Goal: Task Accomplishment & Management: Manage account settings

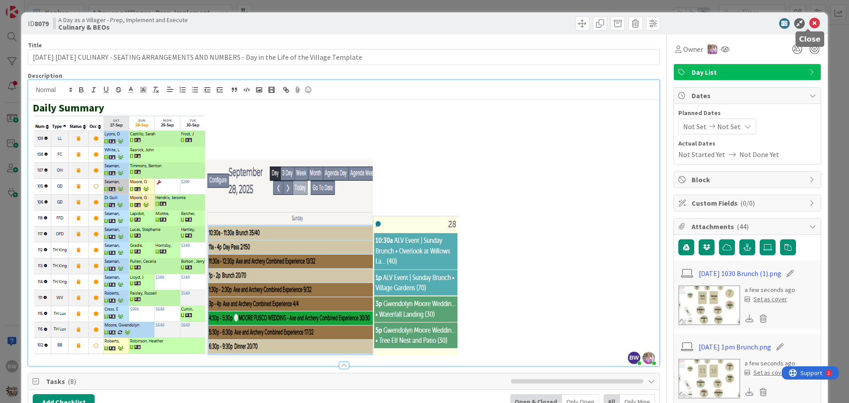
click at [809, 21] on icon at bounding box center [814, 23] width 11 height 11
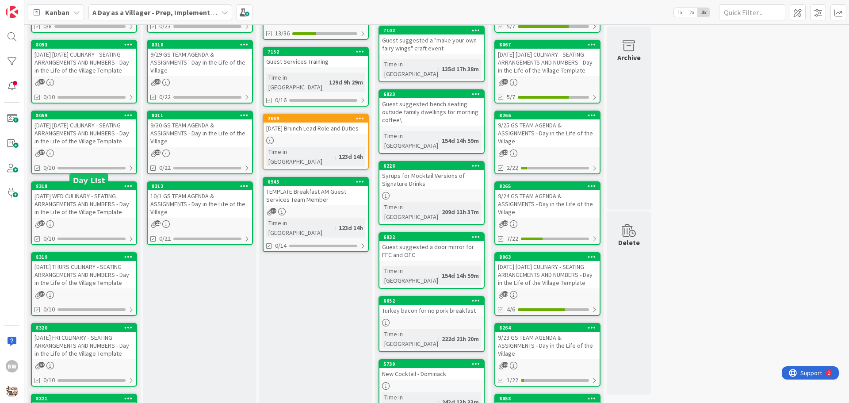
click at [95, 189] on div "8318" at bounding box center [86, 186] width 100 height 6
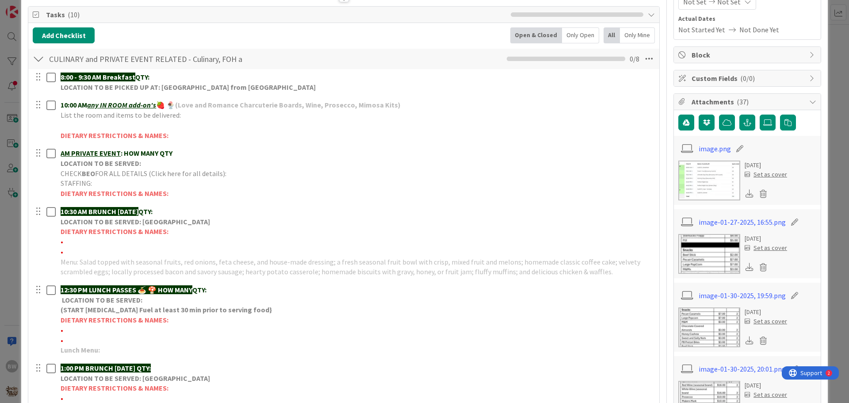
scroll to position [177, 0]
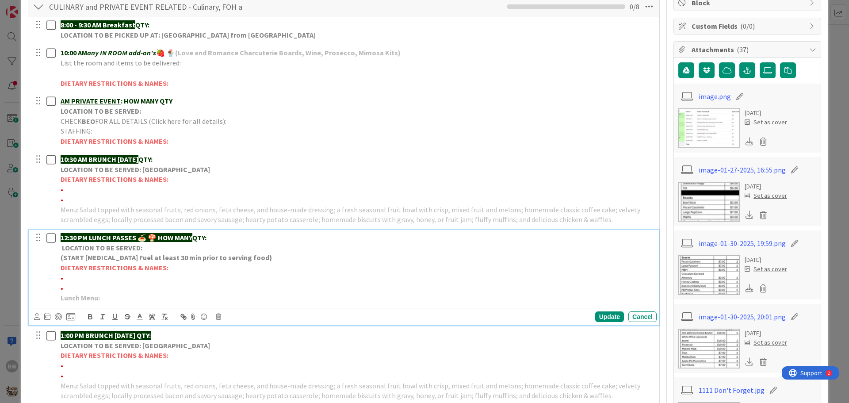
click at [108, 297] on p "Lunch Menu:" at bounding box center [357, 298] width 593 height 10
drag, startPoint x: 158, startPoint y: 235, endPoint x: 197, endPoint y: 234, distance: 38.5
click at [197, 234] on p "12:30 PM LUNCH PASSES 🍝 🍄 HOW MANY QTY:" at bounding box center [357, 238] width 593 height 10
click at [109, 301] on p "Lunch Menu:" at bounding box center [357, 298] width 593 height 10
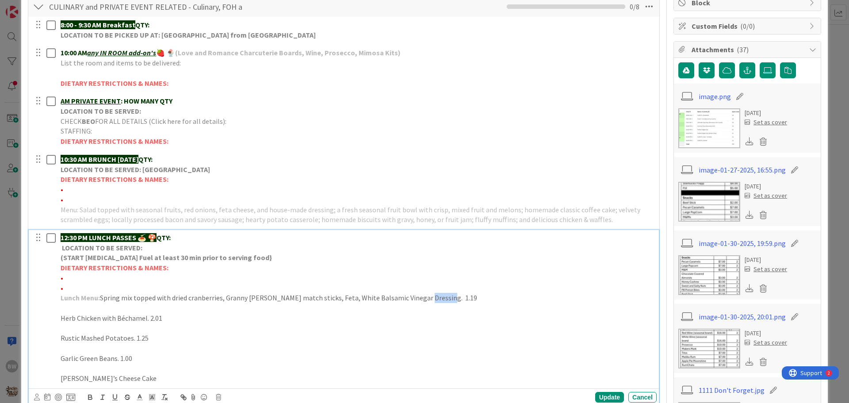
drag, startPoint x: 440, startPoint y: 298, endPoint x: 419, endPoint y: 298, distance: 21.7
click at [419, 298] on p "Lunch Menu: Spring mix topped with dried cranberries, Granny [PERSON_NAME] matc…" at bounding box center [357, 298] width 593 height 10
click at [62, 319] on p "Herb Chicken with Béchamel. 2.01" at bounding box center [357, 318] width 593 height 10
drag, startPoint x: 162, startPoint y: 318, endPoint x: 148, endPoint y: 316, distance: 14.3
click at [148, 316] on p "Herb Chicken with Béchamel. 2.01" at bounding box center [357, 318] width 593 height 10
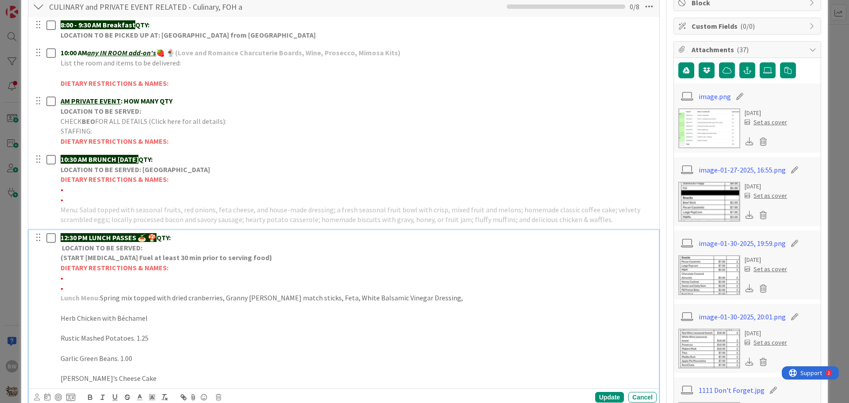
drag, startPoint x: 150, startPoint y: 336, endPoint x: 132, endPoint y: 335, distance: 18.1
click at [132, 335] on p "Rustic Mashed Potatoes. 1.25" at bounding box center [357, 338] width 593 height 10
drag, startPoint x: 140, startPoint y: 359, endPoint x: 116, endPoint y: 357, distance: 23.5
click at [116, 357] on p "Garlic Green Beans. 1.00" at bounding box center [357, 358] width 593 height 10
click at [61, 318] on p "Herb Chicken with Béchamel" at bounding box center [357, 318] width 593 height 10
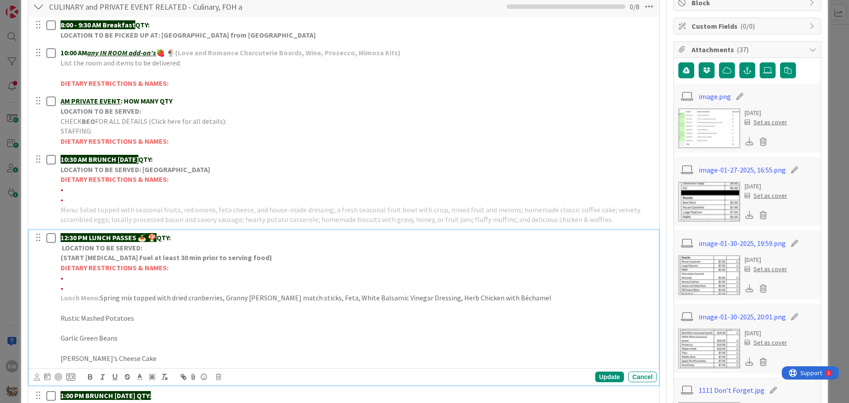
click at [507, 298] on p "Lunch Menu: Spring mix topped with dried cranberries, Granny [PERSON_NAME] matc…" at bounding box center [357, 298] width 593 height 10
click at [64, 318] on p "Rustic Mashed Potatoes" at bounding box center [357, 318] width 593 height 10
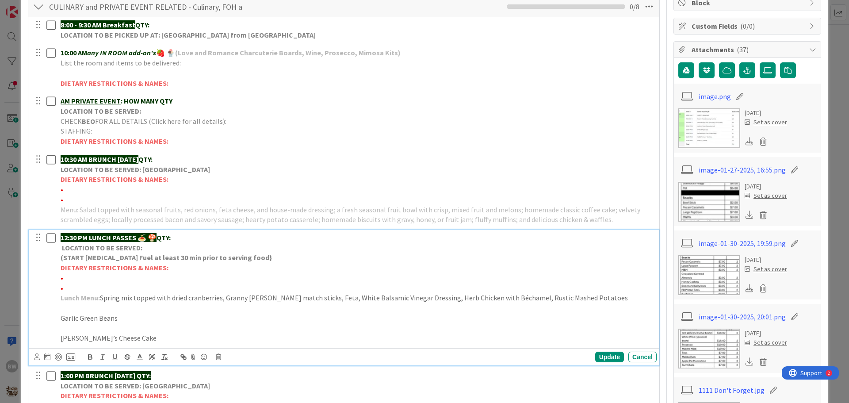
click at [581, 299] on p "Lunch Menu: Spring mix topped with dried cranberries, Granny [PERSON_NAME] matc…" at bounding box center [357, 298] width 593 height 10
click at [63, 317] on p "Garlic Green Beans" at bounding box center [357, 318] width 593 height 10
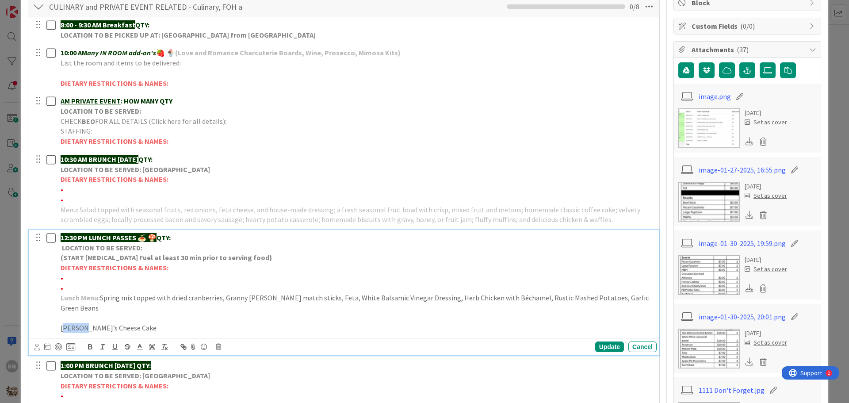
drag, startPoint x: 81, startPoint y: 315, endPoint x: 63, endPoint y: 317, distance: 18.2
click at [63, 323] on p "[PERSON_NAME]’s Cheese Cake" at bounding box center [357, 328] width 593 height 10
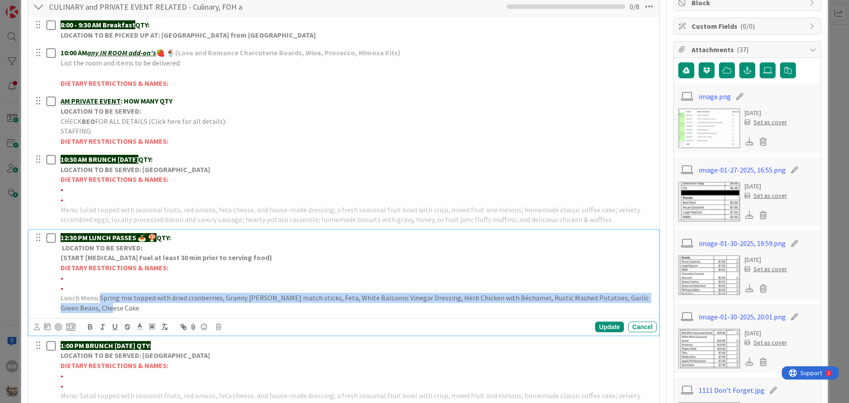
drag, startPoint x: 99, startPoint y: 308, endPoint x: 103, endPoint y: 298, distance: 10.6
click at [103, 298] on p "Lunch Menu: Spring mix topped with dried cranberries, Granny [PERSON_NAME] matc…" at bounding box center [357, 303] width 593 height 20
click at [88, 328] on icon "button" at bounding box center [90, 328] width 4 height 2
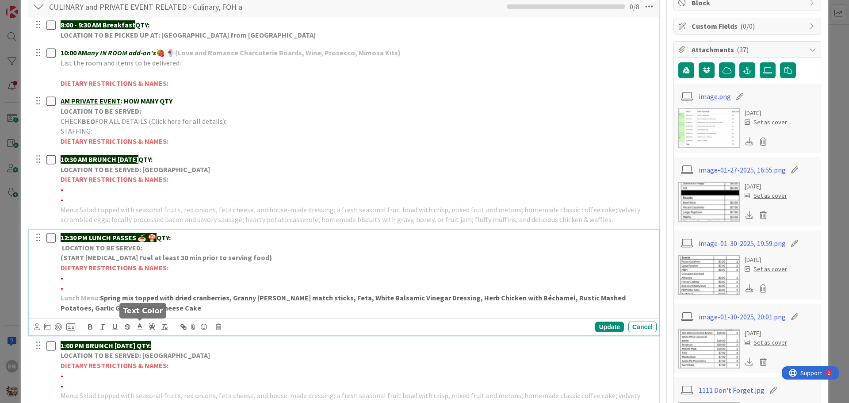
click at [140, 327] on icon at bounding box center [140, 326] width 8 height 8
click at [138, 340] on span at bounding box center [140, 337] width 7 height 7
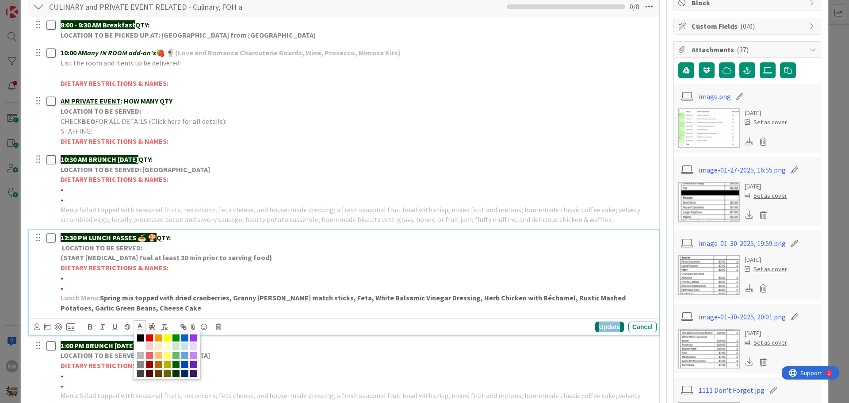
click at [595, 324] on div "Update" at bounding box center [609, 326] width 29 height 11
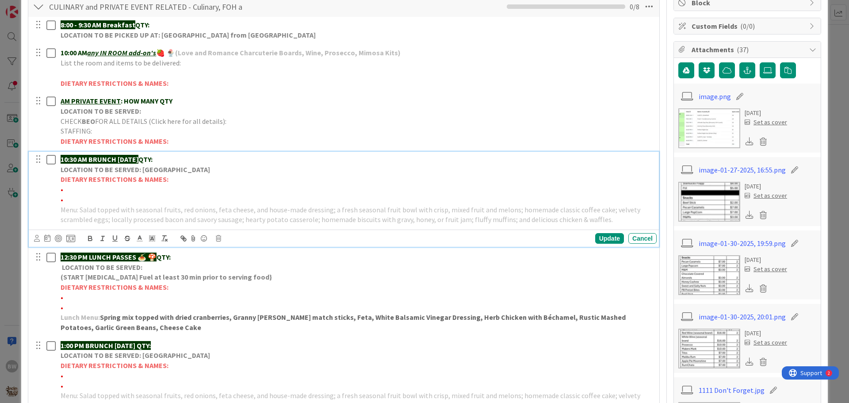
click at [134, 168] on strong "LOCATION TO BE SERVED: [GEOGRAPHIC_DATA]" at bounding box center [135, 169] width 149 height 9
click at [219, 242] on div "Update Cancel" at bounding box center [345, 238] width 623 height 12
click at [218, 238] on icon at bounding box center [218, 238] width 5 height 6
click at [232, 278] on div "Delete" at bounding box center [241, 276] width 33 height 16
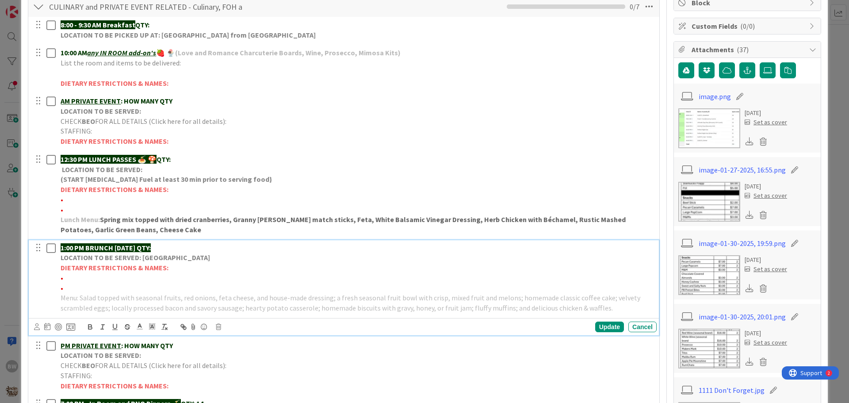
click at [111, 265] on strong "DIETARY RESTRICTIONS & NAMES:" at bounding box center [115, 267] width 108 height 9
click at [220, 329] on icon at bounding box center [218, 327] width 5 height 6
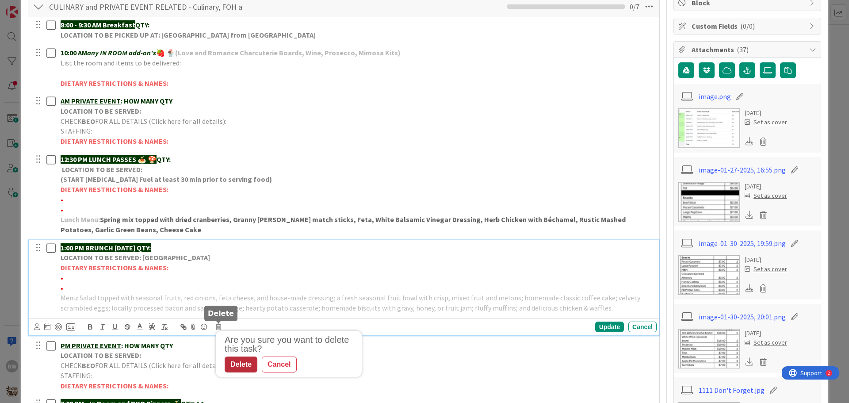
click at [241, 367] on div "Delete" at bounding box center [241, 364] width 33 height 16
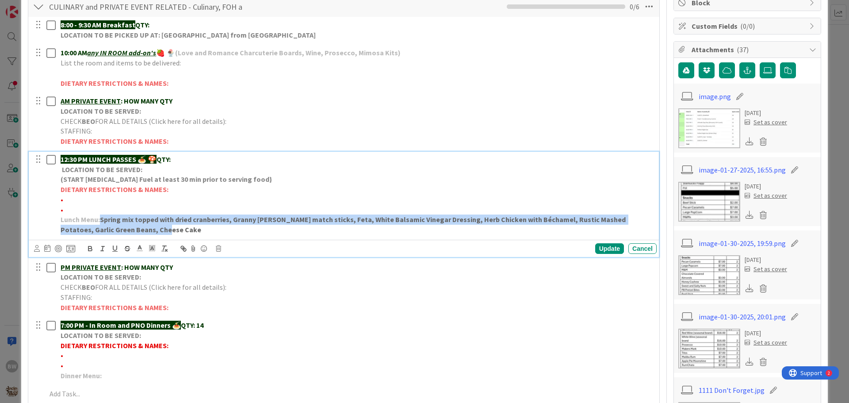
drag, startPoint x: 141, startPoint y: 230, endPoint x: 101, endPoint y: 222, distance: 40.6
click at [101, 222] on strong "Spring mix topped with dried cranberries, Granny [PERSON_NAME] match sticks, Fe…" at bounding box center [344, 224] width 566 height 19
copy strong "Spring mix topped with dried cranberries, Granny [PERSON_NAME] match sticks, Fe…"
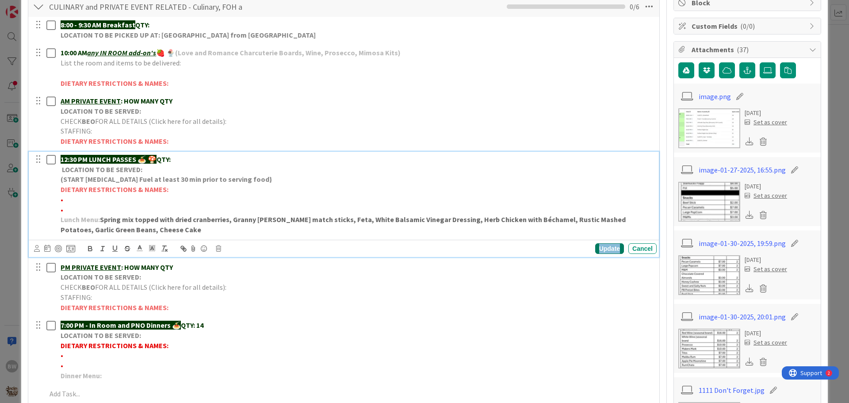
click at [601, 247] on div "Update" at bounding box center [609, 248] width 29 height 11
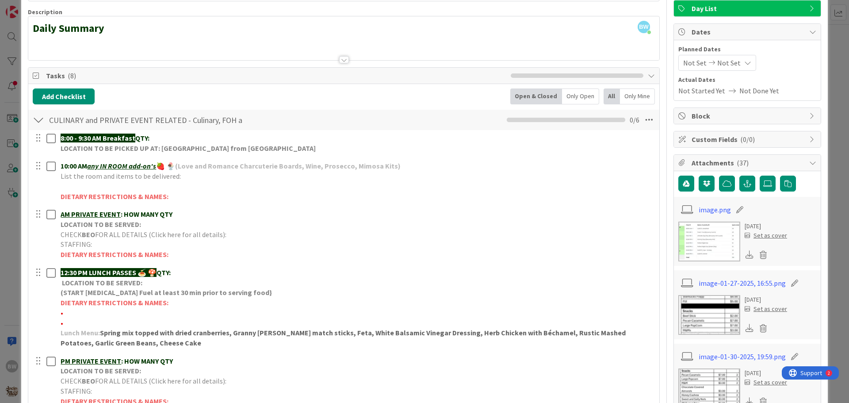
scroll to position [0, 0]
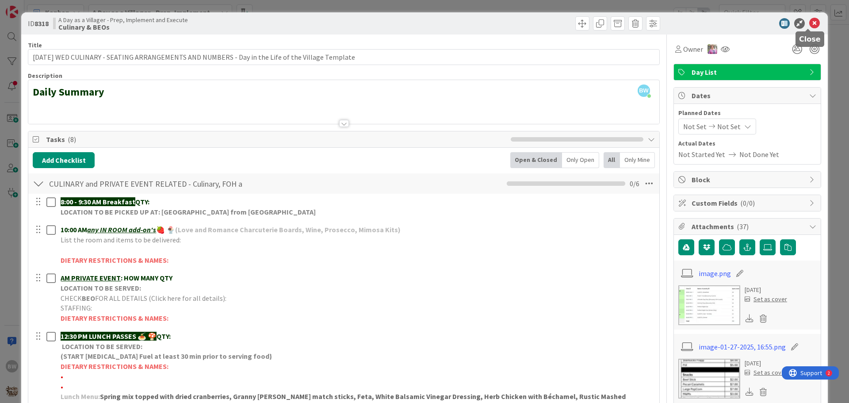
click at [809, 20] on icon at bounding box center [814, 23] width 11 height 11
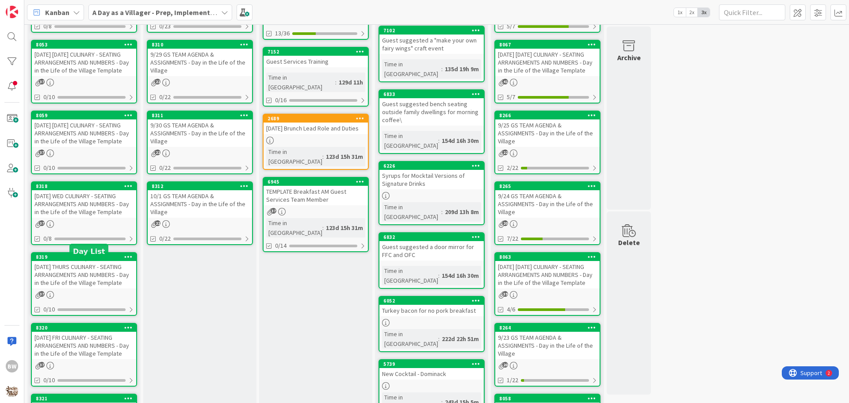
click at [75, 260] on div "8319" at bounding box center [86, 257] width 100 height 6
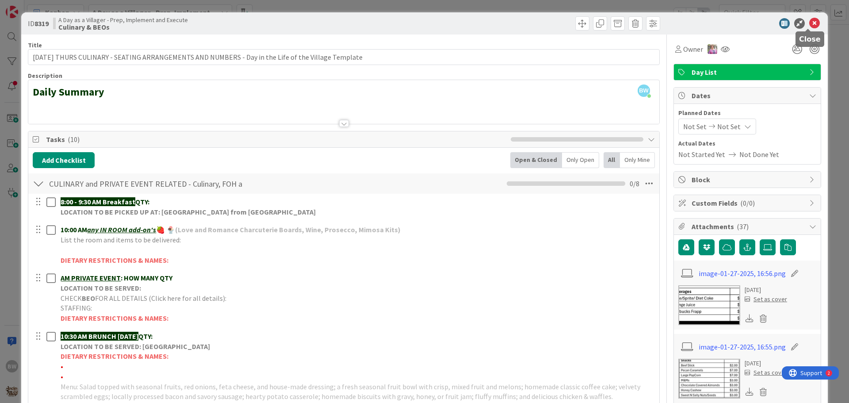
click at [809, 21] on icon at bounding box center [814, 23] width 11 height 11
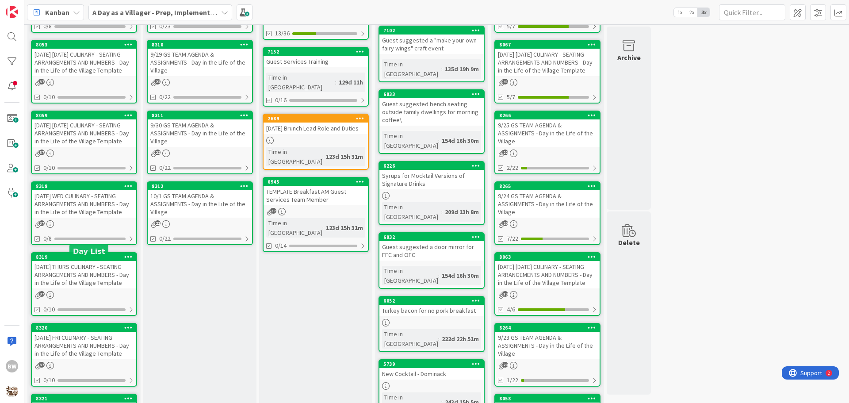
click at [80, 260] on div "8319" at bounding box center [86, 257] width 100 height 6
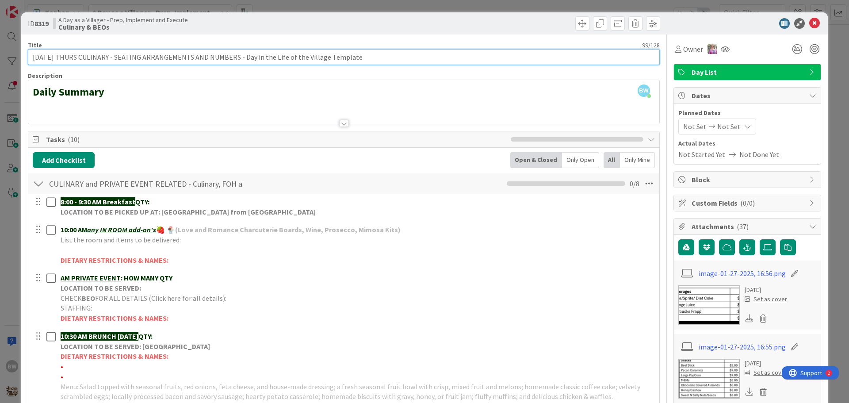
click at [49, 57] on input "[DATE] THURS CULINARY - SEATING ARRANGEMENTS AND NUMBERS - Day in the Life of t…" at bounding box center [344, 57] width 632 height 16
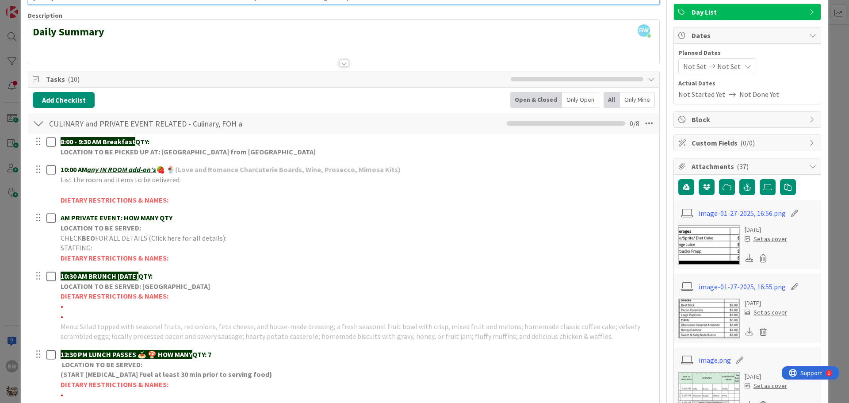
scroll to position [177, 0]
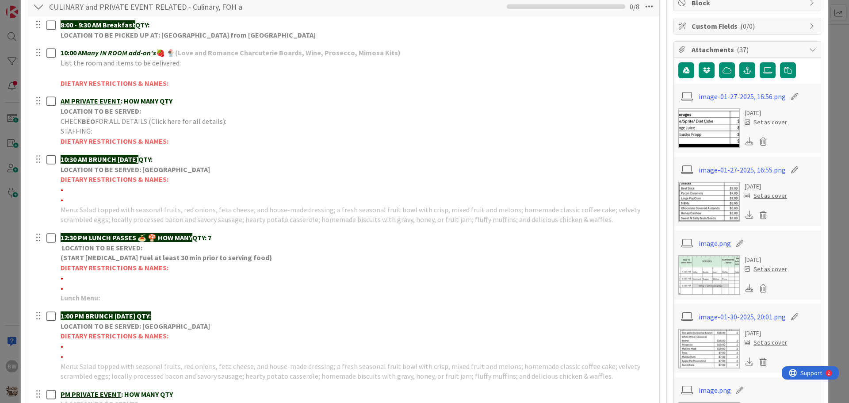
type input "[DATE] THURS CULINARY - SEATING ARRANGEMENTS AND NUMBERS - Day in the Life of t…"
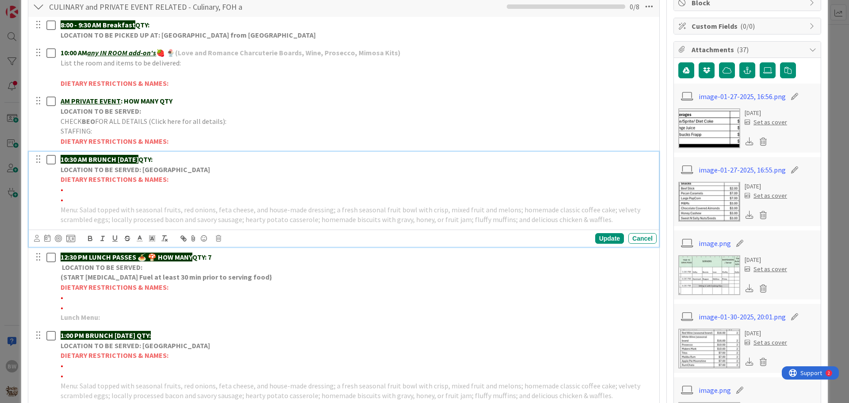
click at [115, 172] on strong "LOCATION TO BE SERVED: [GEOGRAPHIC_DATA]" at bounding box center [135, 169] width 149 height 9
click at [220, 239] on icon at bounding box center [218, 238] width 5 height 6
click at [238, 277] on div "Delete" at bounding box center [241, 276] width 33 height 16
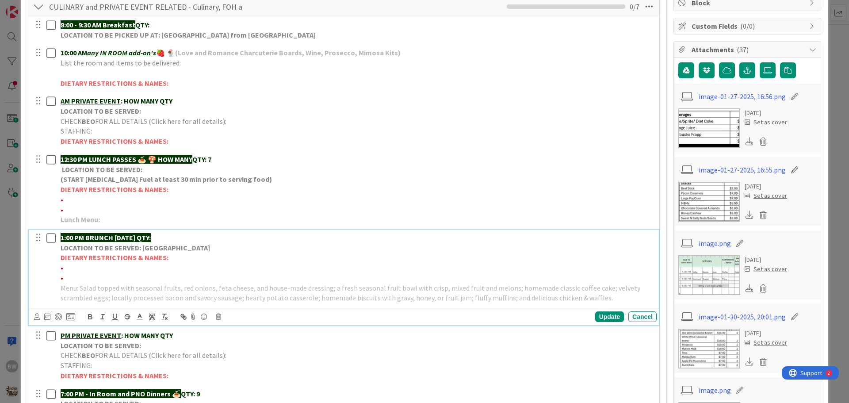
click at [119, 243] on strong "LOCATION TO BE SERVED: [GEOGRAPHIC_DATA]" at bounding box center [135, 247] width 149 height 9
click at [218, 316] on icon at bounding box center [218, 317] width 5 height 6
click at [241, 353] on div "Delete" at bounding box center [241, 354] width 33 height 16
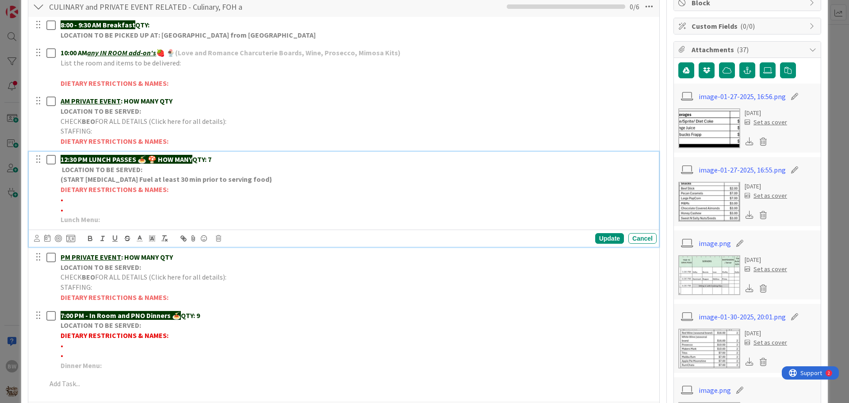
drag, startPoint x: 157, startPoint y: 157, endPoint x: 196, endPoint y: 158, distance: 38.5
click at [192, 158] on strong "12:30 PM LUNCH PASSES 🍝 🍄 HOW MANY" at bounding box center [127, 159] width 132 height 9
click at [107, 222] on p "Lunch Menu:" at bounding box center [357, 219] width 593 height 10
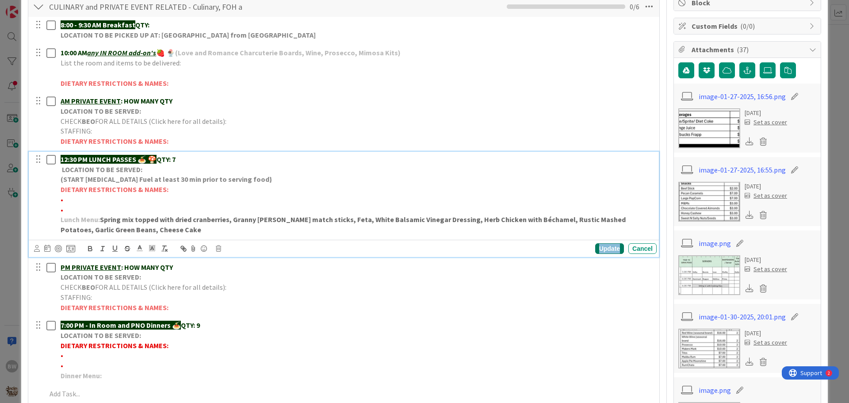
click at [600, 251] on div "Update" at bounding box center [609, 248] width 29 height 11
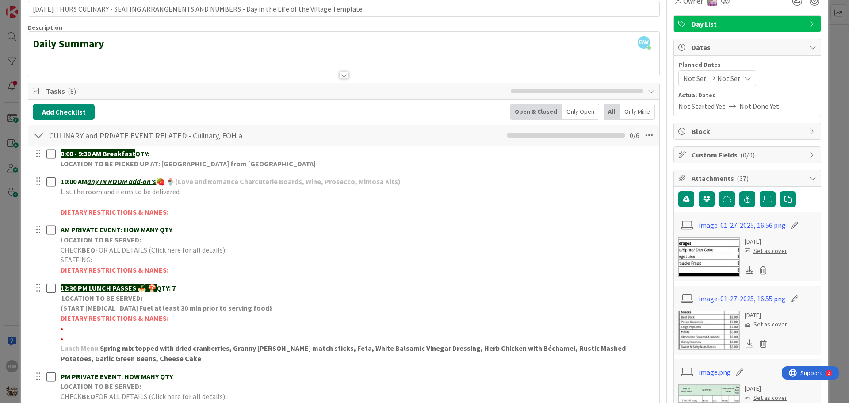
scroll to position [0, 0]
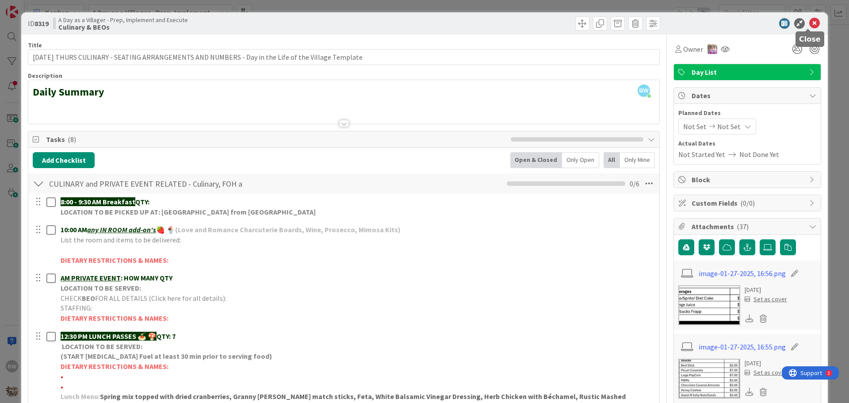
click at [809, 21] on icon at bounding box center [814, 23] width 11 height 11
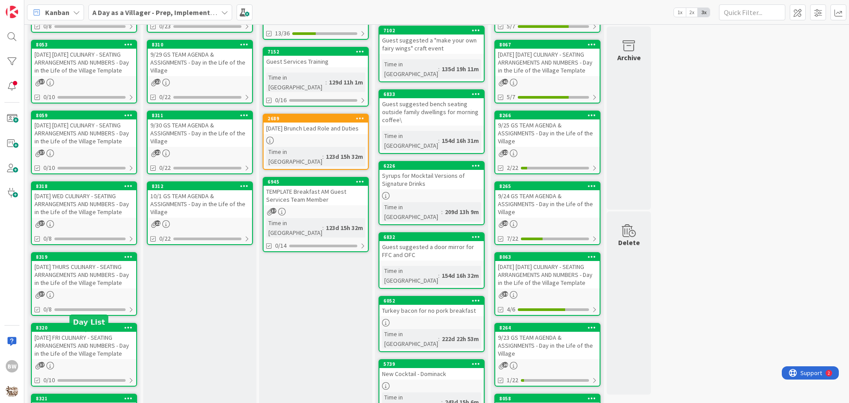
click at [73, 331] on div "8320" at bounding box center [86, 328] width 100 height 6
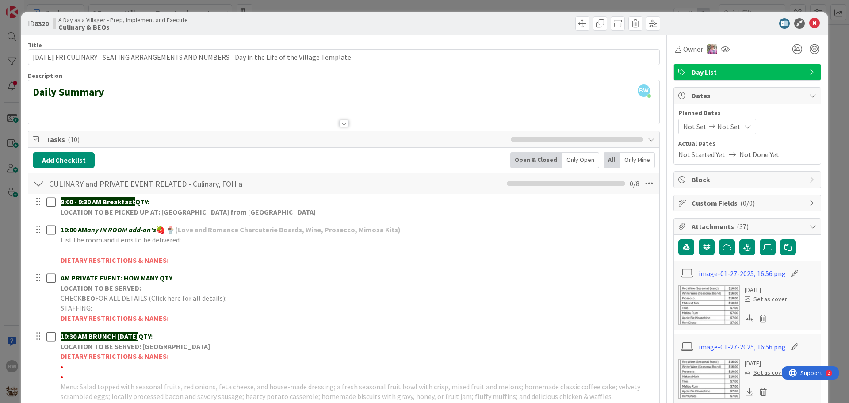
scroll to position [265, 0]
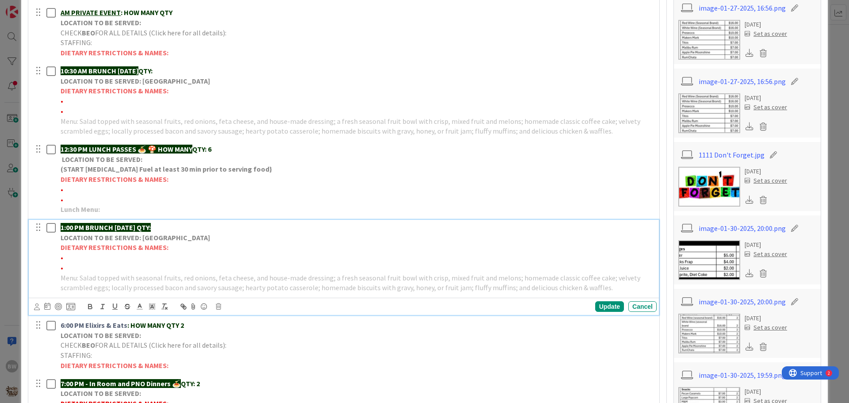
click at [144, 240] on strong "LOCATION TO BE SERVED: [GEOGRAPHIC_DATA]" at bounding box center [135, 237] width 149 height 9
click at [218, 304] on icon at bounding box center [218, 306] width 5 height 6
click at [239, 341] on div "Delete" at bounding box center [241, 344] width 33 height 16
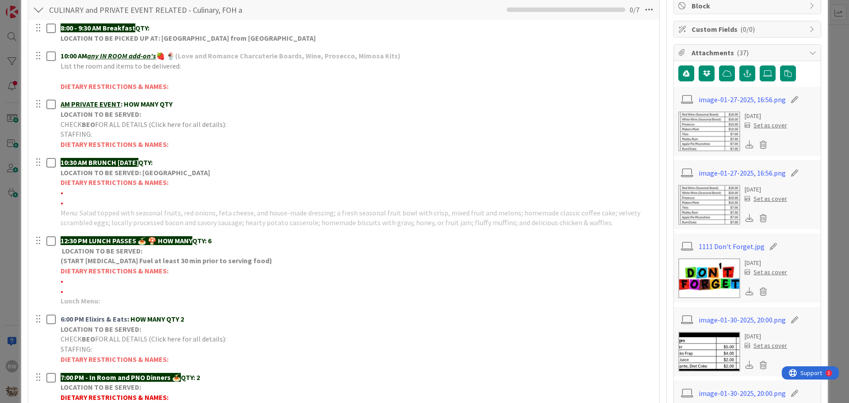
scroll to position [177, 0]
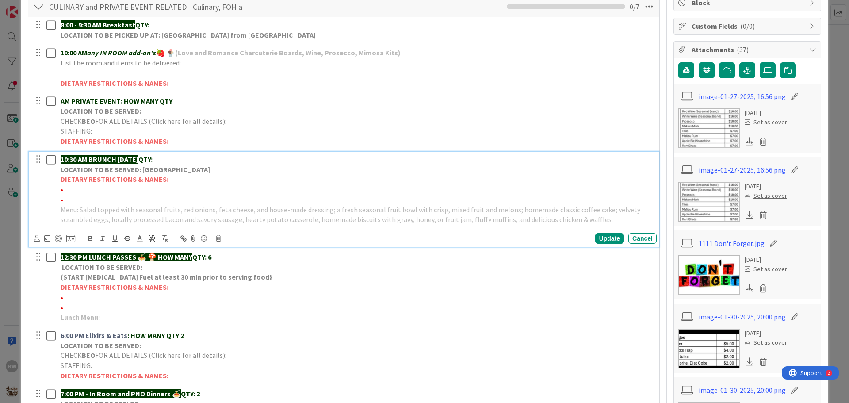
click at [138, 162] on strong "10:30 AM BRUNCH [DATE]" at bounding box center [100, 159] width 78 height 9
click at [220, 239] on icon at bounding box center [218, 238] width 5 height 6
click at [242, 275] on div "Delete" at bounding box center [241, 276] width 33 height 16
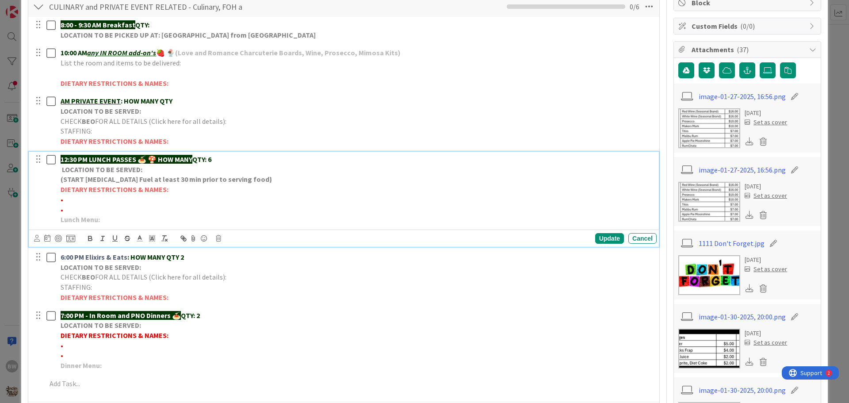
drag, startPoint x: 159, startPoint y: 157, endPoint x: 198, endPoint y: 158, distance: 39.4
click at [198, 158] on p "12:30 PM LUNCH PASSES 🍝 🍄 HOW MANY QTY: 6" at bounding box center [357, 159] width 593 height 10
click at [113, 220] on p "Lunch Menu:" at bounding box center [357, 219] width 593 height 10
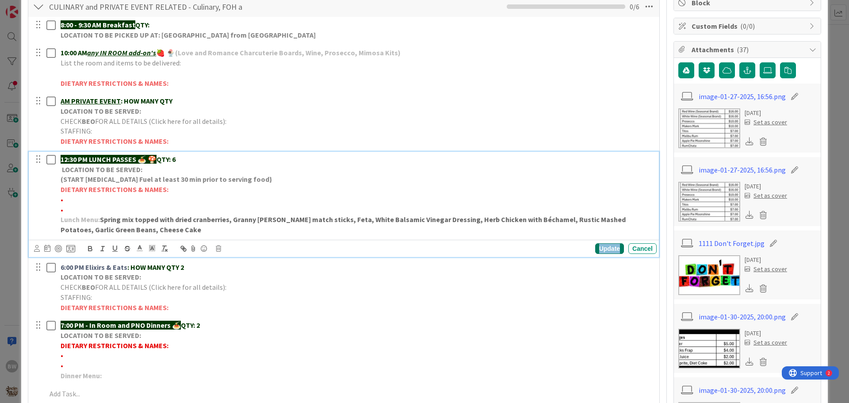
click at [604, 249] on div "Update" at bounding box center [609, 248] width 29 height 11
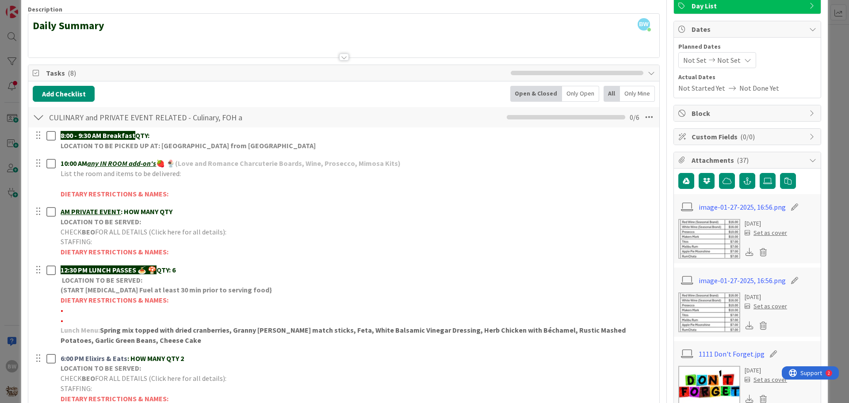
scroll to position [0, 0]
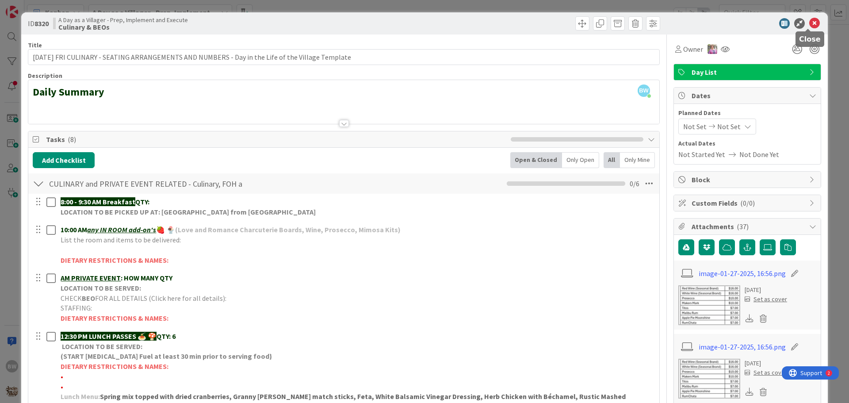
click at [810, 22] on icon at bounding box center [814, 23] width 11 height 11
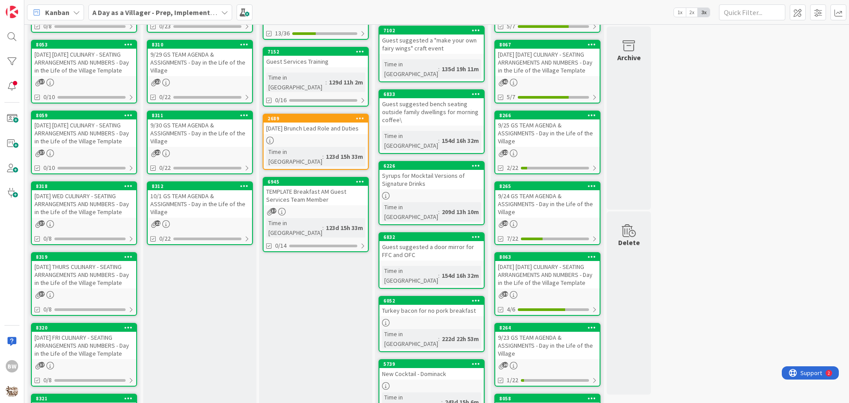
scroll to position [310, 0]
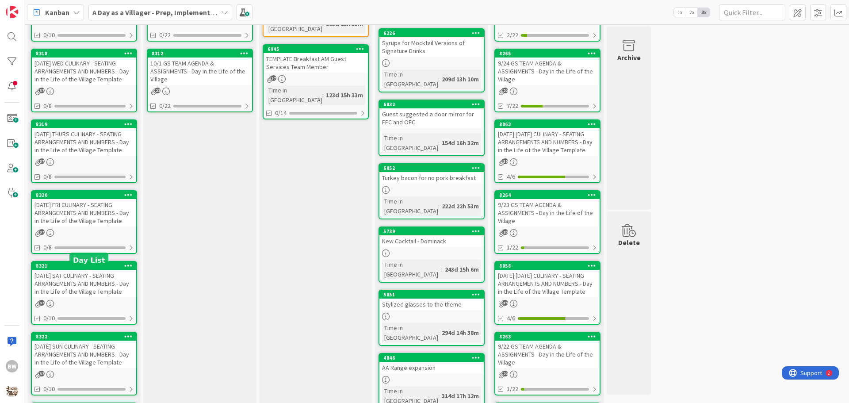
click at [86, 269] on div "8321" at bounding box center [86, 266] width 100 height 6
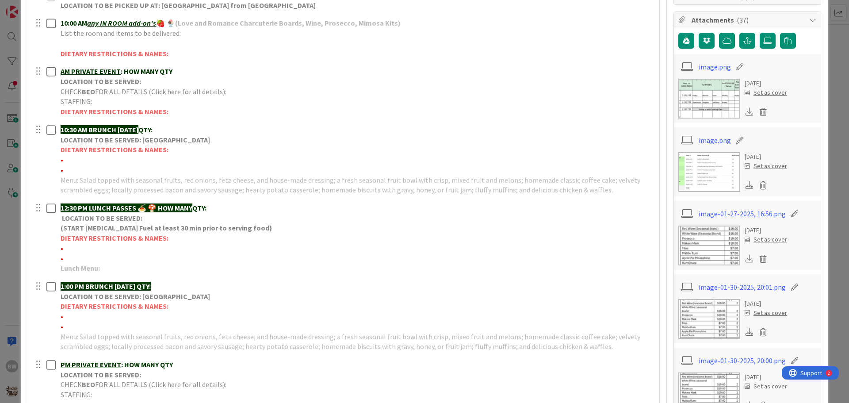
scroll to position [221, 0]
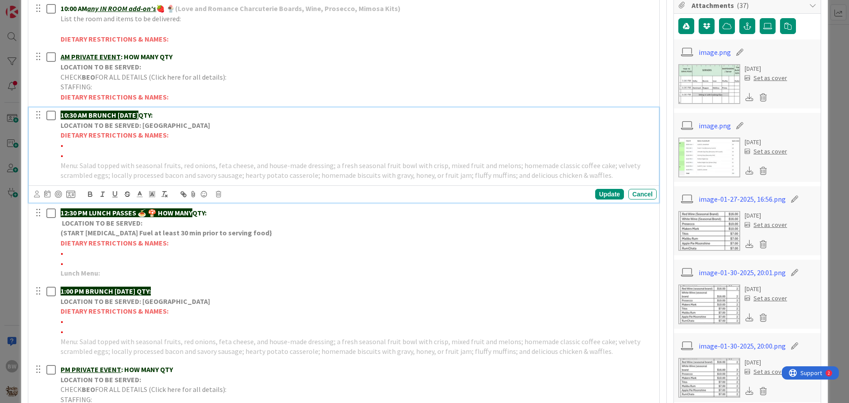
click at [119, 128] on strong "LOCATION TO BE SERVED: [GEOGRAPHIC_DATA]" at bounding box center [135, 125] width 149 height 9
click at [218, 195] on icon at bounding box center [218, 194] width 5 height 6
click at [243, 233] on div "Delete" at bounding box center [241, 232] width 33 height 16
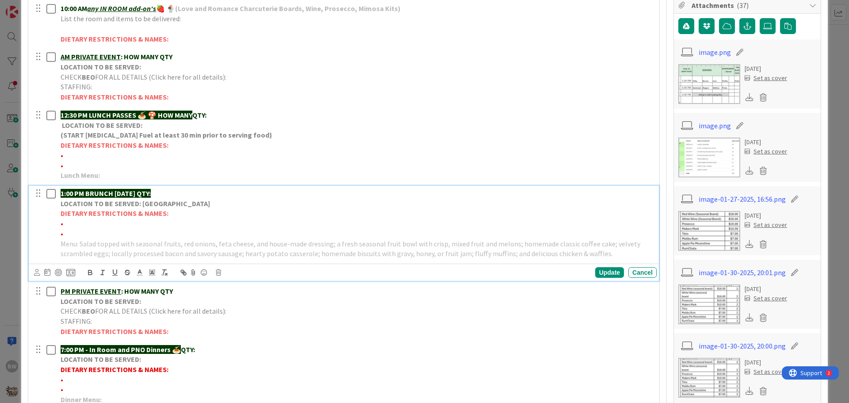
click at [154, 204] on strong "LOCATION TO BE SERVED: [GEOGRAPHIC_DATA]" at bounding box center [135, 203] width 149 height 9
click at [220, 274] on icon at bounding box center [218, 272] width 5 height 6
click at [247, 309] on div "Delete" at bounding box center [241, 310] width 33 height 16
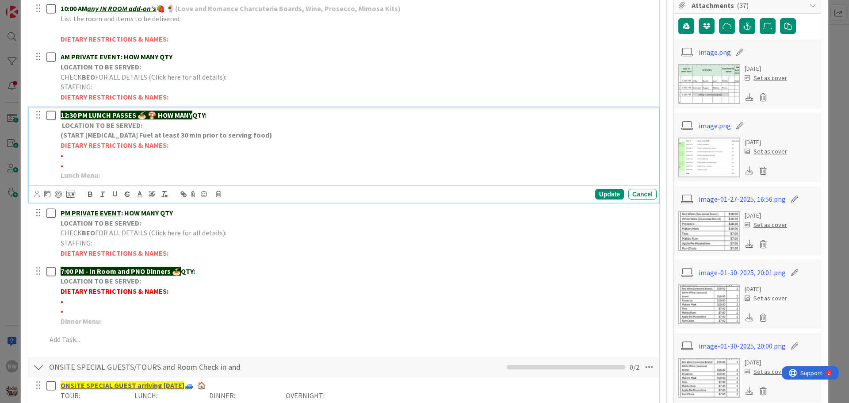
drag, startPoint x: 159, startPoint y: 113, endPoint x: 198, endPoint y: 114, distance: 38.9
click at [198, 114] on p "12:30 PM LUNCH PASSES 🍝 🍄 HOW MANY QTY:" at bounding box center [357, 115] width 593 height 10
click at [111, 173] on p "Lunch Menu:" at bounding box center [357, 175] width 593 height 10
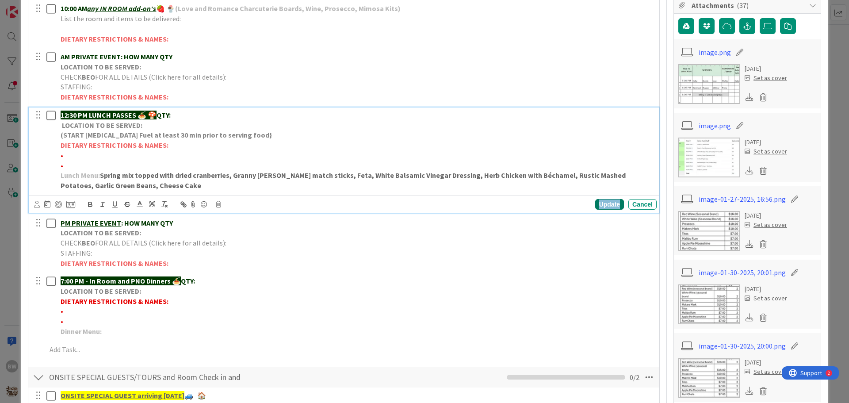
click at [596, 205] on div "Update" at bounding box center [609, 204] width 29 height 11
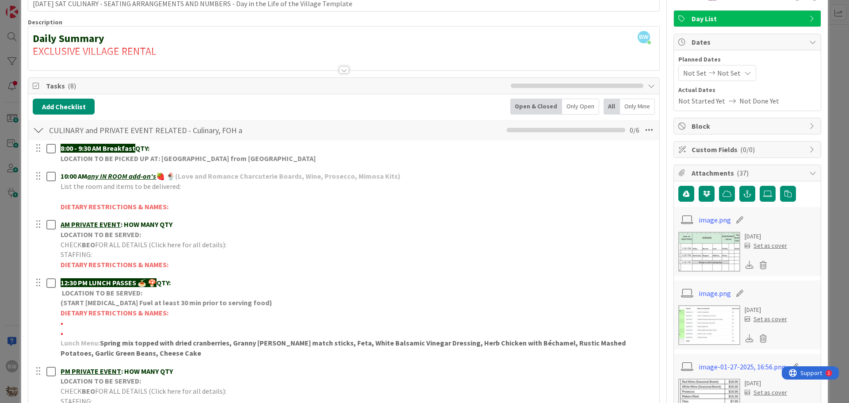
scroll to position [0, 0]
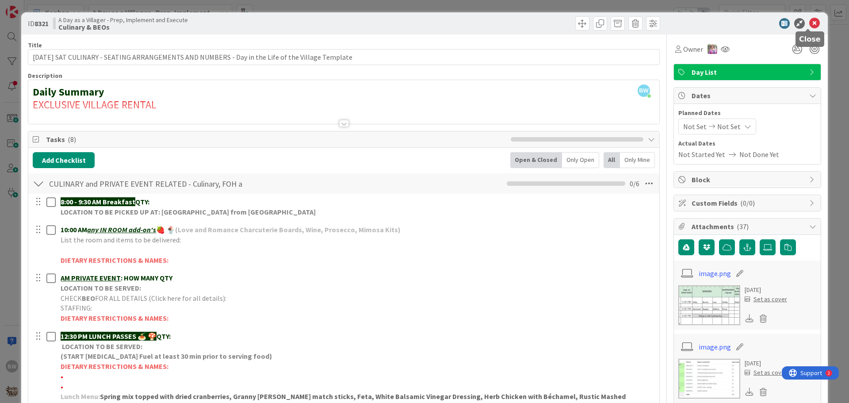
click at [809, 23] on icon at bounding box center [814, 23] width 11 height 11
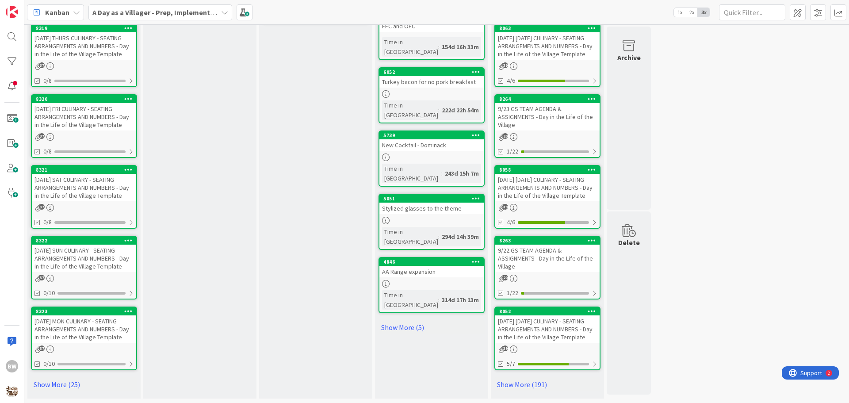
scroll to position [421, 0]
click at [84, 245] on div "[DATE] SUN CULINARY - SEATING ARRANGEMENTS AND NUMBERS - Day in the Life of the…" at bounding box center [84, 258] width 104 height 27
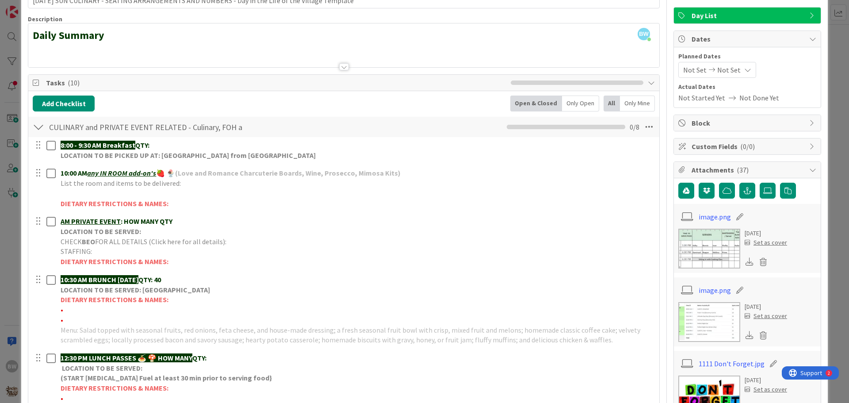
scroll to position [177, 0]
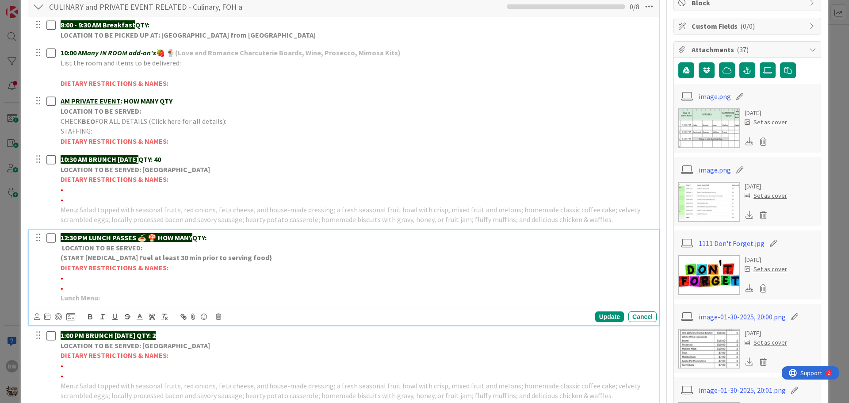
click at [135, 258] on strong "(START [MEDICAL_DATA] Fuel at least 30 min prior to serving food}" at bounding box center [166, 257] width 211 height 9
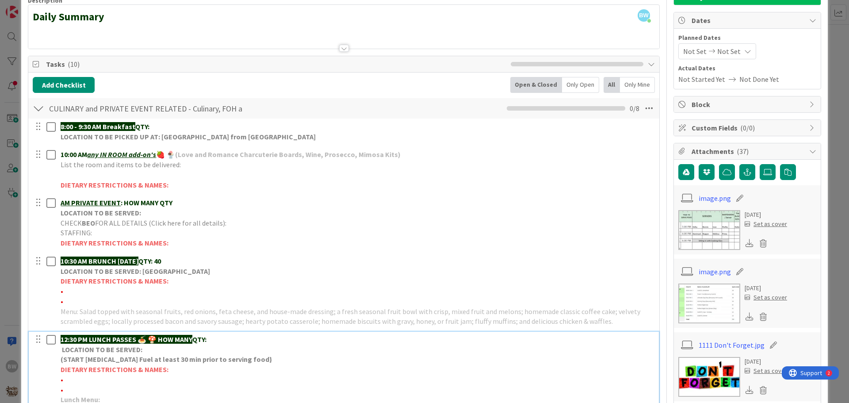
scroll to position [133, 0]
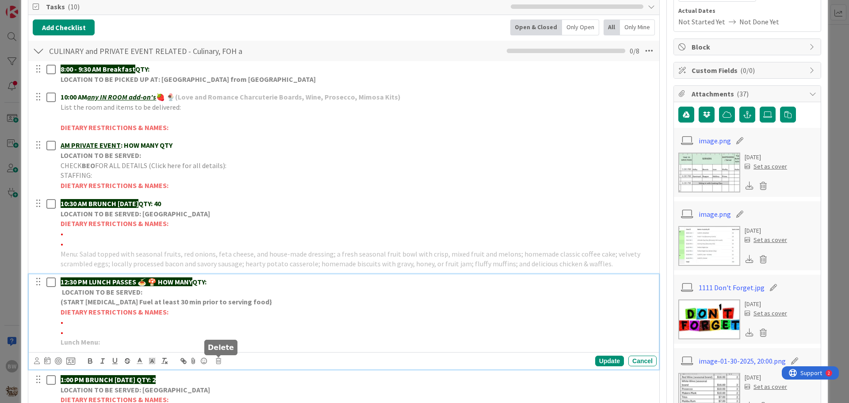
click at [216, 361] on icon at bounding box center [218, 361] width 5 height 6
click at [242, 345] on div "Delete" at bounding box center [241, 345] width 33 height 16
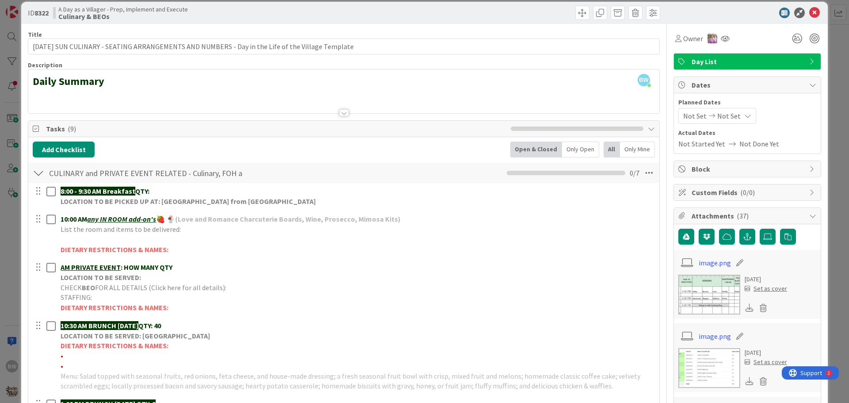
scroll to position [0, 0]
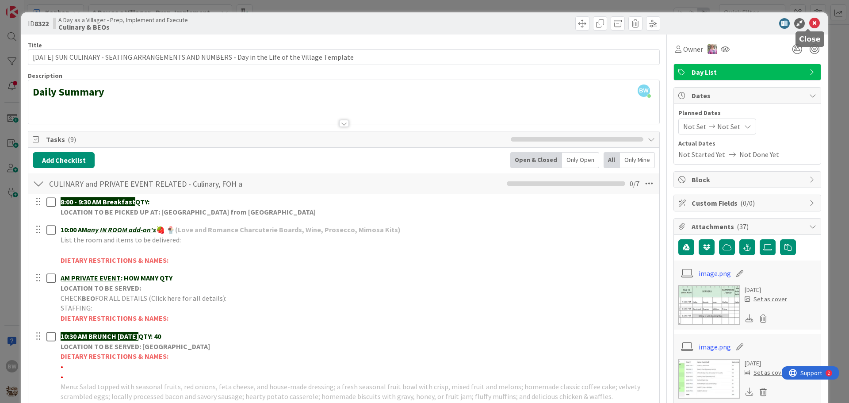
click at [809, 23] on icon at bounding box center [814, 23] width 11 height 11
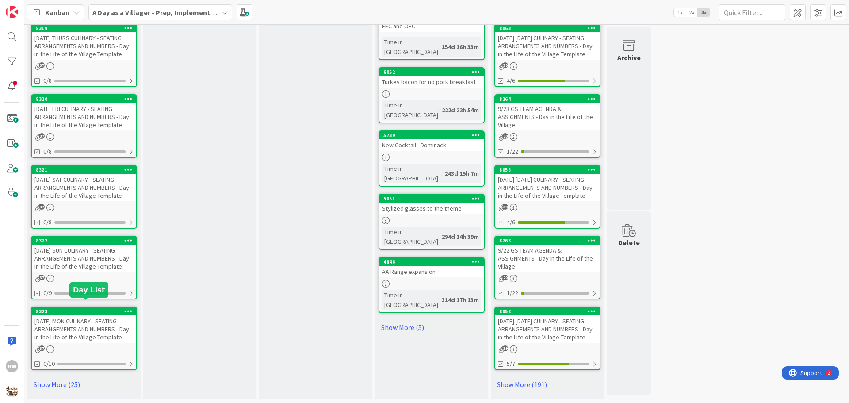
click at [73, 308] on div "8323" at bounding box center [86, 311] width 100 height 6
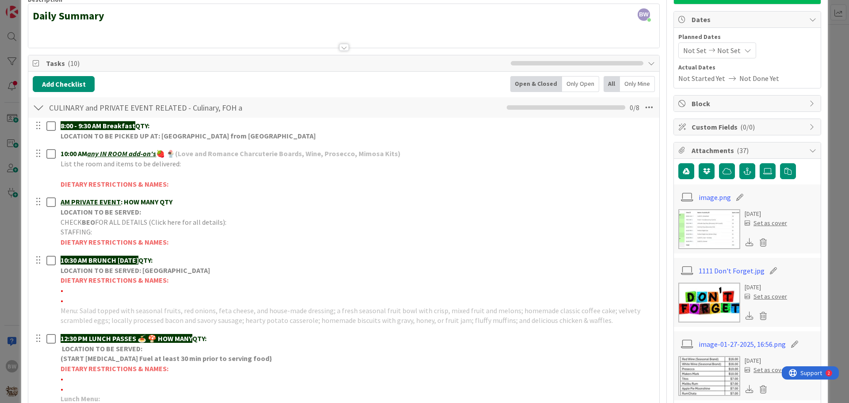
scroll to position [133, 0]
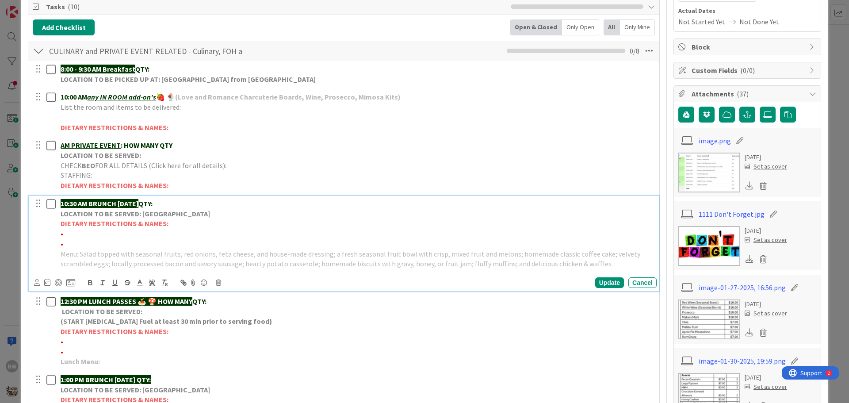
click at [127, 211] on strong "LOCATION TO BE SERVED: [GEOGRAPHIC_DATA]" at bounding box center [135, 213] width 149 height 9
click at [219, 283] on icon at bounding box center [218, 282] width 5 height 6
click at [238, 317] on div "Delete" at bounding box center [241, 320] width 33 height 16
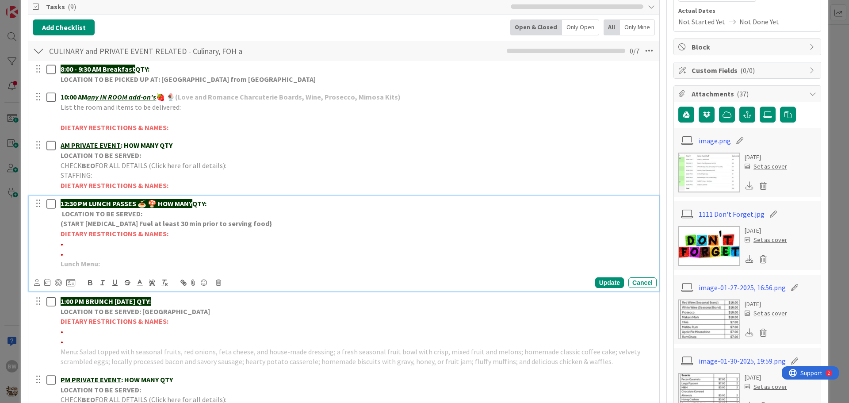
drag, startPoint x: 160, startPoint y: 201, endPoint x: 198, endPoint y: 201, distance: 38.5
click at [198, 201] on p "12:30 PM LUNCH PASSES 🍝 🍄 HOW MANY QTY:" at bounding box center [357, 204] width 593 height 10
click at [112, 264] on p "Lunch Menu:" at bounding box center [357, 264] width 593 height 10
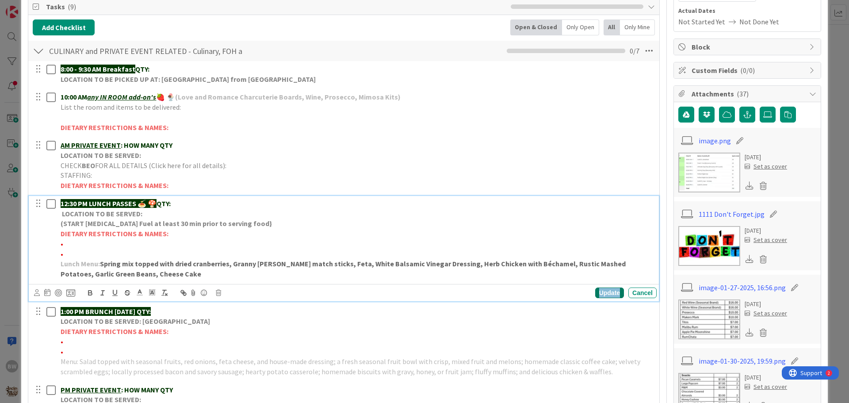
click at [604, 292] on div "Update" at bounding box center [609, 292] width 29 height 11
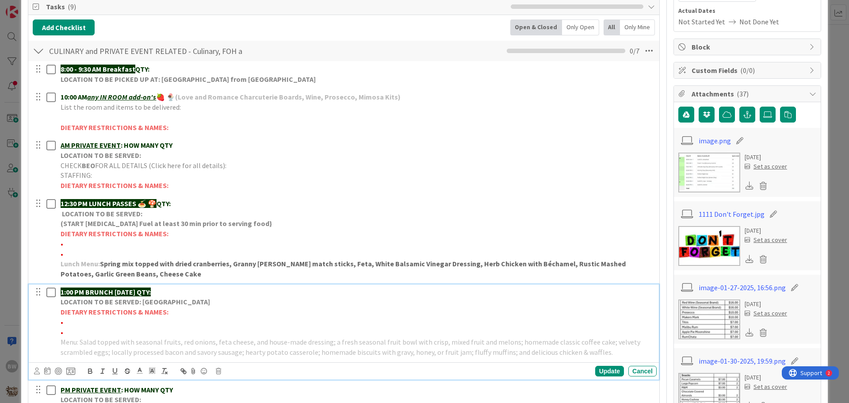
click at [153, 302] on strong "LOCATION TO BE SERVED: [GEOGRAPHIC_DATA]" at bounding box center [135, 301] width 149 height 9
click at [218, 371] on icon at bounding box center [218, 371] width 5 height 6
click at [239, 358] on div "Delete" at bounding box center [241, 355] width 33 height 16
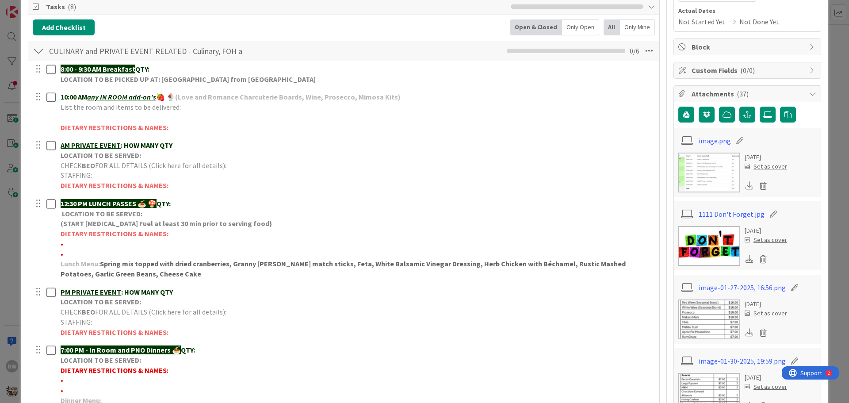
scroll to position [0, 0]
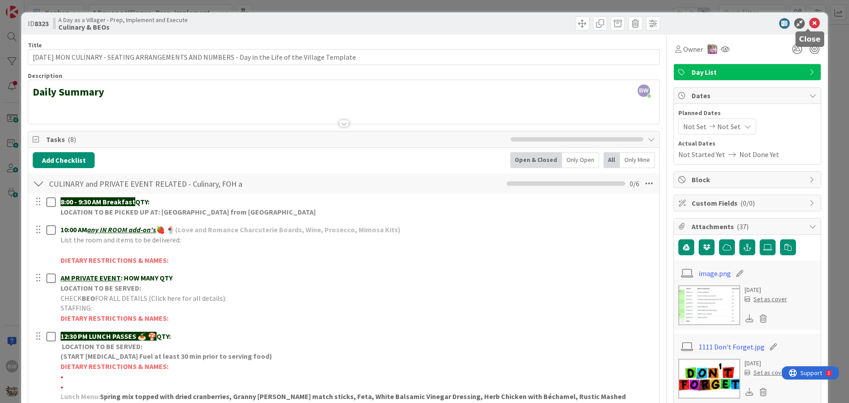
click at [809, 24] on icon at bounding box center [814, 23] width 11 height 11
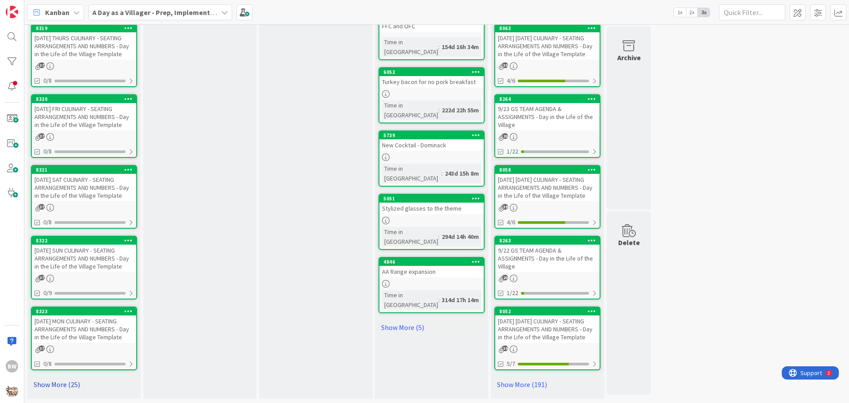
click at [59, 377] on link "Show More (25)" at bounding box center [84, 384] width 106 height 14
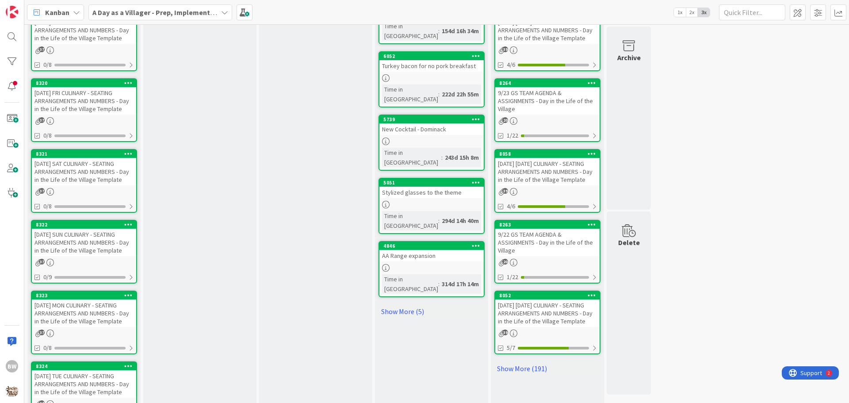
scroll to position [687, 0]
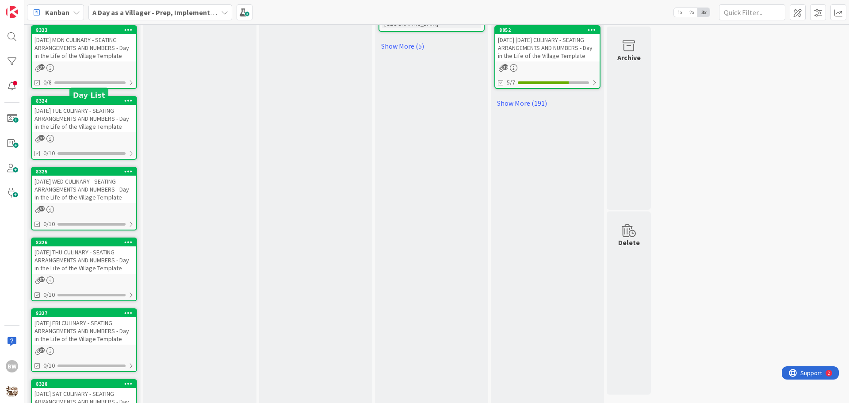
click at [74, 104] on div "8324" at bounding box center [86, 101] width 100 height 6
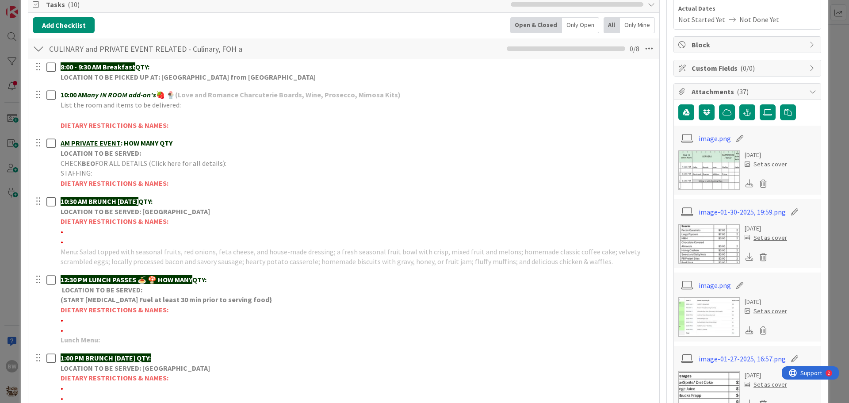
scroll to position [177, 0]
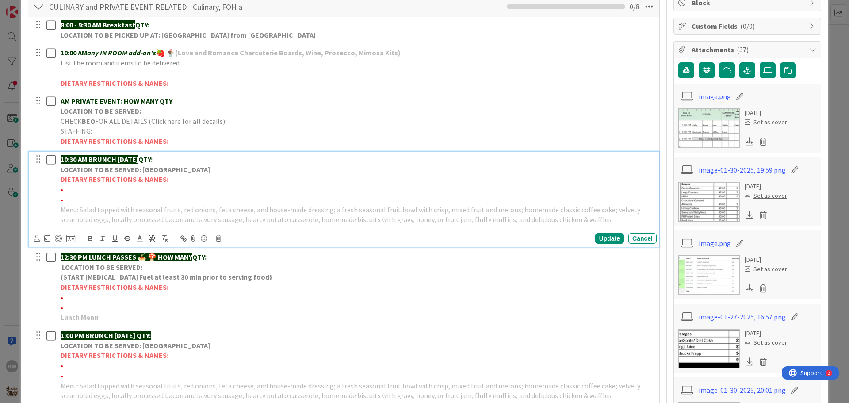
click at [103, 171] on strong "LOCATION TO BE SERVED: [GEOGRAPHIC_DATA]" at bounding box center [135, 169] width 149 height 9
click at [219, 239] on icon at bounding box center [218, 238] width 5 height 6
click at [245, 274] on div "Delete" at bounding box center [241, 276] width 33 height 16
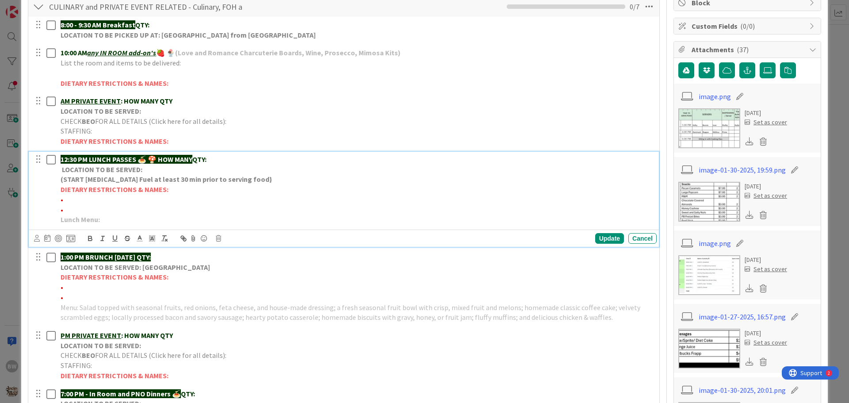
drag, startPoint x: 161, startPoint y: 157, endPoint x: 198, endPoint y: 159, distance: 37.2
click at [198, 159] on p "12:30 PM LUNCH PASSES 🍝 🍄 HOW MANY QTY:" at bounding box center [357, 159] width 593 height 10
click at [120, 223] on p "Lunch Menu:" at bounding box center [357, 219] width 593 height 10
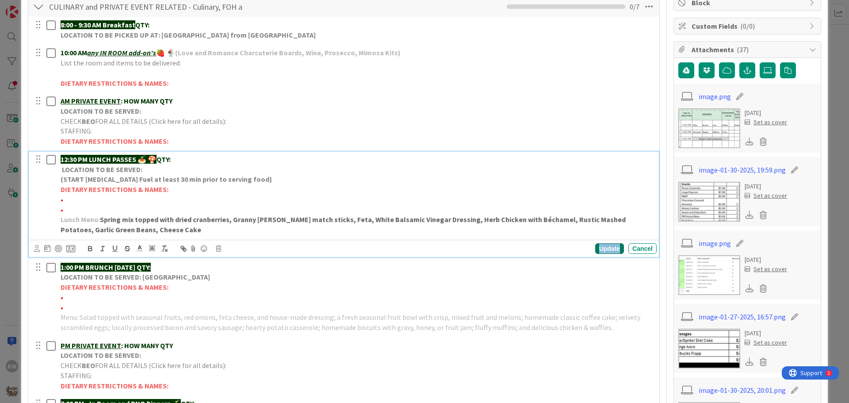
click at [600, 248] on div "Update" at bounding box center [609, 248] width 29 height 11
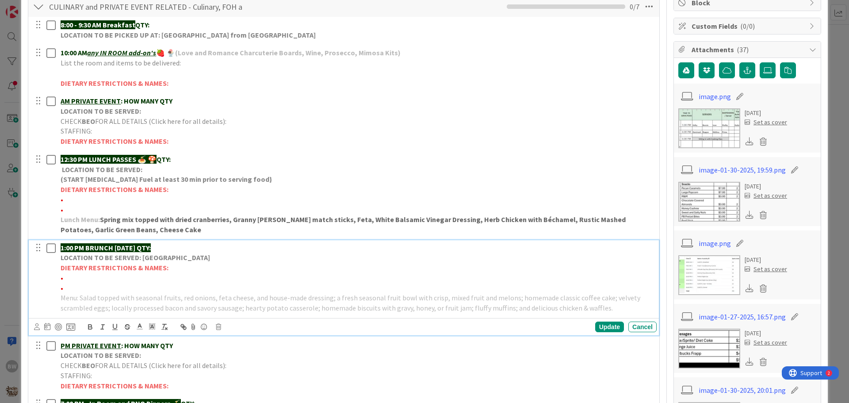
click at [138, 262] on strong "LOCATION TO BE SERVED: [GEOGRAPHIC_DATA]" at bounding box center [135, 257] width 149 height 9
click at [215, 329] on div "Update Cancel" at bounding box center [345, 327] width 623 height 12
click at [215, 328] on div "Update Cancel" at bounding box center [345, 327] width 623 height 12
click at [220, 328] on icon at bounding box center [218, 327] width 5 height 6
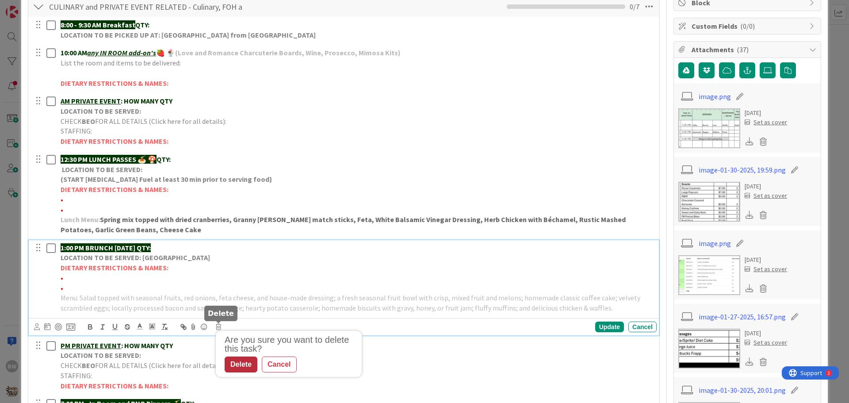
click at [243, 364] on div "Delete" at bounding box center [241, 364] width 33 height 16
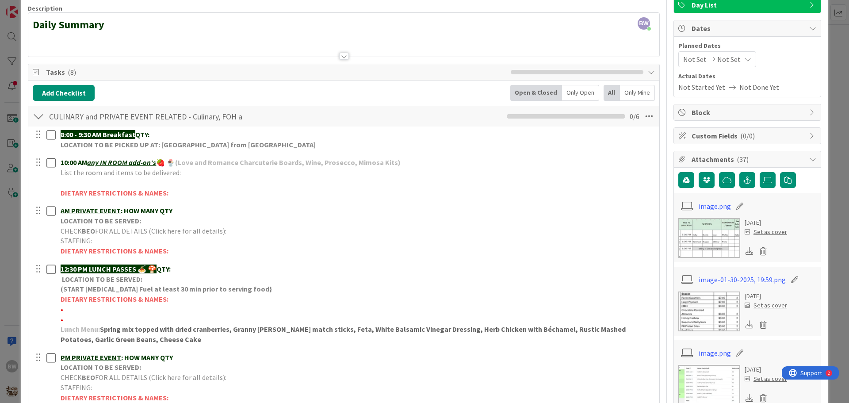
scroll to position [0, 0]
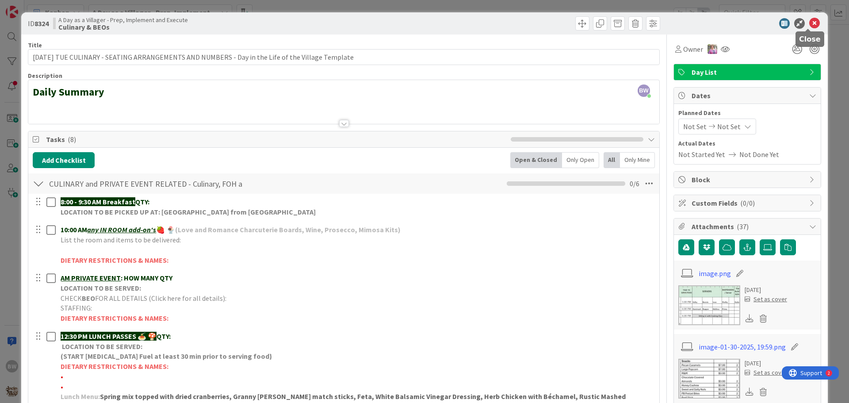
click at [809, 22] on icon at bounding box center [814, 23] width 11 height 11
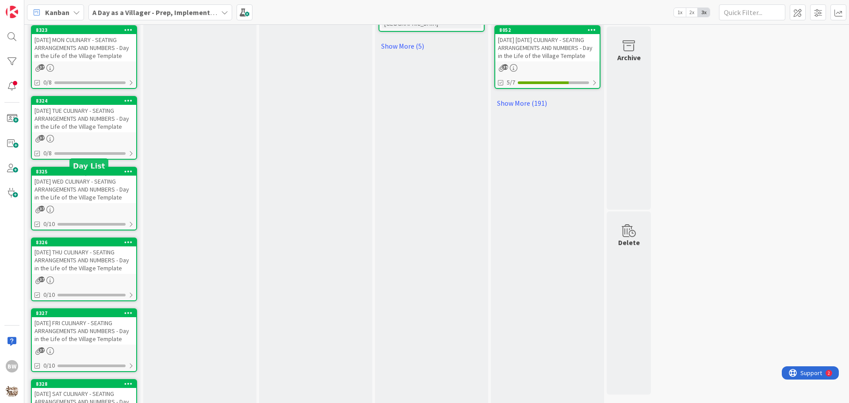
click at [79, 175] on div "8325" at bounding box center [86, 171] width 100 height 6
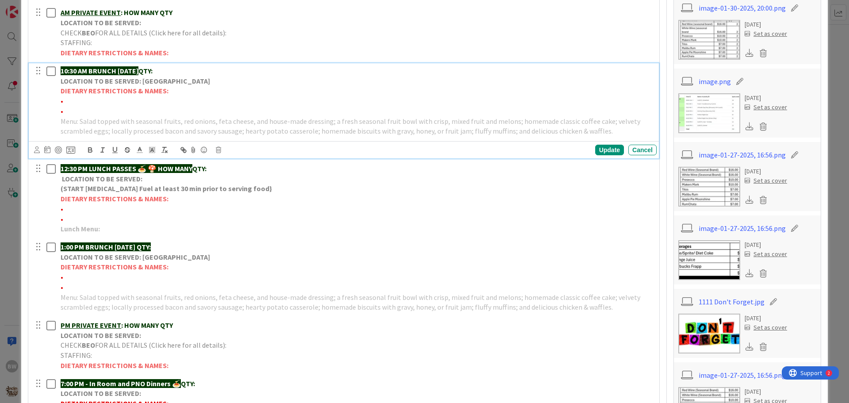
click at [143, 85] on p "LOCATION TO BE SERVED: [GEOGRAPHIC_DATA]" at bounding box center [357, 81] width 593 height 10
click at [221, 149] on icon at bounding box center [218, 150] width 5 height 6
click at [237, 189] on div "Delete" at bounding box center [241, 188] width 33 height 16
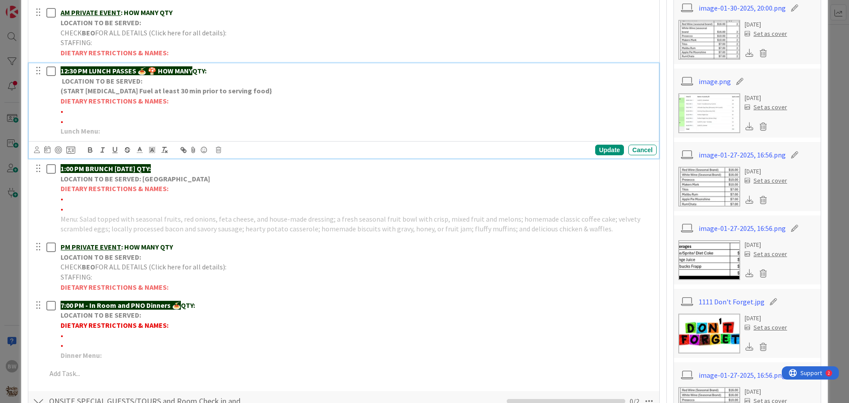
drag, startPoint x: 158, startPoint y: 67, endPoint x: 198, endPoint y: 70, distance: 40.4
click at [198, 70] on p "12:30 PM LUNCH PASSES 🍝 🍄 HOW MANY QTY:" at bounding box center [357, 71] width 593 height 10
click at [108, 131] on p "Lunch Menu:" at bounding box center [357, 131] width 593 height 10
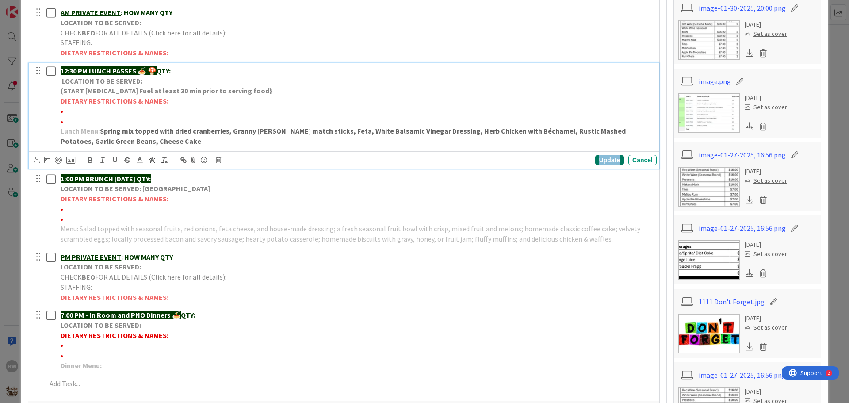
click at [604, 161] on div "Update" at bounding box center [609, 160] width 29 height 11
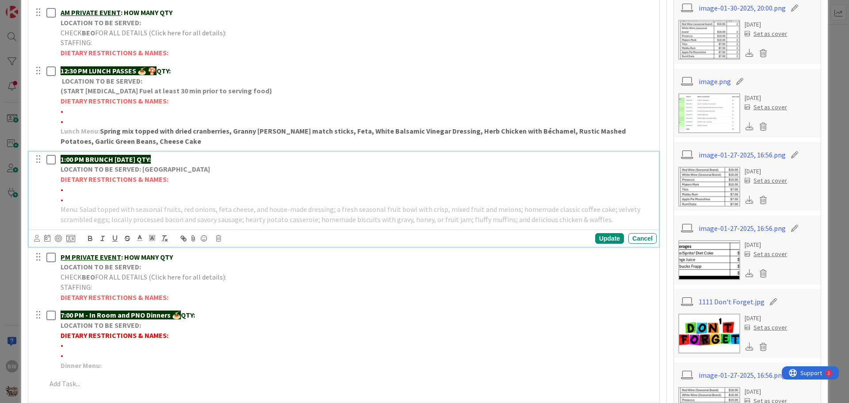
click at [144, 172] on strong "LOCATION TO BE SERVED: [GEOGRAPHIC_DATA]" at bounding box center [135, 169] width 149 height 9
click at [218, 240] on icon at bounding box center [218, 238] width 5 height 6
click at [239, 277] on div "Delete" at bounding box center [241, 276] width 33 height 16
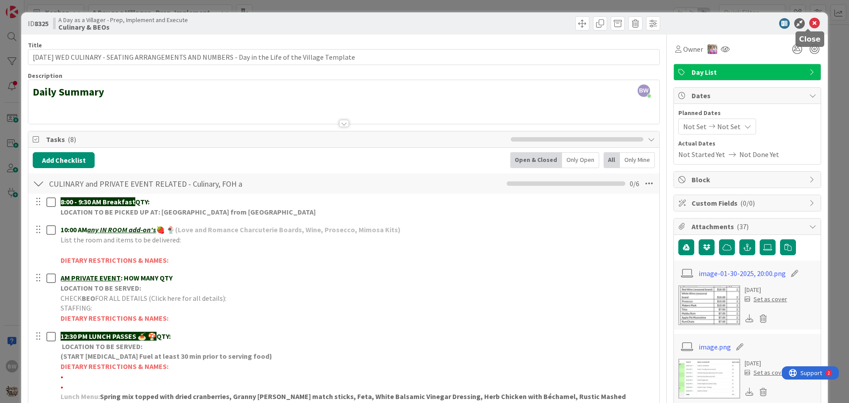
click at [809, 19] on icon at bounding box center [814, 23] width 11 height 11
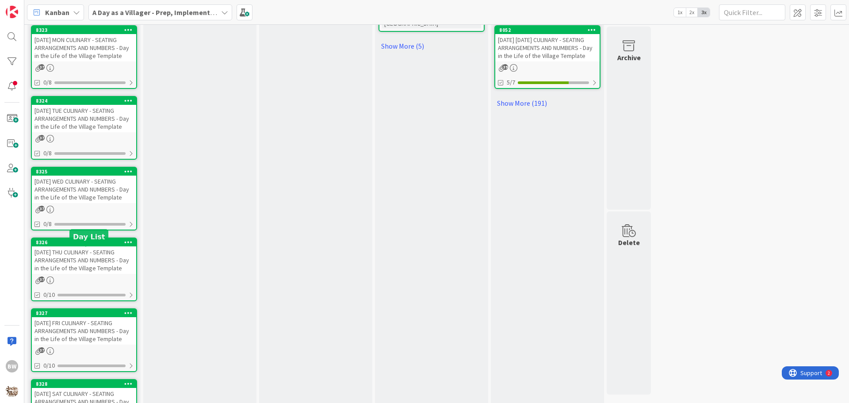
click at [73, 245] on div "8326" at bounding box center [86, 242] width 100 height 6
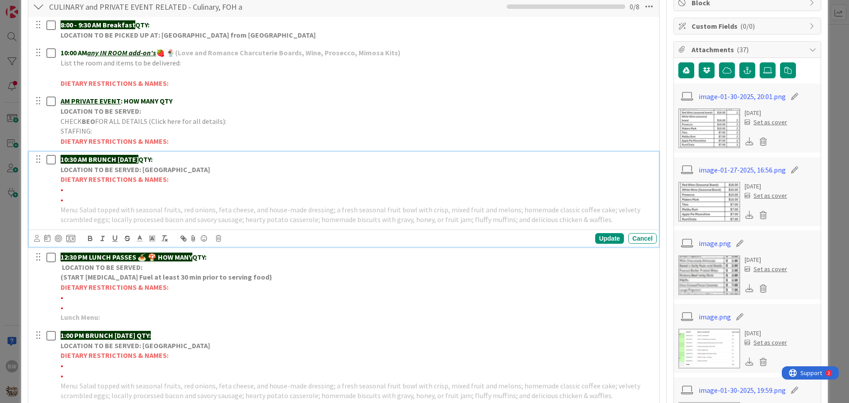
click at [108, 162] on strong "10:30 AM BRUNCH [DATE]" at bounding box center [100, 159] width 78 height 9
click at [219, 237] on icon at bounding box center [218, 238] width 5 height 6
click at [241, 272] on div "Delete" at bounding box center [241, 276] width 33 height 16
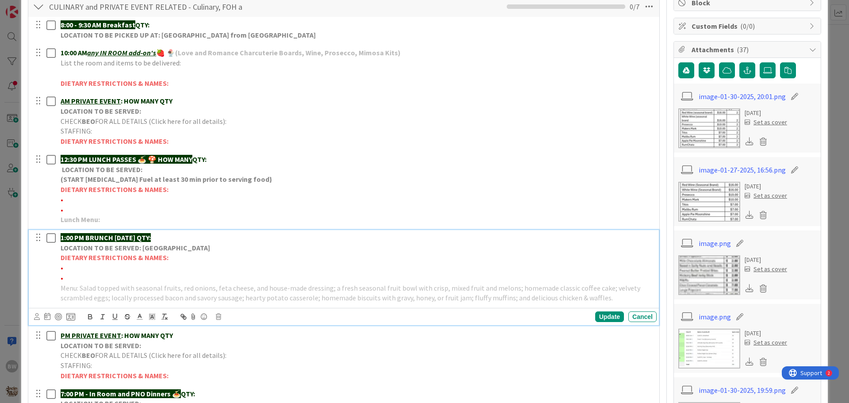
click at [126, 251] on strong "LOCATION TO BE SERVED: [GEOGRAPHIC_DATA]" at bounding box center [135, 247] width 149 height 9
click at [219, 317] on icon at bounding box center [218, 317] width 5 height 6
click at [235, 356] on div "Delete" at bounding box center [241, 354] width 33 height 16
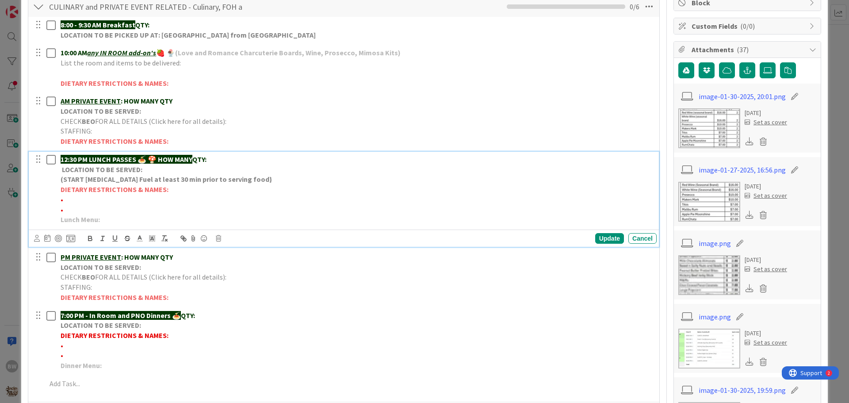
drag, startPoint x: 159, startPoint y: 158, endPoint x: 198, endPoint y: 158, distance: 38.9
click at [198, 158] on p "12:30 PM LUNCH PASSES 🍝 🍄 HOW MANY QTY:" at bounding box center [357, 159] width 593 height 10
click at [111, 218] on p "Lunch Menu:" at bounding box center [357, 219] width 593 height 10
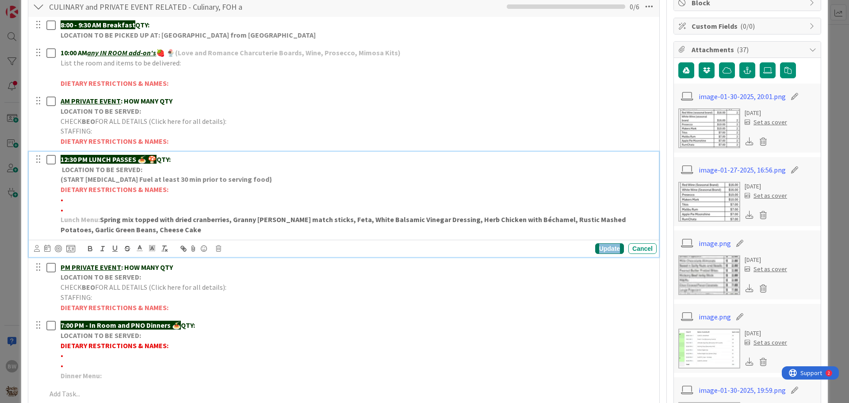
click at [604, 251] on div "Update" at bounding box center [609, 248] width 29 height 11
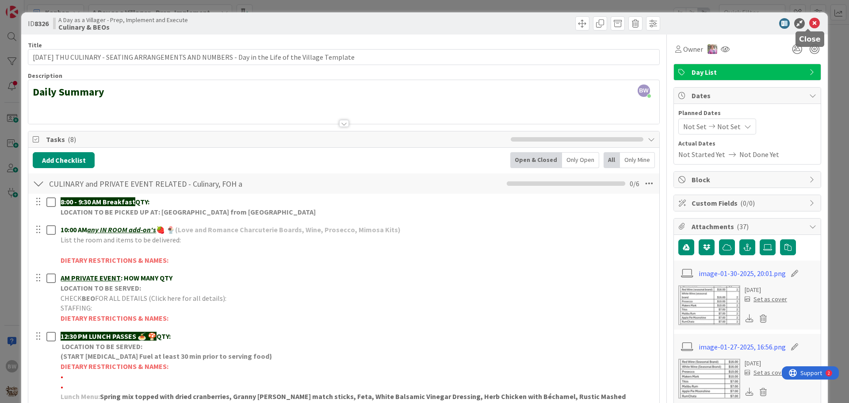
click at [810, 24] on icon at bounding box center [814, 23] width 11 height 11
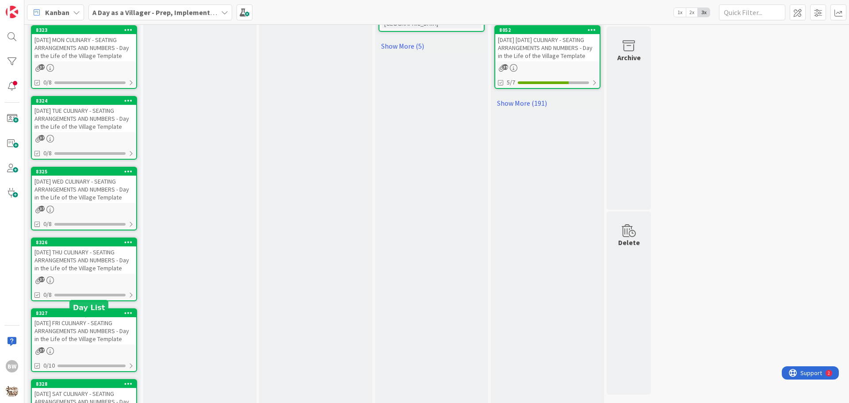
click at [76, 316] on div "8327" at bounding box center [86, 313] width 100 height 6
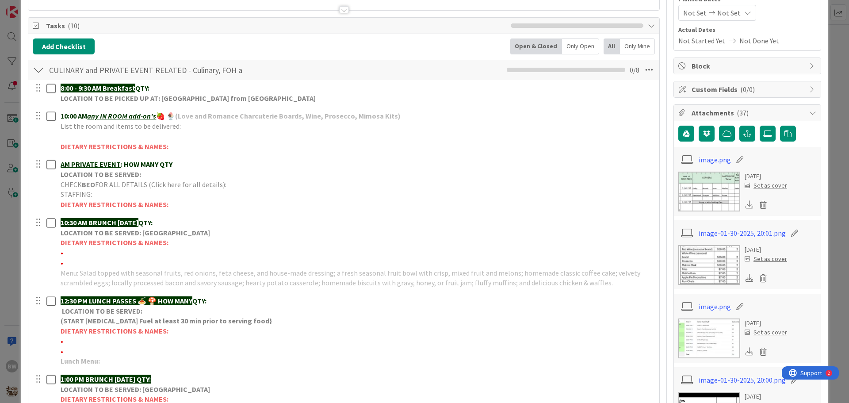
scroll to position [177, 0]
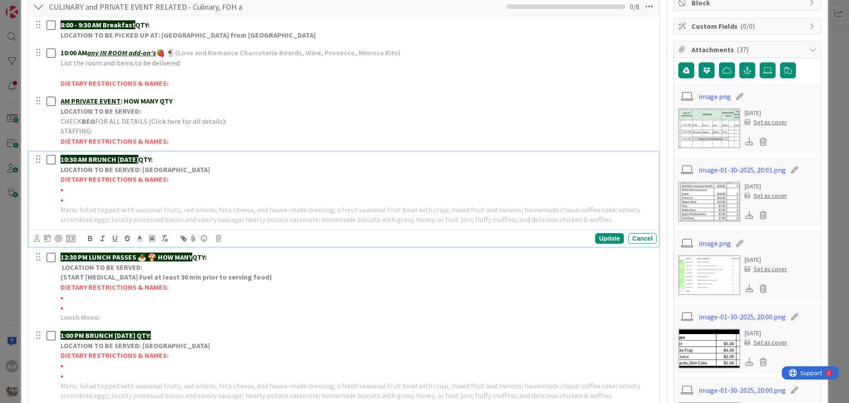
click at [133, 173] on strong "LOCATION TO BE SERVED: [GEOGRAPHIC_DATA]" at bounding box center [135, 169] width 149 height 9
click at [220, 239] on icon at bounding box center [218, 238] width 5 height 6
click at [237, 273] on div "Delete" at bounding box center [241, 276] width 33 height 16
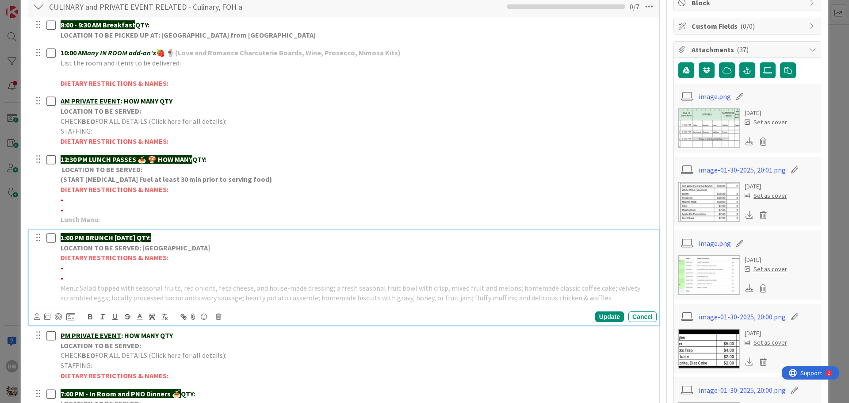
click at [143, 250] on strong "LOCATION TO BE SERVED: [GEOGRAPHIC_DATA]" at bounding box center [135, 247] width 149 height 9
click at [219, 317] on icon at bounding box center [218, 317] width 5 height 6
click at [237, 354] on div "Delete" at bounding box center [241, 354] width 33 height 16
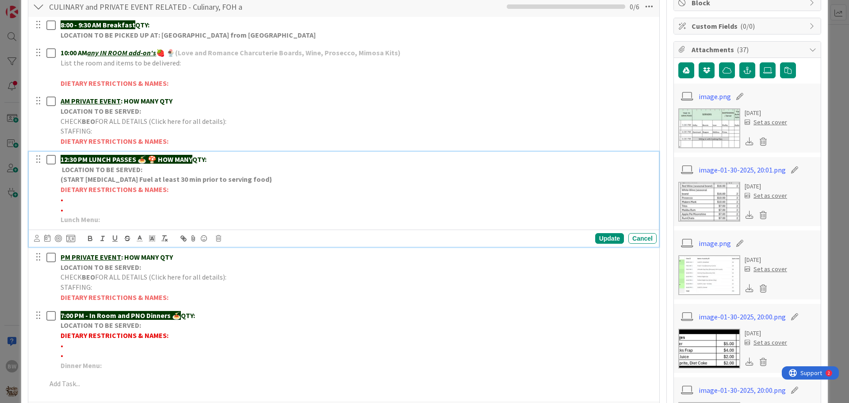
drag, startPoint x: 159, startPoint y: 157, endPoint x: 198, endPoint y: 156, distance: 38.5
click at [198, 156] on p "12:30 PM LUNCH PASSES 🍝 🍄 HOW MANY QTY:" at bounding box center [357, 159] width 593 height 10
click at [110, 216] on p "Lunch Menu:" at bounding box center [357, 219] width 593 height 10
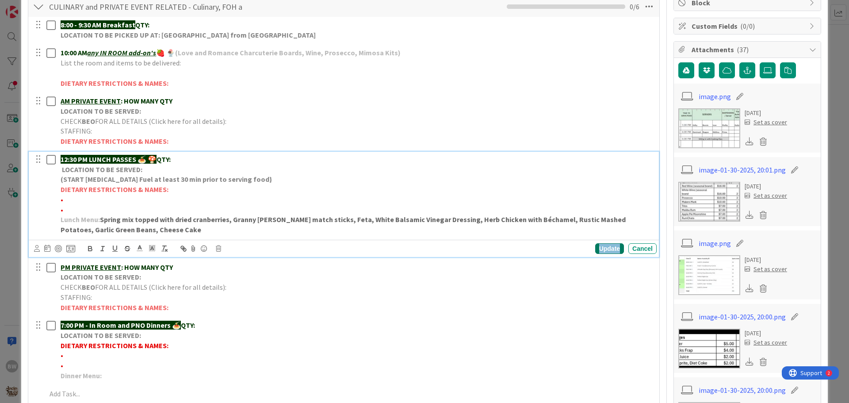
click at [601, 249] on div "Update" at bounding box center [609, 248] width 29 height 11
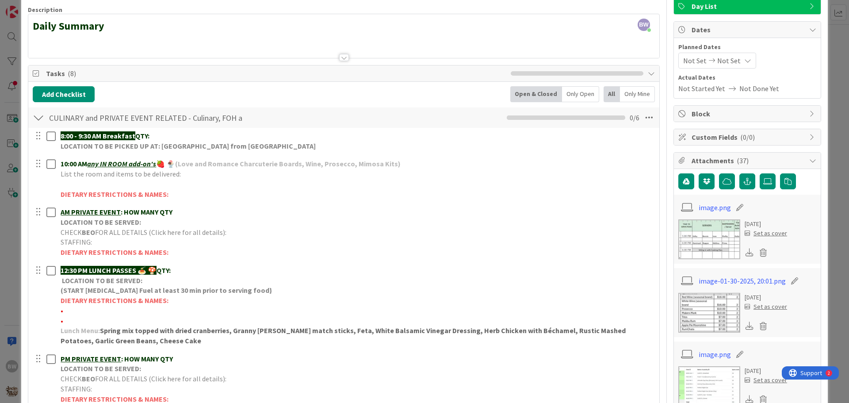
scroll to position [0, 0]
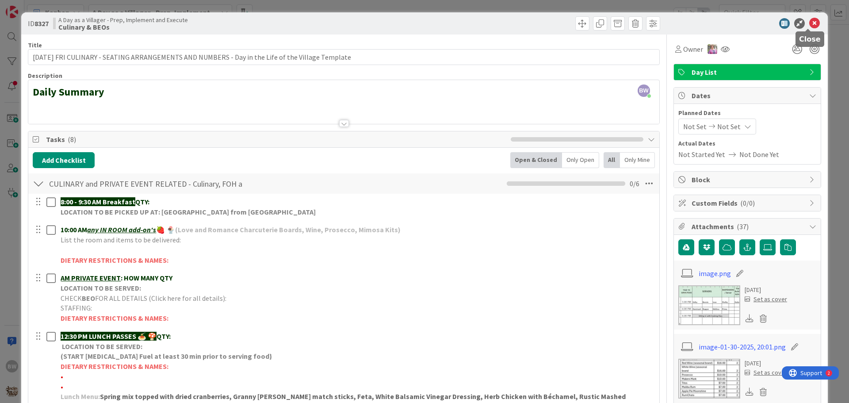
click at [809, 23] on icon at bounding box center [814, 23] width 11 height 11
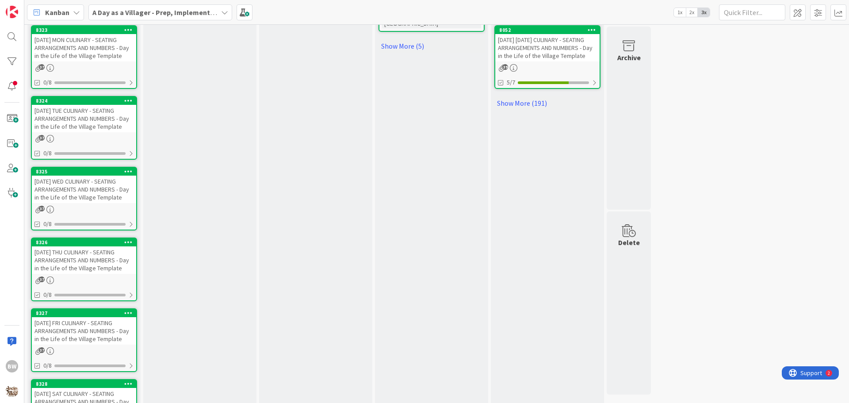
scroll to position [819, 0]
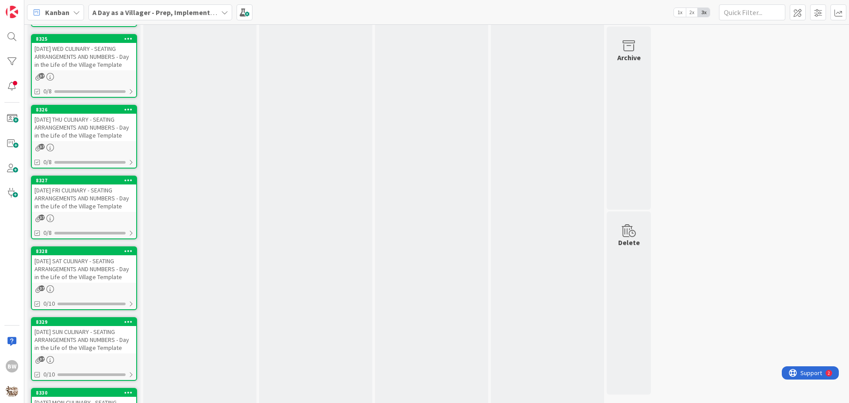
click at [80, 212] on div "[DATE] FRI CULINARY - SEATING ARRANGEMENTS AND NUMBERS - Day in the Life of the…" at bounding box center [84, 197] width 104 height 27
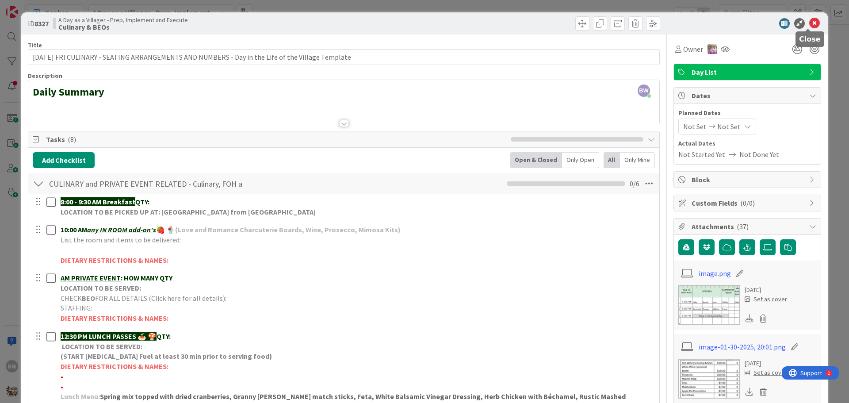
click at [810, 24] on icon at bounding box center [814, 23] width 11 height 11
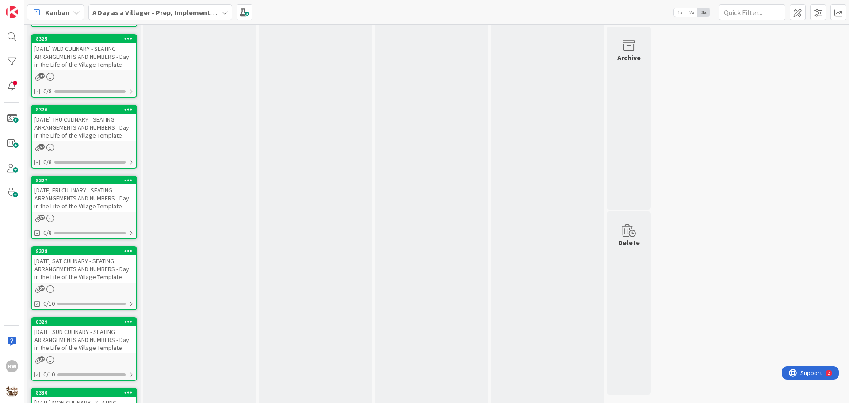
click at [71, 268] on div "[DATE] SAT CULINARY - SEATING ARRANGEMENTS AND NUMBERS - Day in the Life of the…" at bounding box center [84, 268] width 104 height 27
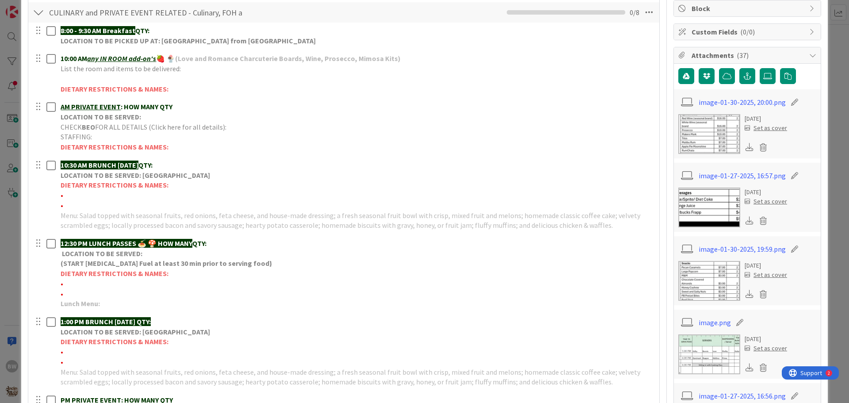
scroll to position [221, 0]
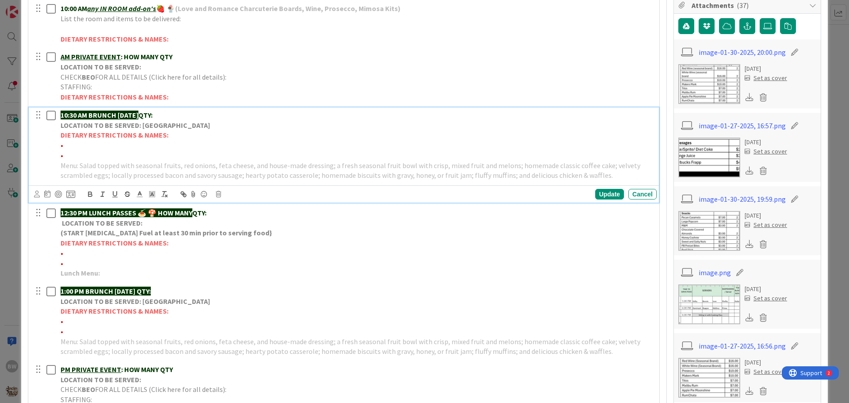
click at [117, 132] on strong "DIETARY RESTRICTIONS & NAMES:" at bounding box center [115, 134] width 108 height 9
click at [217, 192] on icon at bounding box center [218, 194] width 5 height 6
click at [236, 230] on div "Delete" at bounding box center [241, 232] width 33 height 16
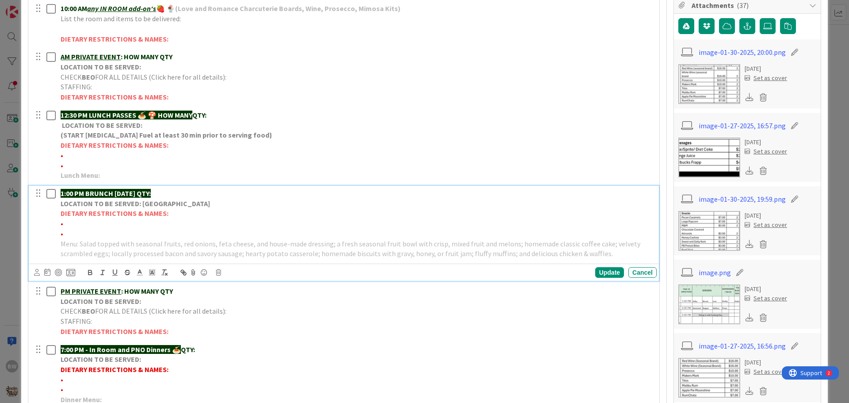
click at [74, 205] on strong "LOCATION TO BE SERVED: [GEOGRAPHIC_DATA]" at bounding box center [135, 203] width 149 height 9
click at [217, 270] on icon at bounding box center [218, 272] width 5 height 6
click at [241, 306] on div "Delete" at bounding box center [241, 310] width 33 height 16
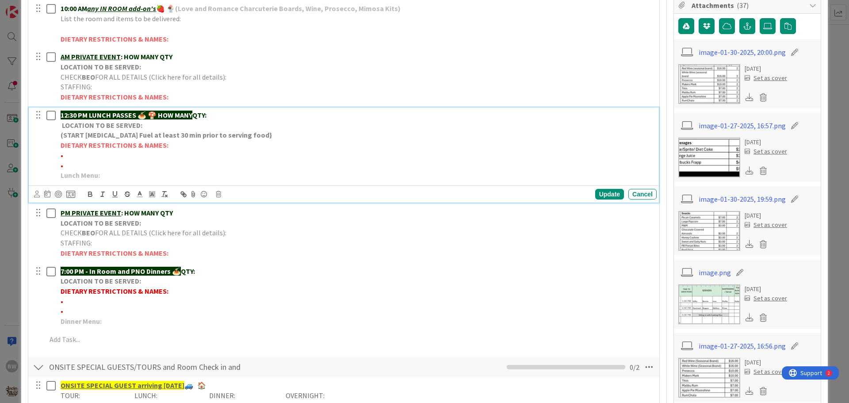
drag, startPoint x: 159, startPoint y: 116, endPoint x: 197, endPoint y: 115, distance: 38.0
click at [197, 115] on p "12:30 PM LUNCH PASSES 🍝 🍄 HOW MANY QTY:" at bounding box center [357, 115] width 593 height 10
click at [106, 177] on p "Lunch Menu:" at bounding box center [357, 175] width 593 height 10
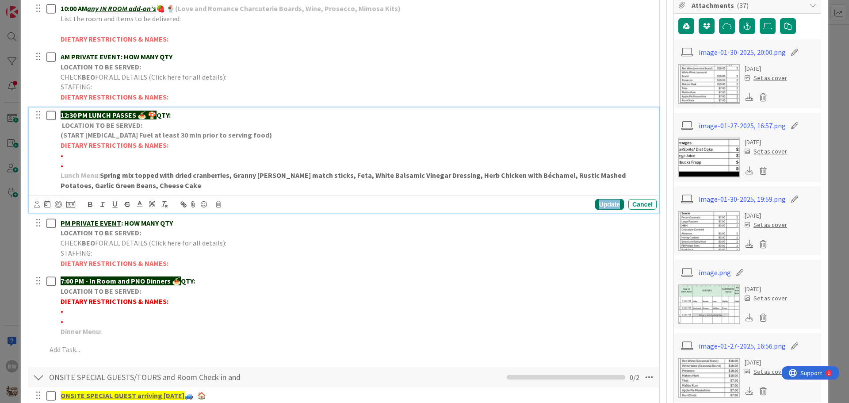
click at [606, 206] on div "Update" at bounding box center [609, 204] width 29 height 11
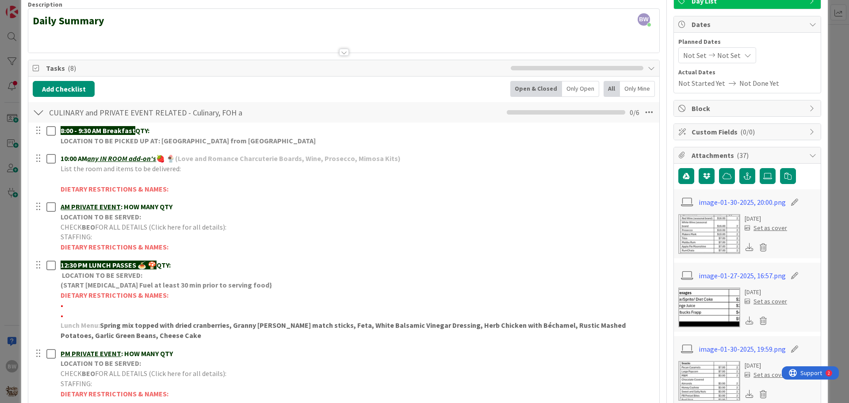
scroll to position [0, 0]
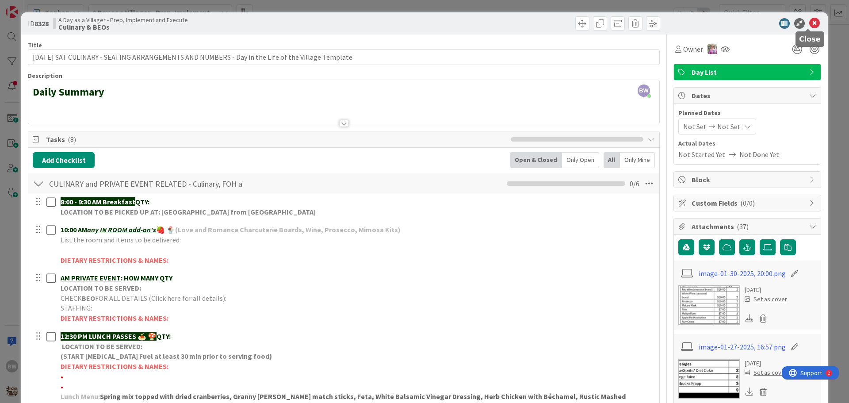
click at [811, 21] on icon at bounding box center [814, 23] width 11 height 11
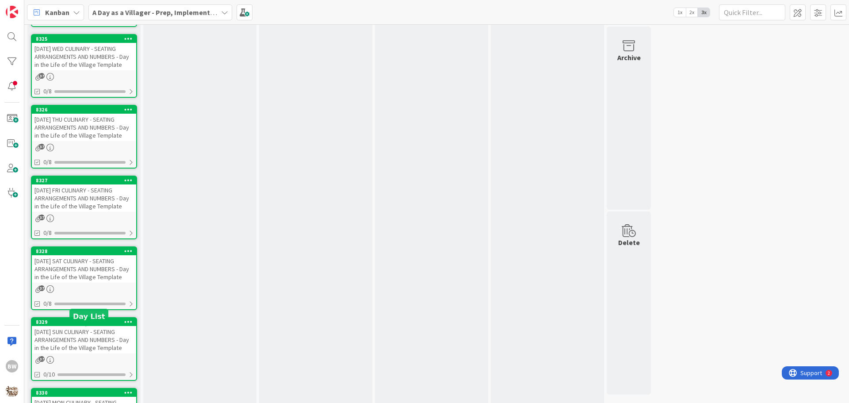
click at [89, 325] on div "8329" at bounding box center [86, 322] width 100 height 6
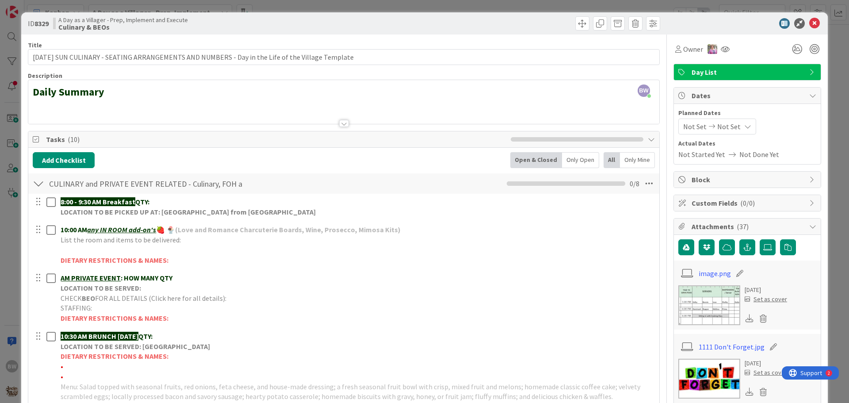
scroll to position [310, 0]
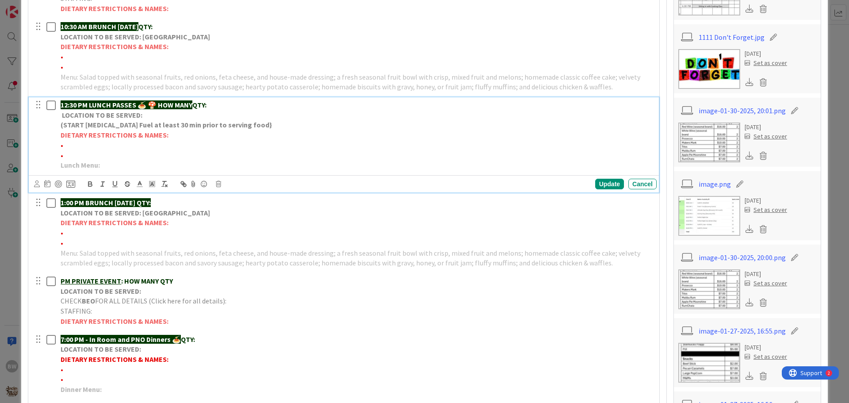
click at [133, 118] on strong "LOCATION TO BE SERVED:" at bounding box center [102, 115] width 80 height 9
click at [220, 185] on icon at bounding box center [218, 184] width 5 height 6
click at [242, 226] on div "Delete" at bounding box center [241, 222] width 33 height 16
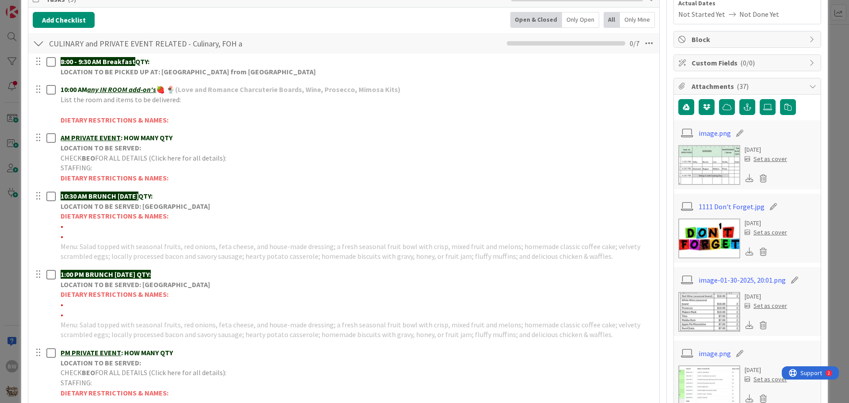
scroll to position [0, 0]
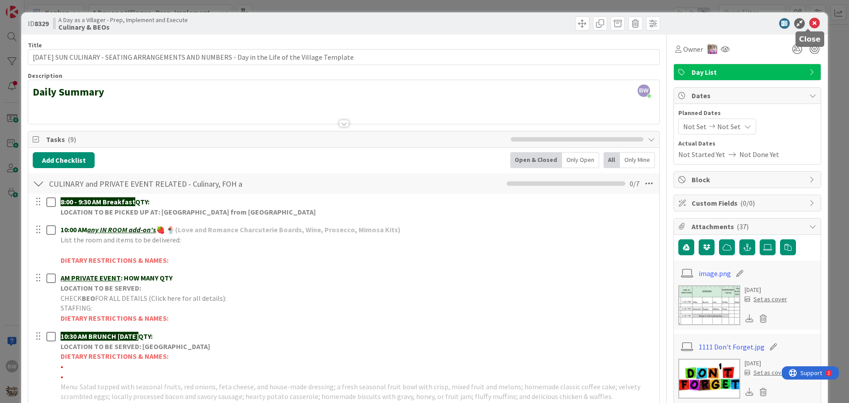
click at [811, 23] on icon at bounding box center [814, 23] width 11 height 11
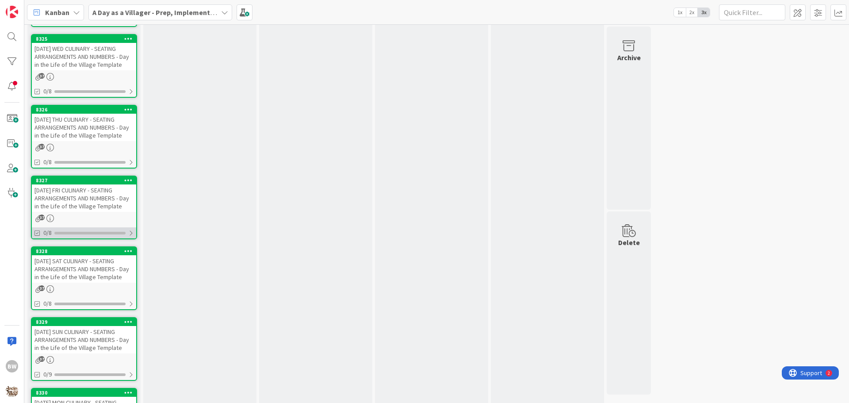
scroll to position [908, 0]
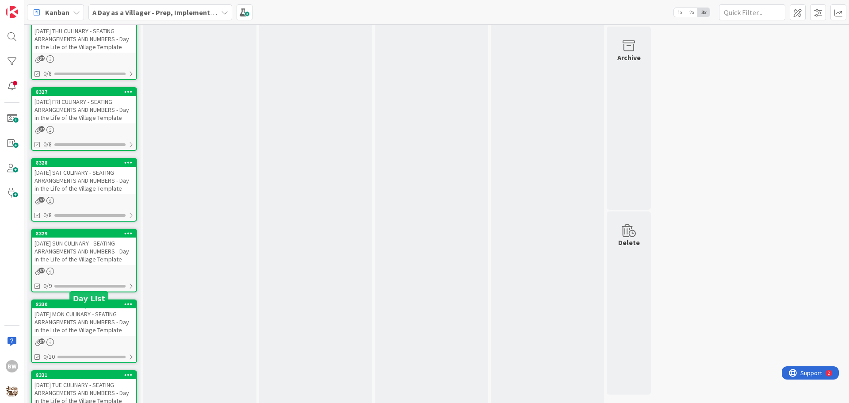
click at [79, 307] on div "8330" at bounding box center [86, 304] width 100 height 6
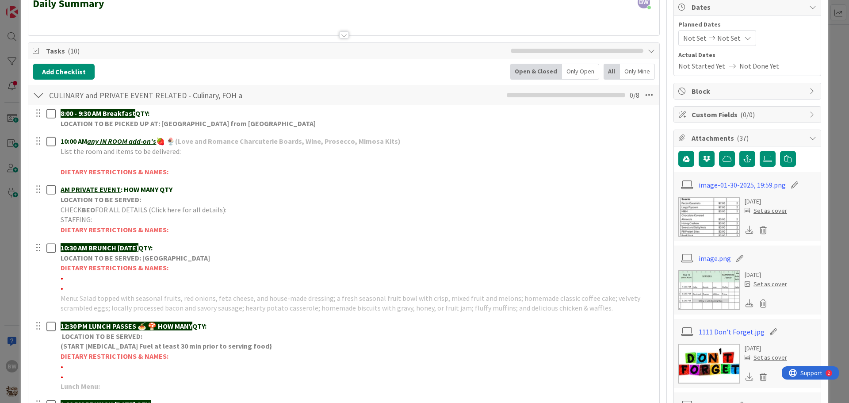
scroll to position [221, 0]
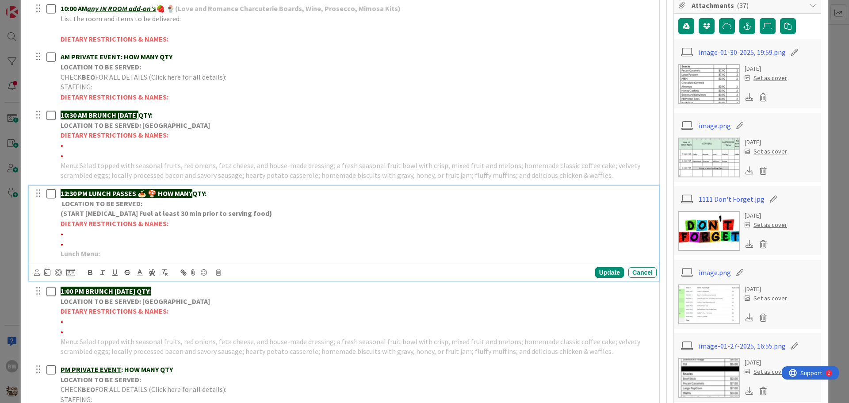
click at [164, 193] on strong "12:30 PM LUNCH PASSES 🍝 🍄 HOW MANY" at bounding box center [127, 193] width 132 height 9
drag, startPoint x: 160, startPoint y: 192, endPoint x: 196, endPoint y: 191, distance: 36.3
click at [196, 191] on p "12:30 PM LUNCH PASSES 🍝 🍄 HOW MANY QTY:" at bounding box center [357, 193] width 593 height 10
click at [115, 255] on p "Lunch Menu:" at bounding box center [357, 254] width 593 height 10
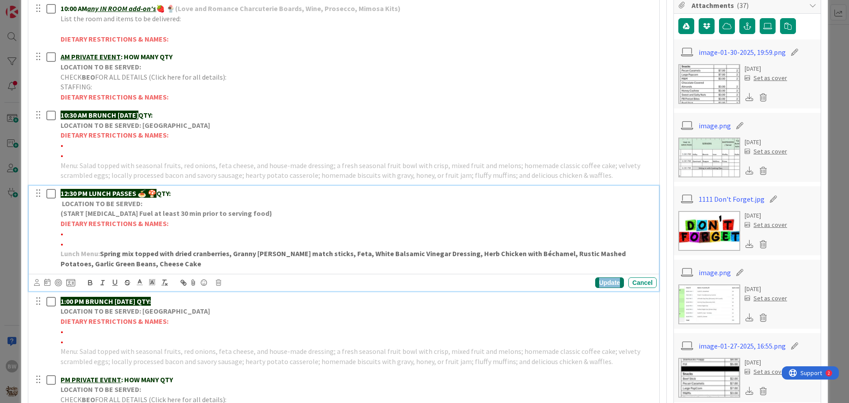
click at [600, 282] on div "Update" at bounding box center [609, 282] width 29 height 11
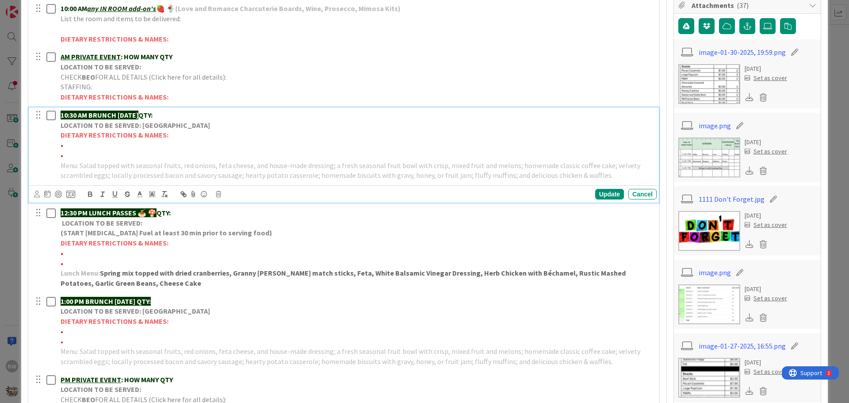
click at [153, 122] on strong "LOCATION TO BE SERVED: [GEOGRAPHIC_DATA]" at bounding box center [135, 125] width 149 height 9
click at [217, 193] on icon at bounding box center [218, 194] width 5 height 6
click at [237, 233] on div "Delete" at bounding box center [241, 232] width 33 height 16
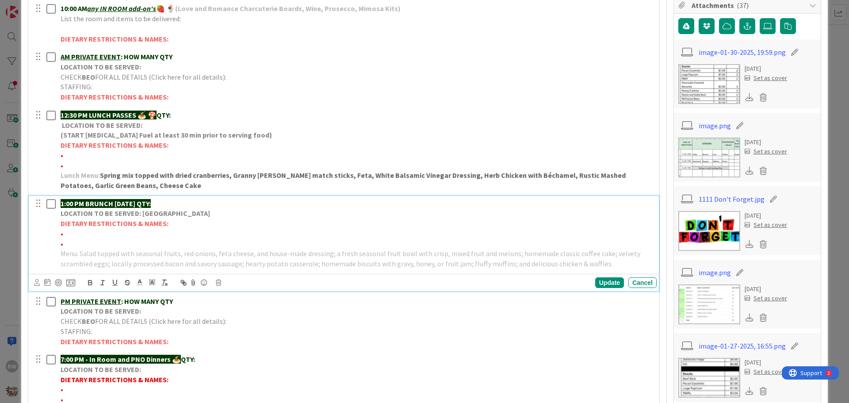
click at [160, 220] on strong "DIETARY RESTRICTIONS & NAMES:" at bounding box center [115, 223] width 108 height 9
click at [219, 282] on icon at bounding box center [218, 282] width 5 height 6
click at [245, 321] on div "Delete" at bounding box center [241, 320] width 33 height 16
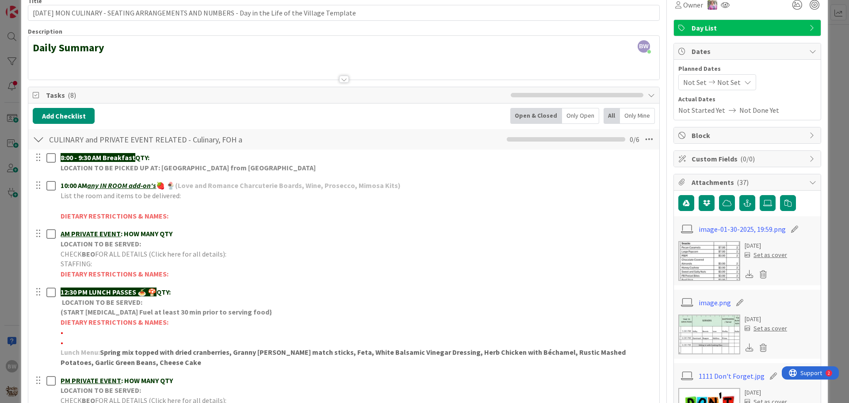
scroll to position [0, 0]
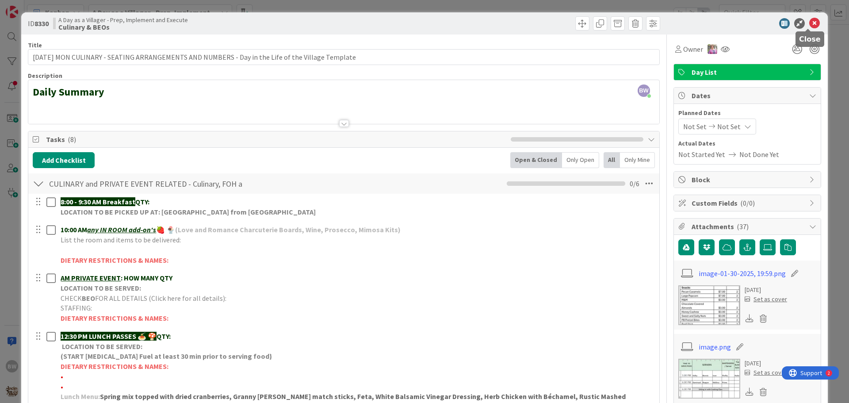
click at [812, 23] on icon at bounding box center [814, 23] width 11 height 11
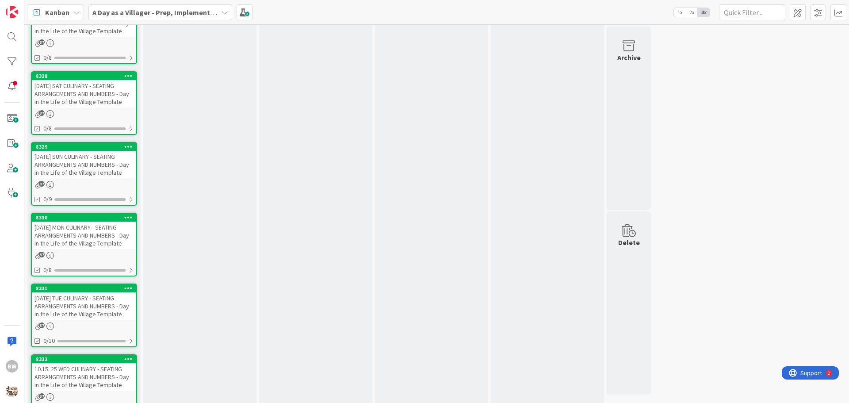
scroll to position [996, 0]
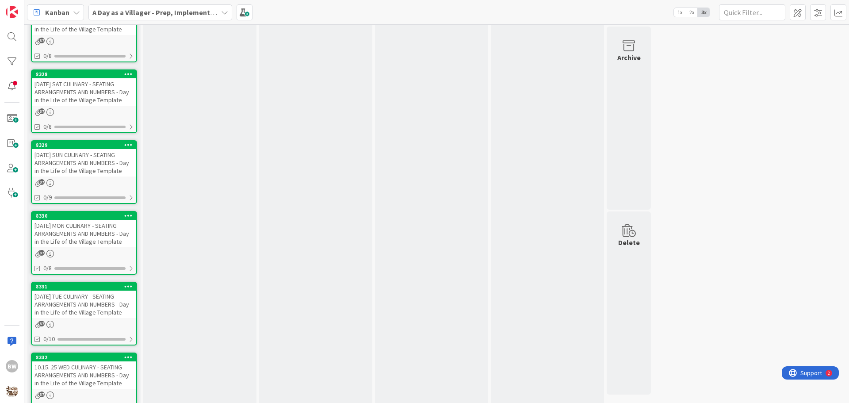
click at [78, 299] on div "[DATE] TUE CULINARY - SEATING ARRANGEMENTS AND NUMBERS - Day in the Life of the…" at bounding box center [84, 304] width 104 height 27
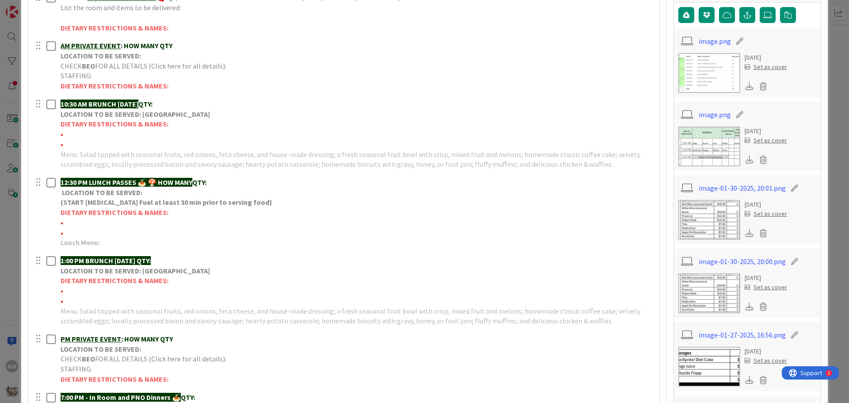
scroll to position [265, 0]
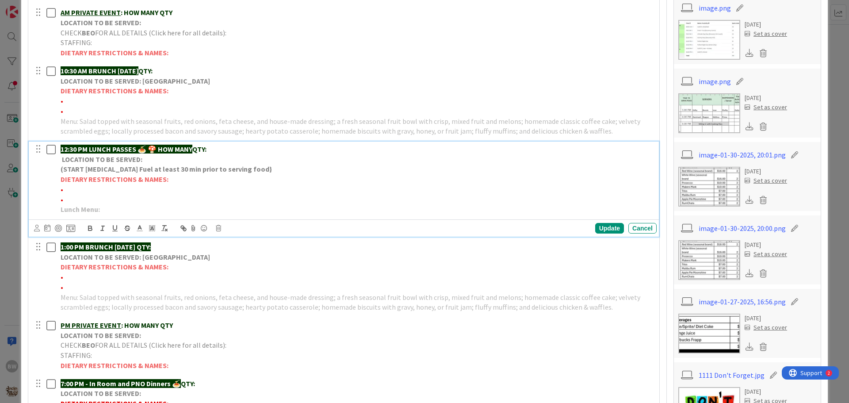
drag, startPoint x: 157, startPoint y: 146, endPoint x: 197, endPoint y: 148, distance: 40.3
click at [197, 148] on p "12:30 PM LUNCH PASSES 🍝 🍄 HOW MANY QTY:" at bounding box center [357, 149] width 593 height 10
click at [110, 208] on p "Lunch Menu:" at bounding box center [357, 209] width 593 height 10
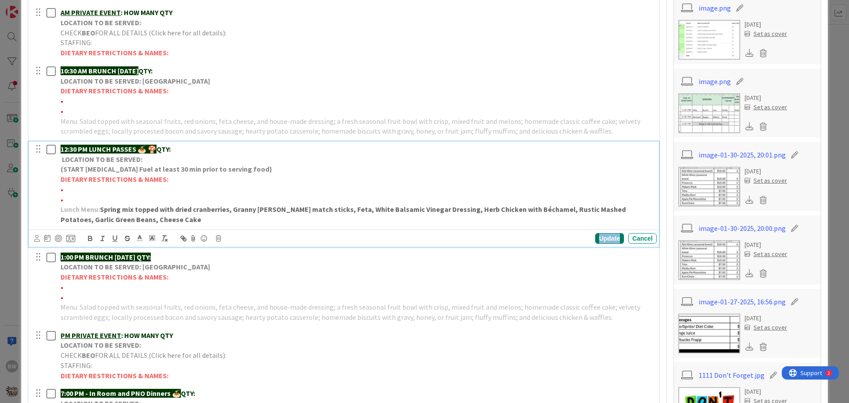
click at [602, 237] on div "Update" at bounding box center [609, 238] width 29 height 11
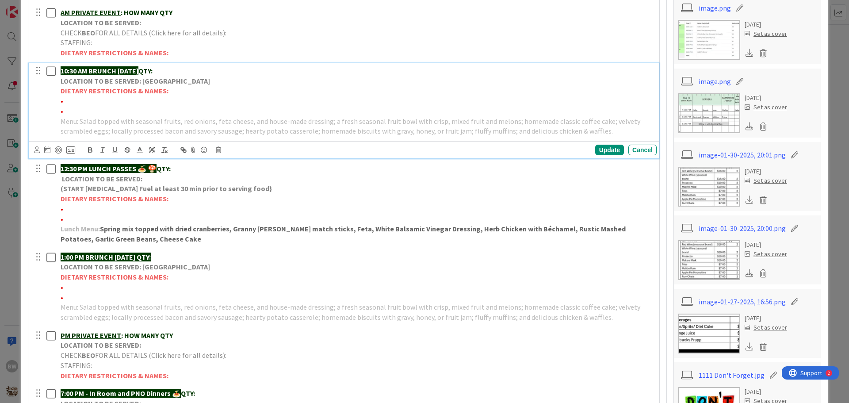
click at [153, 74] on strong "QTY:" at bounding box center [145, 70] width 14 height 9
click at [217, 151] on icon at bounding box center [218, 150] width 5 height 6
click at [246, 184] on div "Delete" at bounding box center [241, 188] width 33 height 16
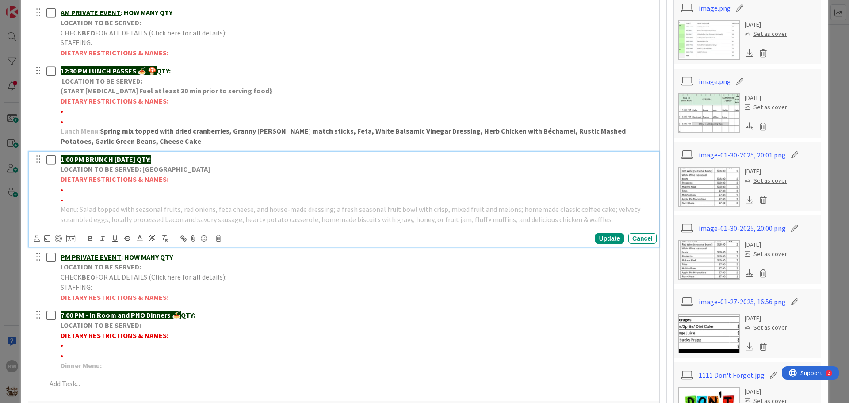
click at [163, 164] on p "1:00 PM BRUNCH [DATE] QTY:" at bounding box center [357, 159] width 593 height 10
click at [219, 239] on icon at bounding box center [218, 238] width 5 height 6
click at [234, 276] on div "Delete" at bounding box center [241, 276] width 33 height 16
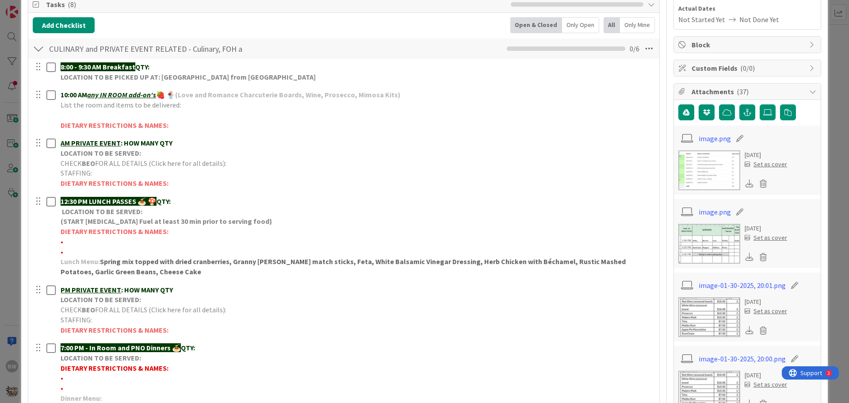
scroll to position [0, 0]
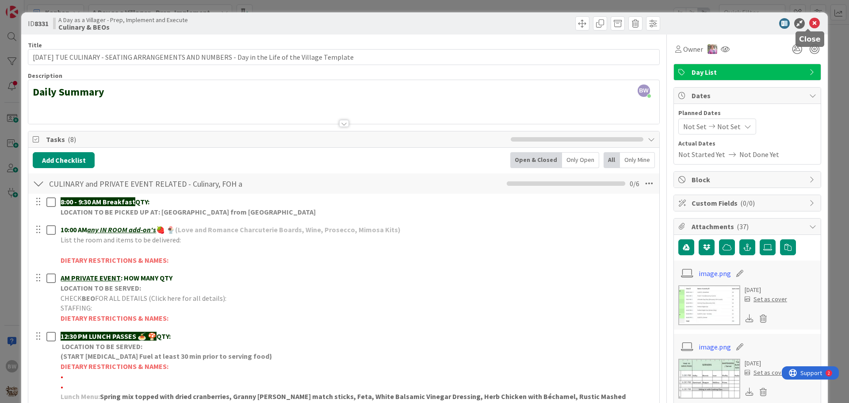
click at [810, 23] on icon at bounding box center [814, 23] width 11 height 11
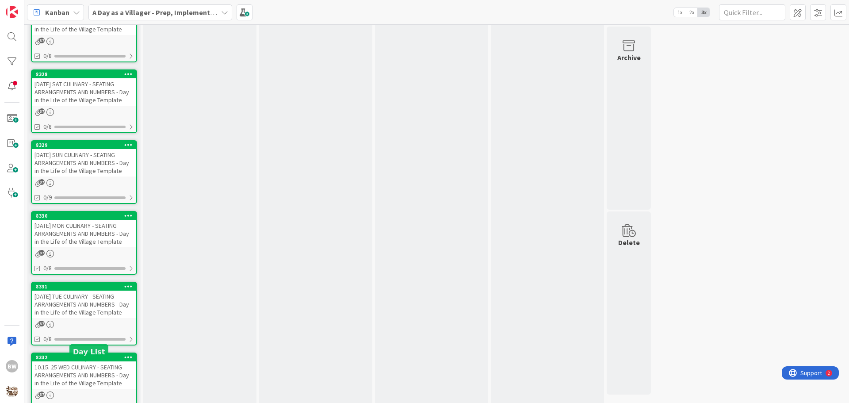
click at [87, 360] on div "8332" at bounding box center [86, 357] width 100 height 6
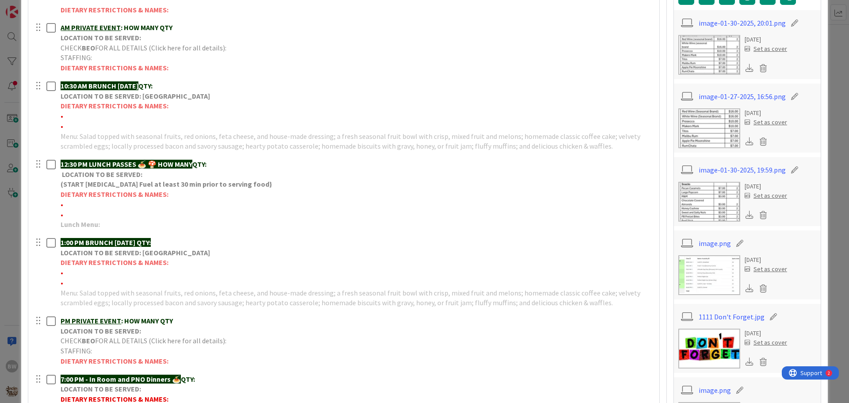
scroll to position [310, 0]
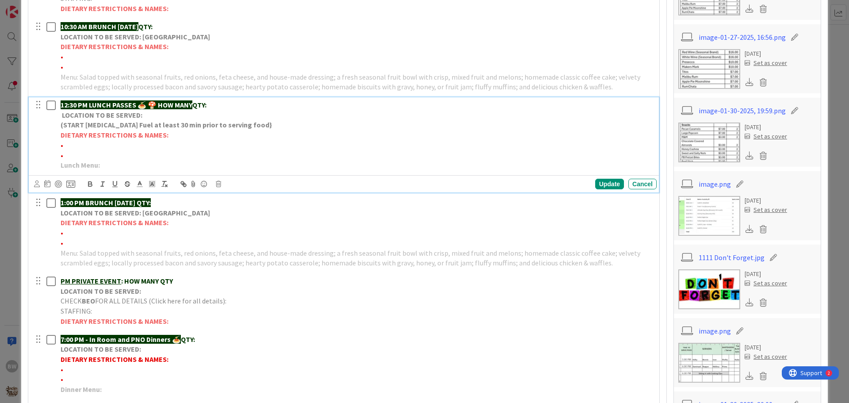
click at [144, 116] on p "LOCATION TO BE SERVED:" at bounding box center [357, 115] width 593 height 10
drag, startPoint x: 159, startPoint y: 107, endPoint x: 196, endPoint y: 101, distance: 37.6
click at [196, 101] on p "12:30 PM LUNCH PASSES 🍝 🍄 HOW MANY QTY:" at bounding box center [357, 105] width 593 height 10
click at [111, 166] on p "Lunch Menu:" at bounding box center [357, 165] width 593 height 10
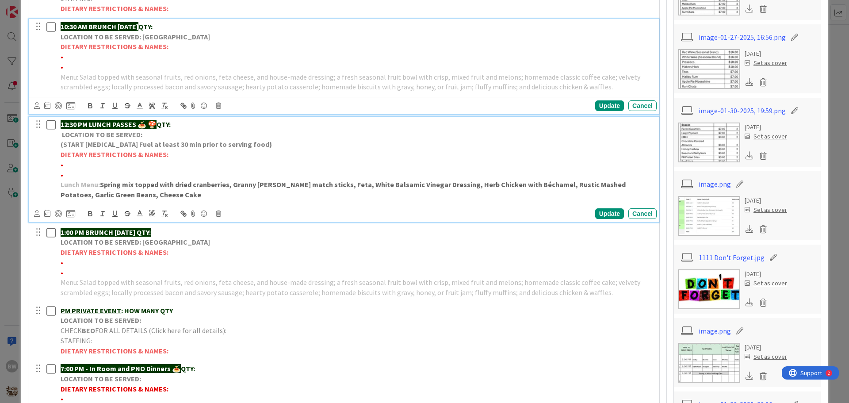
click at [126, 39] on div "10:30 AM BRUNCH [DATE] QTY: LOCATION TO BE SERVED: Willows Landing DIETARY REST…" at bounding box center [357, 57] width 600 height 76
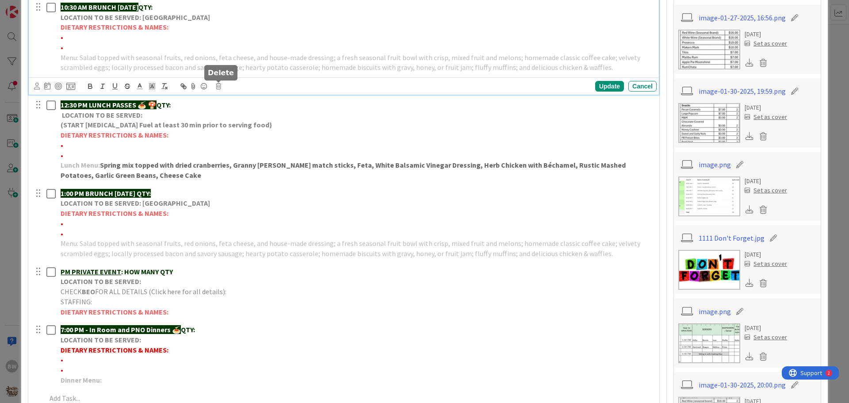
click at [220, 88] on icon at bounding box center [218, 86] width 5 height 6
click at [238, 122] on div "Delete" at bounding box center [241, 124] width 33 height 16
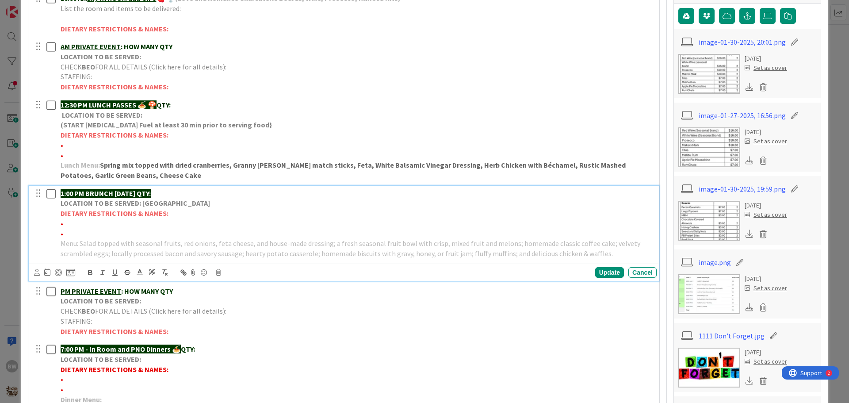
click at [149, 199] on strong "LOCATION TO BE SERVED: [GEOGRAPHIC_DATA]" at bounding box center [135, 203] width 149 height 9
click at [219, 273] on icon at bounding box center [218, 272] width 5 height 6
click at [246, 312] on div "Delete" at bounding box center [241, 310] width 33 height 16
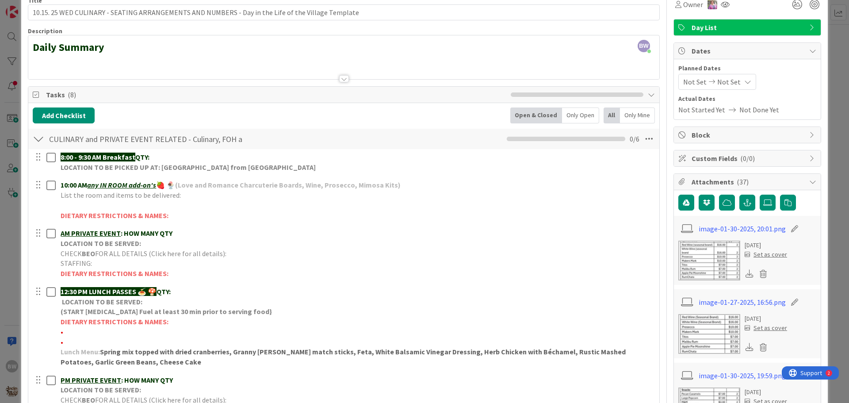
scroll to position [0, 0]
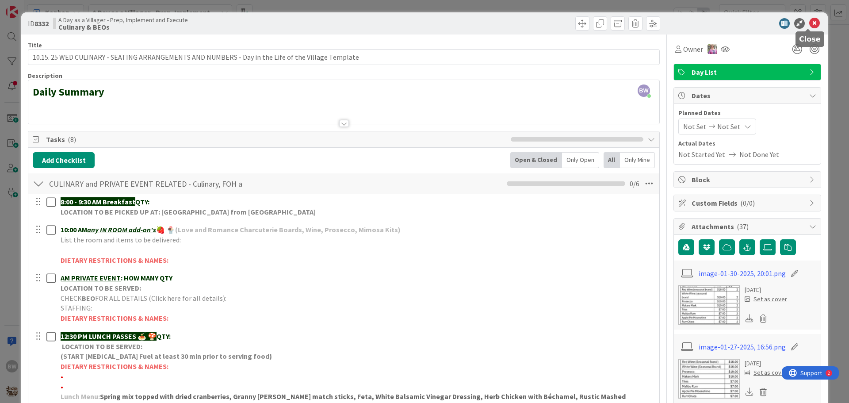
click at [809, 22] on icon at bounding box center [814, 23] width 11 height 11
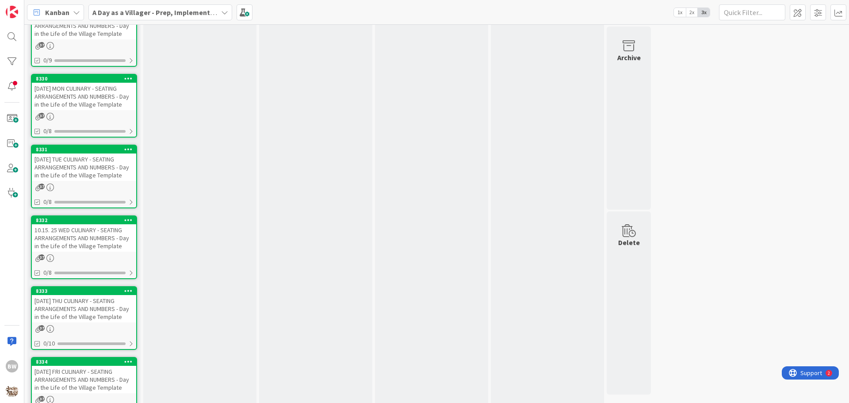
scroll to position [1217, 0]
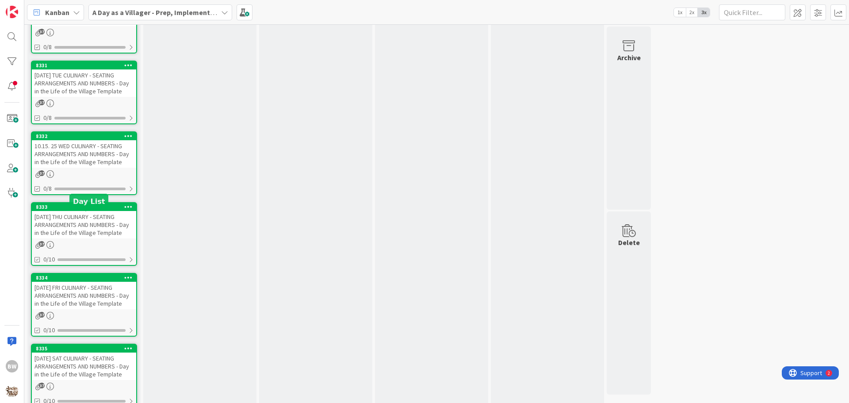
click at [83, 210] on div "8333" at bounding box center [86, 207] width 100 height 6
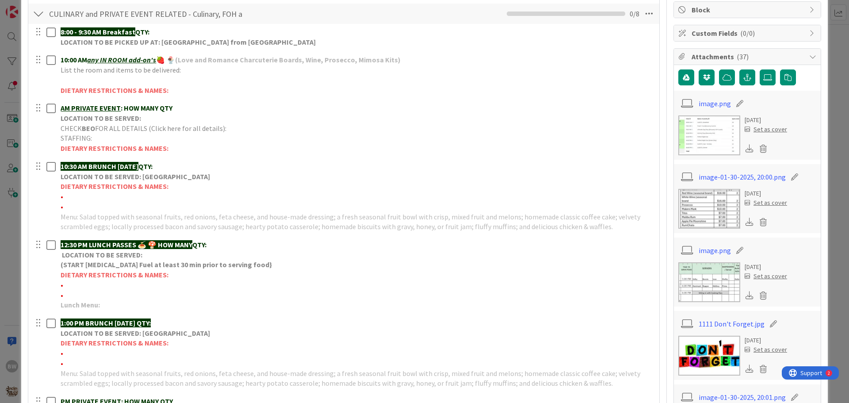
scroll to position [221, 0]
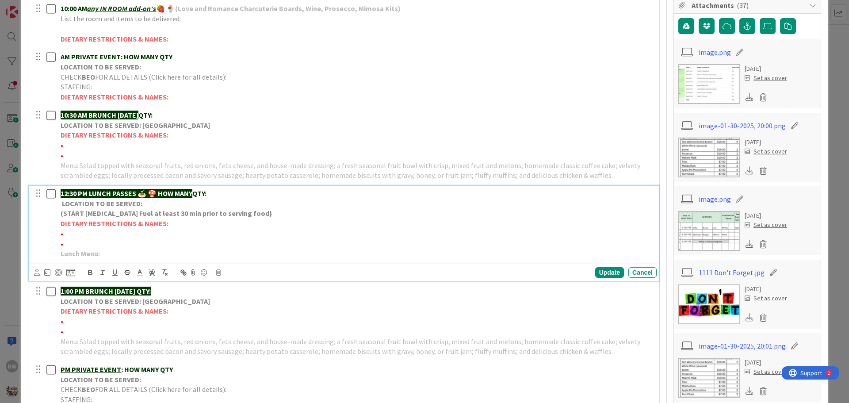
drag, startPoint x: 158, startPoint y: 191, endPoint x: 199, endPoint y: 192, distance: 40.7
click at [199, 192] on p "12:30 PM LUNCH PASSES 🍝 🍄 HOW MANY QTY:" at bounding box center [357, 193] width 593 height 10
click at [114, 254] on p "Lunch Menu:" at bounding box center [357, 254] width 593 height 10
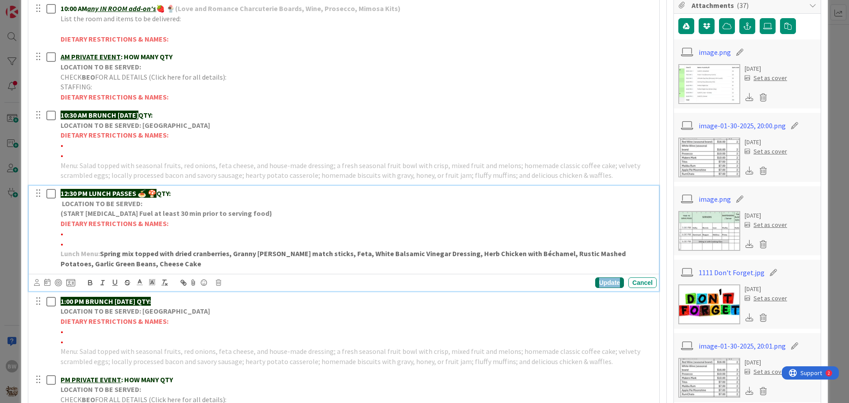
click at [599, 283] on div "Update" at bounding box center [609, 282] width 29 height 11
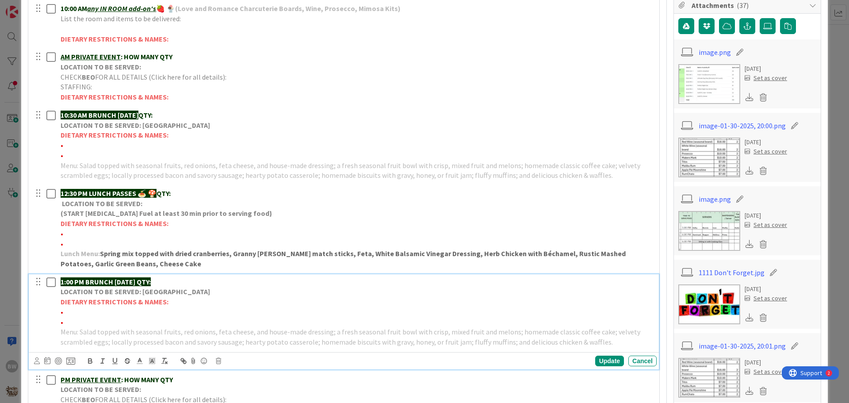
click at [138, 291] on strong "LOCATION TO BE SERVED: [GEOGRAPHIC_DATA]" at bounding box center [135, 291] width 149 height 9
click at [218, 360] on icon at bounding box center [218, 361] width 5 height 6
click at [241, 345] on div "Delete" at bounding box center [241, 345] width 33 height 16
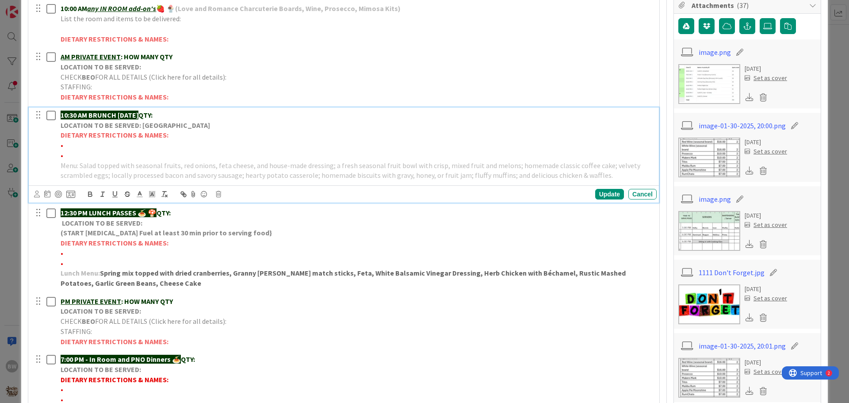
click at [143, 130] on p "DIETARY RESTRICTIONS & NAMES:" at bounding box center [357, 135] width 593 height 10
click at [218, 189] on div "Update Cancel" at bounding box center [345, 194] width 623 height 12
click at [220, 194] on icon at bounding box center [218, 194] width 5 height 6
click at [238, 228] on div "Delete" at bounding box center [241, 232] width 33 height 16
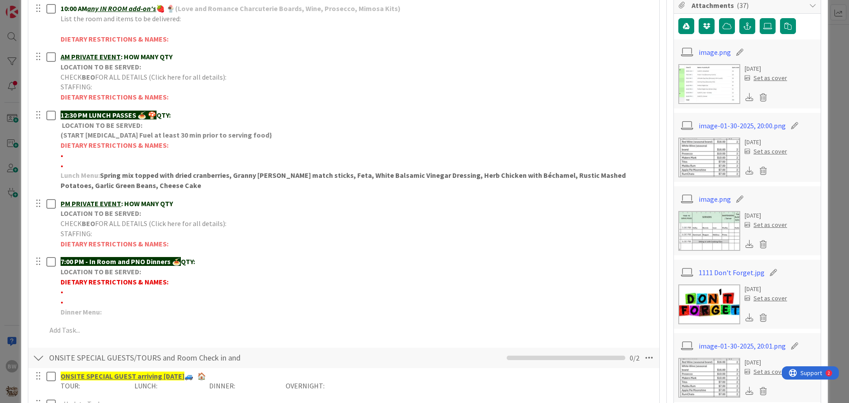
scroll to position [0, 0]
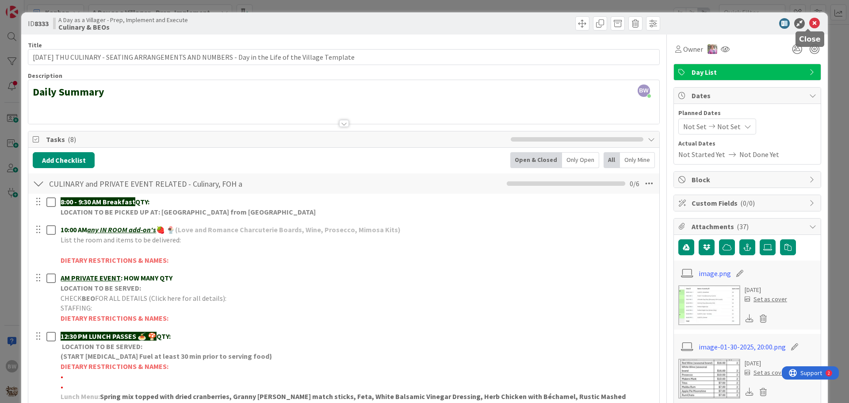
click at [811, 21] on icon at bounding box center [814, 23] width 11 height 11
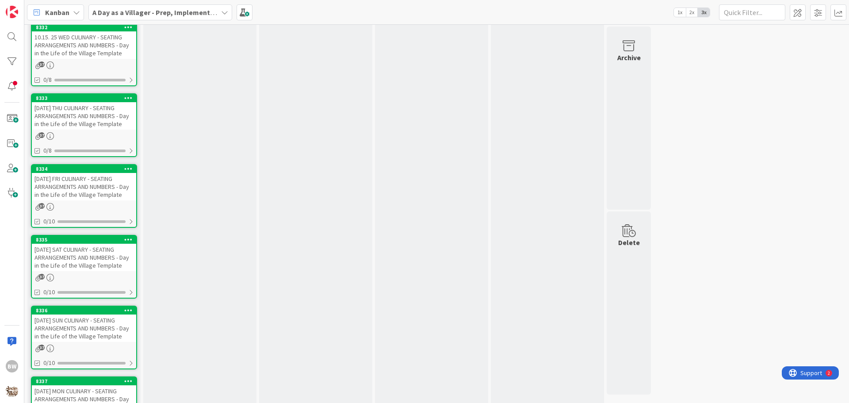
scroll to position [1394, 0]
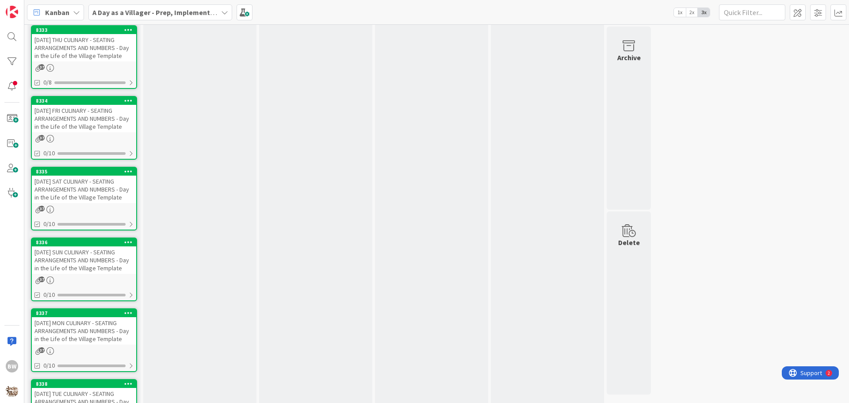
click at [80, 116] on div "[DATE] FRI CULINARY - SEATING ARRANGEMENTS AND NUMBERS - Day in the Life of the…" at bounding box center [84, 118] width 104 height 27
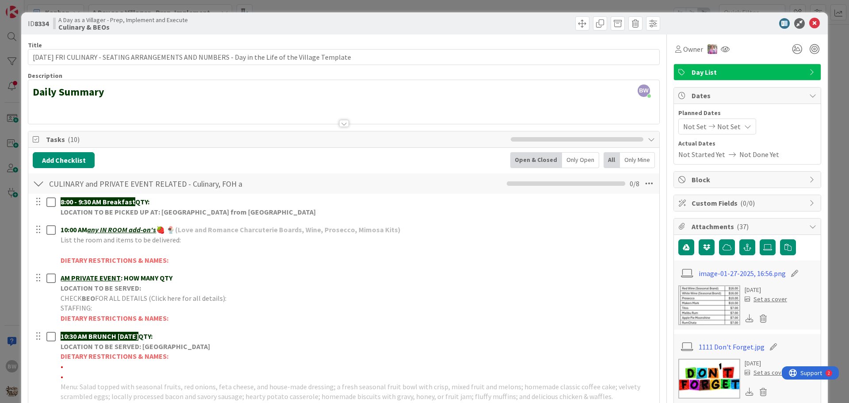
scroll to position [133, 0]
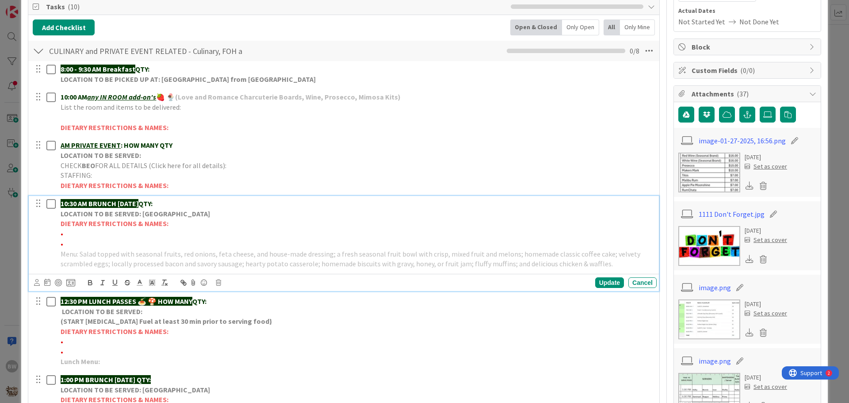
click at [114, 207] on strong "10:30 AM BRUNCH [DATE]" at bounding box center [100, 203] width 78 height 9
click at [219, 284] on icon at bounding box center [218, 282] width 5 height 6
click at [236, 319] on div "Delete" at bounding box center [241, 320] width 33 height 16
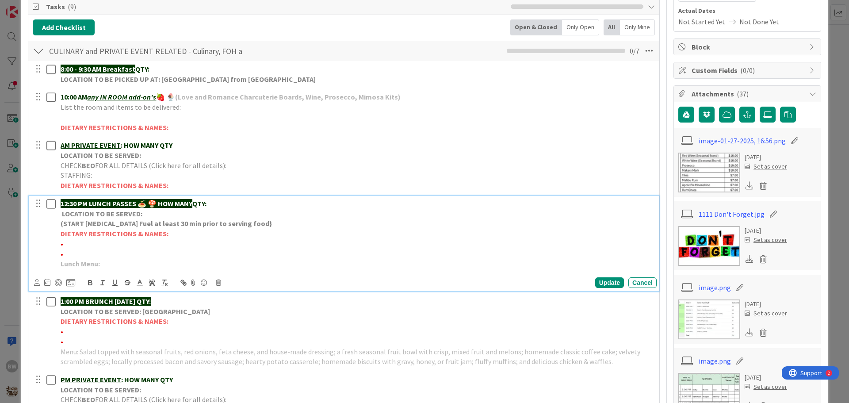
drag, startPoint x: 161, startPoint y: 199, endPoint x: 196, endPoint y: 205, distance: 35.3
click at [192, 205] on strong "12:30 PM LUNCH PASSES 🍝 🍄 HOW MANY" at bounding box center [127, 203] width 132 height 9
click at [115, 265] on p "Lunch Menu:" at bounding box center [357, 264] width 593 height 10
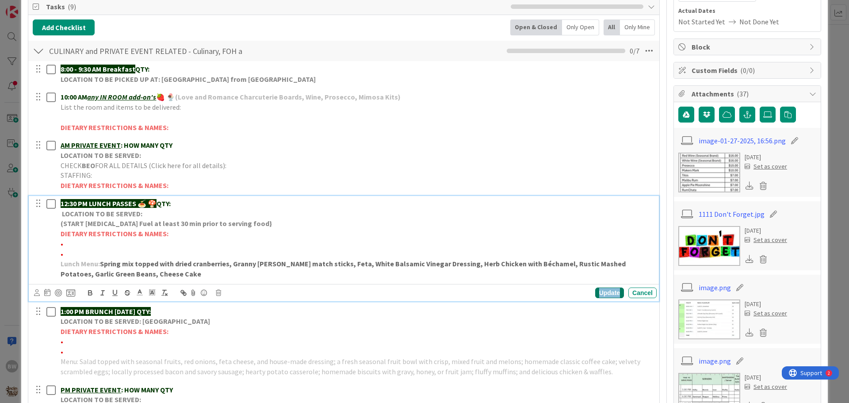
click at [597, 291] on div "Update" at bounding box center [609, 292] width 29 height 11
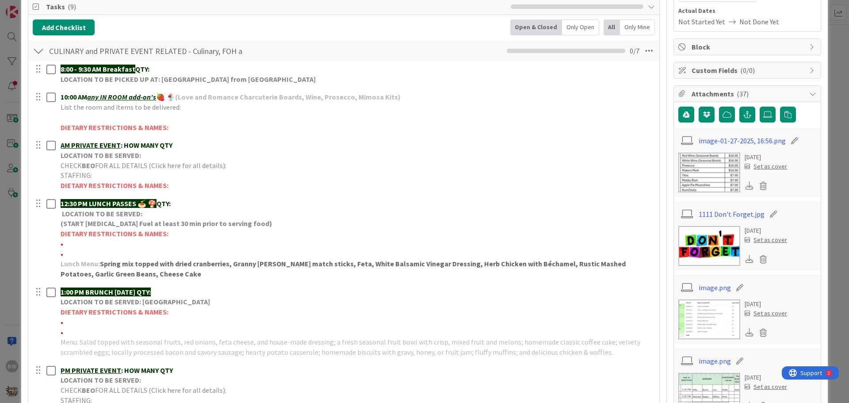
scroll to position [221, 0]
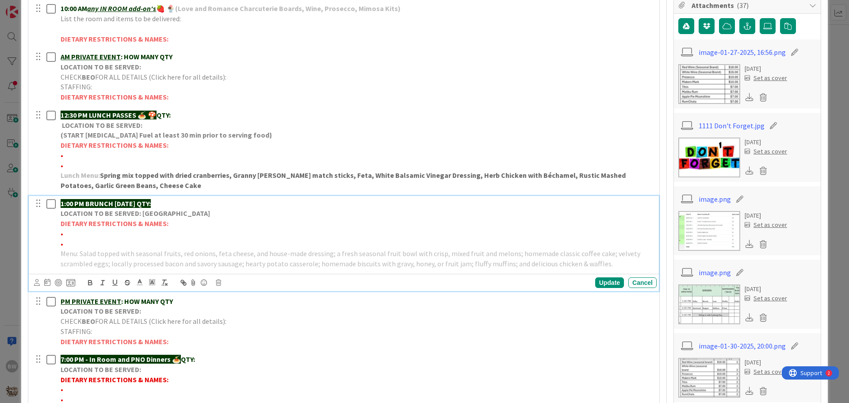
click at [132, 211] on strong "LOCATION TO BE SERVED: [GEOGRAPHIC_DATA]" at bounding box center [135, 213] width 149 height 9
click at [218, 280] on icon at bounding box center [218, 282] width 5 height 6
click at [244, 321] on div "Delete" at bounding box center [241, 320] width 33 height 16
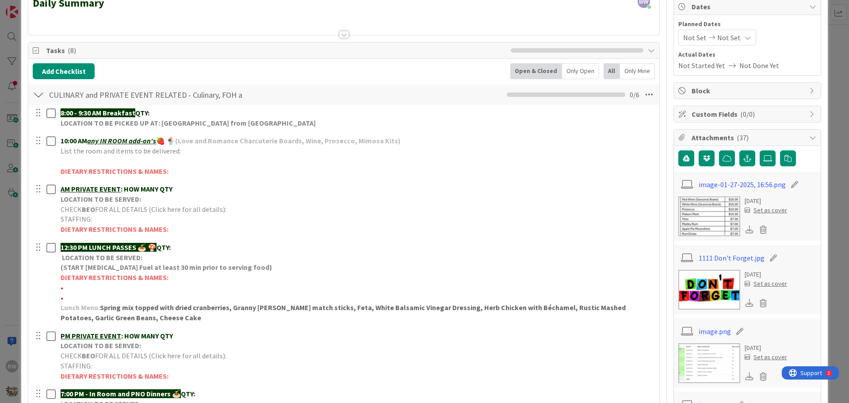
scroll to position [0, 0]
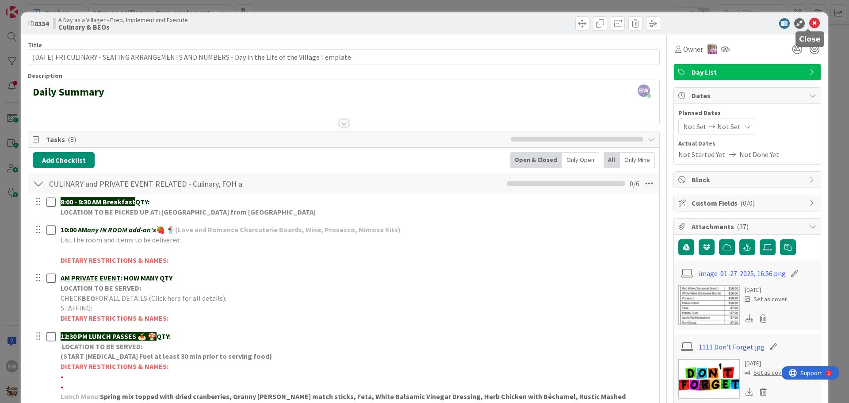
click at [809, 25] on icon at bounding box center [814, 23] width 11 height 11
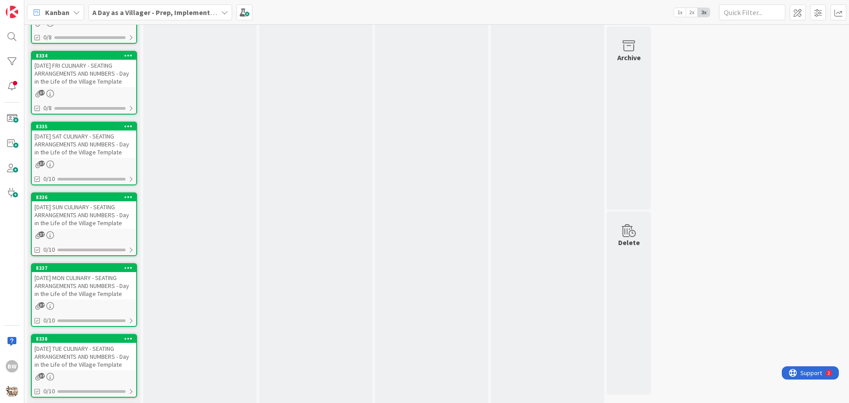
scroll to position [1483, 0]
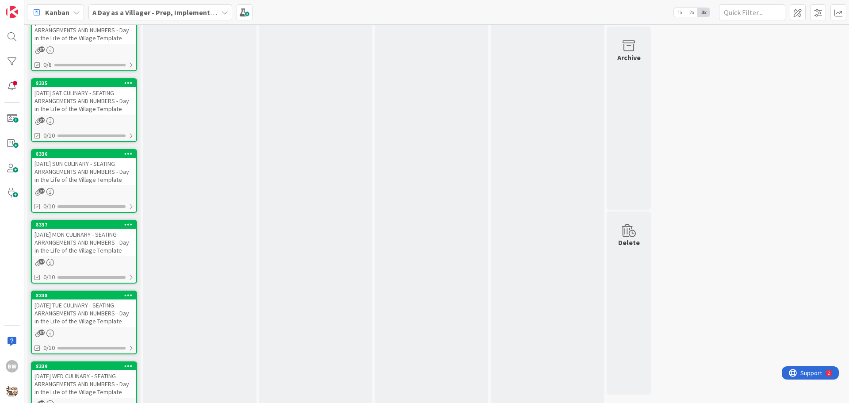
click at [84, 87] on div "8335" at bounding box center [84, 83] width 104 height 8
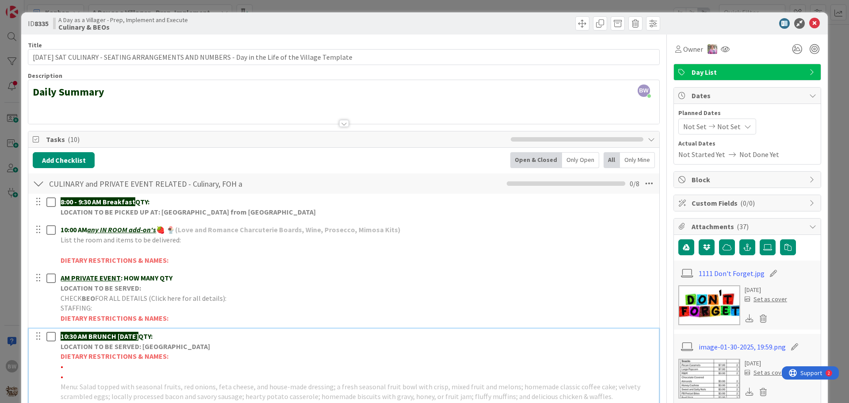
click at [150, 362] on p "•" at bounding box center [357, 366] width 593 height 10
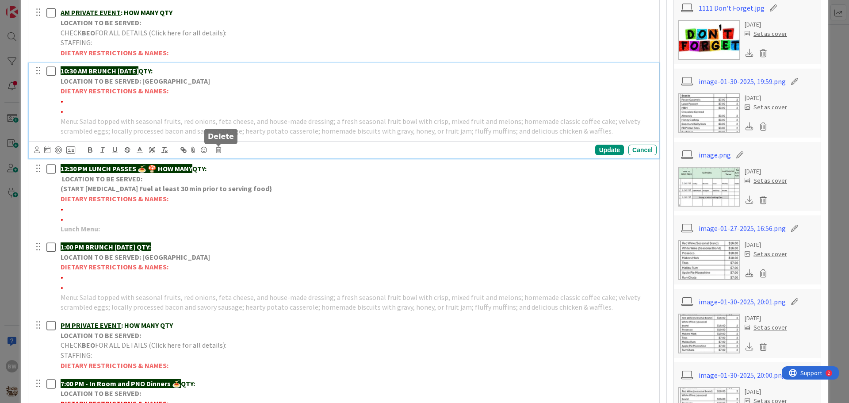
click at [216, 150] on icon at bounding box center [218, 150] width 5 height 6
click at [244, 190] on div "Delete" at bounding box center [241, 188] width 33 height 16
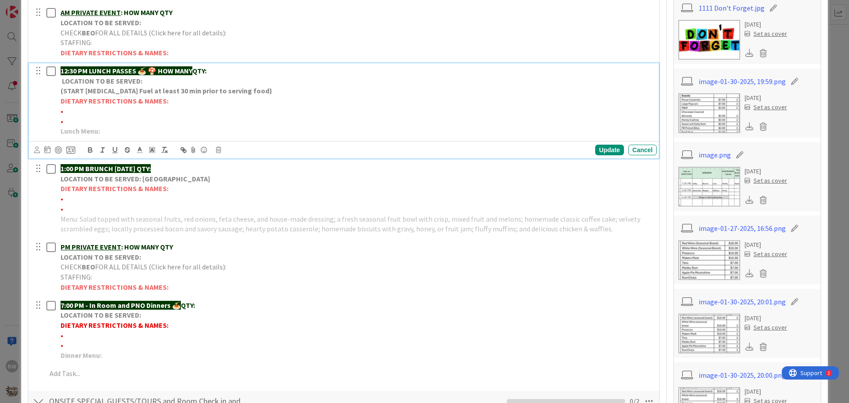
drag, startPoint x: 196, startPoint y: 68, endPoint x: 160, endPoint y: 65, distance: 35.9
click at [160, 66] on p "12:30 PM LUNCH PASSES 🍝 🍄 HOW MANY QTY:" at bounding box center [357, 71] width 593 height 10
click at [110, 130] on p "Lunch Menu:" at bounding box center [357, 131] width 593 height 10
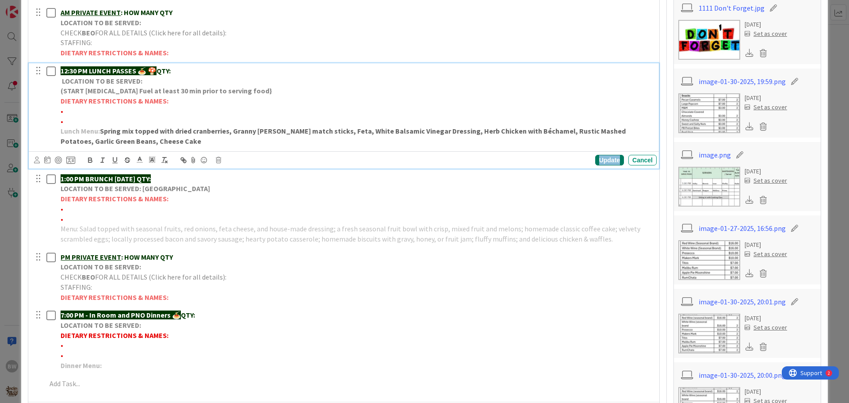
click at [595, 158] on div "Update" at bounding box center [609, 160] width 29 height 11
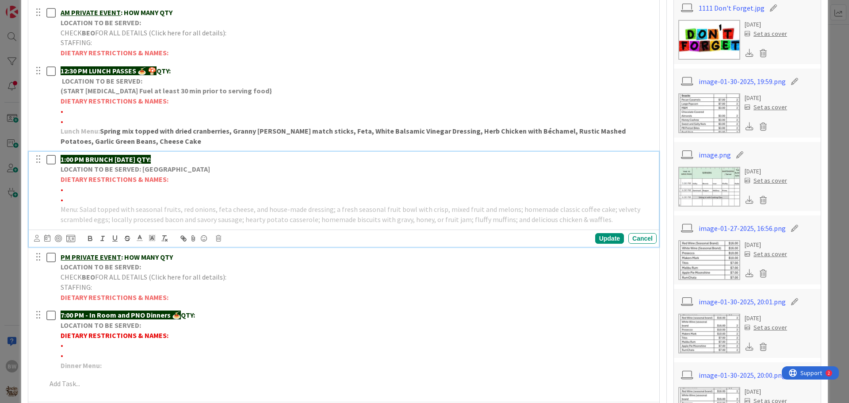
click at [148, 160] on strong "1:00 PM BRUNCH [DATE] QTY:" at bounding box center [106, 159] width 90 height 9
click at [218, 237] on icon at bounding box center [218, 238] width 5 height 6
click at [244, 278] on div "Delete" at bounding box center [241, 276] width 33 height 16
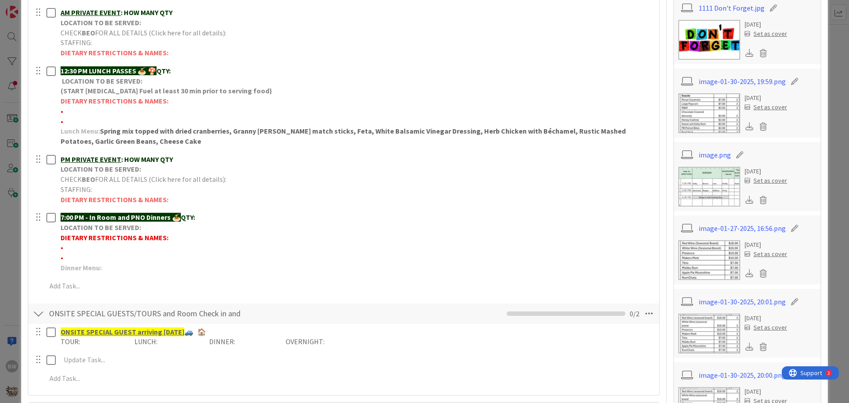
scroll to position [0, 0]
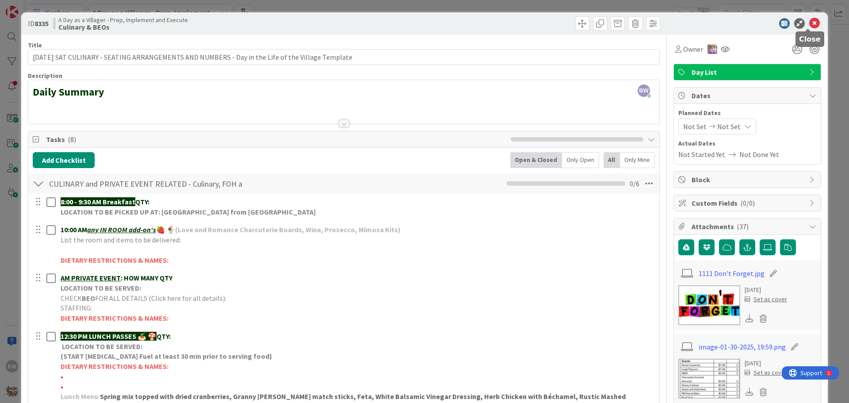
click at [810, 19] on icon at bounding box center [814, 23] width 11 height 11
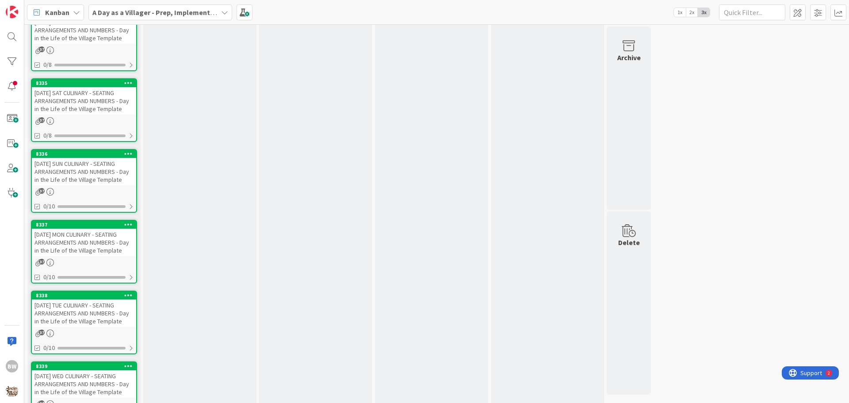
click at [74, 167] on div "[DATE] SUN CULINARY - SEATING ARRANGEMENTS AND NUMBERS - Day in the Life of the…" at bounding box center [84, 171] width 104 height 27
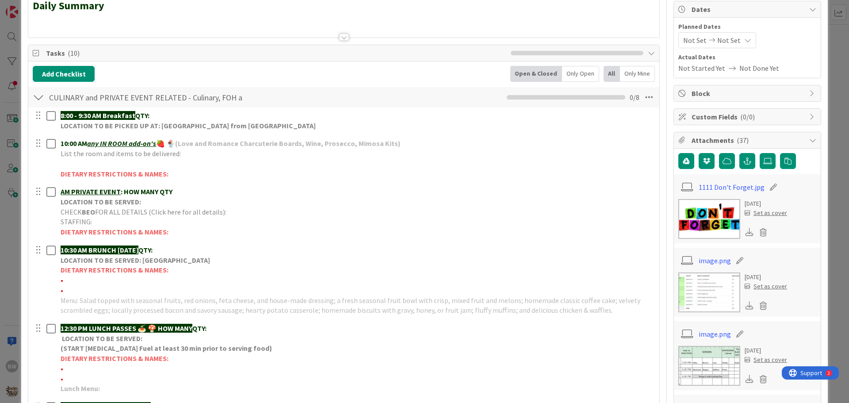
scroll to position [177, 0]
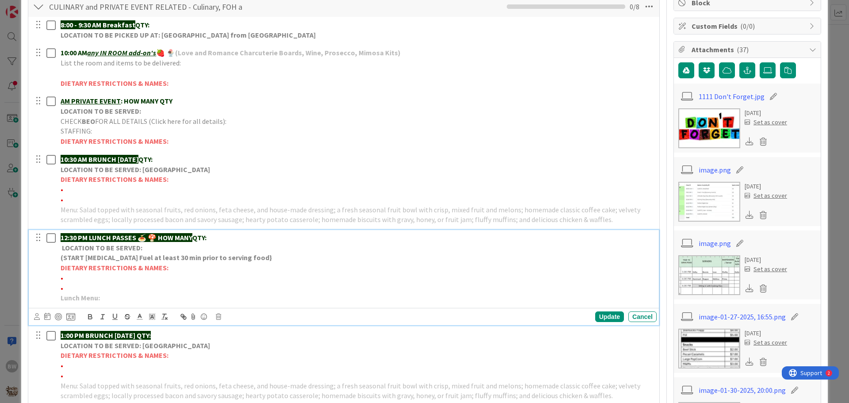
click at [121, 243] on strong "LOCATION TO BE SERVED:" at bounding box center [102, 247] width 80 height 9
click at [218, 315] on icon at bounding box center [218, 317] width 5 height 6
click at [230, 350] on div "Delete" at bounding box center [241, 354] width 33 height 16
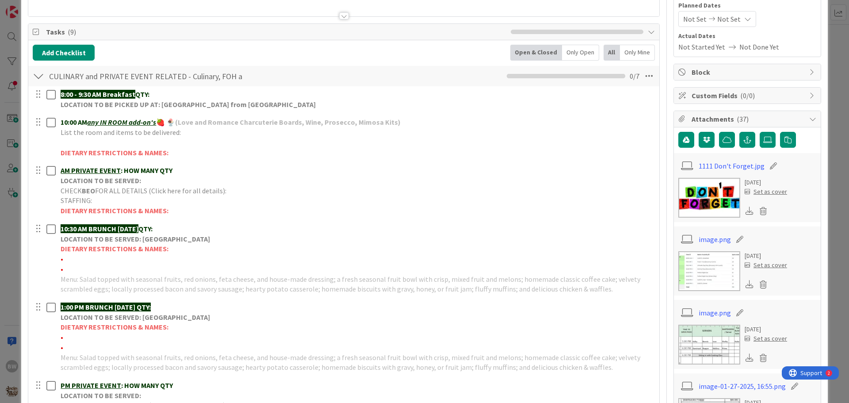
scroll to position [0, 0]
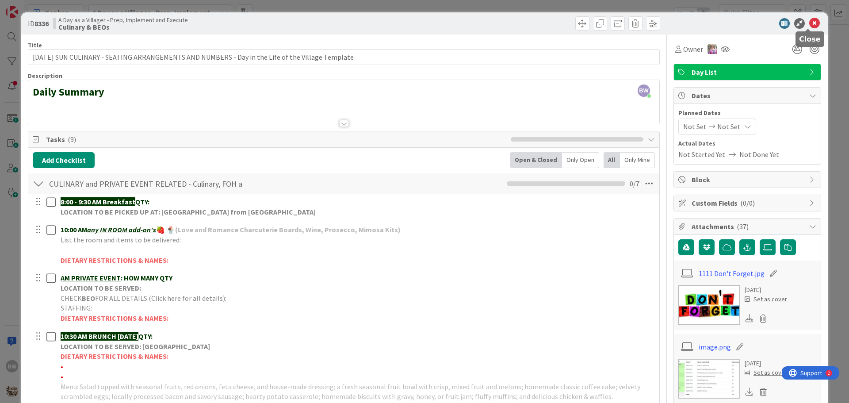
click at [809, 23] on icon at bounding box center [814, 23] width 11 height 11
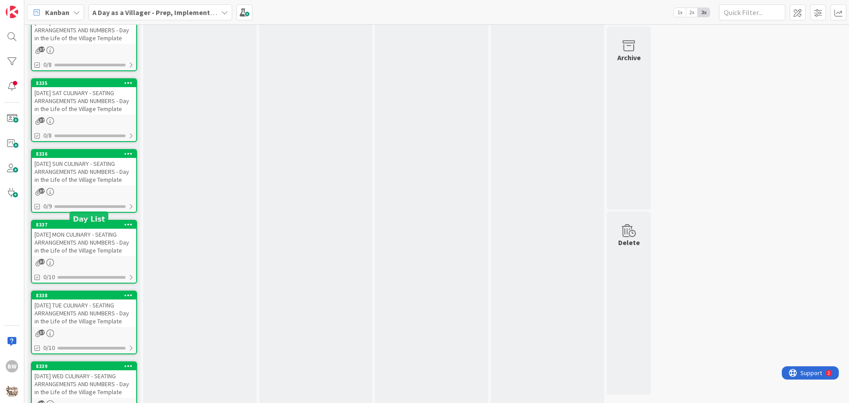
click at [79, 228] on div "8337" at bounding box center [86, 225] width 100 height 6
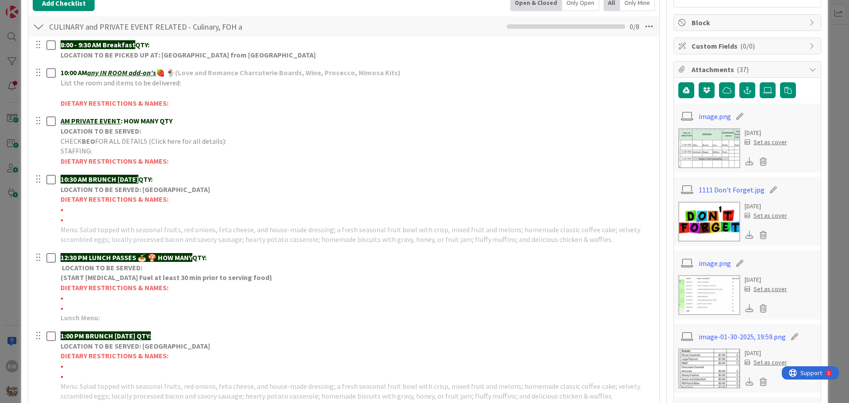
scroll to position [221, 0]
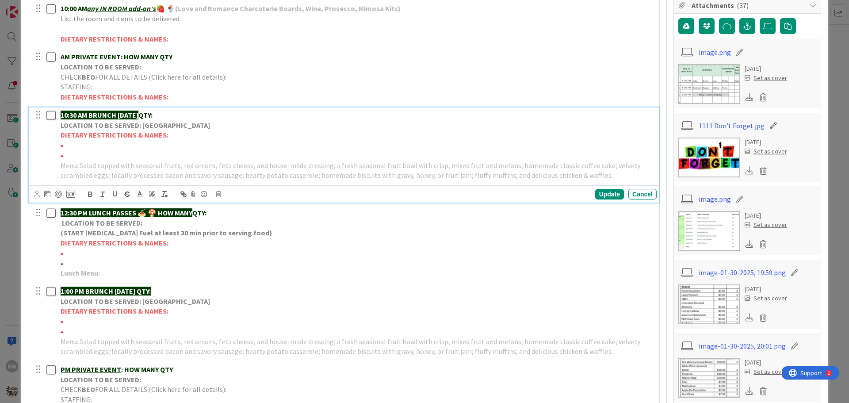
click at [122, 134] on strong "DIETARY RESTRICTIONS & NAMES:" at bounding box center [115, 134] width 108 height 9
click at [217, 189] on div "Update Cancel" at bounding box center [345, 194] width 623 height 12
click at [220, 198] on div "Update Cancel" at bounding box center [345, 194] width 623 height 12
click at [219, 197] on div "Update Cancel" at bounding box center [345, 194] width 623 height 12
click at [218, 195] on icon at bounding box center [218, 194] width 5 height 6
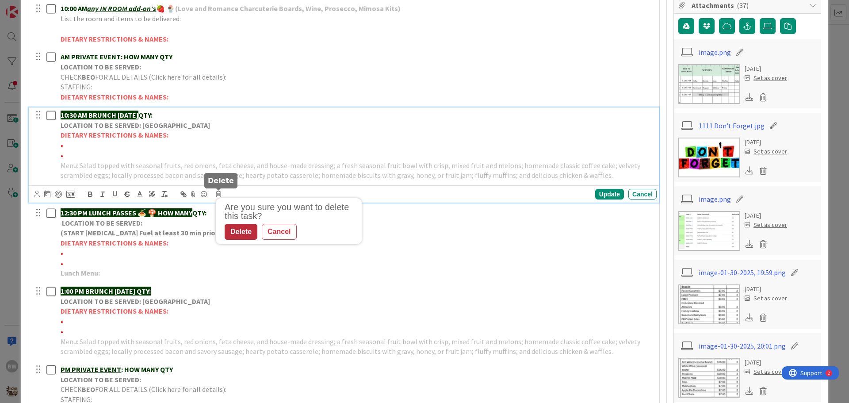
click at [235, 233] on div "Delete" at bounding box center [241, 232] width 33 height 16
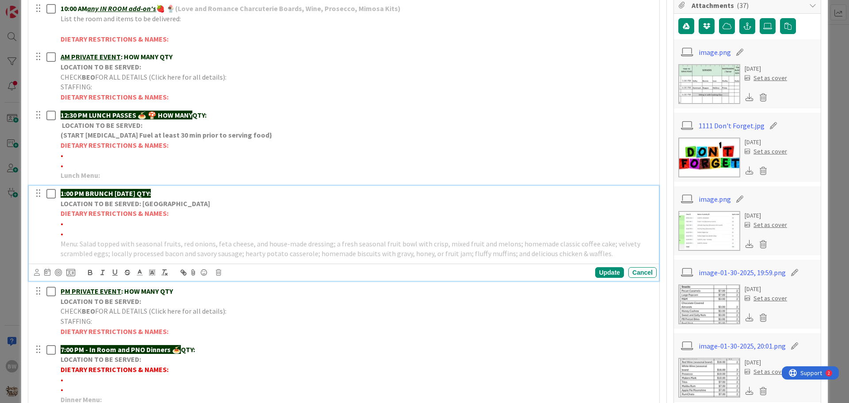
click at [128, 213] on strong "DIETARY RESTRICTIONS & NAMES:" at bounding box center [115, 213] width 108 height 9
click at [219, 271] on icon at bounding box center [218, 272] width 5 height 6
click at [242, 305] on div "Delete" at bounding box center [241, 310] width 33 height 16
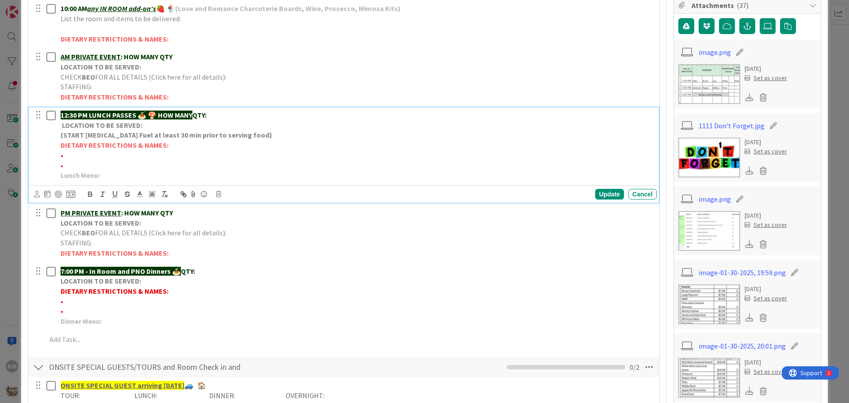
drag, startPoint x: 157, startPoint y: 115, endPoint x: 196, endPoint y: 115, distance: 39.4
click at [196, 115] on p "12:30 PM LUNCH PASSES 🍝 🍄 HOW MANY QTY:" at bounding box center [357, 115] width 593 height 10
click at [111, 174] on p "Lunch Menu:" at bounding box center [357, 175] width 593 height 10
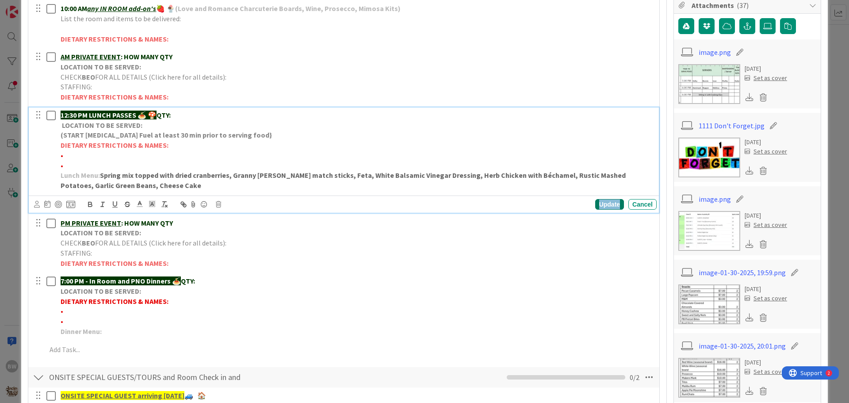
click at [608, 207] on div "Update" at bounding box center [609, 204] width 29 height 11
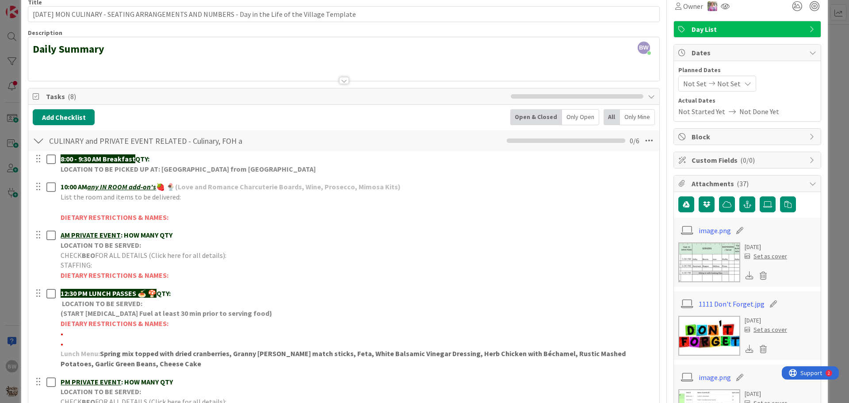
scroll to position [0, 0]
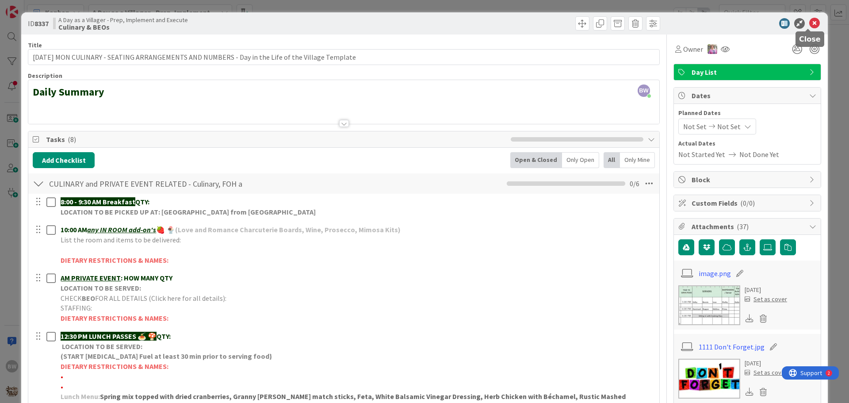
click at [809, 23] on icon at bounding box center [814, 23] width 11 height 11
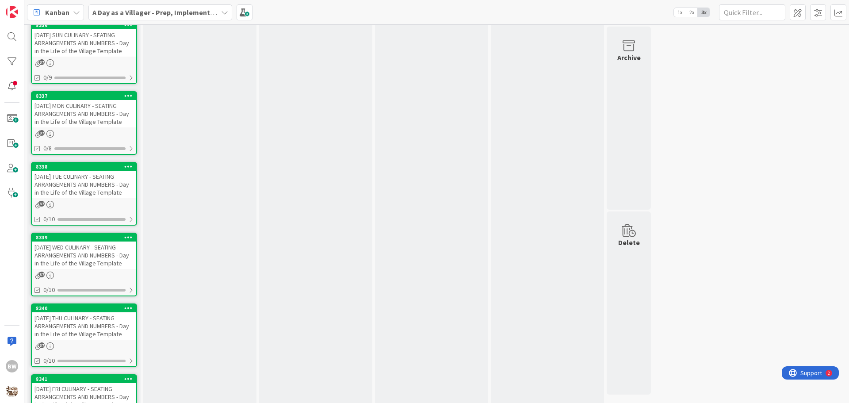
scroll to position [1615, 0]
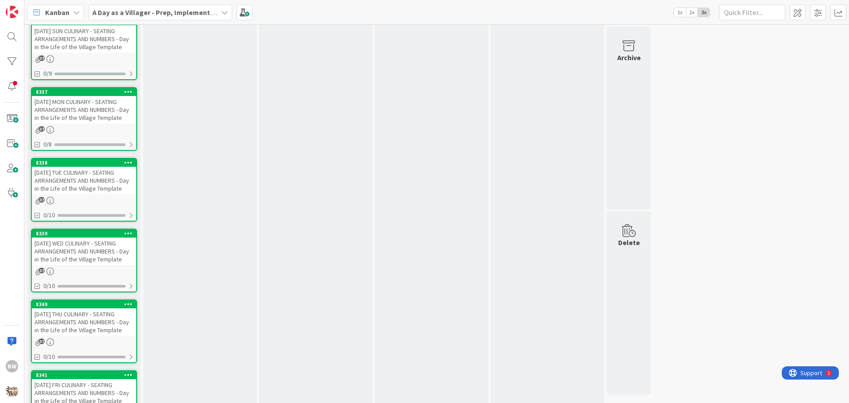
click at [74, 167] on div "8338" at bounding box center [84, 163] width 104 height 8
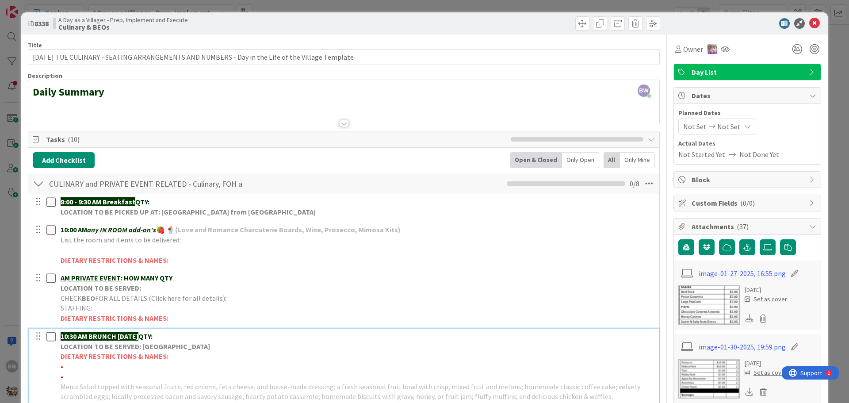
click at [111, 342] on strong "LOCATION TO BE SERVED: [GEOGRAPHIC_DATA]" at bounding box center [135, 346] width 149 height 9
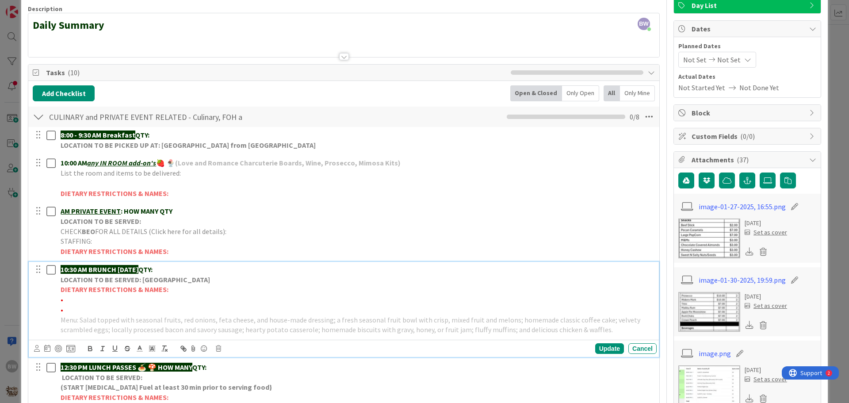
scroll to position [133, 0]
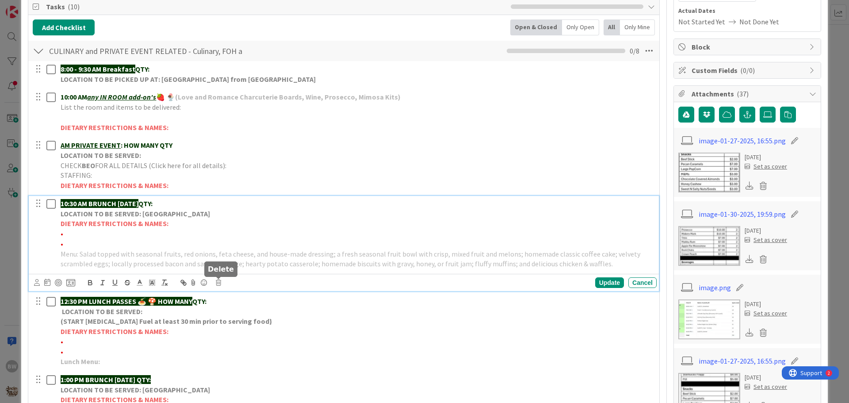
click at [217, 281] on icon at bounding box center [218, 282] width 5 height 6
click at [231, 318] on div "Delete" at bounding box center [241, 320] width 33 height 16
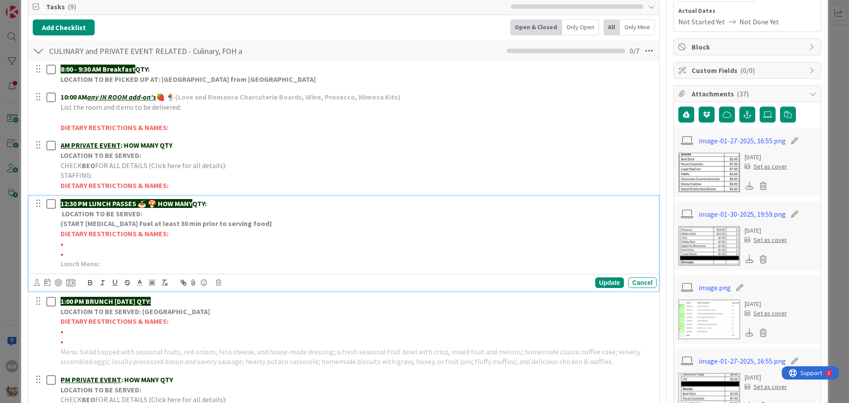
drag, startPoint x: 158, startPoint y: 200, endPoint x: 196, endPoint y: 203, distance: 38.6
click at [196, 203] on p "12:30 PM LUNCH PASSES 🍝 🍄 HOW MANY QTY:" at bounding box center [357, 204] width 593 height 10
click at [105, 264] on p "Lunch Menu:" at bounding box center [357, 264] width 593 height 10
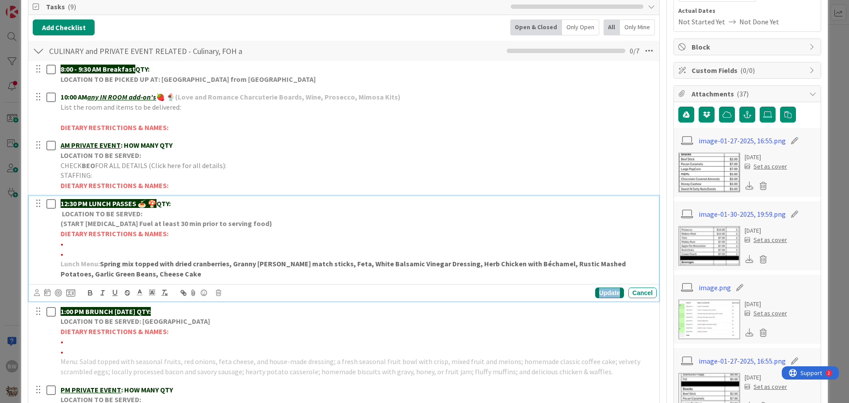
click at [602, 291] on div "Update" at bounding box center [609, 292] width 29 height 11
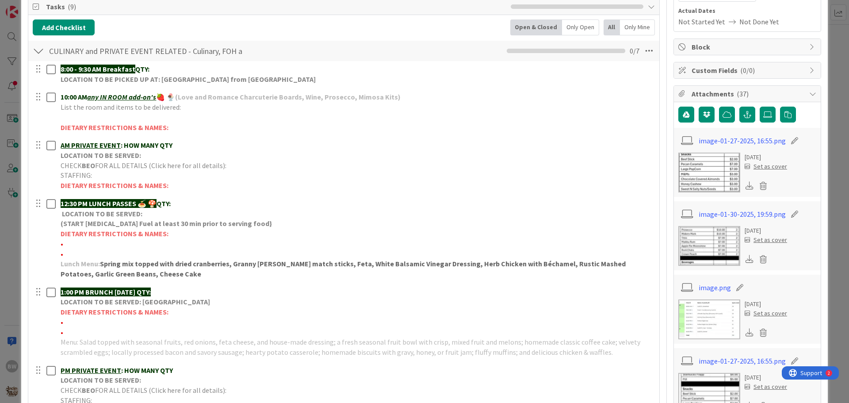
scroll to position [354, 0]
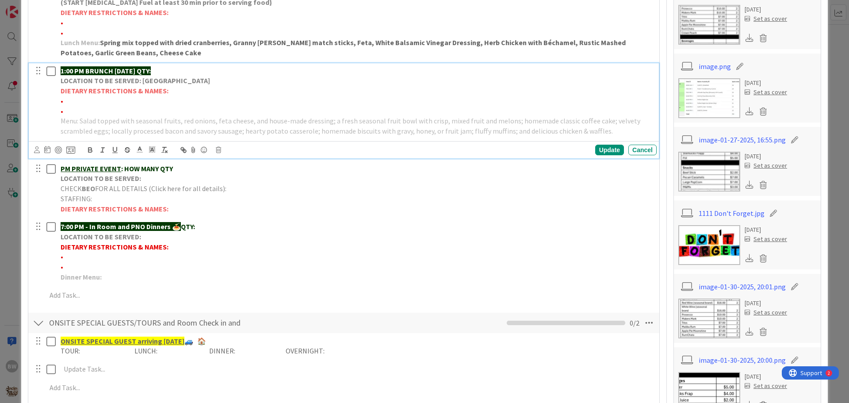
click at [144, 80] on strong "LOCATION TO BE SERVED: [GEOGRAPHIC_DATA]" at bounding box center [135, 80] width 149 height 9
click at [216, 150] on icon at bounding box center [218, 150] width 5 height 6
click at [242, 184] on div "Delete" at bounding box center [241, 188] width 33 height 16
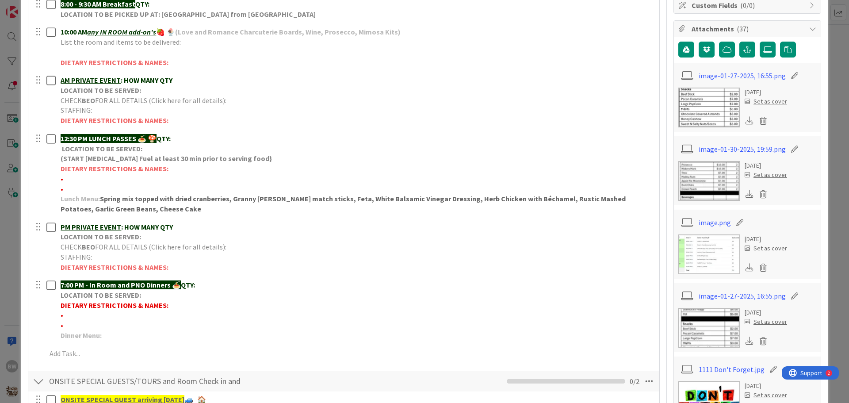
scroll to position [0, 0]
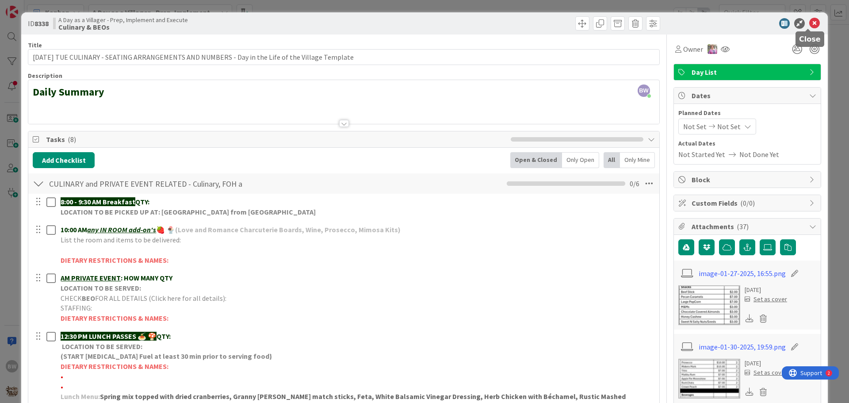
click at [809, 26] on icon at bounding box center [814, 23] width 11 height 11
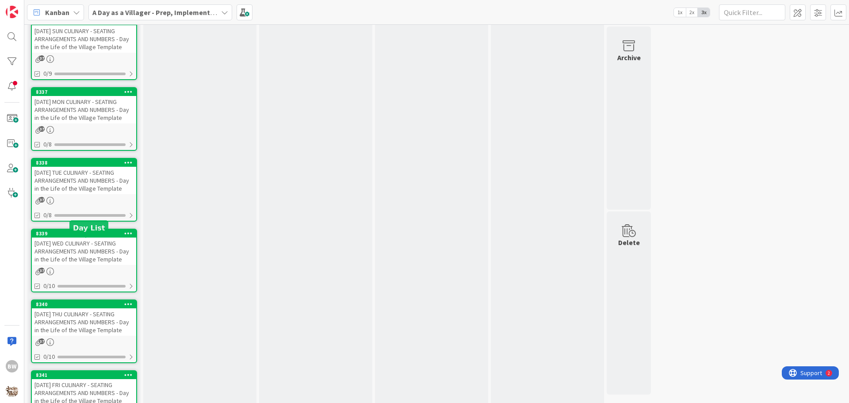
click at [78, 237] on div "8339" at bounding box center [86, 233] width 100 height 6
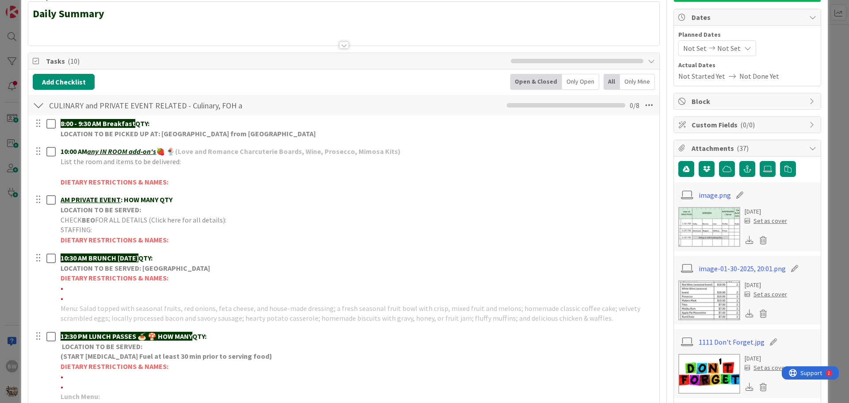
scroll to position [177, 0]
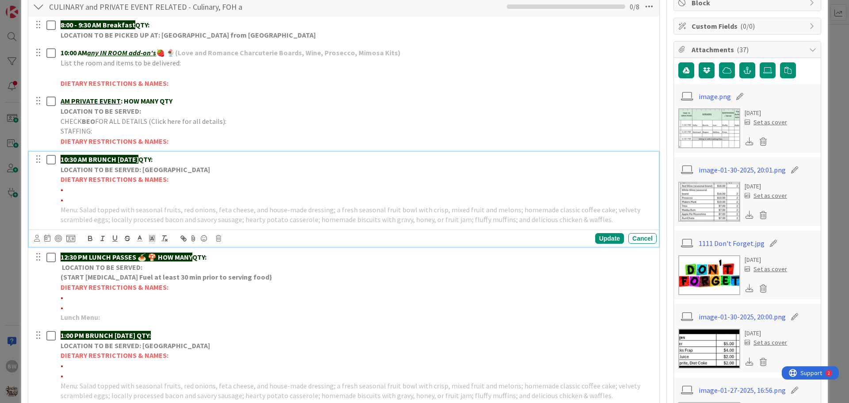
click at [114, 167] on strong "LOCATION TO BE SERVED: [GEOGRAPHIC_DATA]" at bounding box center [135, 169] width 149 height 9
click at [218, 241] on icon at bounding box center [218, 238] width 5 height 6
click at [234, 274] on div "Delete" at bounding box center [241, 276] width 33 height 16
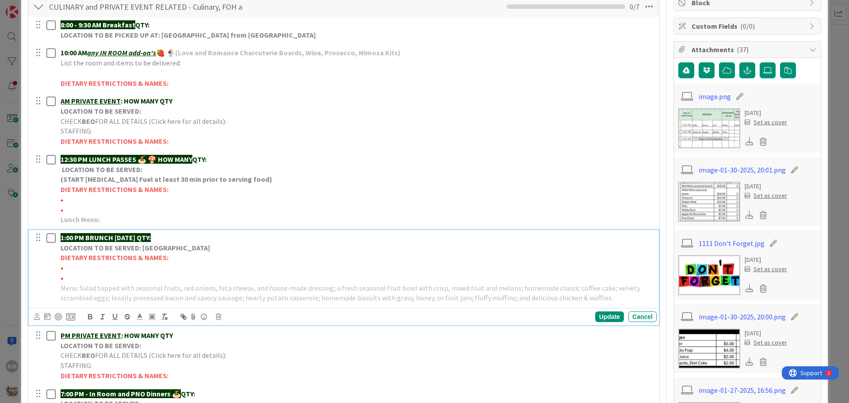
click at [136, 245] on strong "LOCATION TO BE SERVED: [GEOGRAPHIC_DATA]" at bounding box center [135, 247] width 149 height 9
click at [221, 318] on icon at bounding box center [218, 317] width 5 height 6
click at [242, 351] on div "Delete" at bounding box center [241, 354] width 33 height 16
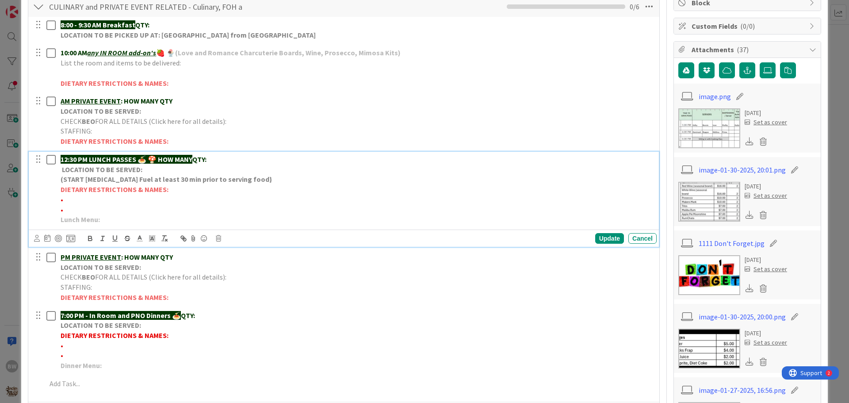
drag, startPoint x: 157, startPoint y: 159, endPoint x: 196, endPoint y: 157, distance: 38.5
click at [192, 157] on strong "12:30 PM LUNCH PASSES 🍝 🍄 HOW MANY" at bounding box center [127, 159] width 132 height 9
click at [111, 227] on div "12:30 PM LUNCH PASSES 🍝 🍄 QTY: LOCATION TO BE SERVED: (START [MEDICAL_DATA] Fue…" at bounding box center [357, 190] width 600 height 76
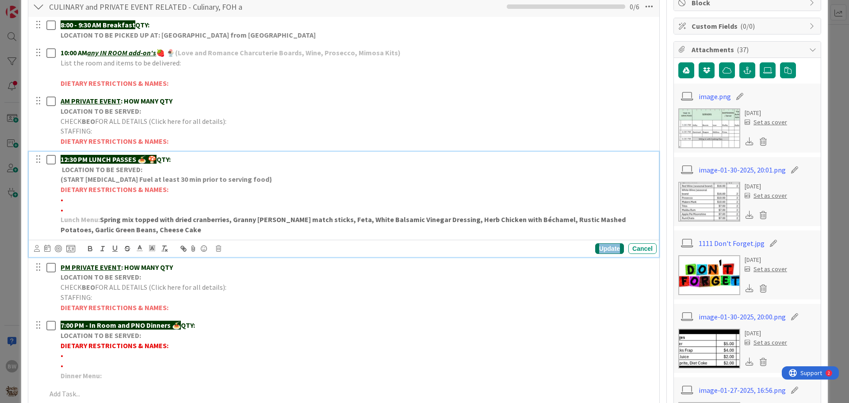
click at [595, 249] on div "Update" at bounding box center [609, 248] width 29 height 11
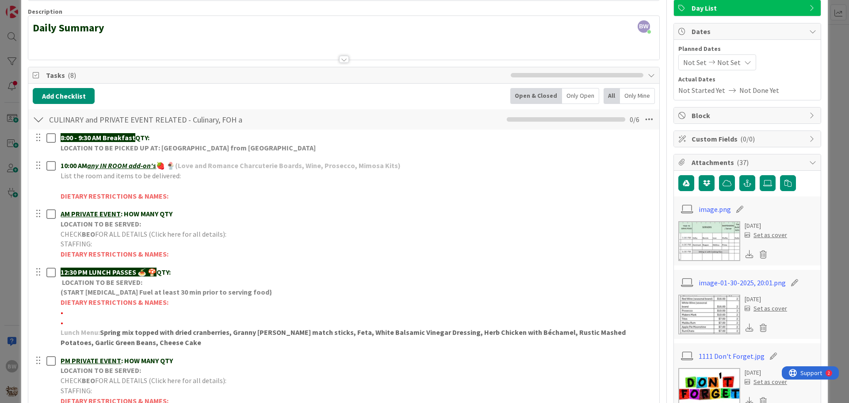
scroll to position [0, 0]
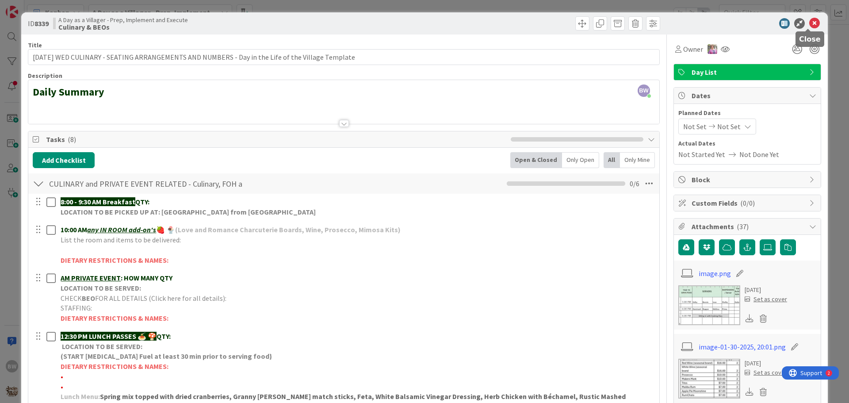
click at [809, 23] on icon at bounding box center [814, 23] width 11 height 11
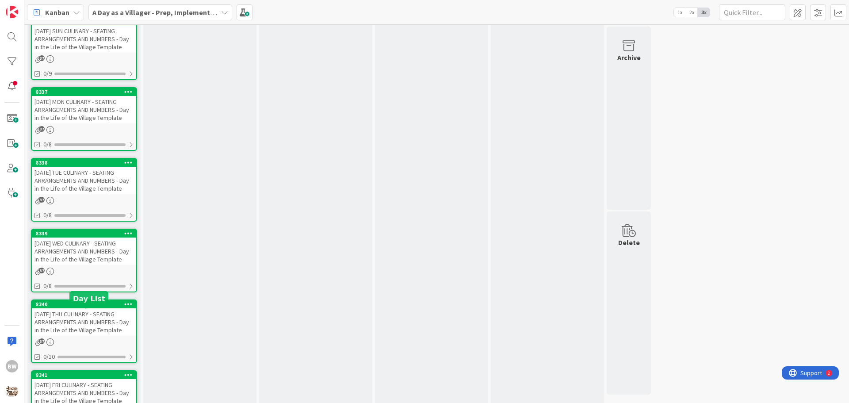
click at [72, 307] on div "8340" at bounding box center [86, 304] width 100 height 6
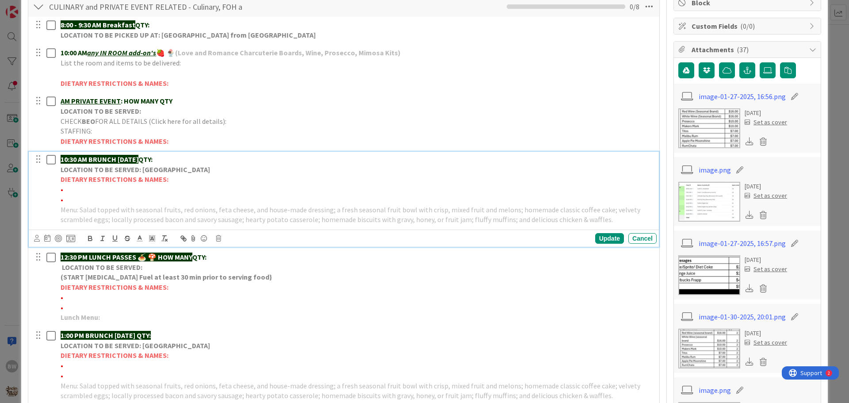
click at [112, 180] on strong "DIETARY RESTRICTIONS & NAMES:" at bounding box center [115, 179] width 108 height 9
click at [219, 239] on icon at bounding box center [218, 238] width 5 height 6
click at [244, 280] on div "Delete" at bounding box center [241, 276] width 33 height 16
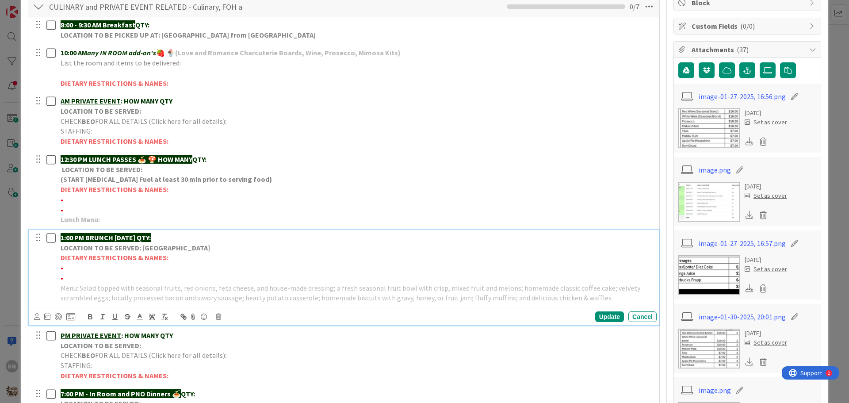
click at [87, 263] on p "DIETARY RESTRICTIONS & NAMES:" at bounding box center [357, 258] width 593 height 10
click at [218, 318] on icon at bounding box center [218, 317] width 5 height 6
click at [233, 348] on div "Delete" at bounding box center [241, 354] width 33 height 16
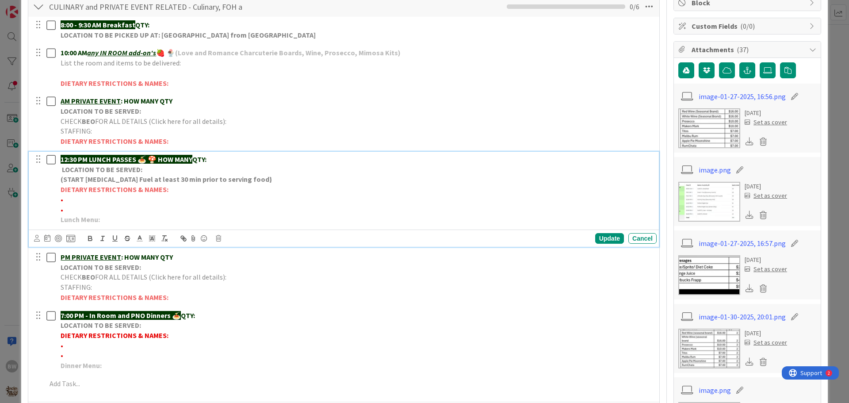
drag, startPoint x: 160, startPoint y: 158, endPoint x: 198, endPoint y: 160, distance: 37.6
click at [198, 160] on p "12:30 PM LUNCH PASSES 🍝 🍄 HOW MANY QTY:" at bounding box center [357, 159] width 593 height 10
click at [105, 218] on p "Lunch Menu:" at bounding box center [357, 219] width 593 height 10
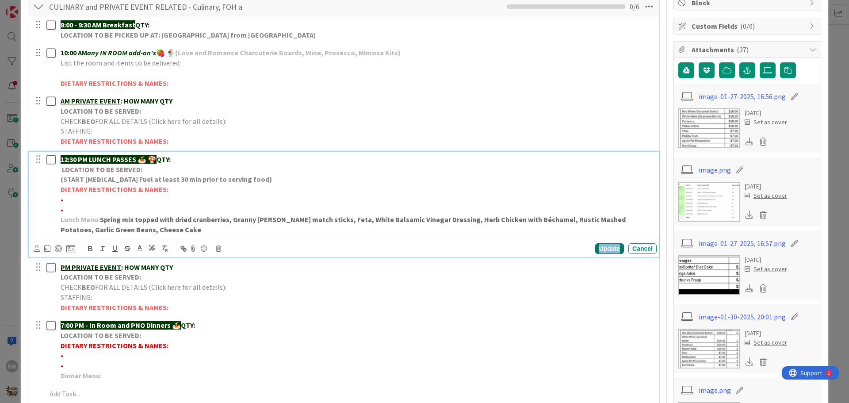
click at [599, 250] on div "Update" at bounding box center [609, 248] width 29 height 11
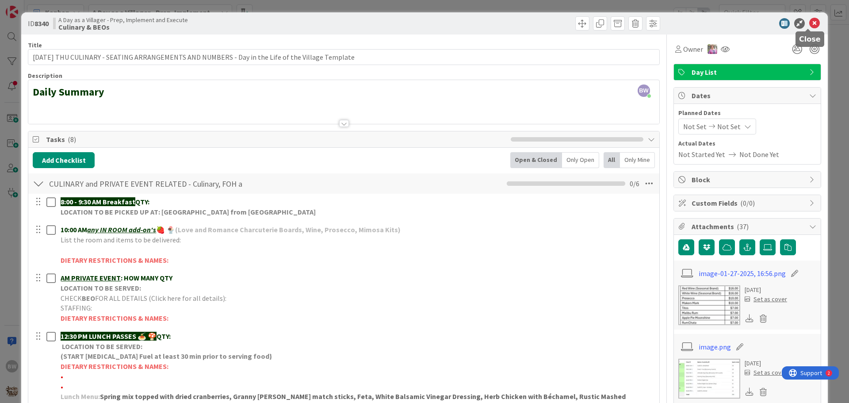
click at [809, 23] on icon at bounding box center [814, 23] width 11 height 11
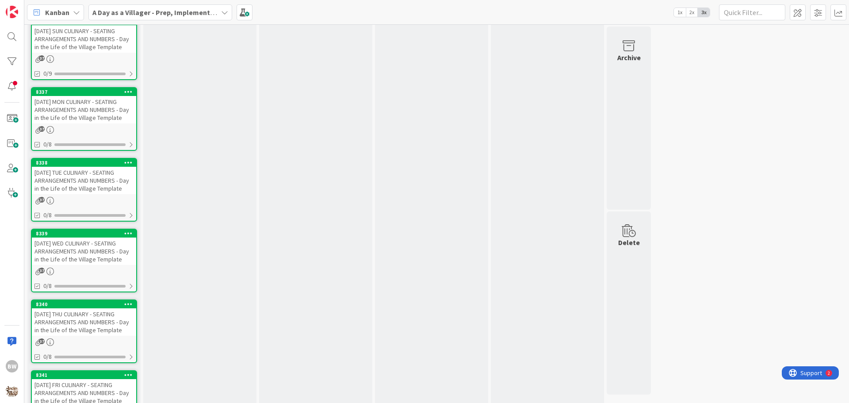
scroll to position [1660, 0]
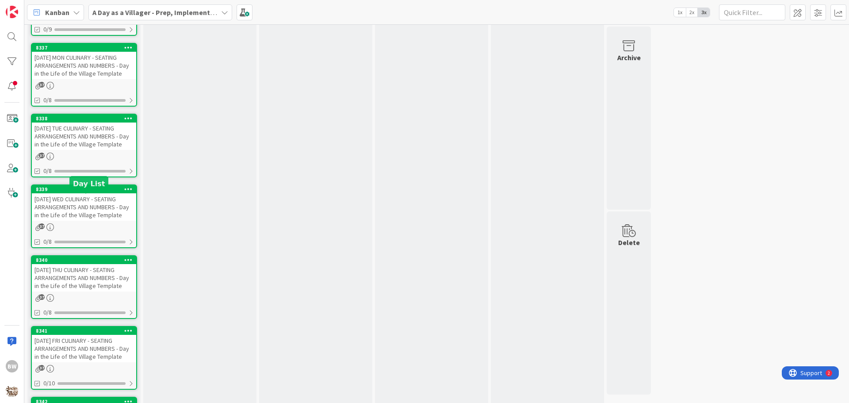
click at [76, 192] on div "8339" at bounding box center [86, 189] width 100 height 6
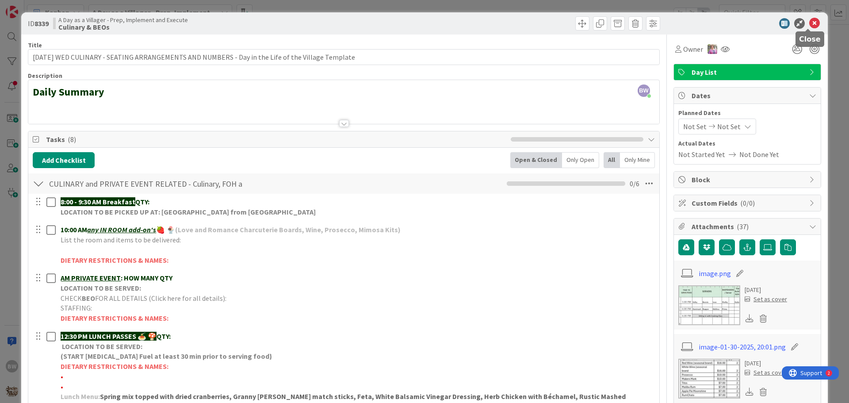
click at [809, 27] on icon at bounding box center [814, 23] width 11 height 11
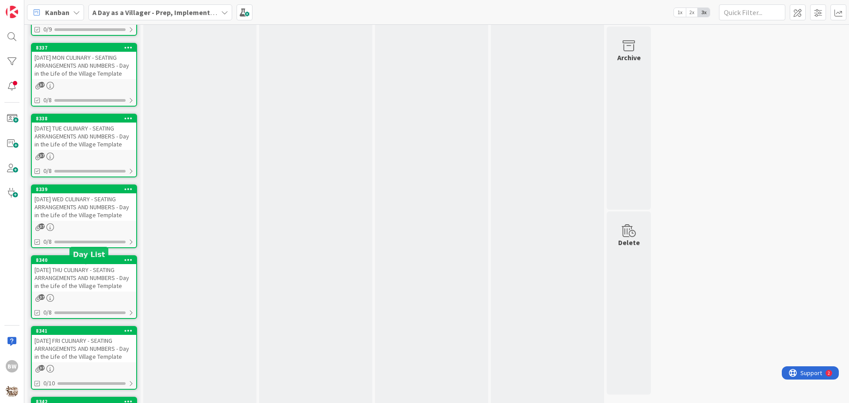
click at [92, 263] on div "8340" at bounding box center [86, 260] width 100 height 6
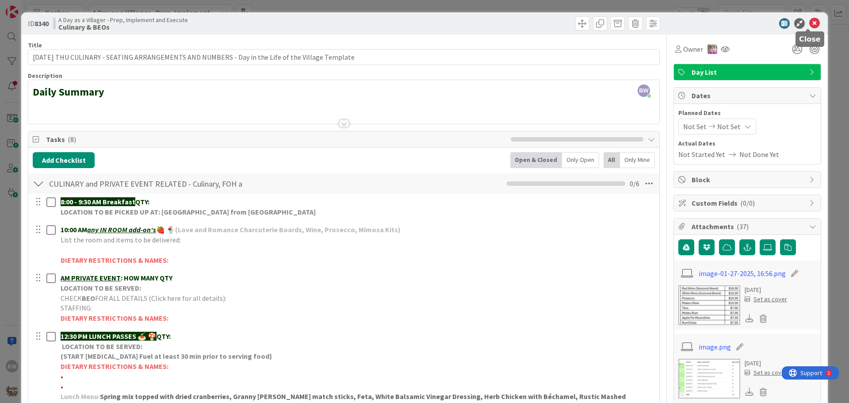
click at [810, 26] on icon at bounding box center [814, 23] width 11 height 11
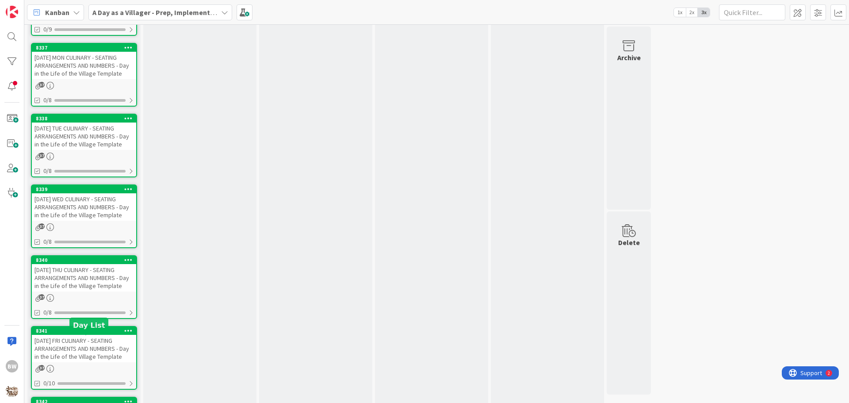
click at [83, 334] on div "8341" at bounding box center [86, 331] width 100 height 6
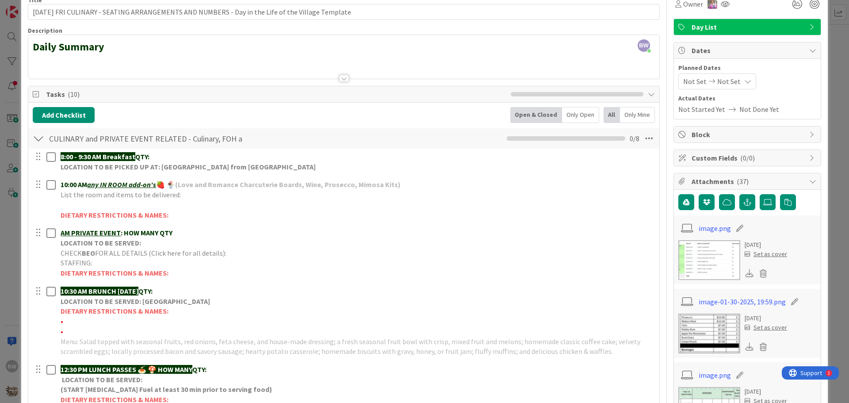
scroll to position [133, 0]
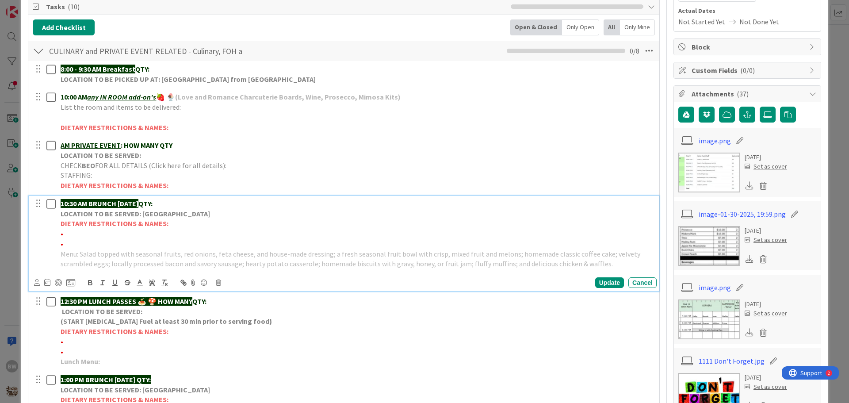
click at [138, 203] on strong "10:30 AM BRUNCH [DATE]" at bounding box center [100, 203] width 78 height 9
click at [218, 284] on icon at bounding box center [218, 282] width 5 height 6
click at [239, 318] on div "Delete" at bounding box center [241, 320] width 33 height 16
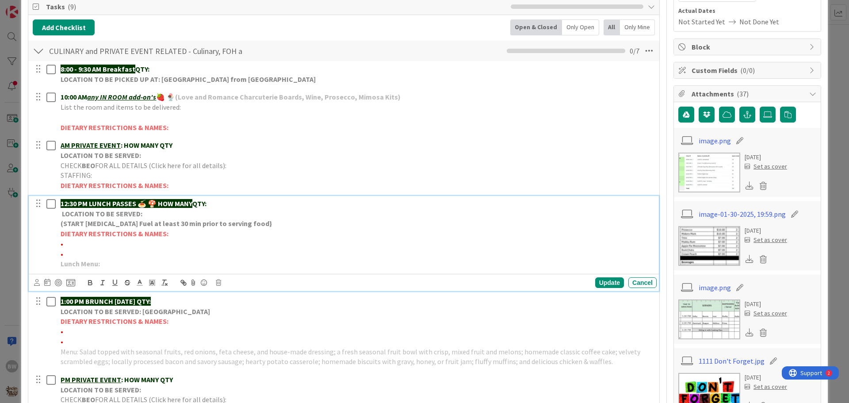
drag, startPoint x: 160, startPoint y: 203, endPoint x: 196, endPoint y: 203, distance: 36.3
click at [196, 203] on p "12:30 PM LUNCH PASSES 🍝 🍄 HOW MANY QTY:" at bounding box center [357, 204] width 593 height 10
click at [110, 262] on p "Lunch Menu:" at bounding box center [357, 264] width 593 height 10
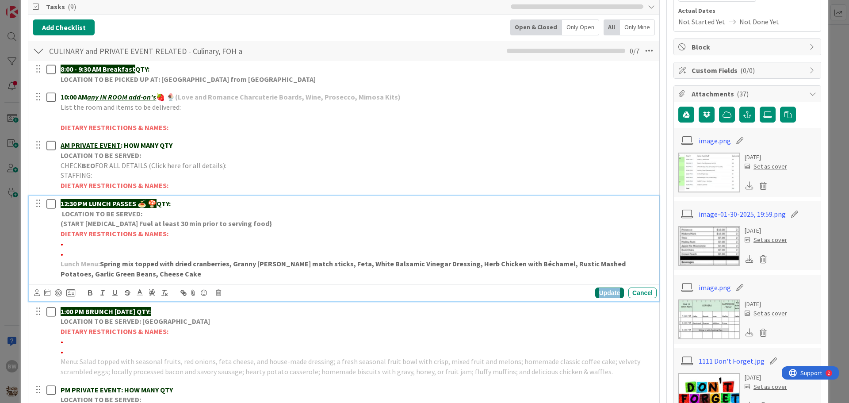
click at [597, 291] on div "Update" at bounding box center [609, 292] width 29 height 11
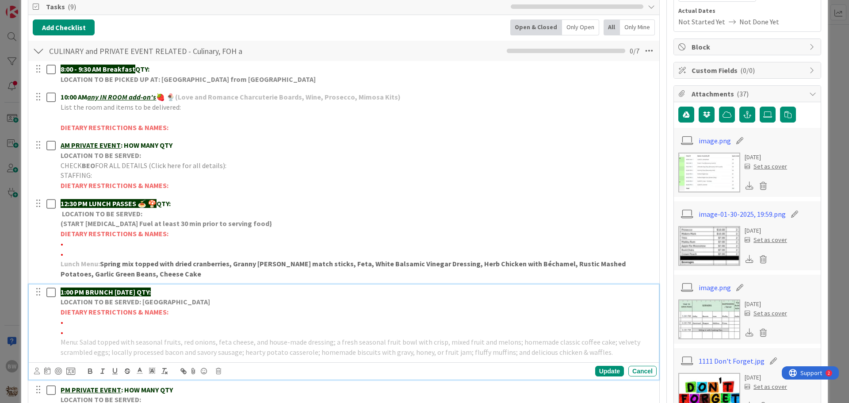
click at [135, 304] on strong "LOCATION TO BE SERVED: [GEOGRAPHIC_DATA]" at bounding box center [135, 301] width 149 height 9
click at [218, 372] on icon at bounding box center [218, 371] width 5 height 6
click at [240, 356] on div "Delete" at bounding box center [241, 355] width 33 height 16
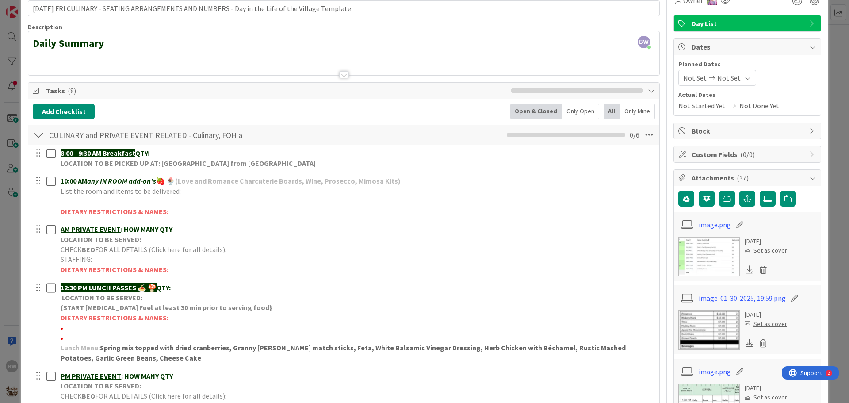
scroll to position [0, 0]
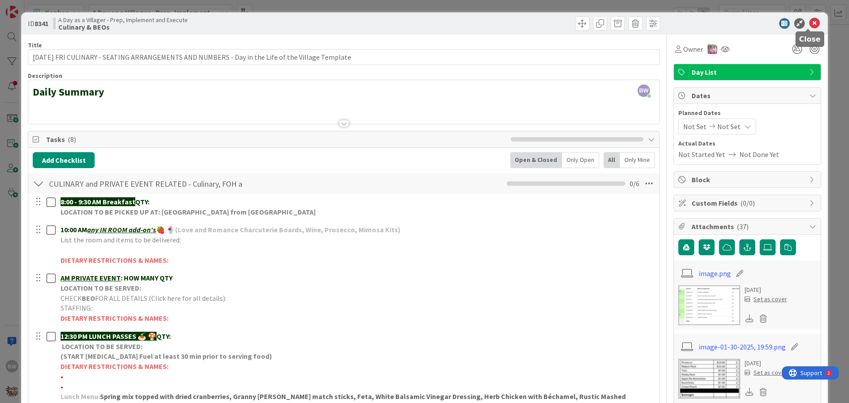
click at [810, 25] on icon at bounding box center [814, 23] width 11 height 11
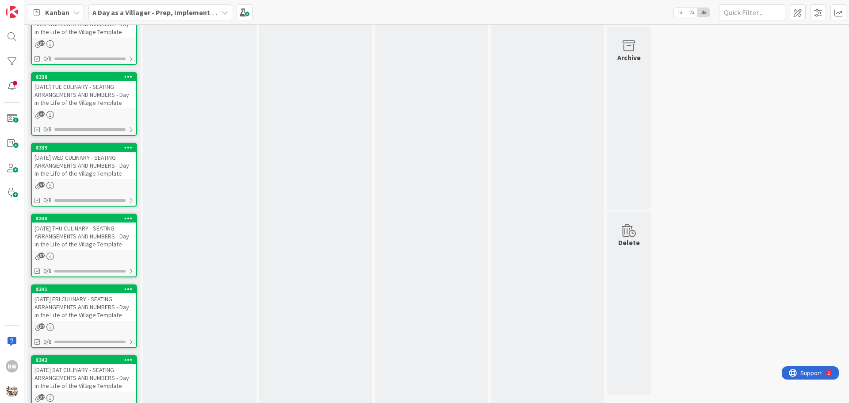
scroll to position [1792, 0]
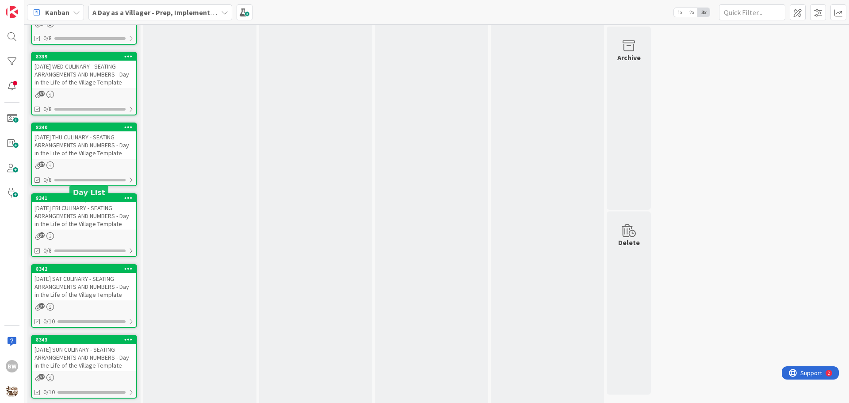
click at [79, 201] on div "8341" at bounding box center [86, 198] width 100 height 6
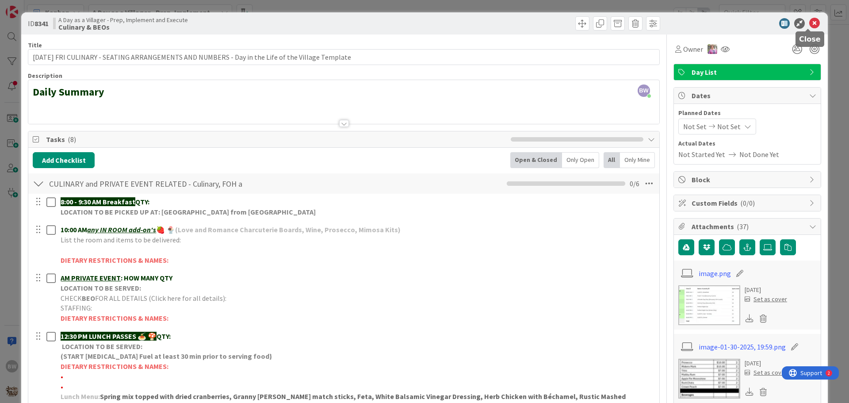
click at [809, 22] on icon at bounding box center [814, 23] width 11 height 11
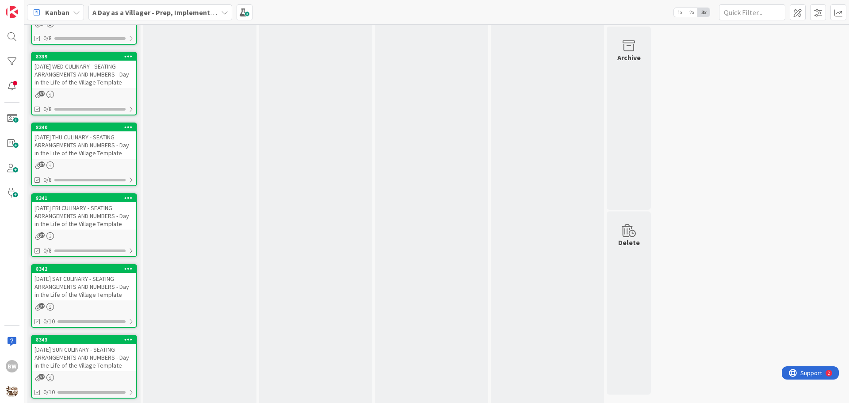
click at [72, 273] on div "8342" at bounding box center [84, 269] width 104 height 8
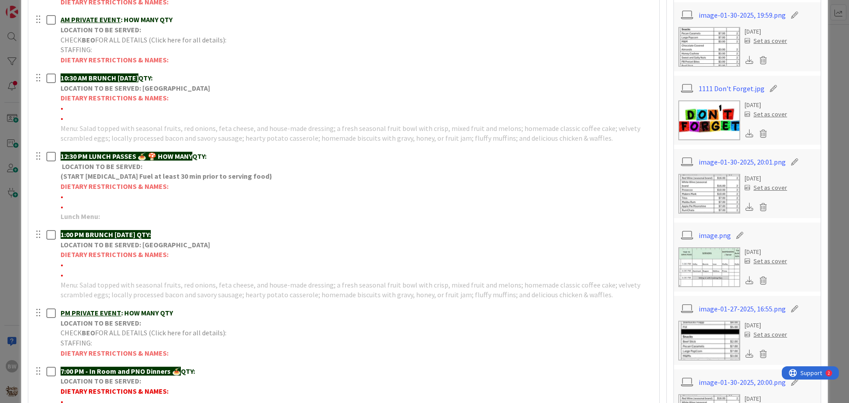
scroll to position [265, 0]
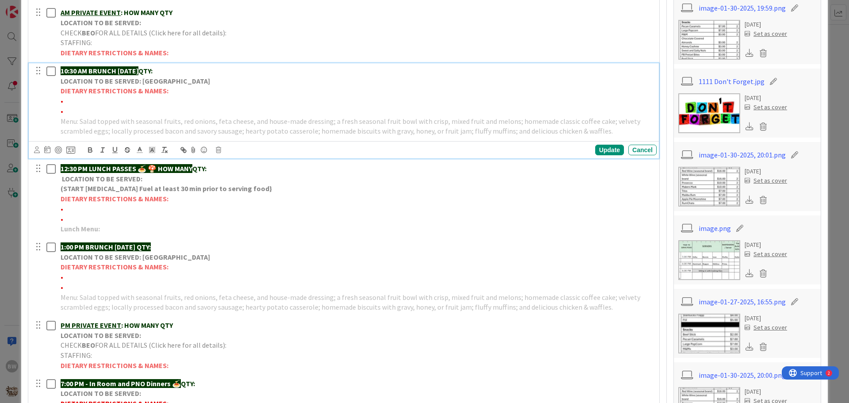
click at [107, 91] on strong "DIETARY RESTRICTIONS & NAMES:" at bounding box center [115, 90] width 108 height 9
click at [217, 147] on icon at bounding box center [218, 150] width 5 height 6
click at [240, 186] on div "Delete" at bounding box center [241, 188] width 33 height 16
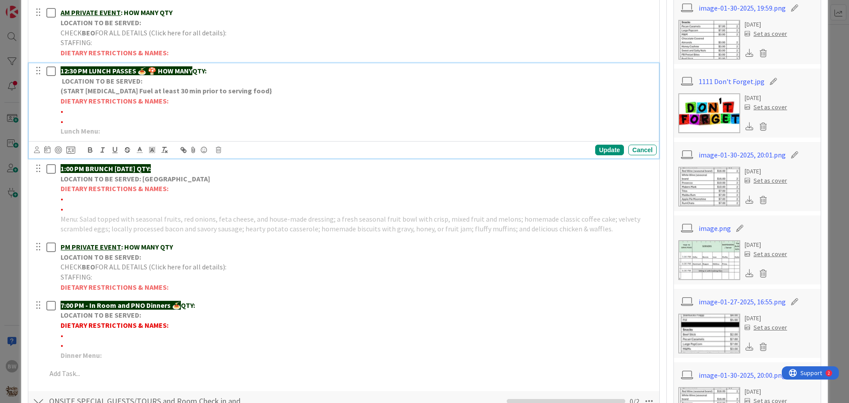
drag, startPoint x: 158, startPoint y: 74, endPoint x: 196, endPoint y: 69, distance: 37.9
click at [192, 69] on strong "12:30 PM LUNCH PASSES 🍝 🍄 HOW MANY" at bounding box center [127, 70] width 132 height 9
click at [106, 132] on p "Lunch Menu:" at bounding box center [357, 131] width 593 height 10
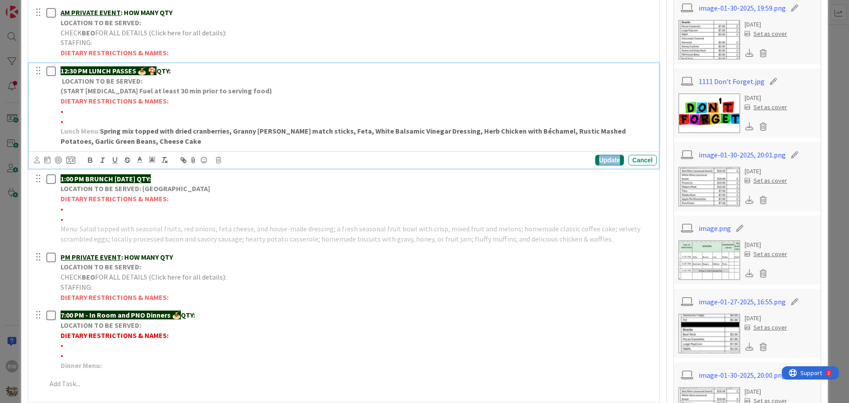
click at [602, 157] on div "Update" at bounding box center [609, 160] width 29 height 11
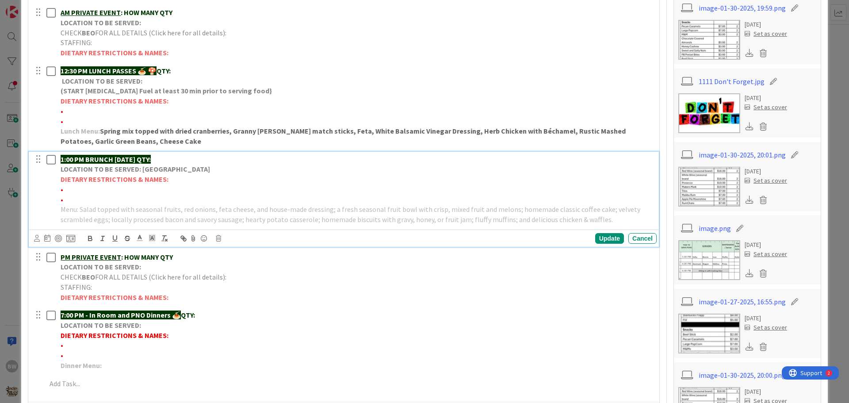
click at [138, 177] on strong "DIETARY RESTRICTIONS & NAMES:" at bounding box center [115, 179] width 108 height 9
click at [216, 240] on icon at bounding box center [218, 238] width 5 height 6
click at [237, 277] on div "Delete" at bounding box center [241, 276] width 33 height 16
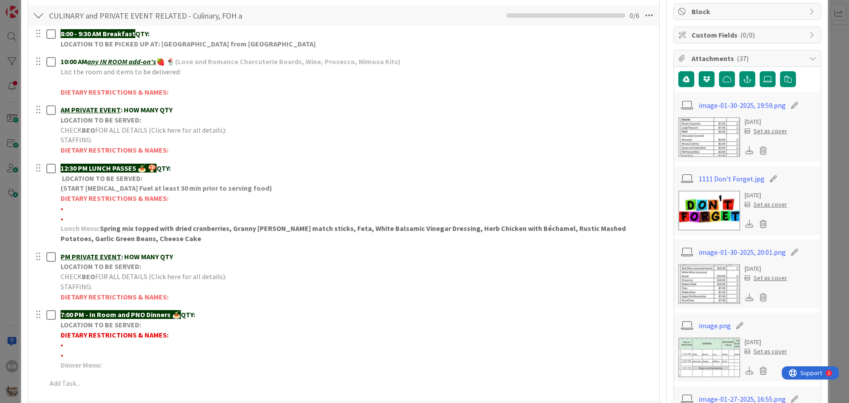
scroll to position [0, 0]
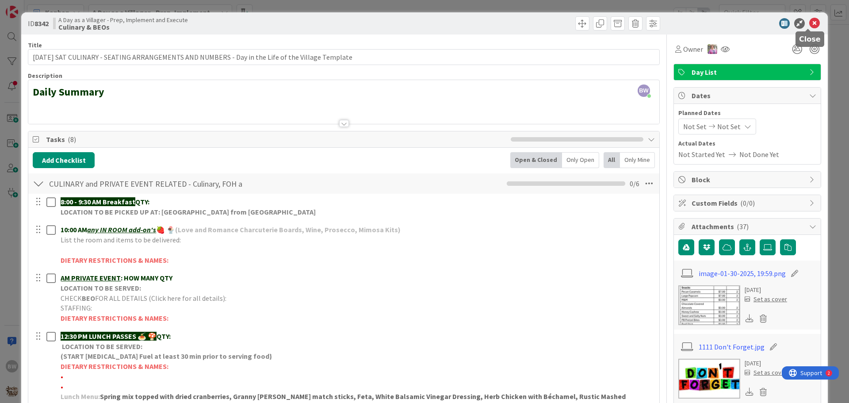
click at [809, 22] on icon at bounding box center [814, 23] width 11 height 11
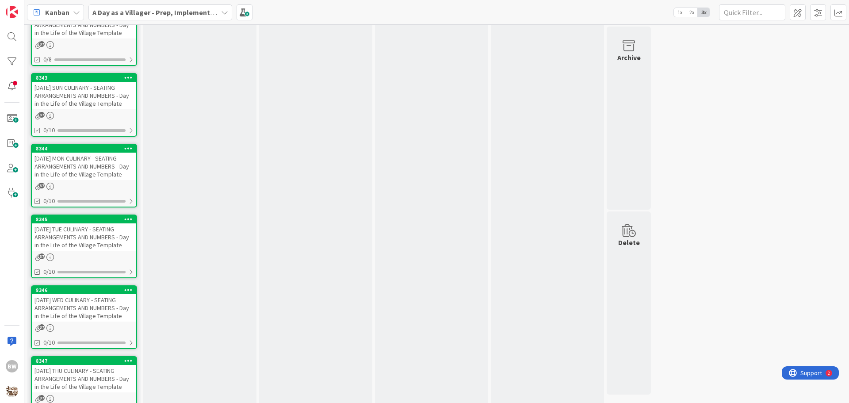
scroll to position [2058, 0]
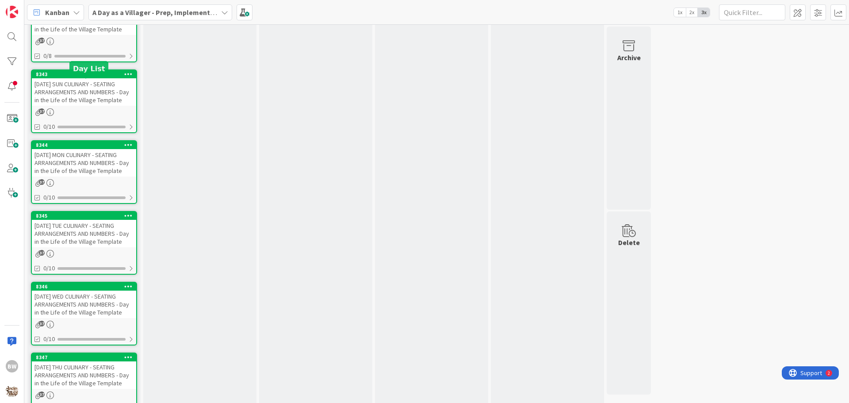
click at [67, 77] on div "8343" at bounding box center [86, 74] width 100 height 6
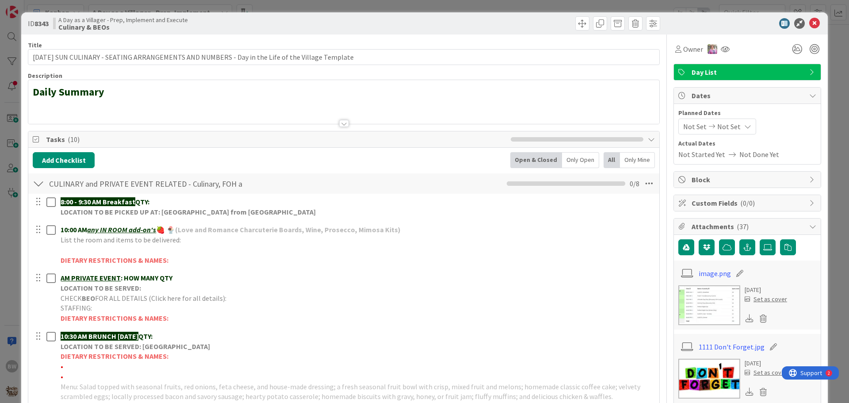
scroll to position [221, 0]
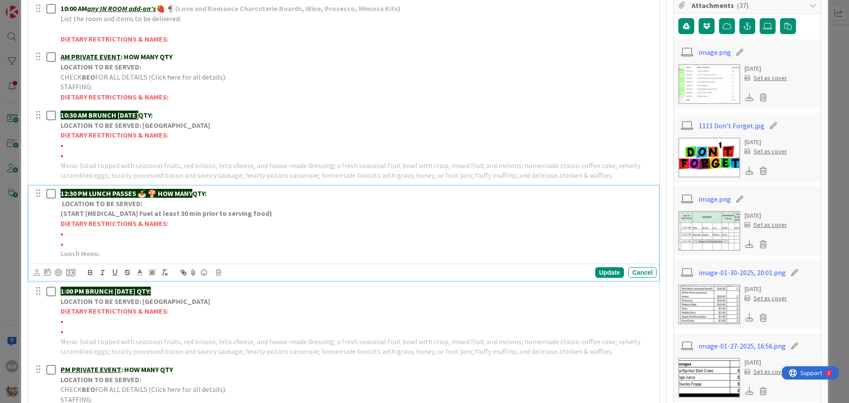
click at [152, 208] on p "LOCATION TO BE SERVED:" at bounding box center [357, 204] width 593 height 10
click at [218, 272] on icon at bounding box center [218, 272] width 5 height 6
click at [241, 308] on div "Delete" at bounding box center [241, 310] width 33 height 16
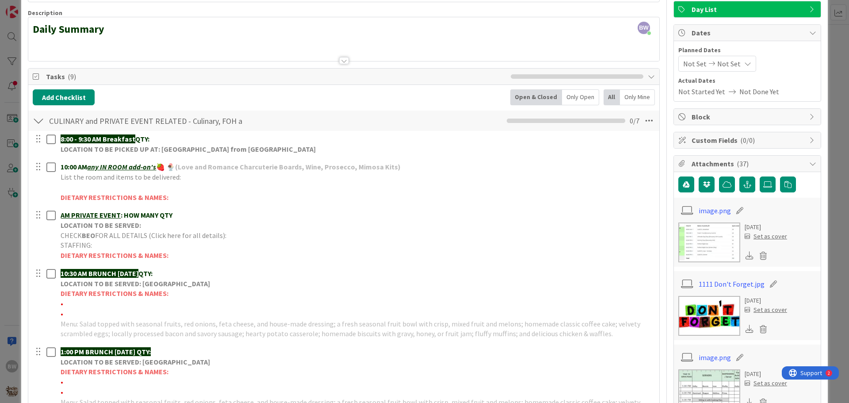
scroll to position [0, 0]
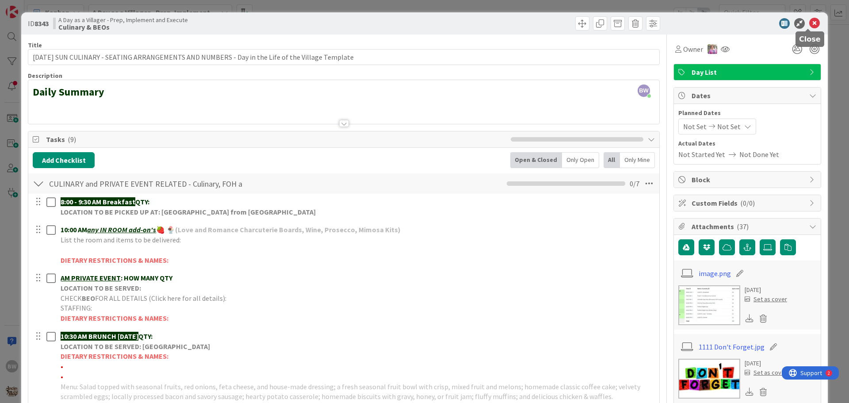
click at [809, 23] on icon at bounding box center [814, 23] width 11 height 11
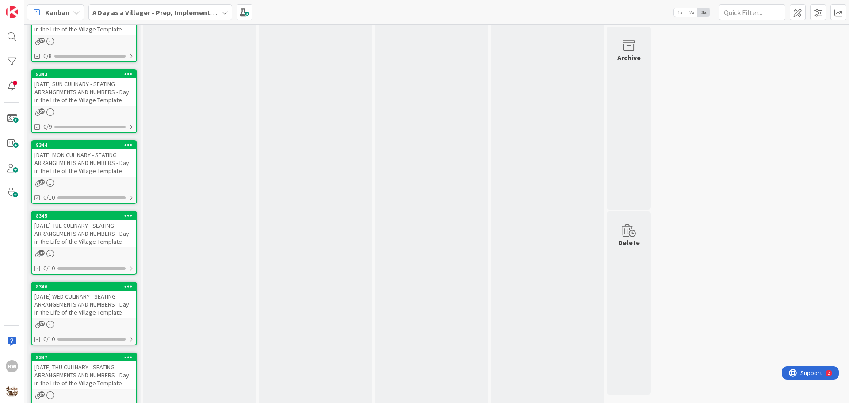
click at [78, 159] on div "[DATE] MON CULINARY - SEATING ARRANGEMENTS AND NUMBERS - Day in the Life of the…" at bounding box center [84, 162] width 104 height 27
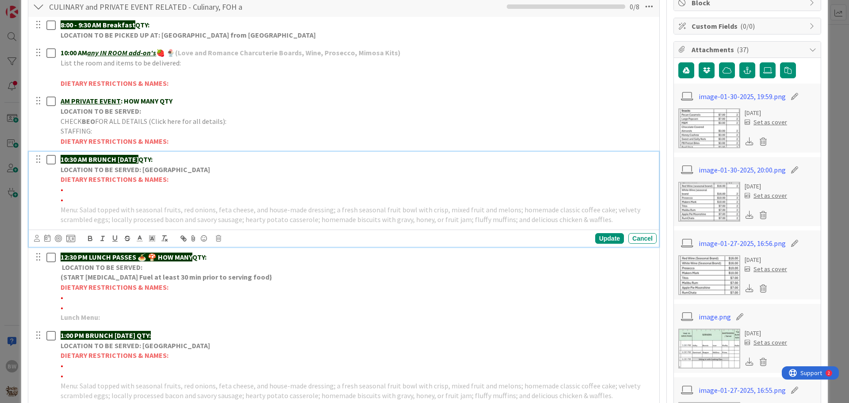
click at [133, 162] on strong "10:30 AM BRUNCH [DATE]" at bounding box center [100, 159] width 78 height 9
click at [219, 238] on icon at bounding box center [218, 238] width 5 height 6
click at [242, 275] on div "Delete" at bounding box center [241, 276] width 33 height 16
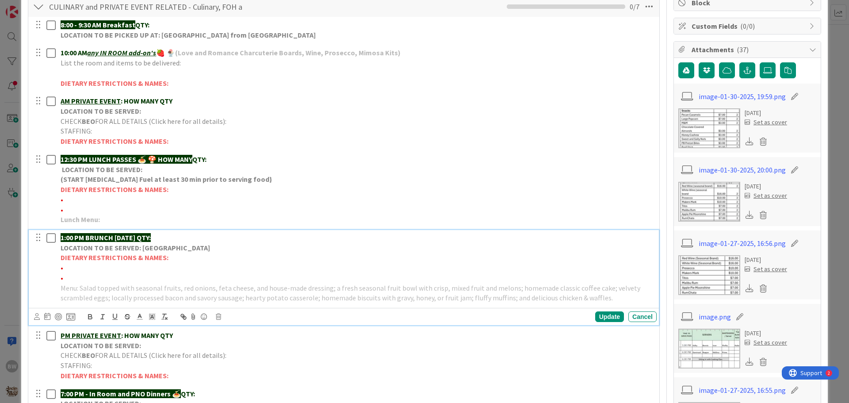
click at [133, 252] on p "LOCATION TO BE SERVED: [GEOGRAPHIC_DATA]" at bounding box center [357, 248] width 593 height 10
click at [219, 317] on icon at bounding box center [218, 317] width 5 height 6
click at [240, 349] on div "Delete" at bounding box center [241, 354] width 33 height 16
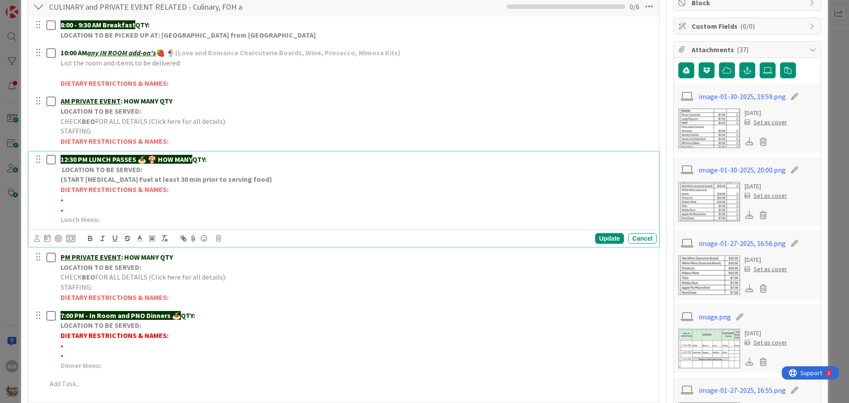
drag, startPoint x: 159, startPoint y: 159, endPoint x: 197, endPoint y: 157, distance: 38.5
click at [197, 157] on p "12:30 PM LUNCH PASSES 🍝 🍄 HOW MANY QTY:" at bounding box center [357, 159] width 593 height 10
click at [115, 225] on div "12:30 PM LUNCH PASSES 🍝 🍄 QTY: LOCATION TO BE SERVED: (START [MEDICAL_DATA] Fue…" at bounding box center [357, 190] width 600 height 76
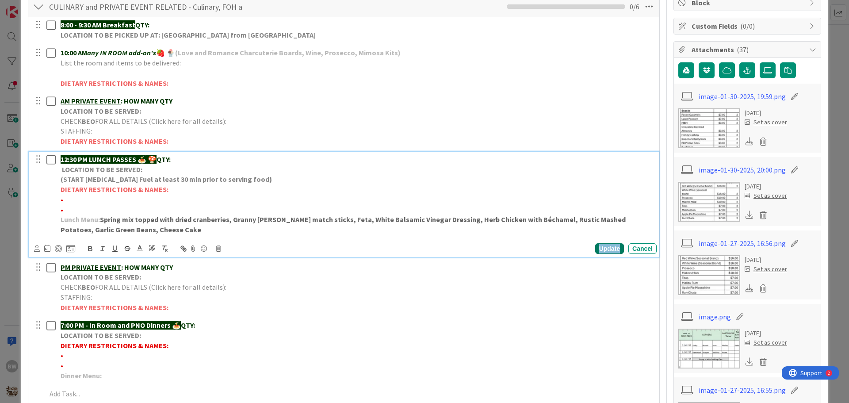
click at [604, 249] on div "Update" at bounding box center [609, 248] width 29 height 11
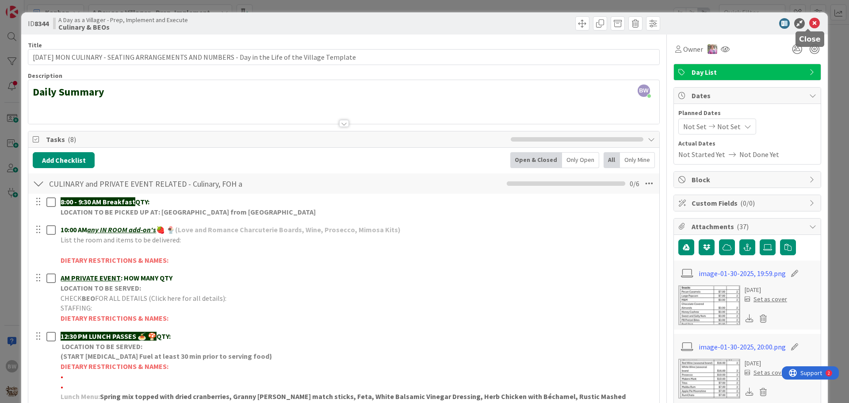
click at [809, 21] on icon at bounding box center [814, 23] width 11 height 11
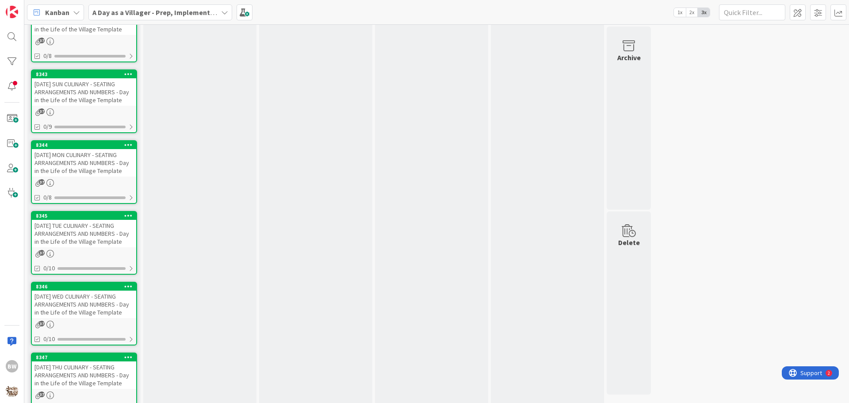
click at [73, 220] on div "8345" at bounding box center [84, 216] width 104 height 8
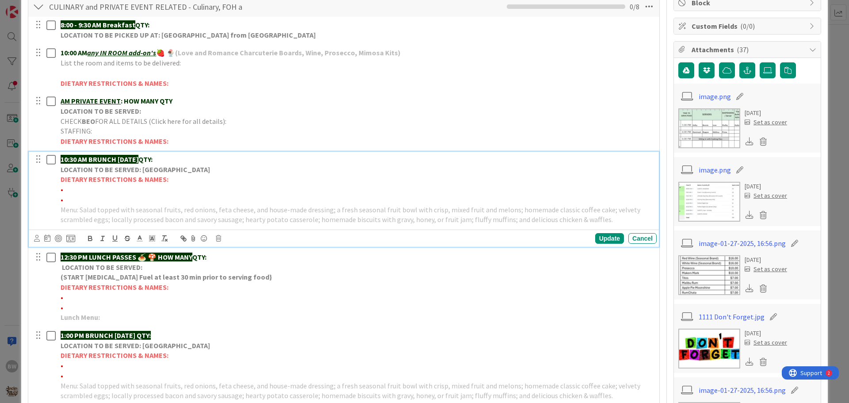
click at [120, 174] on p "LOCATION TO BE SERVED: [GEOGRAPHIC_DATA]" at bounding box center [357, 170] width 593 height 10
click at [218, 240] on icon at bounding box center [218, 238] width 5 height 6
click at [233, 271] on div "Delete" at bounding box center [241, 276] width 33 height 16
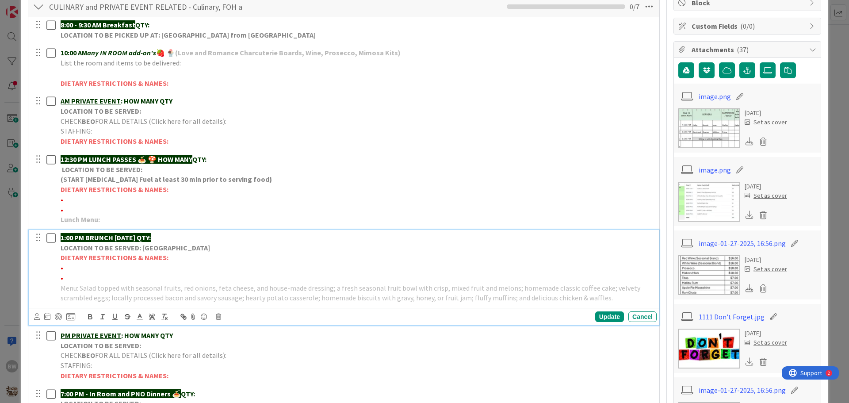
click at [125, 249] on strong "LOCATION TO BE SERVED: [GEOGRAPHIC_DATA]" at bounding box center [135, 247] width 149 height 9
click at [218, 315] on icon at bounding box center [218, 317] width 5 height 6
click at [238, 351] on div "Delete" at bounding box center [241, 354] width 33 height 16
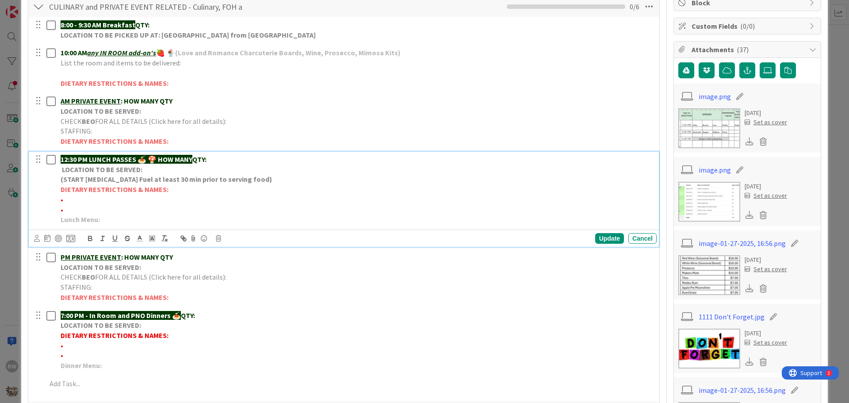
drag, startPoint x: 160, startPoint y: 159, endPoint x: 196, endPoint y: 156, distance: 36.4
click at [192, 156] on strong "12:30 PM LUNCH PASSES 🍝 🍄 HOW MANY" at bounding box center [127, 159] width 132 height 9
click at [116, 220] on p "Lunch Menu:" at bounding box center [357, 219] width 593 height 10
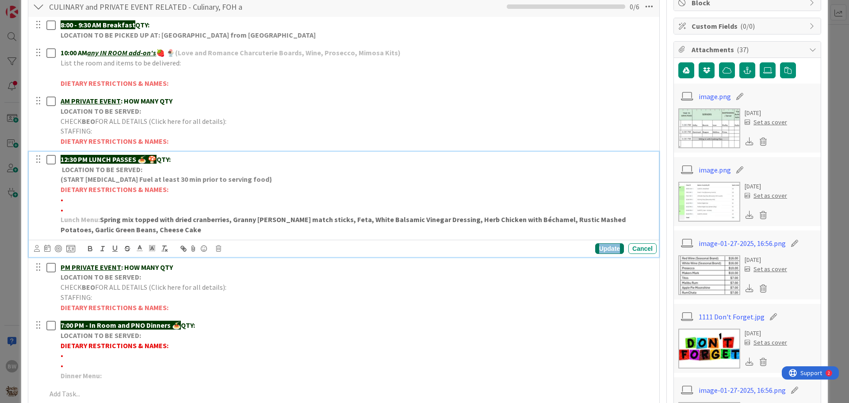
click at [600, 249] on div "Update" at bounding box center [609, 248] width 29 height 11
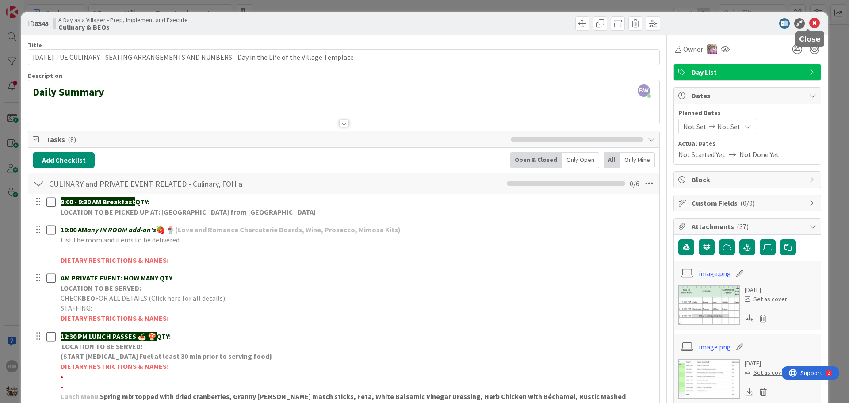
click at [810, 21] on icon at bounding box center [814, 23] width 11 height 11
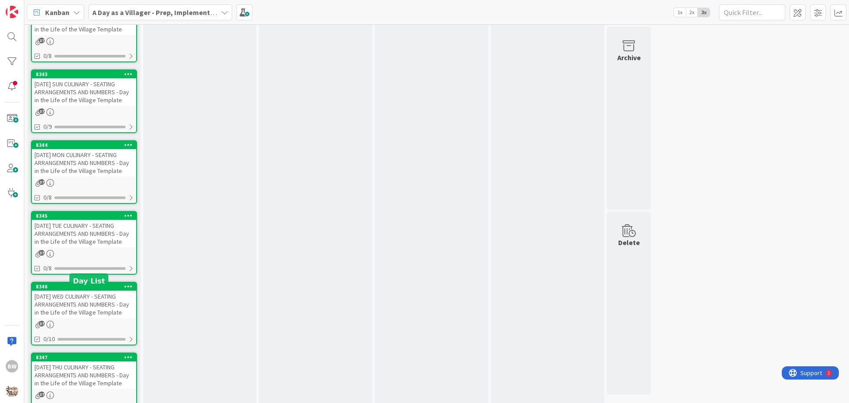
click at [79, 290] on div "8346" at bounding box center [86, 286] width 100 height 6
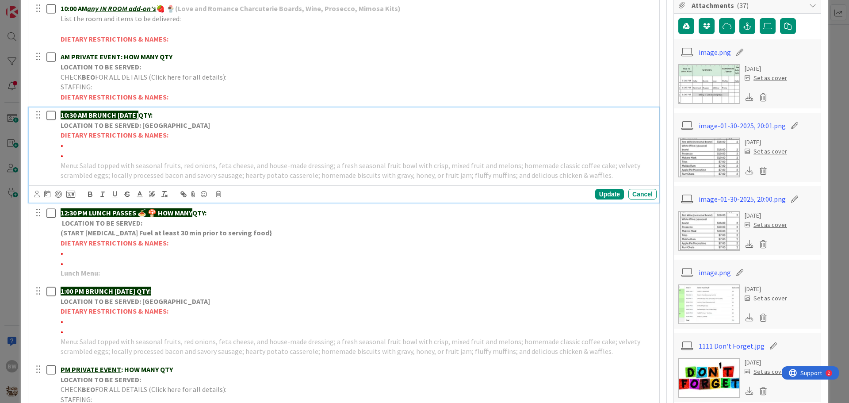
click at [114, 123] on strong "LOCATION TO BE SERVED: [GEOGRAPHIC_DATA]" at bounding box center [135, 125] width 149 height 9
click at [218, 191] on icon at bounding box center [218, 194] width 5 height 6
click at [241, 230] on div "Delete" at bounding box center [241, 232] width 33 height 16
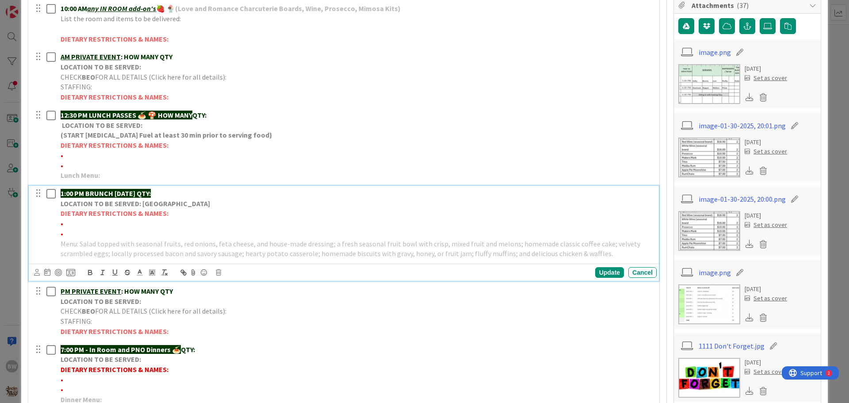
click at [125, 210] on strong "DIETARY RESTRICTIONS & NAMES:" at bounding box center [115, 213] width 108 height 9
click at [217, 272] on icon at bounding box center [218, 272] width 5 height 6
click at [235, 308] on div "Delete" at bounding box center [241, 310] width 33 height 16
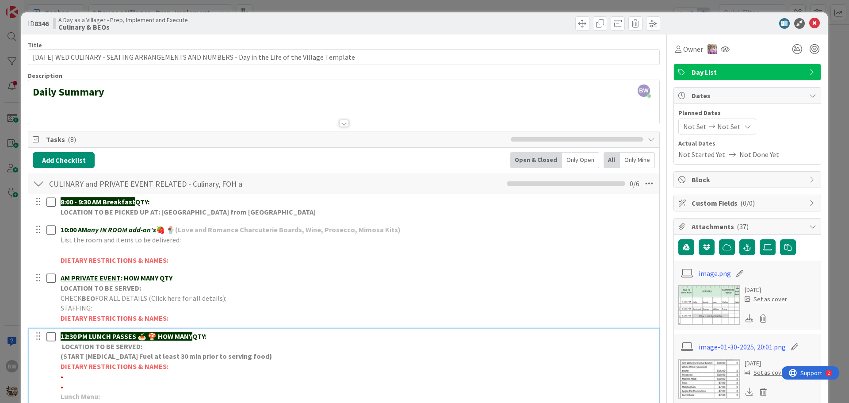
scroll to position [221, 0]
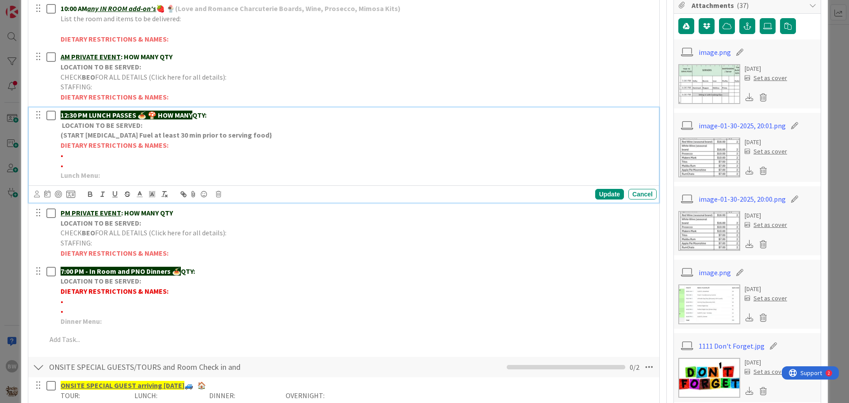
drag, startPoint x: 159, startPoint y: 115, endPoint x: 197, endPoint y: 114, distance: 38.0
click at [197, 114] on p "12:30 PM LUNCH PASSES 🍝 🍄 HOW MANY QTY:" at bounding box center [357, 115] width 593 height 10
click at [115, 177] on p "Lunch Menu:" at bounding box center [357, 175] width 593 height 10
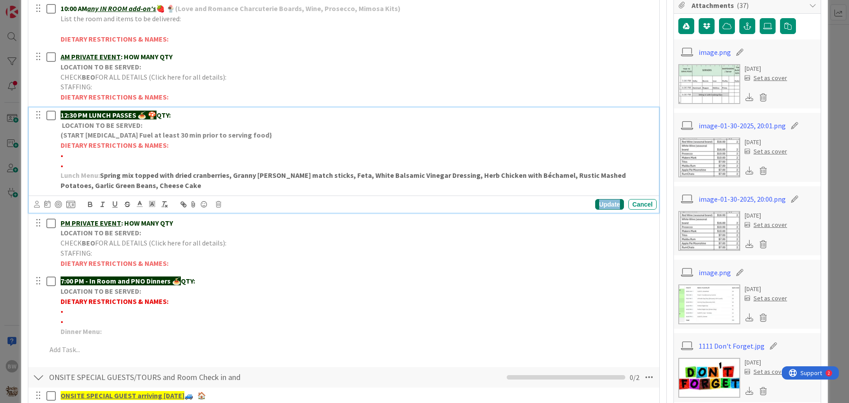
click at [601, 201] on div "Update" at bounding box center [609, 204] width 29 height 11
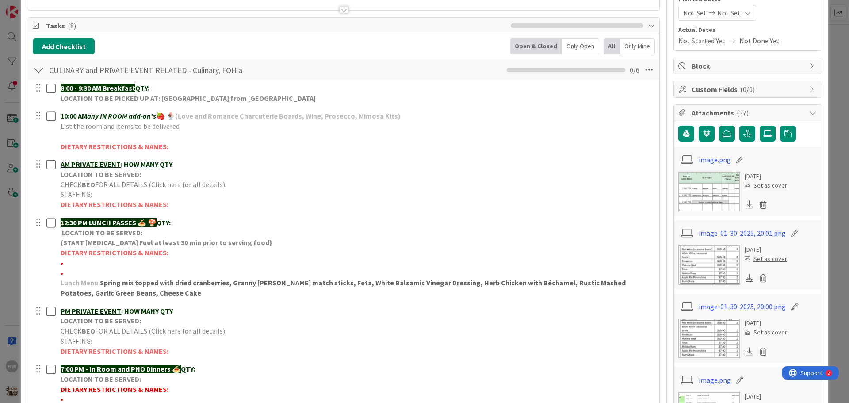
scroll to position [0, 0]
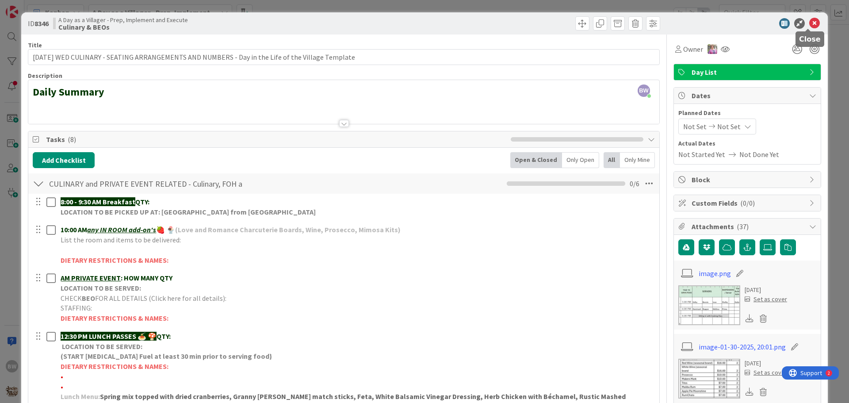
click at [810, 21] on icon at bounding box center [814, 23] width 11 height 11
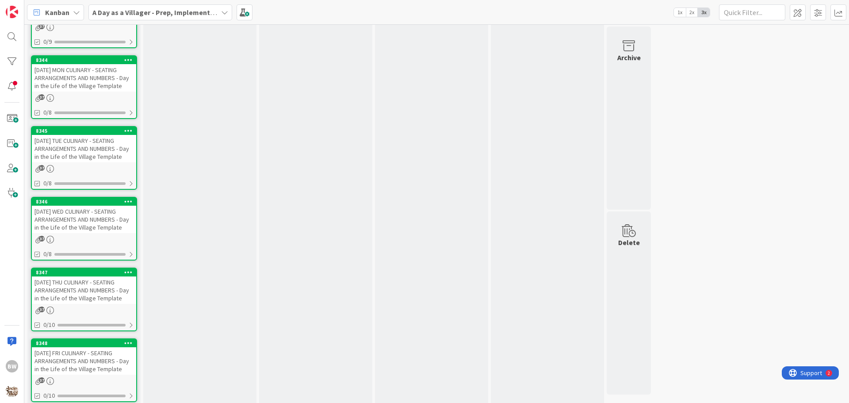
scroll to position [2146, 0]
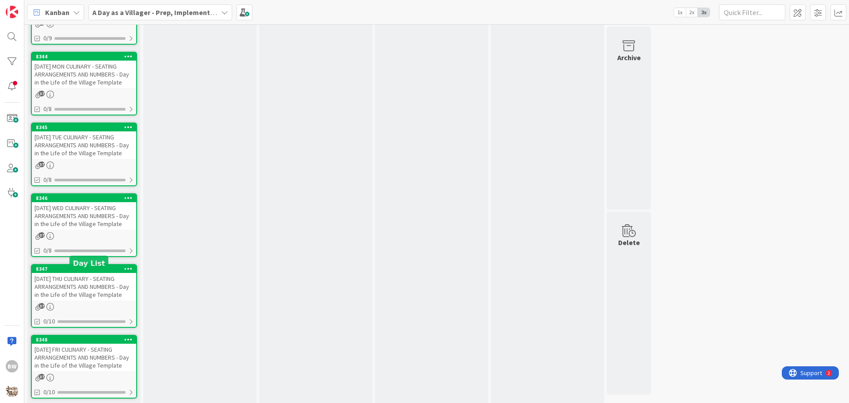
click at [85, 272] on div "8347" at bounding box center [86, 269] width 100 height 6
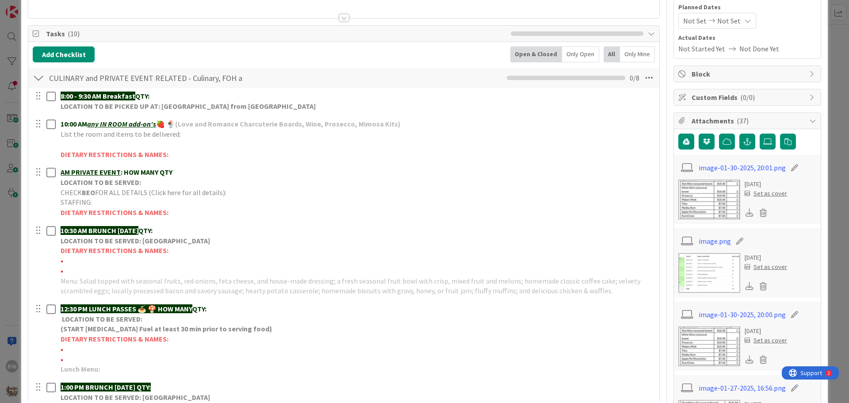
scroll to position [177, 0]
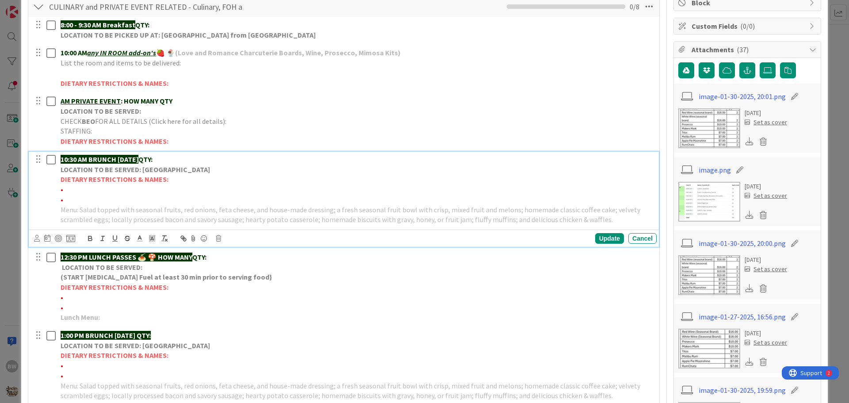
click at [142, 170] on strong "LOCATION TO BE SERVED: [GEOGRAPHIC_DATA]" at bounding box center [135, 169] width 149 height 9
click at [220, 239] on icon at bounding box center [218, 238] width 5 height 6
click at [245, 275] on div "Delete" at bounding box center [241, 276] width 33 height 16
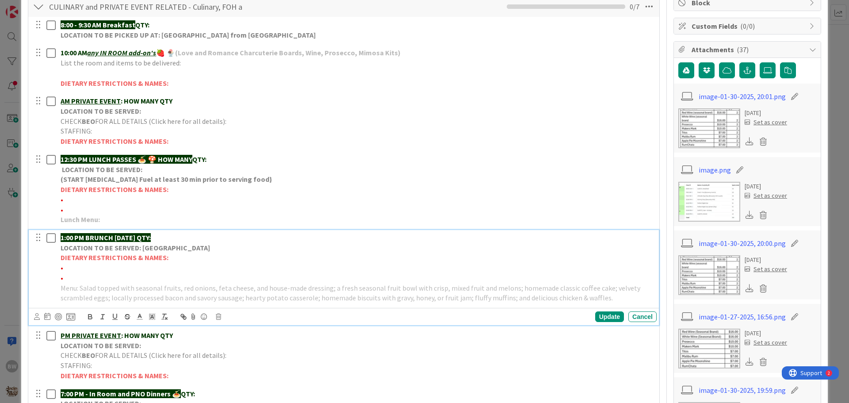
click at [125, 253] on strong "DIETARY RESTRICTIONS & NAMES:" at bounding box center [115, 257] width 108 height 9
click at [220, 317] on icon at bounding box center [218, 317] width 5 height 6
click at [236, 352] on div "Delete" at bounding box center [241, 354] width 33 height 16
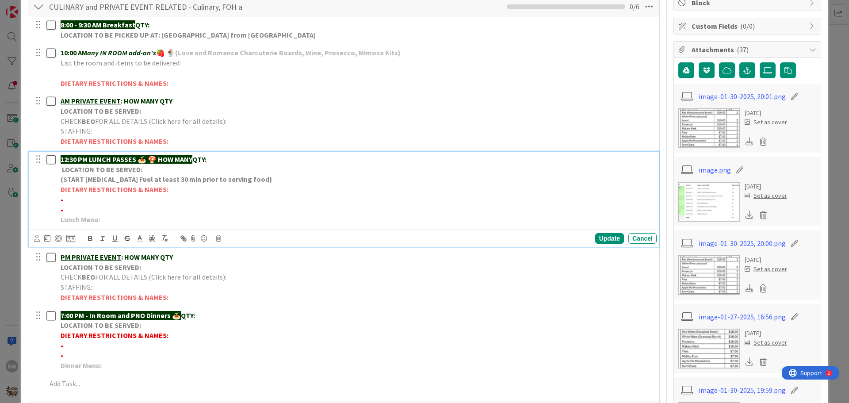
drag, startPoint x: 157, startPoint y: 161, endPoint x: 196, endPoint y: 154, distance: 39.6
click at [196, 154] on p "12:30 PM LUNCH PASSES 🍝 🍄 HOW MANY QTY:" at bounding box center [357, 159] width 593 height 10
click at [105, 221] on p "Lunch Menu:" at bounding box center [357, 219] width 593 height 10
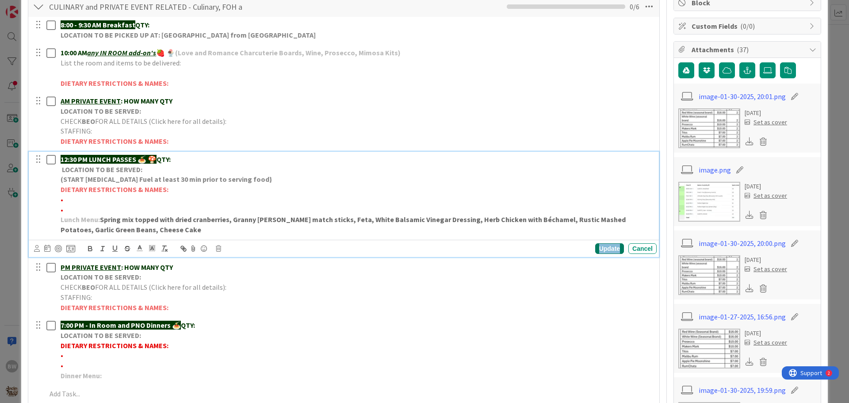
click at [598, 246] on div "Update" at bounding box center [609, 248] width 29 height 11
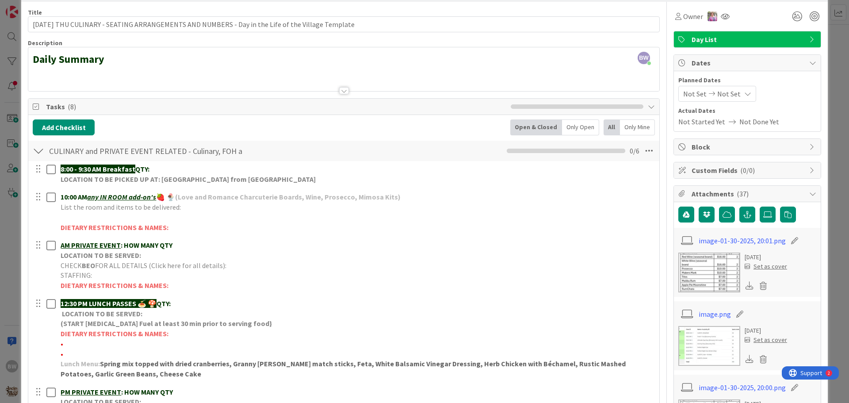
scroll to position [0, 0]
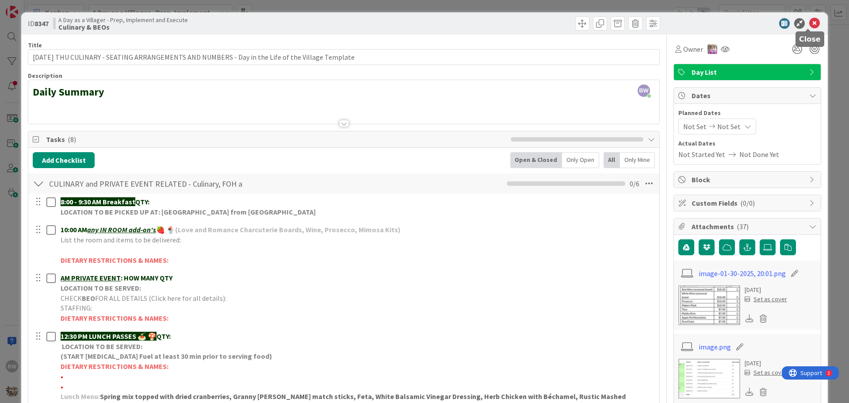
click at [809, 22] on icon at bounding box center [814, 23] width 11 height 11
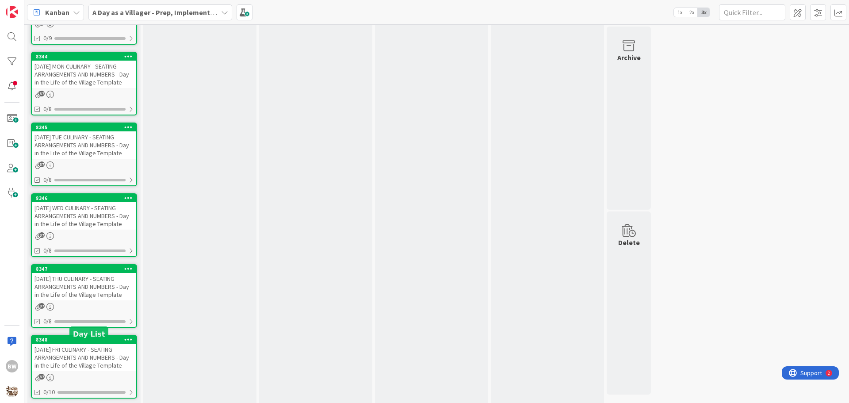
click at [84, 343] on div "8348" at bounding box center [86, 340] width 100 height 6
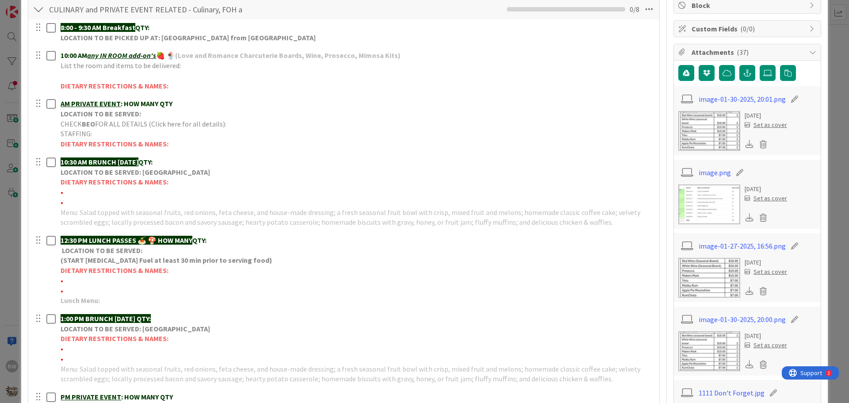
scroll to position [221, 0]
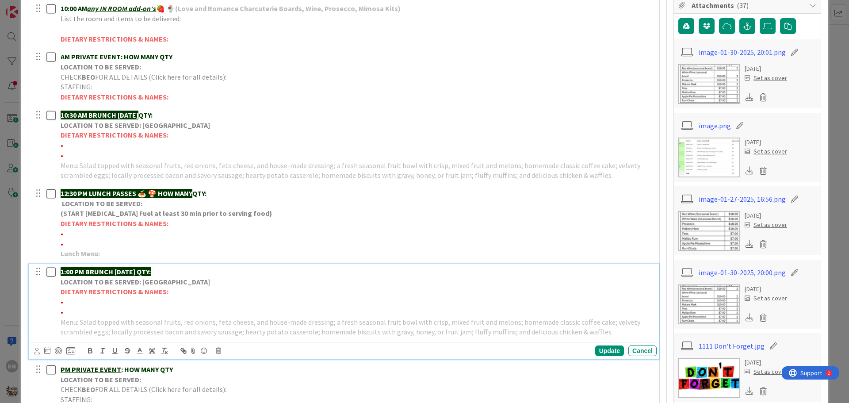
click at [114, 285] on strong "LOCATION TO BE SERVED: [GEOGRAPHIC_DATA]" at bounding box center [135, 281] width 149 height 9
click at [218, 353] on icon at bounding box center [218, 351] width 5 height 6
click at [240, 383] on div "Delete" at bounding box center [241, 388] width 33 height 16
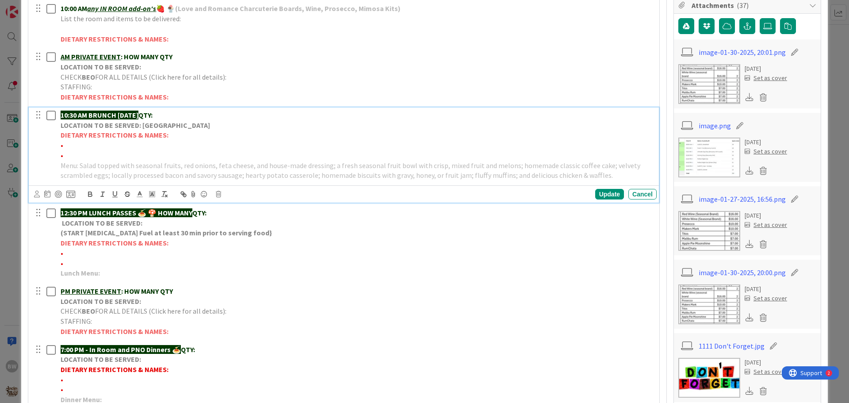
click at [121, 154] on p "•" at bounding box center [357, 155] width 593 height 10
click at [220, 195] on icon at bounding box center [218, 194] width 5 height 6
click at [245, 228] on div "Delete" at bounding box center [241, 232] width 33 height 16
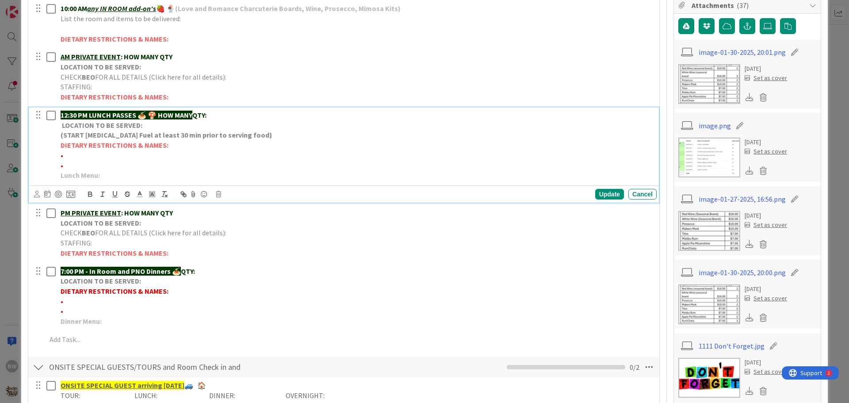
drag, startPoint x: 160, startPoint y: 115, endPoint x: 198, endPoint y: 110, distance: 38.9
click at [198, 110] on p "12:30 PM LUNCH PASSES 🍝 🍄 HOW MANY QTY:" at bounding box center [357, 115] width 593 height 10
click at [112, 176] on p "Lunch Menu:" at bounding box center [357, 175] width 593 height 10
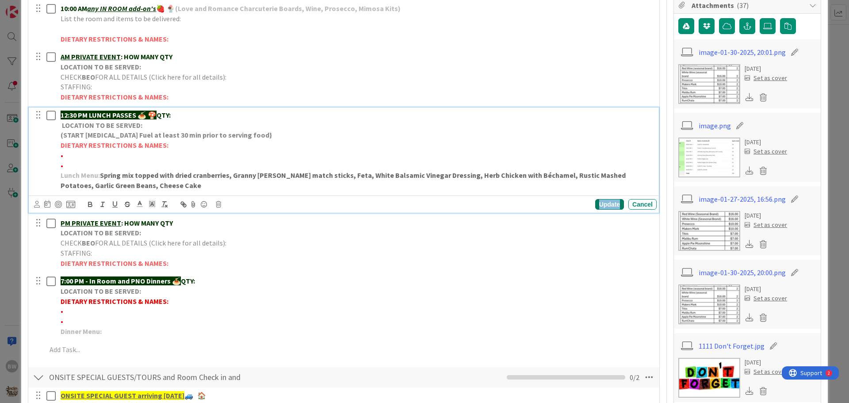
click at [604, 203] on div "Update" at bounding box center [609, 204] width 29 height 11
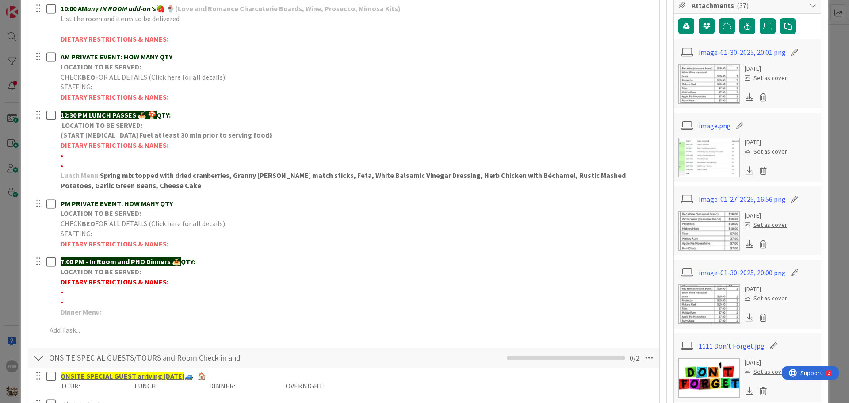
scroll to position [0, 0]
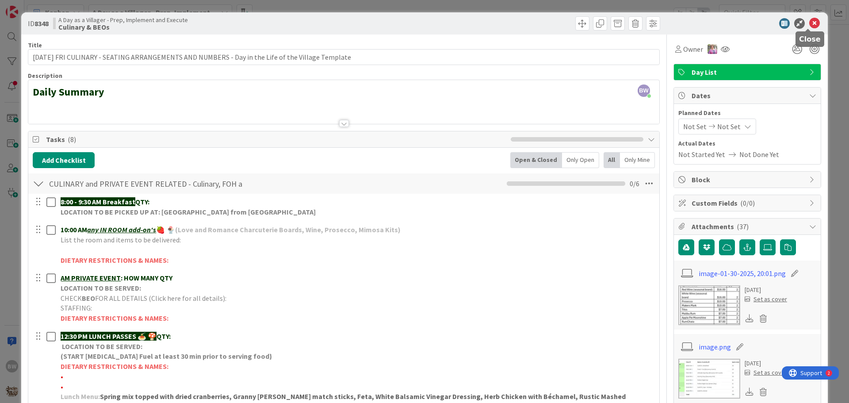
click at [812, 25] on icon at bounding box center [814, 23] width 11 height 11
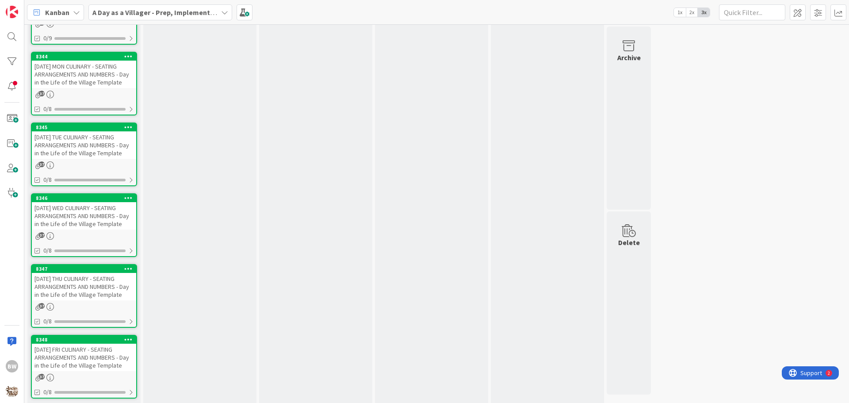
scroll to position [2182, 0]
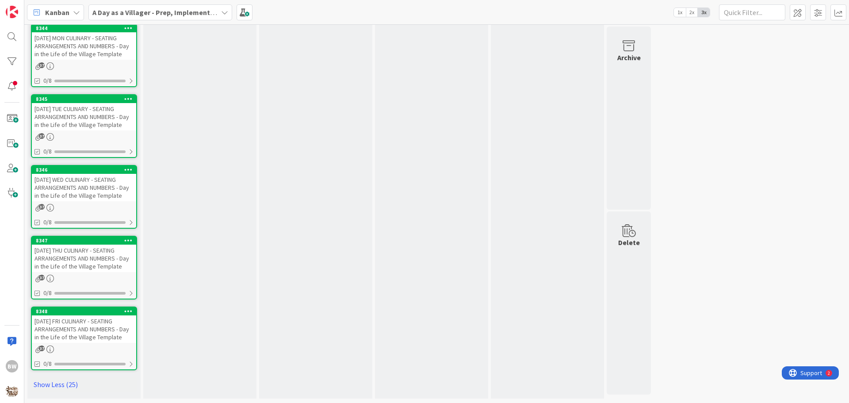
click at [88, 315] on div "[DATE] FRI CULINARY - SEATING ARRANGEMENTS AND NUMBERS - Day in the Life of the…" at bounding box center [84, 328] width 104 height 27
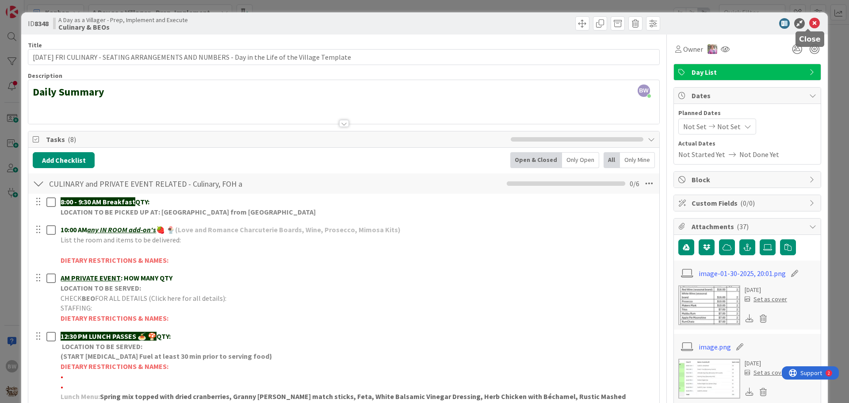
click at [809, 21] on icon at bounding box center [814, 23] width 11 height 11
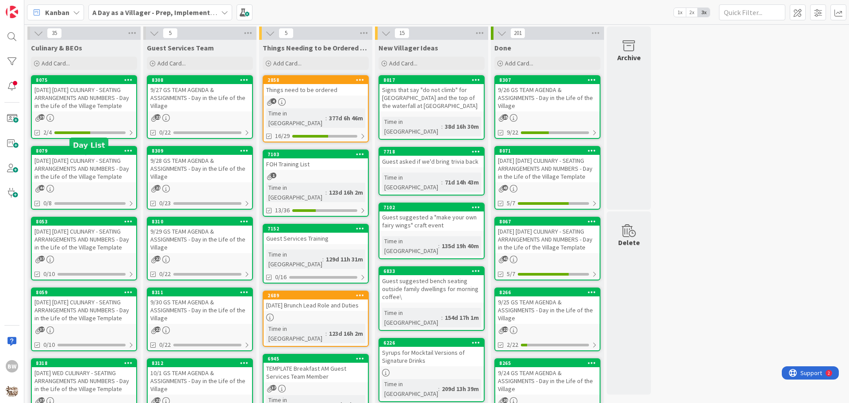
click at [79, 154] on div "8079" at bounding box center [86, 151] width 100 height 6
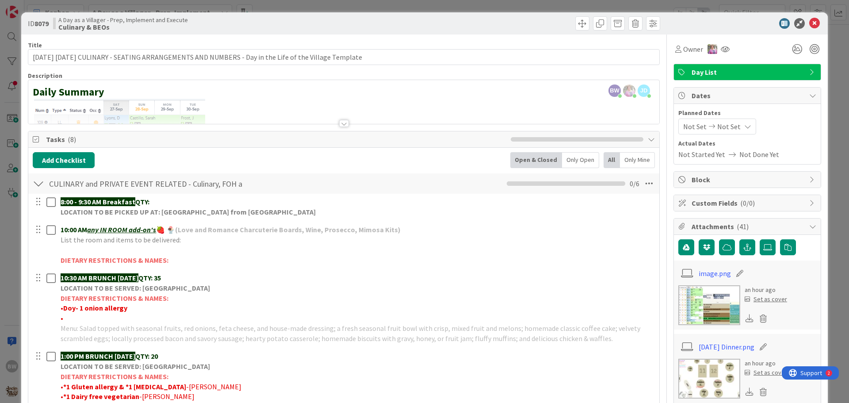
click at [342, 126] on div at bounding box center [344, 123] width 10 height 7
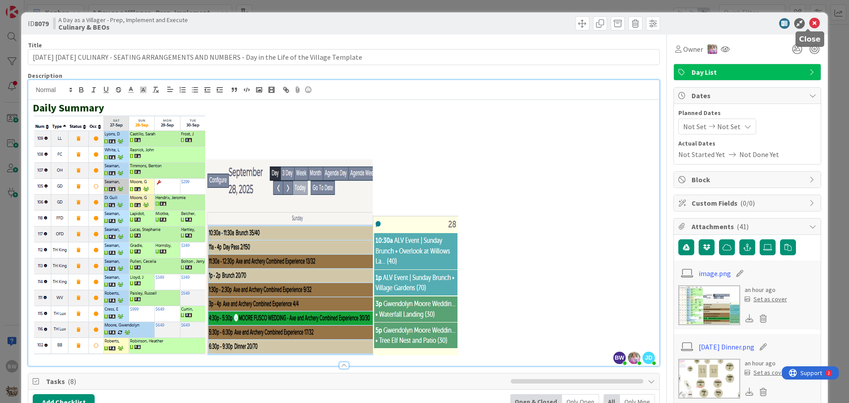
click at [809, 22] on icon at bounding box center [814, 23] width 11 height 11
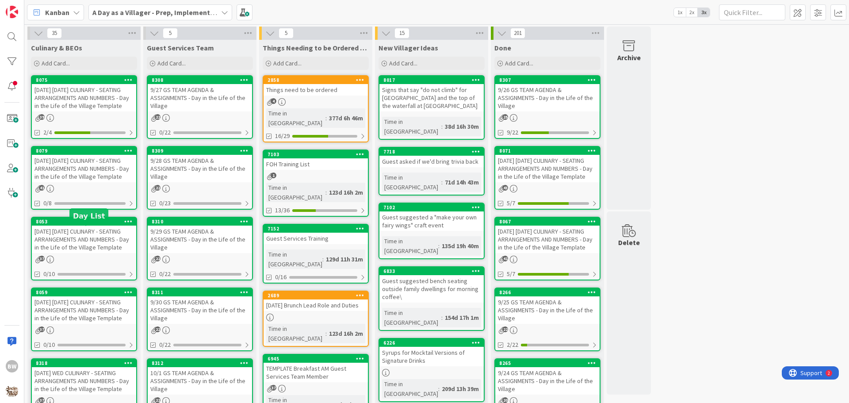
click at [92, 225] on div "8053" at bounding box center [86, 221] width 100 height 6
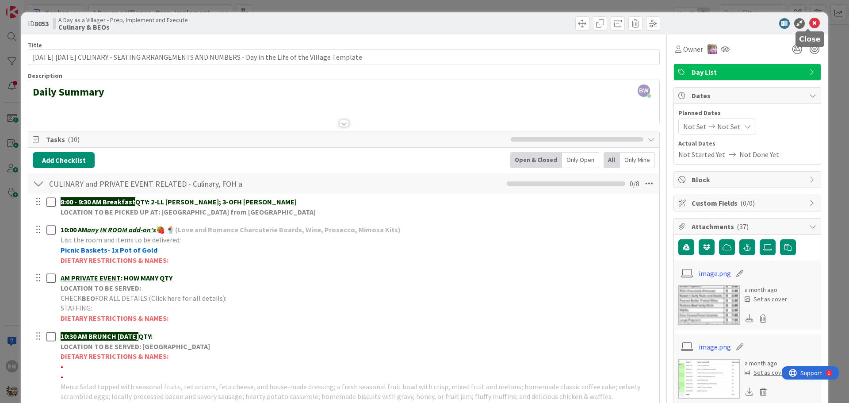
click at [811, 22] on icon at bounding box center [814, 23] width 11 height 11
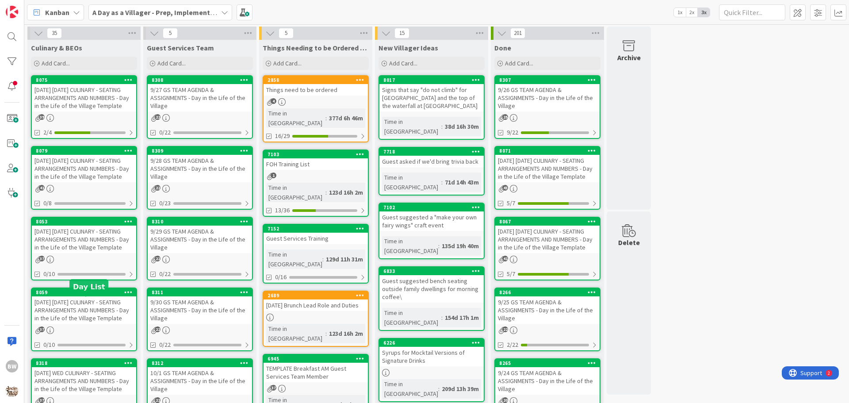
click at [80, 295] on div "8059" at bounding box center [86, 292] width 100 height 6
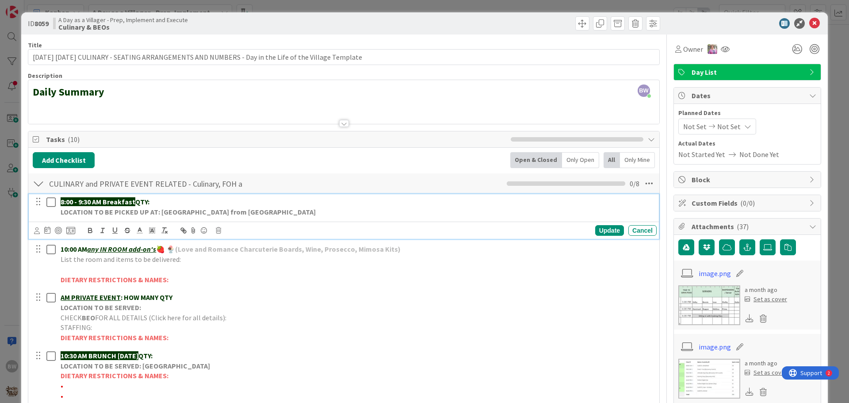
click at [160, 205] on p "8:00 - 9:30 AM Breakfast QTY:" at bounding box center [357, 202] width 593 height 10
click at [600, 230] on div "Update" at bounding box center [609, 230] width 29 height 11
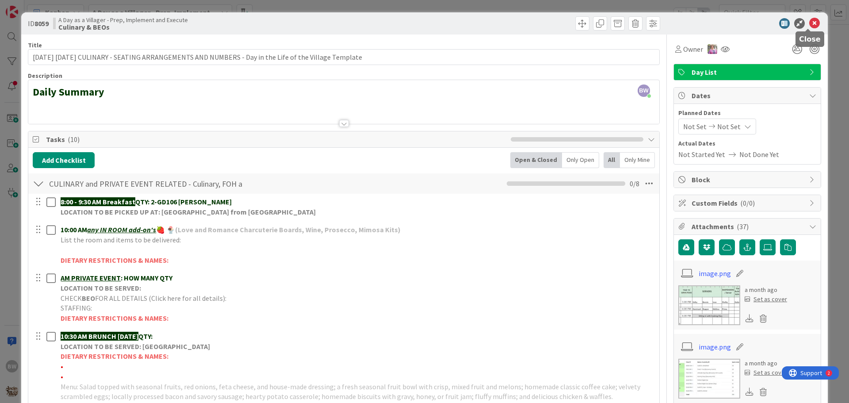
click at [809, 22] on icon at bounding box center [814, 23] width 11 height 11
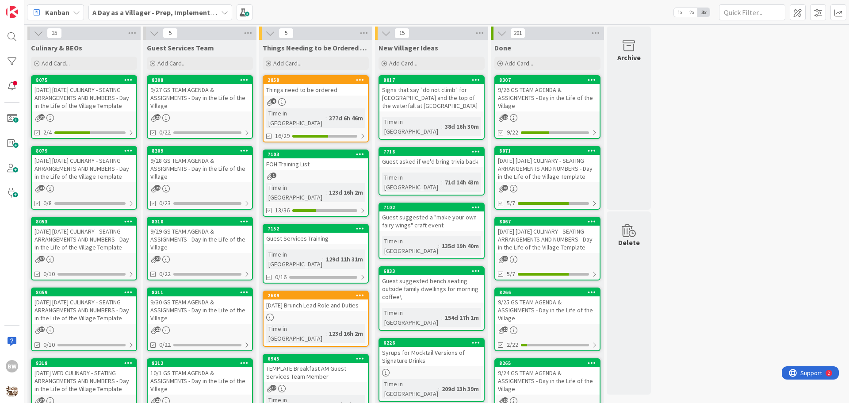
click at [85, 233] on div "[DATE] [DATE] CULINARY - SEATING ARRANGEMENTS AND NUMBERS - Day in the Life of …" at bounding box center [84, 239] width 104 height 27
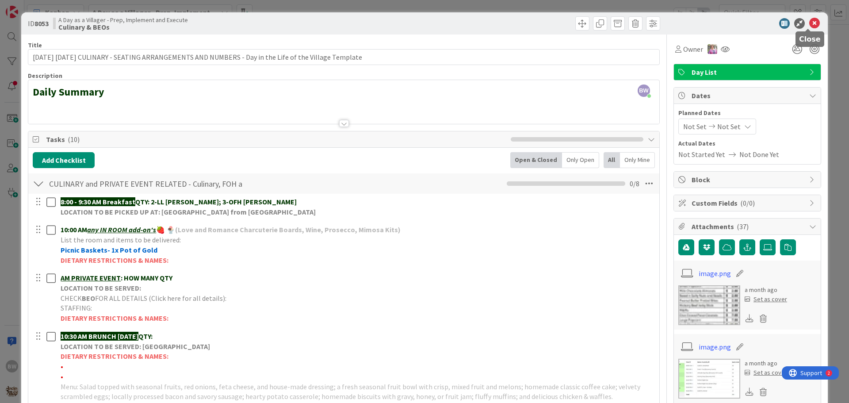
click at [809, 22] on icon at bounding box center [814, 23] width 11 height 11
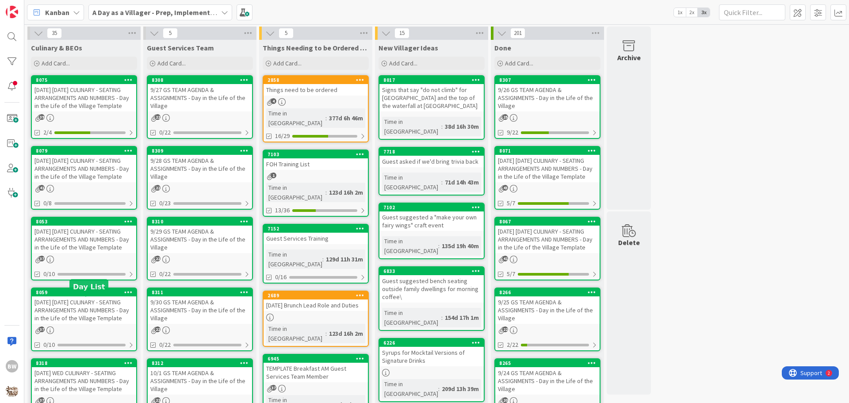
click at [80, 295] on div "8059" at bounding box center [86, 292] width 100 height 6
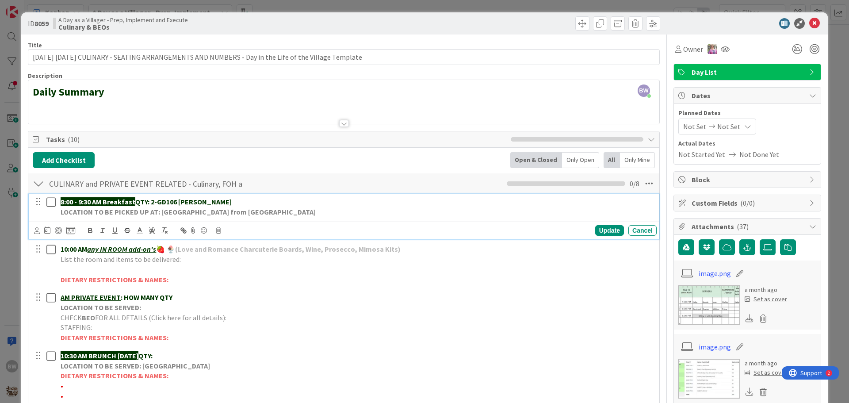
click at [208, 206] on p "8:00 - 9:30 AM Breakfast QTY: 2-GD106 Hendrix" at bounding box center [357, 202] width 593 height 10
click at [605, 229] on div "Update" at bounding box center [609, 230] width 29 height 11
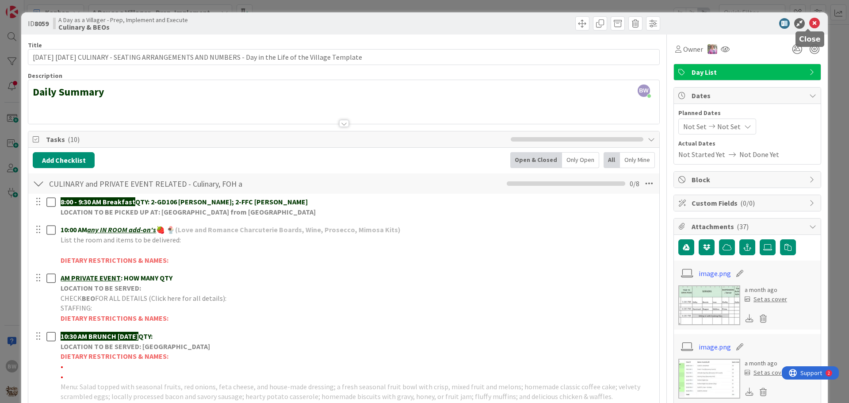
click at [809, 22] on icon at bounding box center [814, 23] width 11 height 11
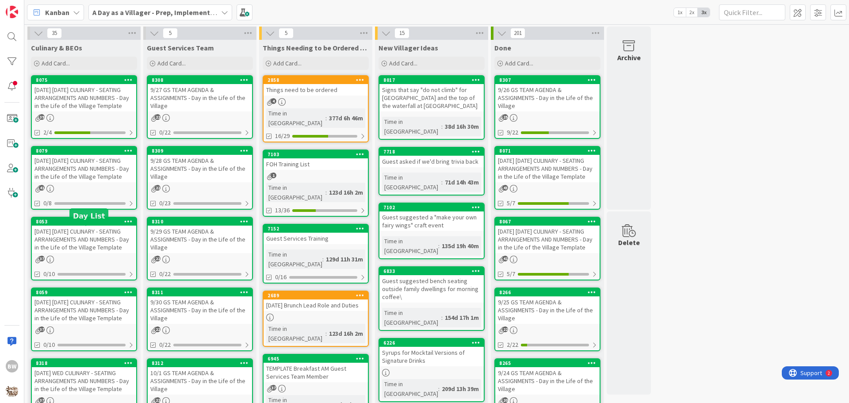
click at [73, 225] on div "8053" at bounding box center [86, 221] width 100 height 6
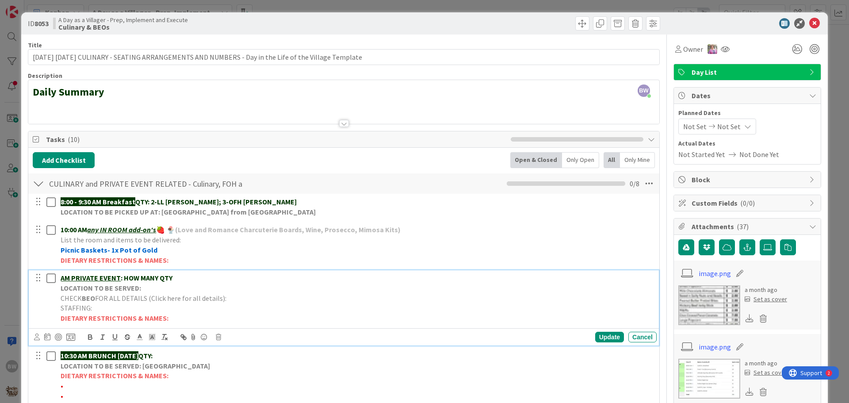
click at [111, 299] on span "FOR ALL DETAILS (Click here for all details):" at bounding box center [160, 298] width 131 height 9
click at [220, 337] on icon at bounding box center [218, 337] width 5 height 6
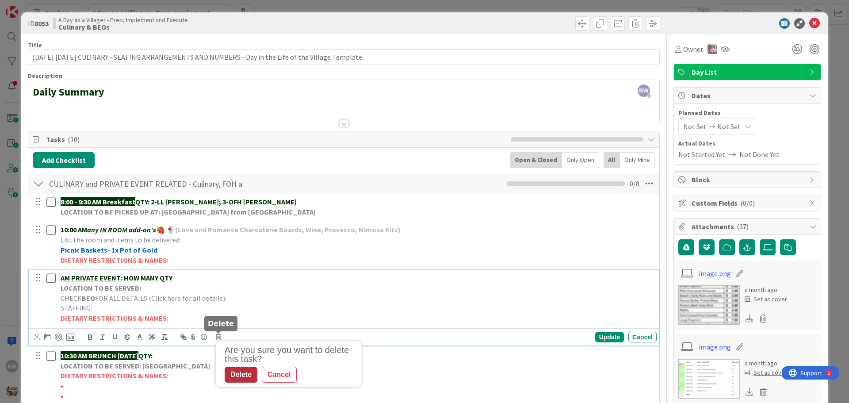
click at [239, 377] on div "Delete" at bounding box center [241, 375] width 33 height 16
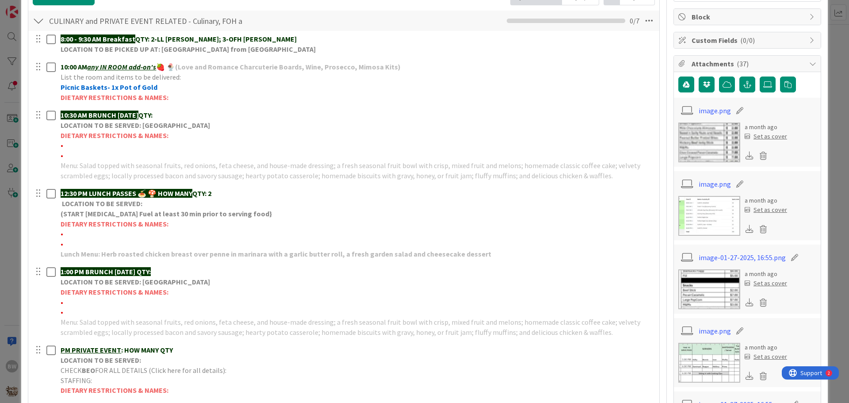
scroll to position [221, 0]
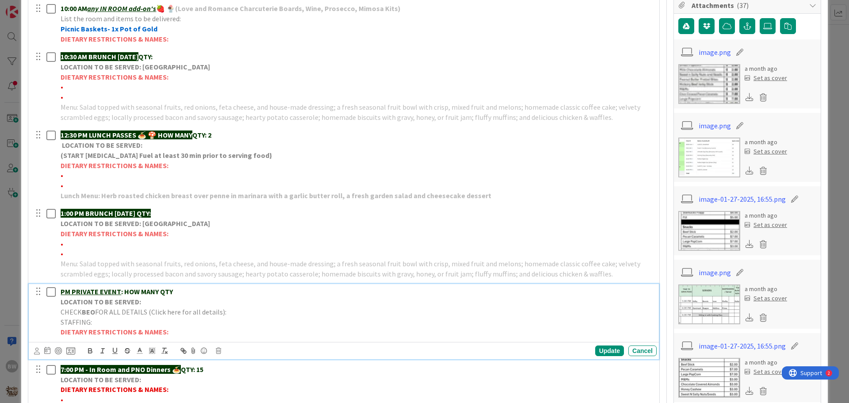
click at [154, 314] on span "FOR ALL DETAILS (Click here for all details):" at bounding box center [160, 311] width 131 height 9
click at [218, 348] on icon at bounding box center [218, 351] width 5 height 6
click at [244, 383] on div "Delete" at bounding box center [241, 388] width 33 height 16
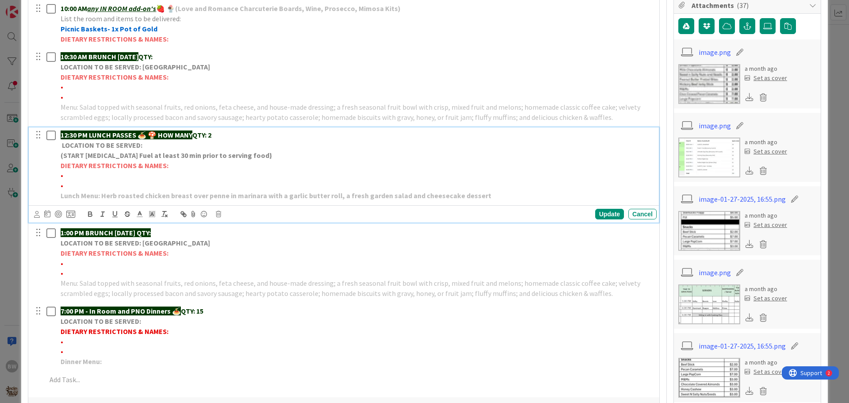
drag, startPoint x: 161, startPoint y: 136, endPoint x: 199, endPoint y: 134, distance: 38.1
click at [199, 134] on p "12:30 PM LUNCH PASSES 🍝 🍄 HOW MANY QTY: 2" at bounding box center [357, 135] width 593 height 10
click at [184, 141] on p "LOCATION TO BE SERVED:" at bounding box center [357, 145] width 593 height 10
click at [187, 132] on p "12:30 PM LUNCH PASSES 🍝 🍄 QTY: 2" at bounding box center [357, 135] width 593 height 10
click at [595, 211] on div "Update" at bounding box center [609, 214] width 29 height 11
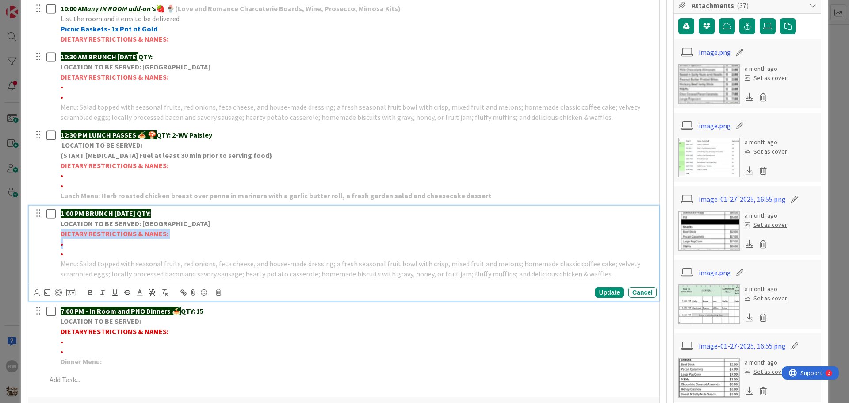
drag, startPoint x: 57, startPoint y: 234, endPoint x: 160, endPoint y: 240, distance: 102.8
click at [160, 240] on div "1:00 PM BRUNCH [DATE] QTY: LOCATION TO BE SERVED: Willows Landing DIETARY RESTR…" at bounding box center [357, 244] width 600 height 76
copy div "DIETARY RESTRICTIONS & NAMES: •"
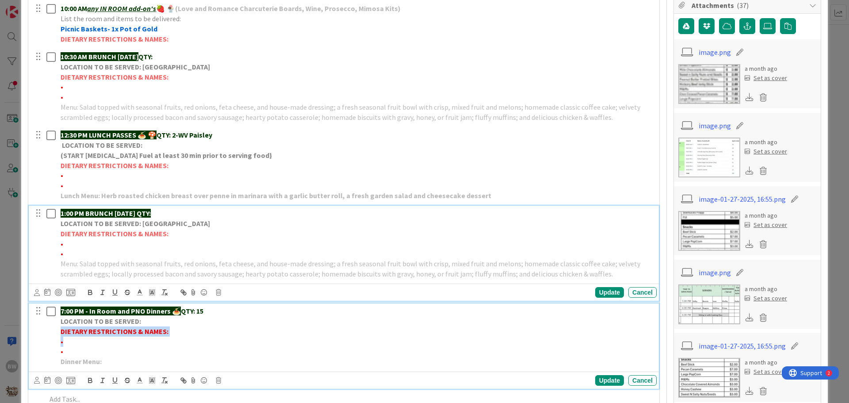
drag, startPoint x: 61, startPoint y: 333, endPoint x: 186, endPoint y: 343, distance: 125.5
click at [186, 343] on div "7:00 PM - In Room and PNO Dinners 🍝 QTY: 15 LOCATION TO BE SERVED: DIETARY REST…" at bounding box center [357, 335] width 600 height 65
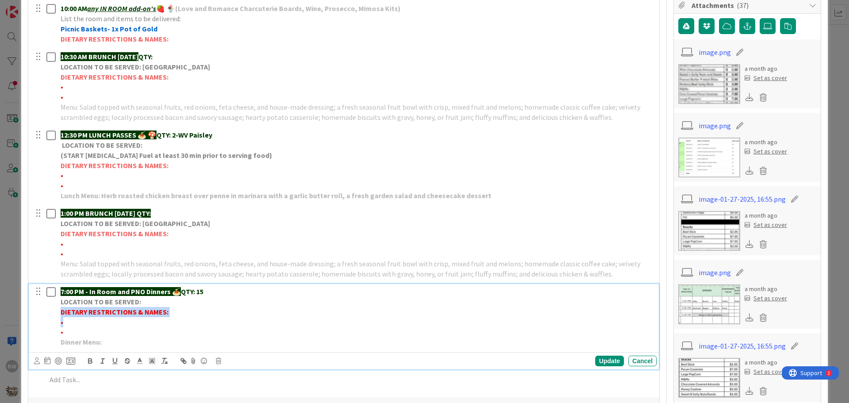
scroll to position [202, 0]
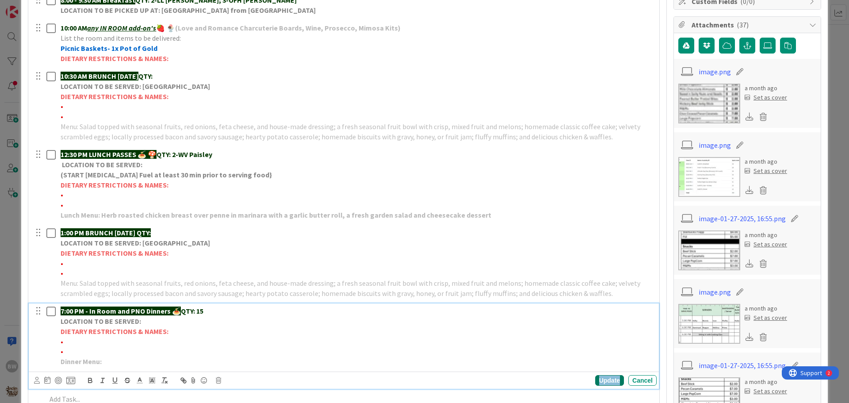
click at [601, 382] on div "Update" at bounding box center [609, 380] width 29 height 11
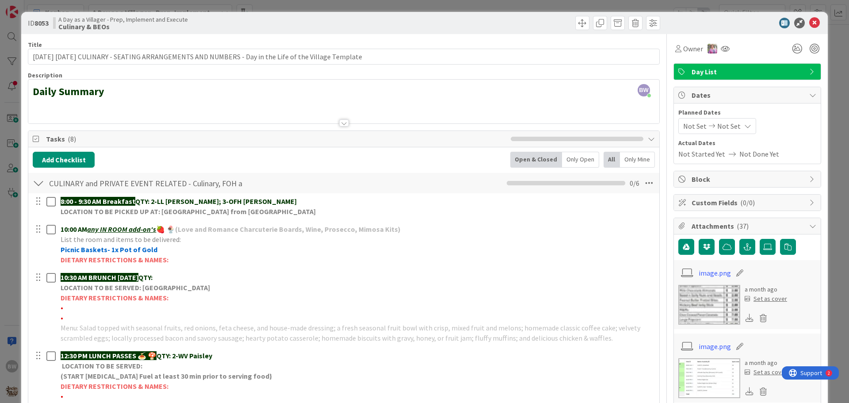
scroll to position [0, 0]
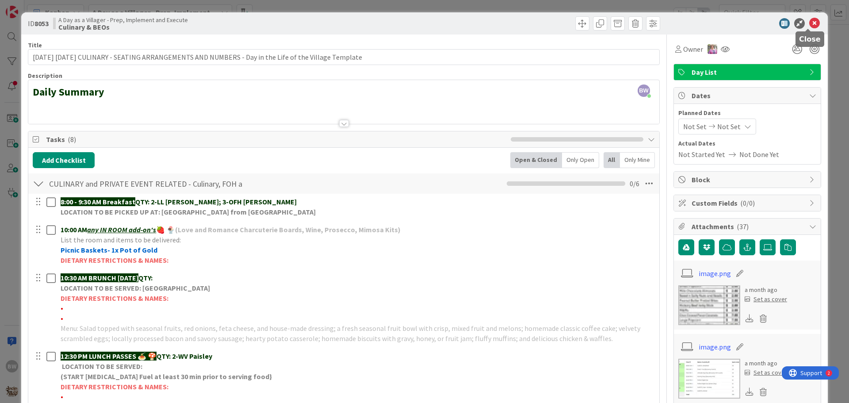
click at [811, 23] on icon at bounding box center [814, 23] width 11 height 11
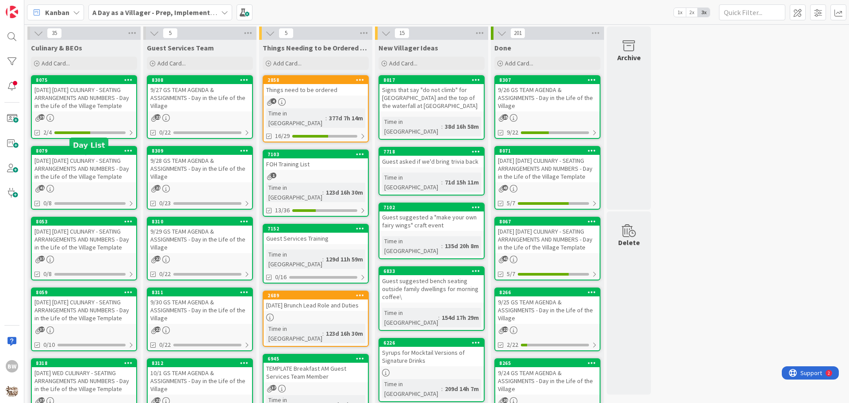
click at [84, 154] on div "8079" at bounding box center [86, 151] width 100 height 6
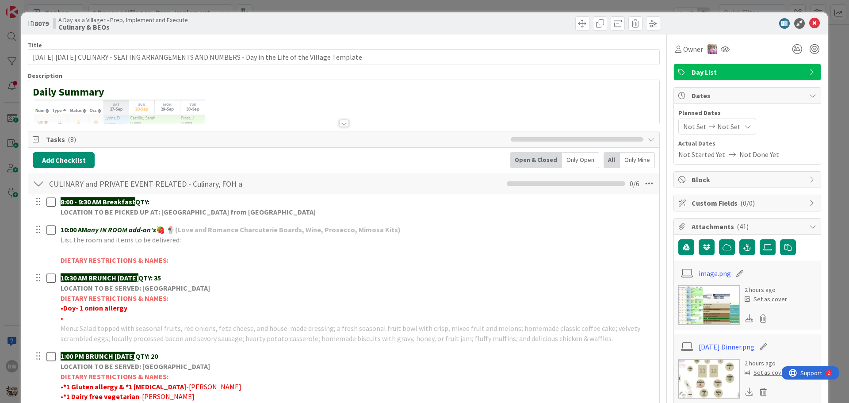
scroll to position [221, 0]
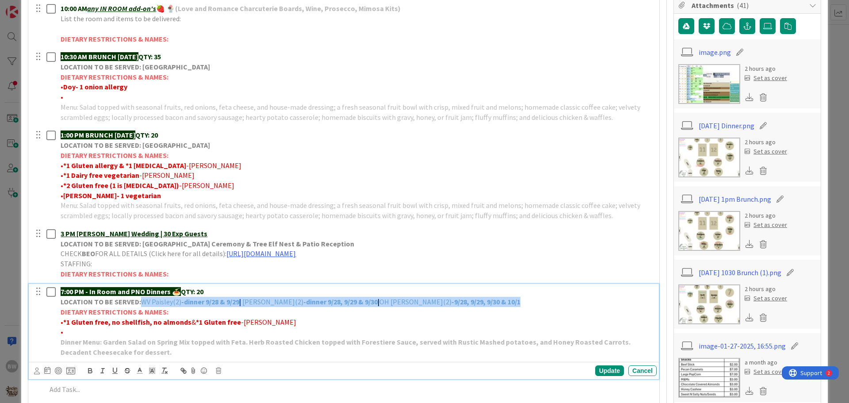
drag, startPoint x: 141, startPoint y: 301, endPoint x: 487, endPoint y: 300, distance: 346.7
click at [490, 300] on p "LOCATION TO BE SERVED: WV Paisley(2) -dinner 9/28 & 9/29 | FC Rasnick(2) -dinne…" at bounding box center [357, 302] width 593 height 10
copy p "WV Paisley(2) -dinner 9/28 & 9/29 | FC Rasnick(2) -dinner 9/28, 9/29 & 9/30 | O…"
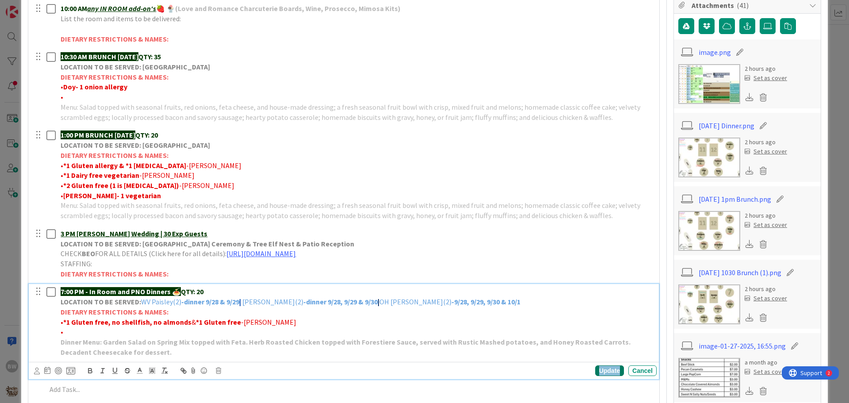
click at [602, 370] on div "Update" at bounding box center [609, 370] width 29 height 11
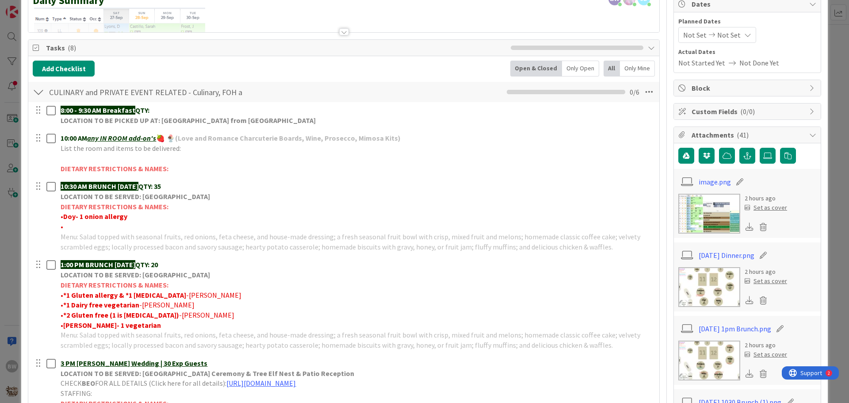
scroll to position [0, 0]
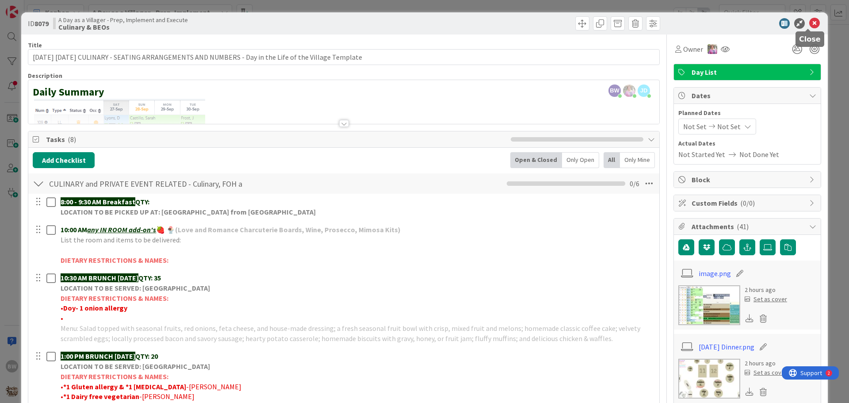
click at [809, 22] on icon at bounding box center [814, 23] width 11 height 11
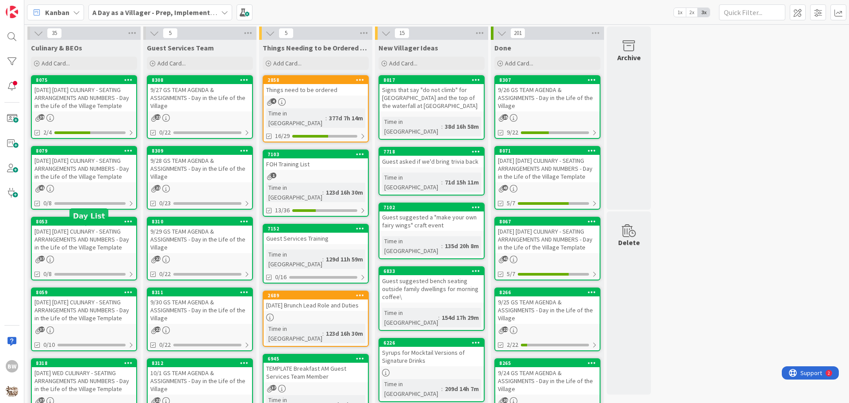
click at [84, 225] on div "8053" at bounding box center [86, 221] width 100 height 6
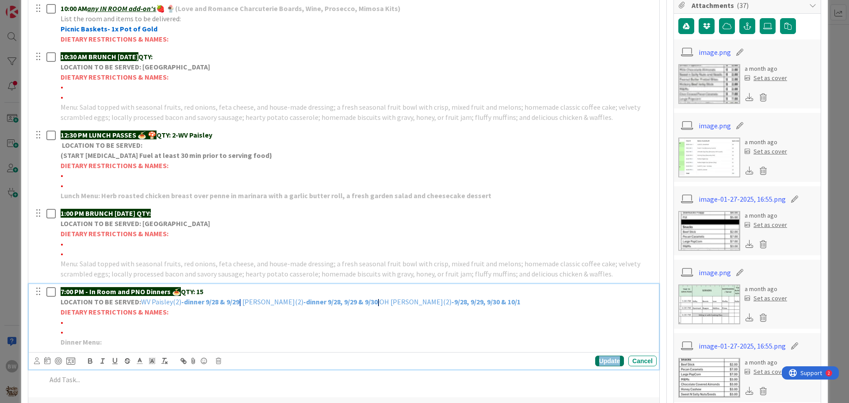
click at [595, 360] on div "Update" at bounding box center [609, 361] width 29 height 11
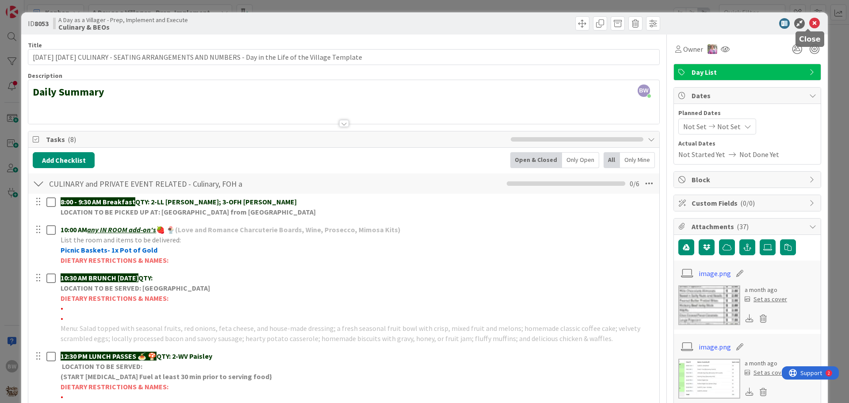
click at [809, 21] on icon at bounding box center [814, 23] width 11 height 11
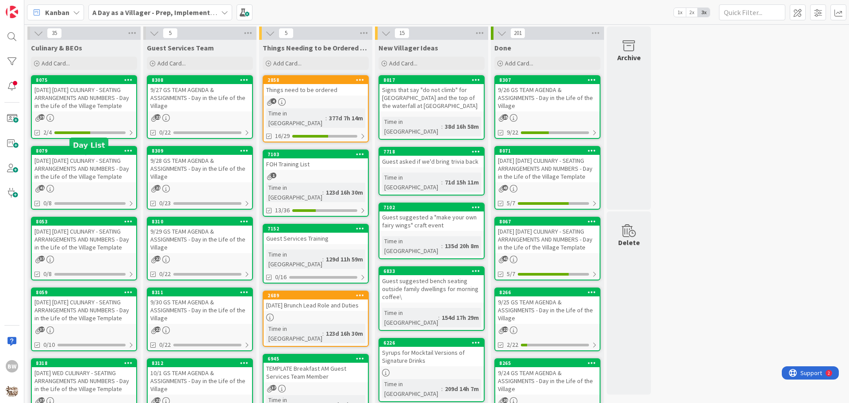
click at [82, 154] on div "8079" at bounding box center [86, 151] width 100 height 6
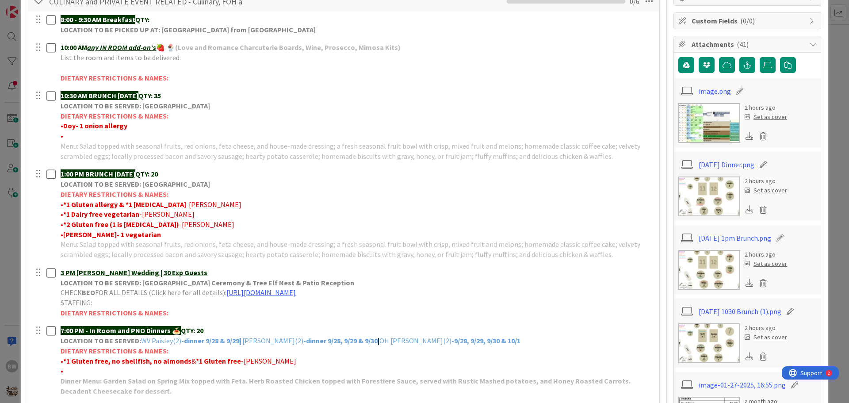
scroll to position [265, 0]
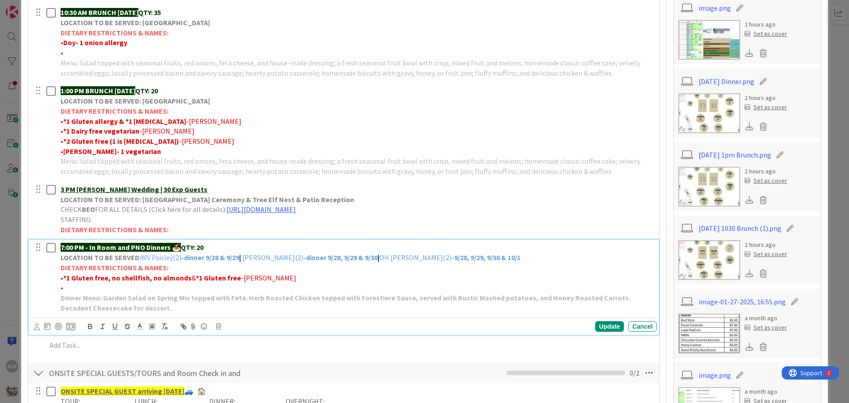
click at [239, 257] on strong "-dinner 9/28 & 9/29" at bounding box center [210, 257] width 58 height 9
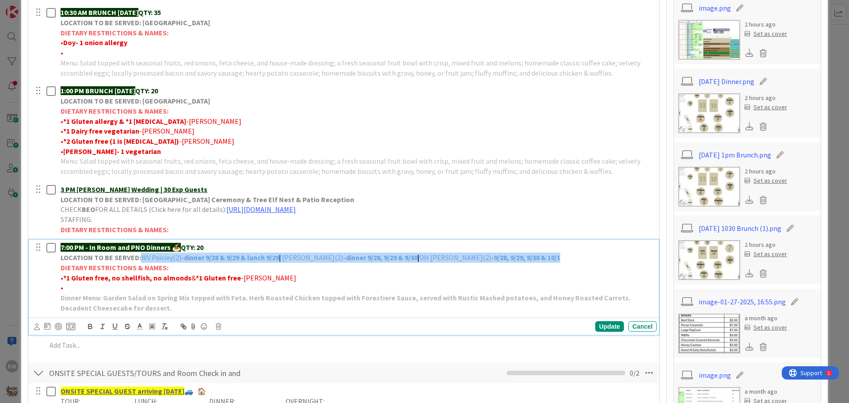
drag, startPoint x: 140, startPoint y: 256, endPoint x: 530, endPoint y: 257, distance: 389.6
click at [530, 257] on p "LOCATION TO BE SERVED: WV Paisley(2) -dinner 9/28 & 9/29 & lunch 9/29 | FC Rasn…" at bounding box center [357, 258] width 593 height 10
copy p "WV Paisley(2) -dinner 9/28 & 9/29 & lunch 9/29 | FC Rasnick(2) -dinner 9/28, 9/…"
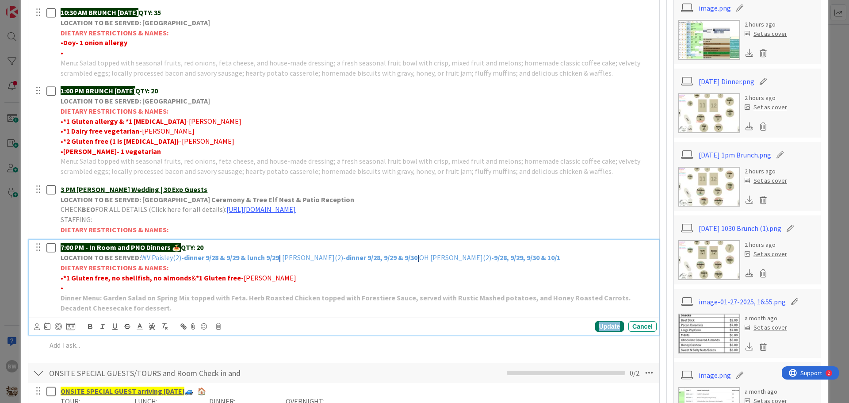
click at [600, 327] on div "Update" at bounding box center [609, 326] width 29 height 11
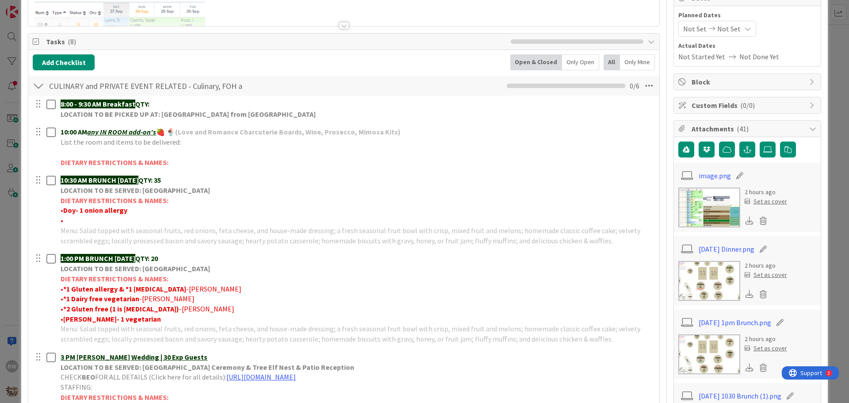
scroll to position [0, 0]
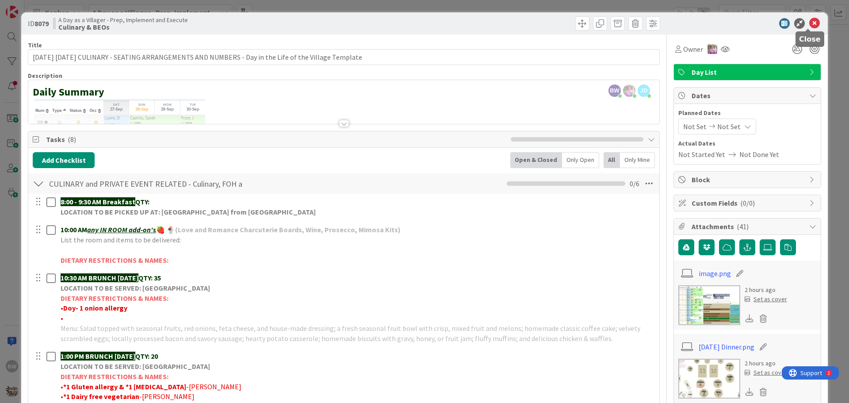
click at [809, 23] on icon at bounding box center [814, 23] width 11 height 11
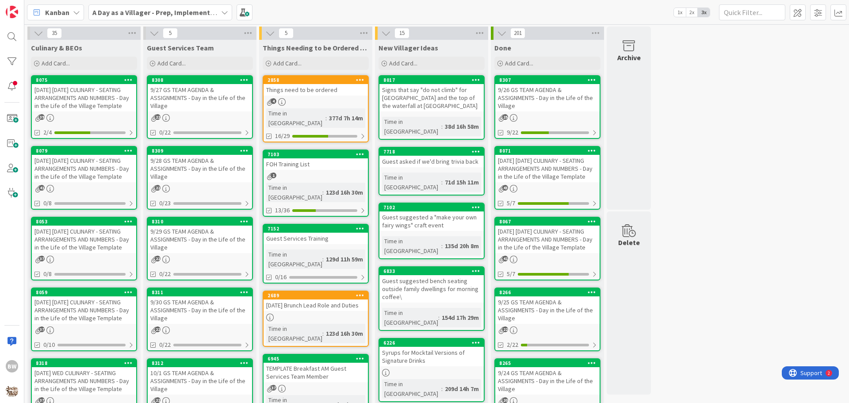
click at [84, 235] on div "[DATE] [DATE] CULINARY - SEATING ARRANGEMENTS AND NUMBERS - Day in the Life of …" at bounding box center [84, 239] width 104 height 27
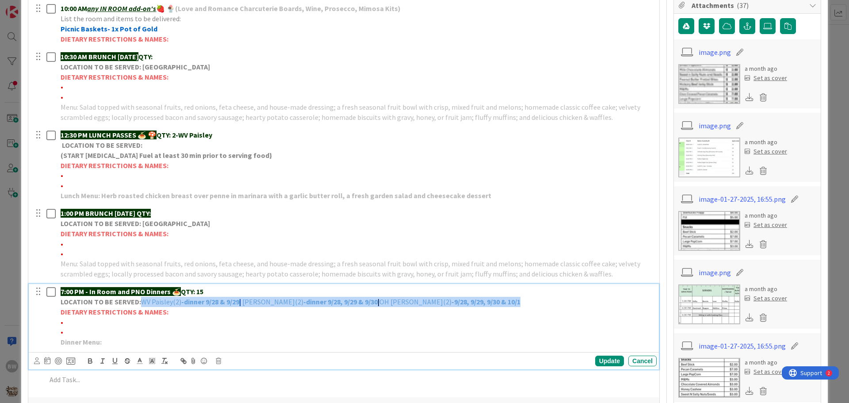
drag, startPoint x: 143, startPoint y: 302, endPoint x: 443, endPoint y: 307, distance: 300.3
click at [493, 301] on p "LOCATION TO BE SERVED: WV Paisley(2) -dinner 9/28 & 9/29 | FC Rasnick(2) -dinne…" at bounding box center [357, 302] width 593 height 10
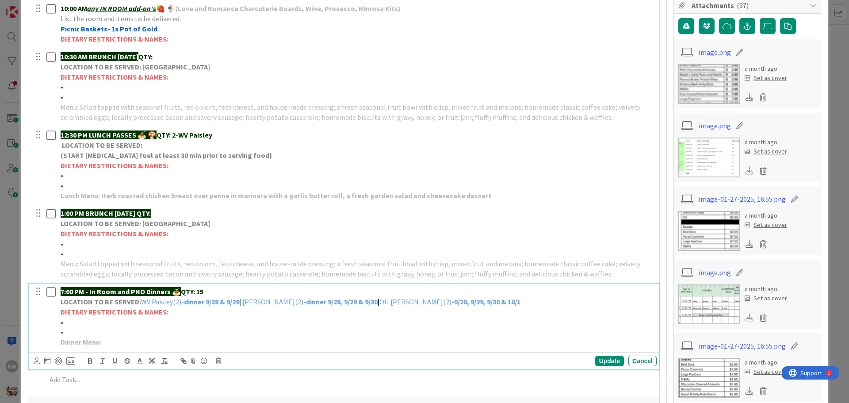
drag, startPoint x: 446, startPoint y: 307, endPoint x: 318, endPoint y: 328, distance: 129.9
click at [318, 328] on p "•" at bounding box center [357, 332] width 593 height 10
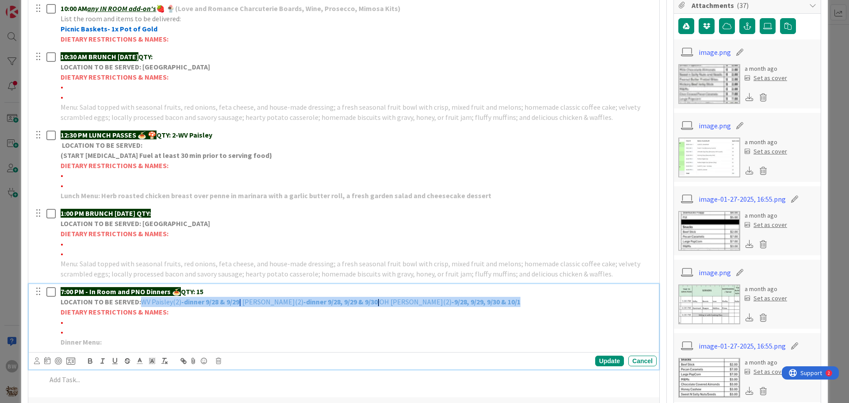
drag, startPoint x: 141, startPoint y: 300, endPoint x: 486, endPoint y: 299, distance: 345.4
click at [486, 299] on p "LOCATION TO BE SERVED: WV Paisley(2) -dinner 9/28 & 9/29 | FC Rasnick(2) -dinne…" at bounding box center [357, 302] width 593 height 10
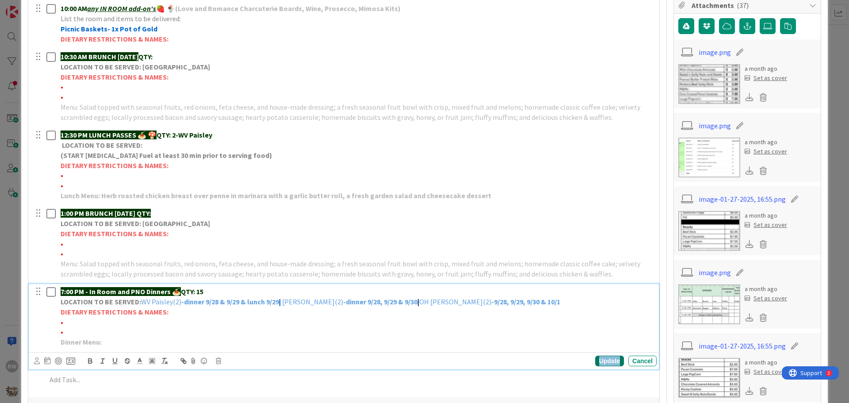
click at [597, 356] on div "Update" at bounding box center [609, 361] width 29 height 11
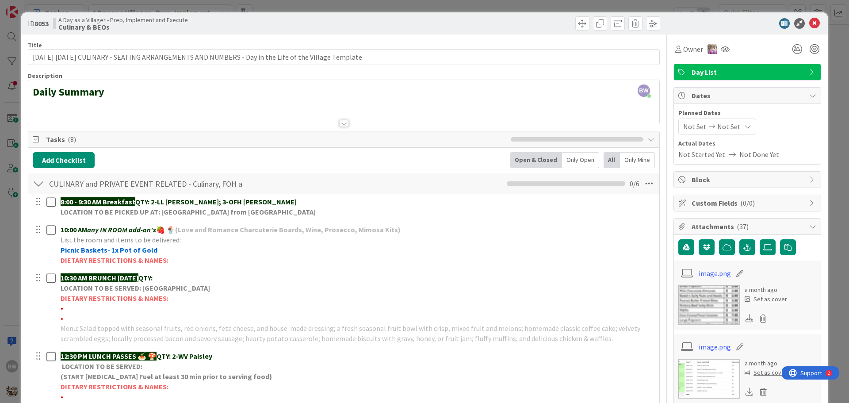
scroll to position [265, 0]
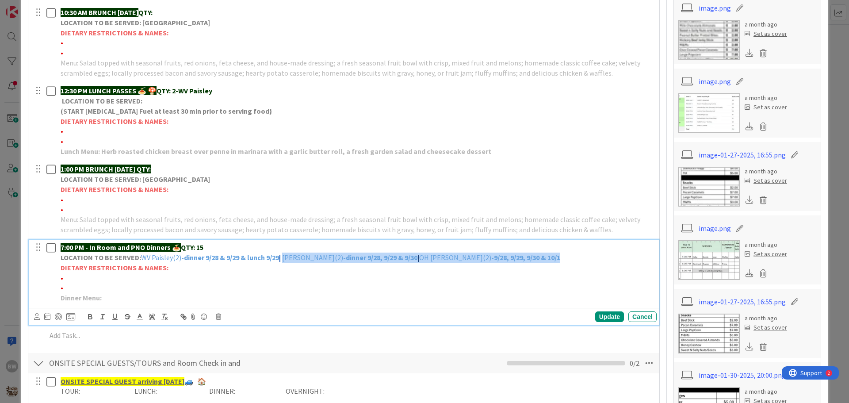
drag, startPoint x: 286, startPoint y: 257, endPoint x: 528, endPoint y: 256, distance: 241.9
click at [528, 256] on p "LOCATION TO BE SERVED: WV Paisley(2) -dinner 9/28 & 9/29 & lunch 9/29 | FC Rasn…" at bounding box center [357, 258] width 593 height 10
copy p "FC Rasnick(2) -dinner 9/28, 9/29 & 9/30 | OH Timmons(2) -9/28, 9/29, 9/30 & 10/1"
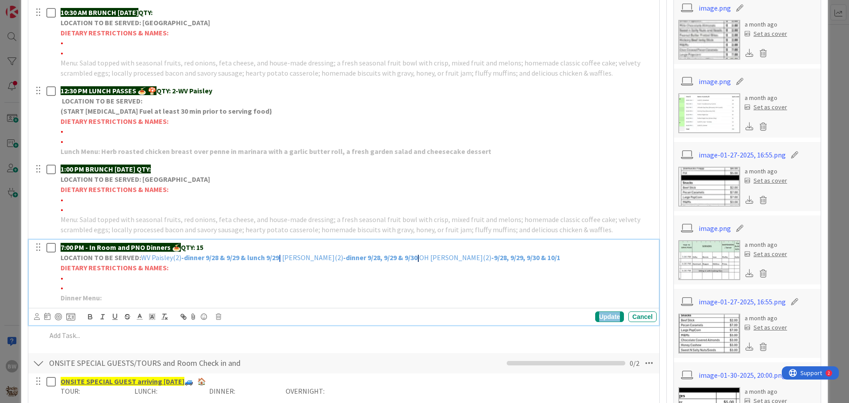
click at [600, 317] on div "Update" at bounding box center [609, 316] width 29 height 11
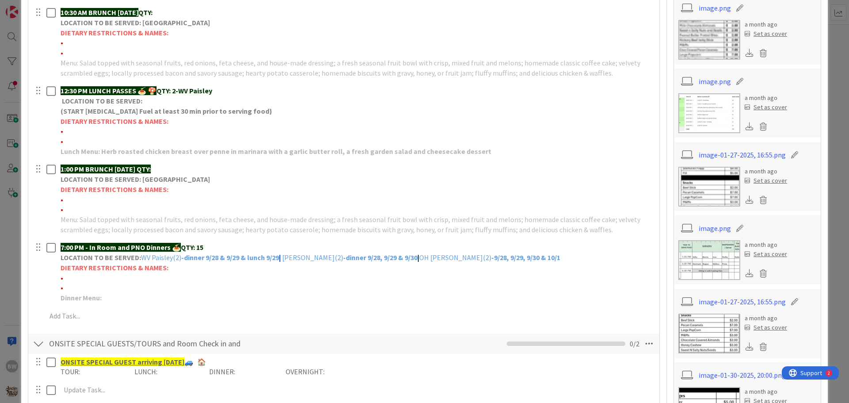
scroll to position [0, 0]
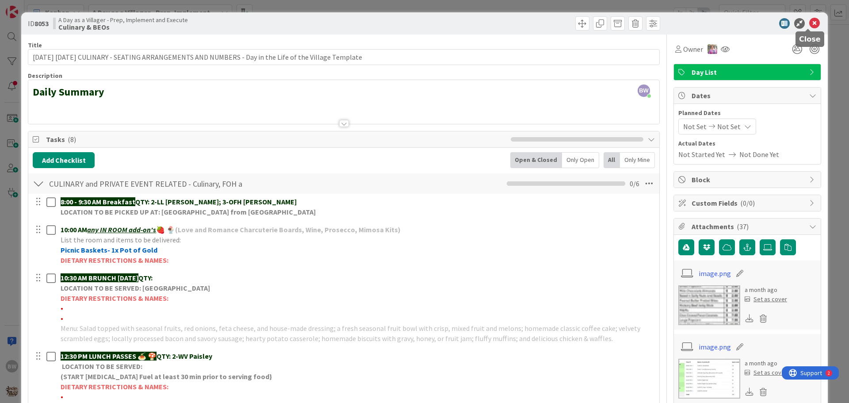
click at [809, 20] on icon at bounding box center [814, 23] width 11 height 11
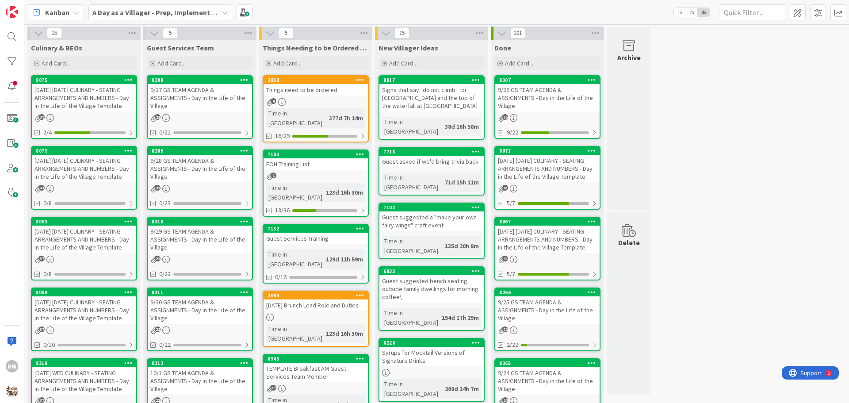
click at [88, 304] on div "[DATE] [DATE] CULINARY - SEATING ARRANGEMENTS AND NUMBERS - Day in the Life of …" at bounding box center [84, 309] width 104 height 27
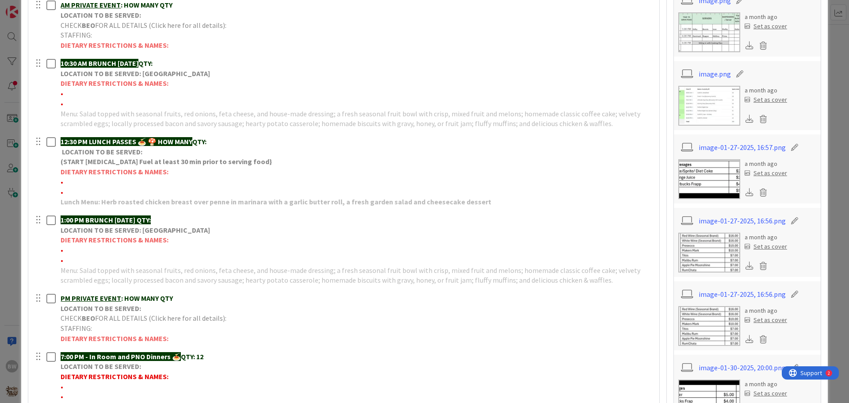
scroll to position [354, 0]
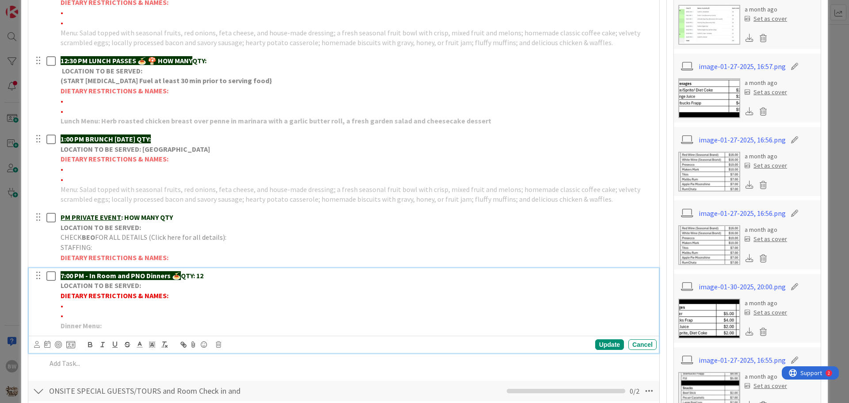
click at [146, 286] on p "LOCATION TO BE SERVED:" at bounding box center [357, 285] width 593 height 10
click at [599, 347] on div "Update" at bounding box center [609, 344] width 29 height 11
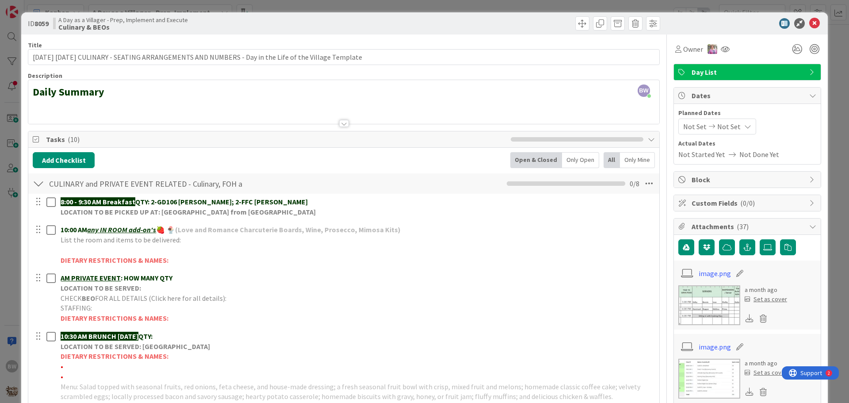
scroll to position [88, 0]
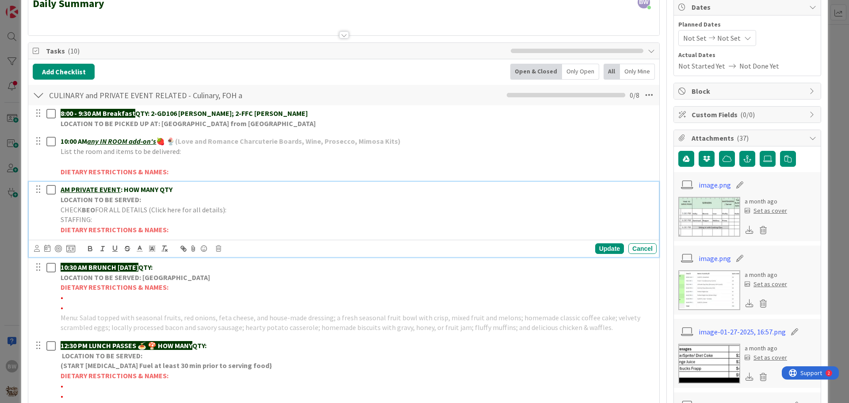
click at [118, 203] on strong "LOCATION TO BE SERVED:" at bounding box center [101, 199] width 80 height 9
click at [218, 247] on icon at bounding box center [218, 248] width 5 height 6
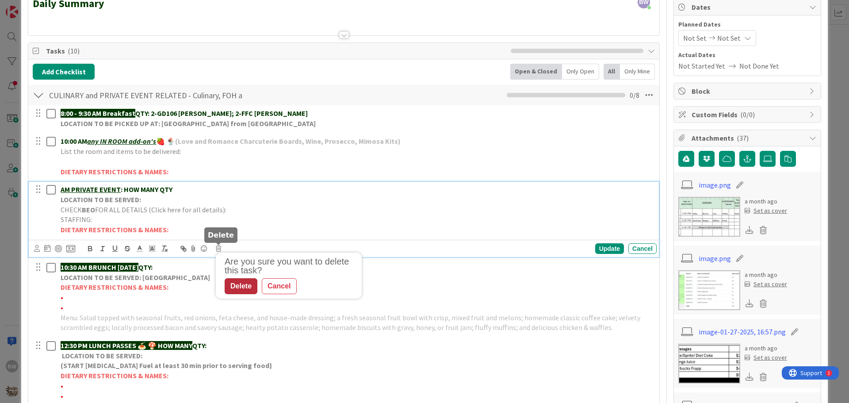
click at [240, 289] on div "Delete" at bounding box center [241, 286] width 33 height 16
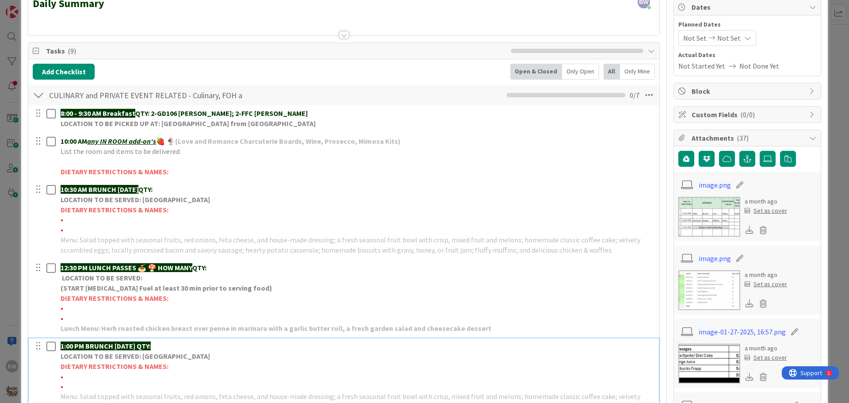
click at [148, 362] on strong "DIETARY RESTRICTIONS & NAMES:" at bounding box center [115, 366] width 108 height 9
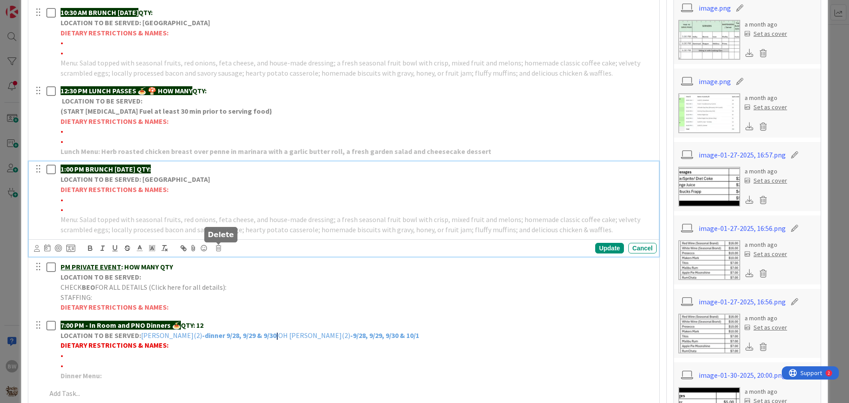
click at [218, 247] on icon at bounding box center [218, 248] width 5 height 6
click at [240, 284] on div "Delete" at bounding box center [241, 286] width 33 height 16
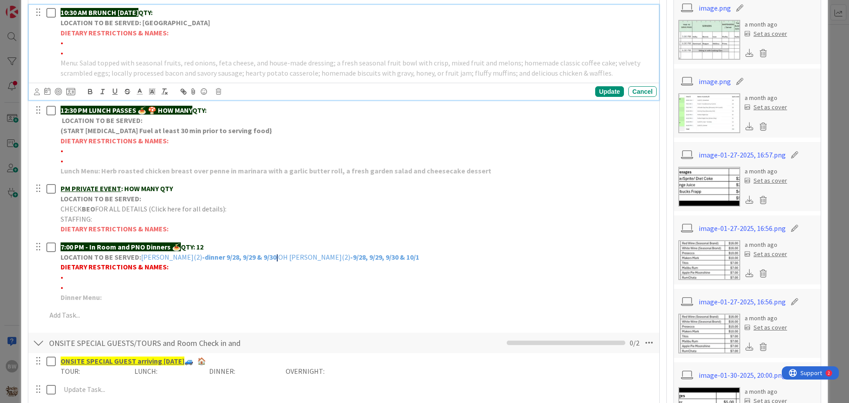
click at [141, 21] on strong "LOCATION TO BE SERVED: [GEOGRAPHIC_DATA]" at bounding box center [135, 22] width 149 height 9
click at [216, 93] on icon at bounding box center [218, 91] width 5 height 6
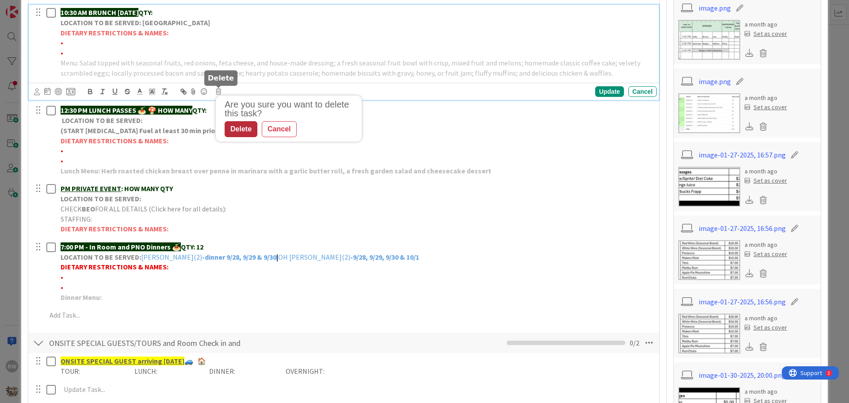
click at [247, 132] on div "Delete" at bounding box center [241, 129] width 33 height 16
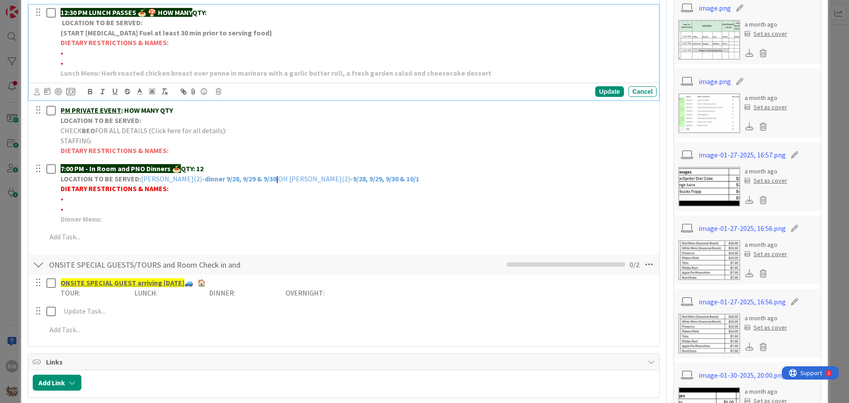
drag, startPoint x: 158, startPoint y: 10, endPoint x: 197, endPoint y: 11, distance: 39.4
click at [197, 11] on p "12:30 PM LUNCH PASSES 🍝 🍄 HOW MANY QTY:" at bounding box center [357, 13] width 593 height 10
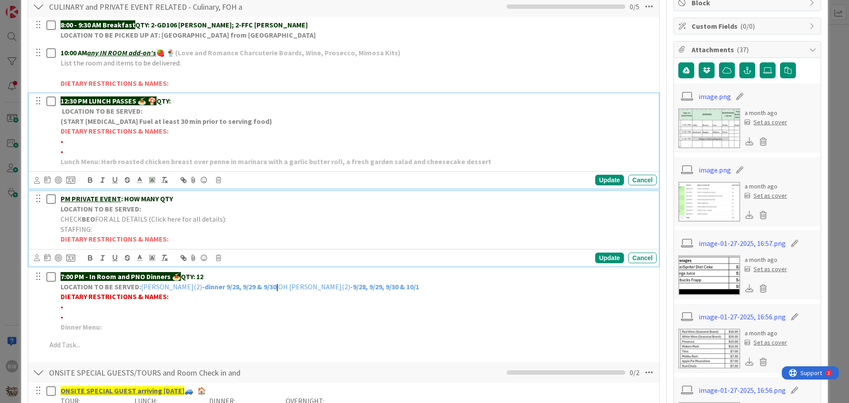
click at [150, 220] on span "FOR ALL DETAILS (Click here for all details):" at bounding box center [160, 218] width 131 height 9
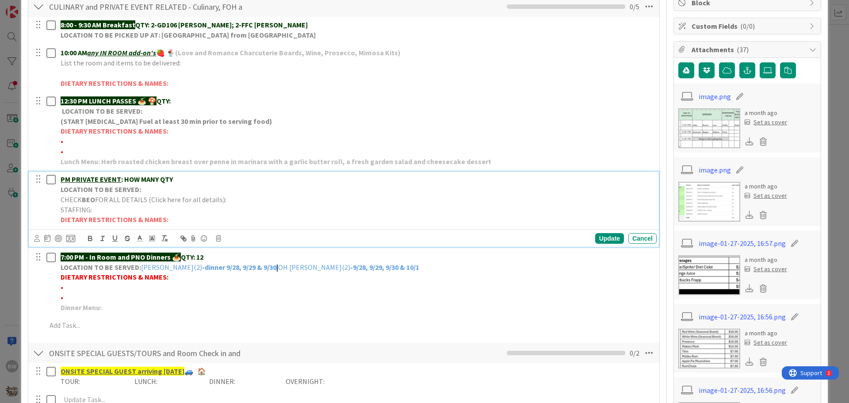
scroll to position [157, 0]
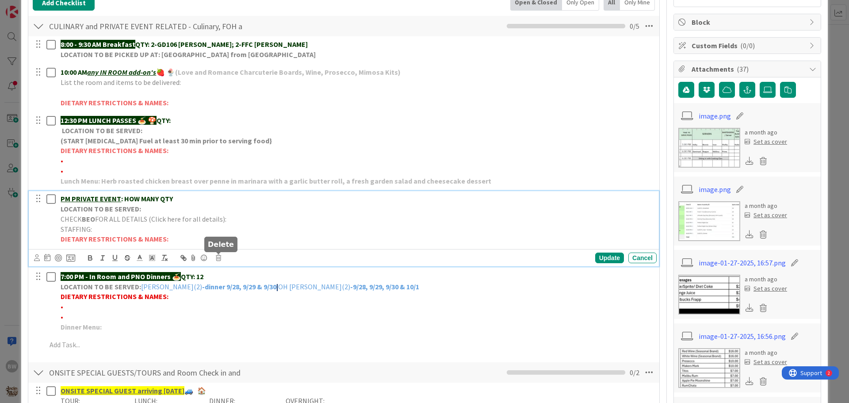
click at [218, 258] on icon at bounding box center [218, 258] width 5 height 6
click at [242, 295] on div "Delete" at bounding box center [241, 295] width 33 height 16
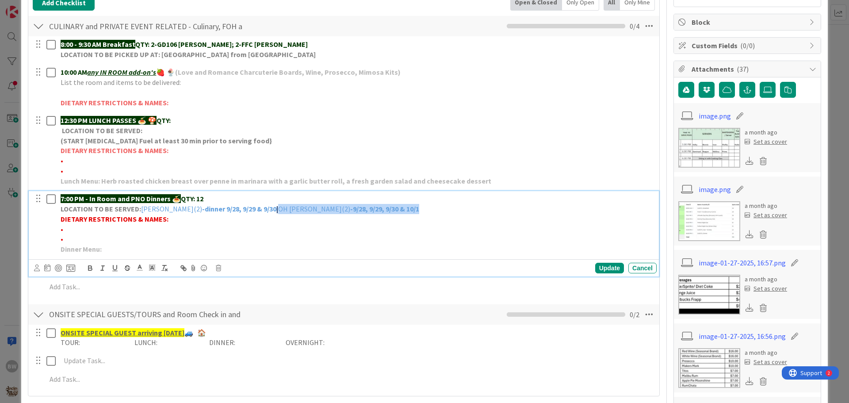
drag, startPoint x: 263, startPoint y: 209, endPoint x: 382, endPoint y: 207, distance: 119.4
click at [382, 207] on p "LOCATION TO BE SERVED: FC Rasnick(2) -dinner 9/28, 9/29 & 9/30 | OH Timmons(2) …" at bounding box center [357, 209] width 593 height 10
copy p "OH Timmons(2) -9/28, 9/29, 9/30 & 10/1"
click at [603, 269] on div "Update" at bounding box center [609, 268] width 29 height 11
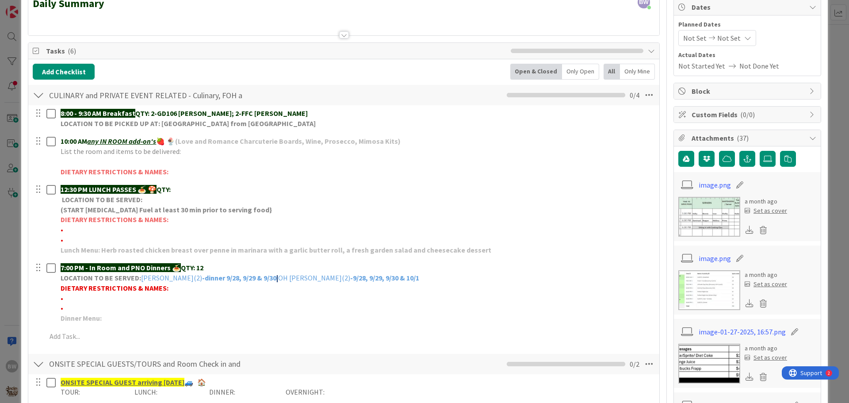
scroll to position [0, 0]
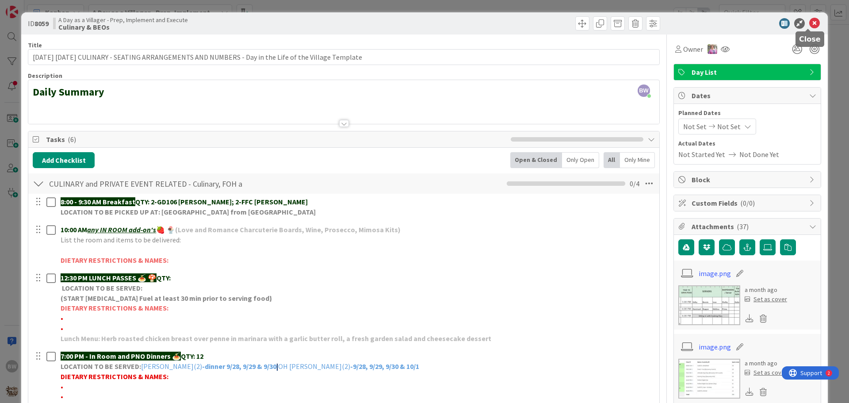
click at [809, 23] on icon at bounding box center [814, 23] width 11 height 11
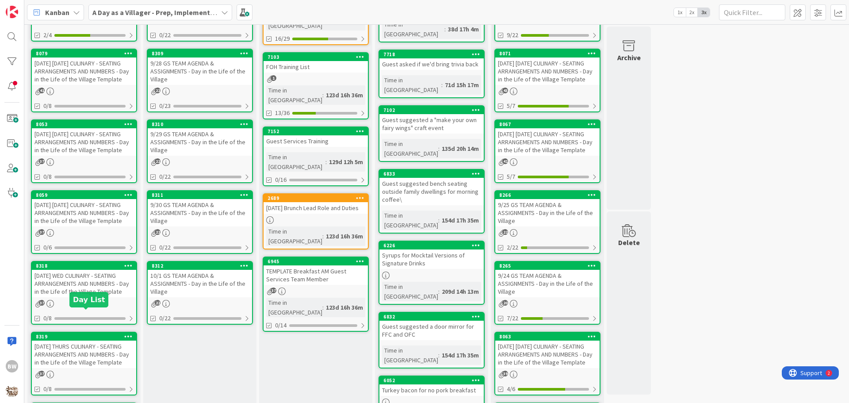
scroll to position [177, 0]
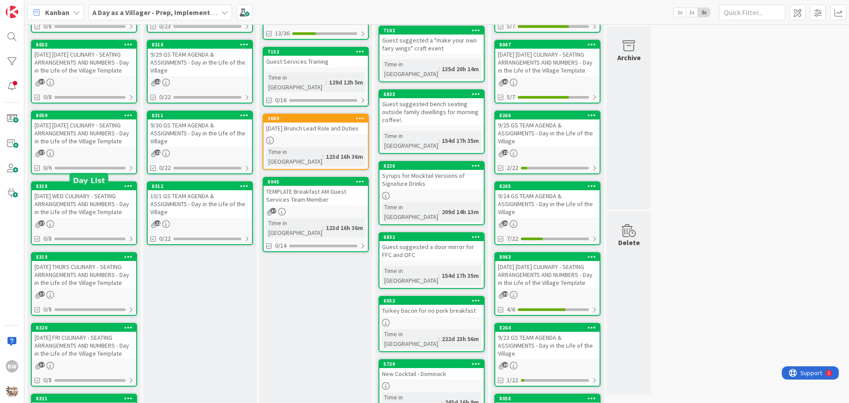
click at [78, 189] on div "8318" at bounding box center [86, 186] width 100 height 6
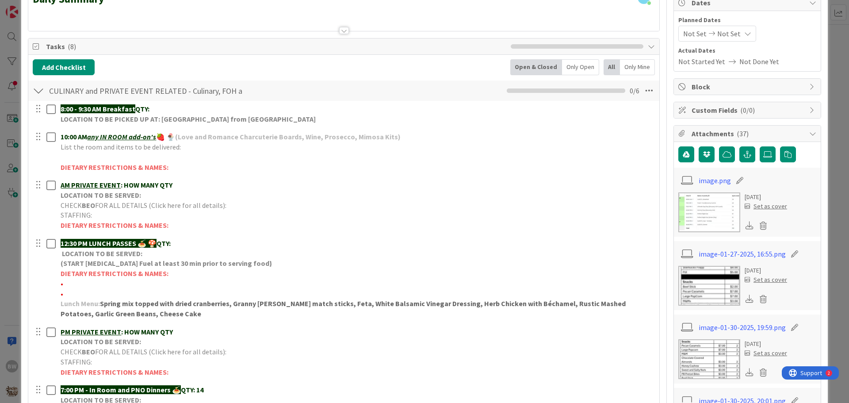
scroll to position [177, 0]
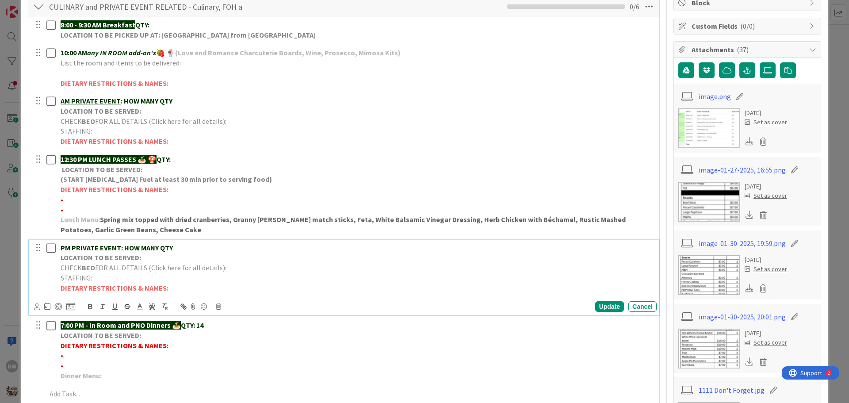
click at [121, 260] on strong "LOCATION TO BE SERVED:" at bounding box center [101, 257] width 80 height 9
click at [218, 307] on icon at bounding box center [218, 306] width 5 height 6
click at [232, 342] on div "Delete" at bounding box center [241, 344] width 33 height 16
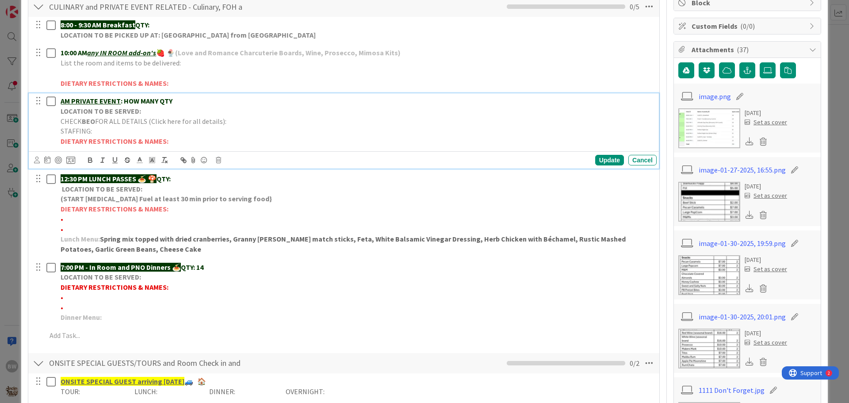
click at [120, 111] on strong "LOCATION TO BE SERVED:" at bounding box center [101, 111] width 80 height 9
click at [218, 158] on icon at bounding box center [218, 160] width 5 height 6
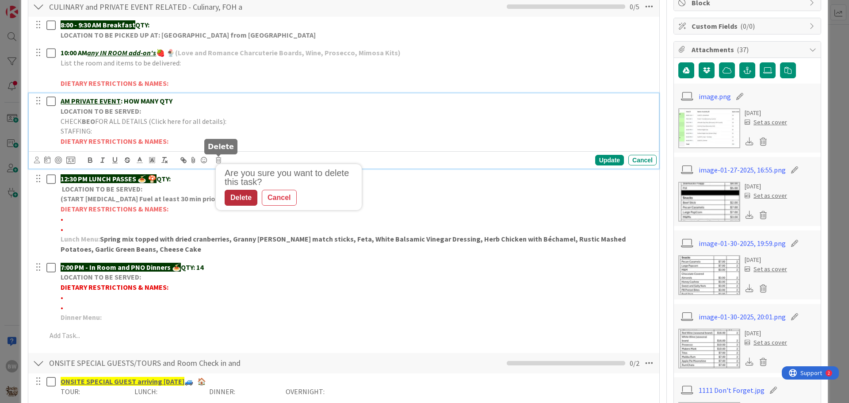
click at [241, 197] on div "Delete" at bounding box center [241, 198] width 33 height 16
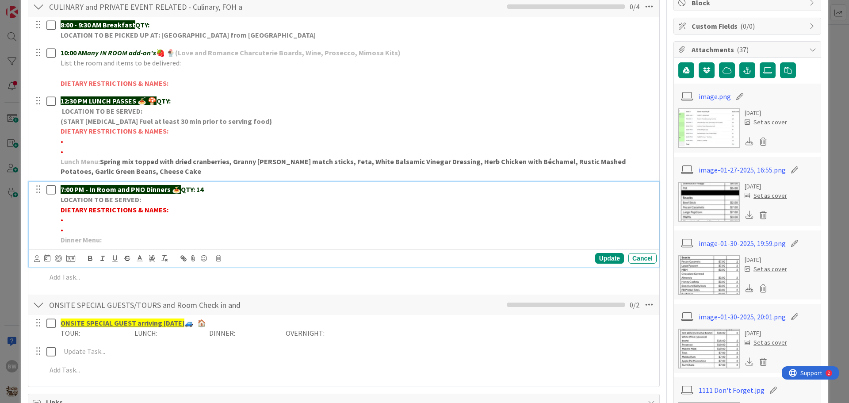
click at [146, 202] on p "LOCATION TO BE SERVED:" at bounding box center [357, 200] width 593 height 10
click at [601, 258] on div "Update" at bounding box center [609, 258] width 29 height 11
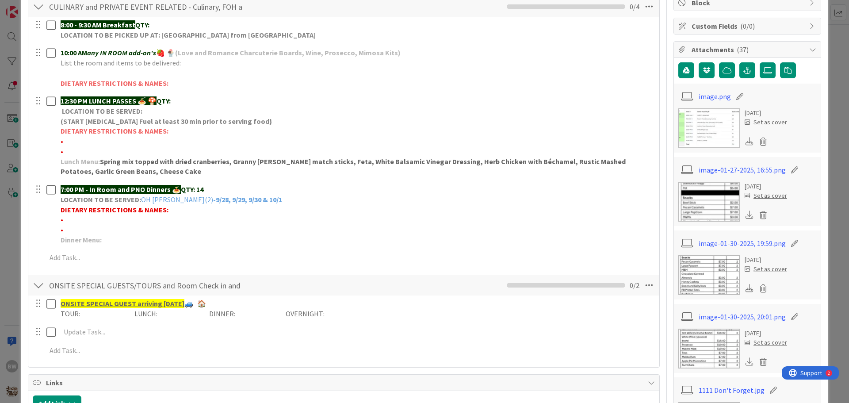
scroll to position [0, 0]
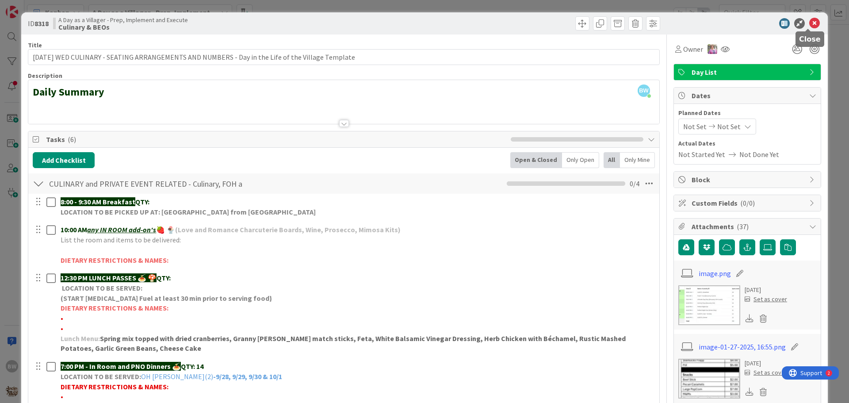
click at [809, 23] on icon at bounding box center [814, 23] width 11 height 11
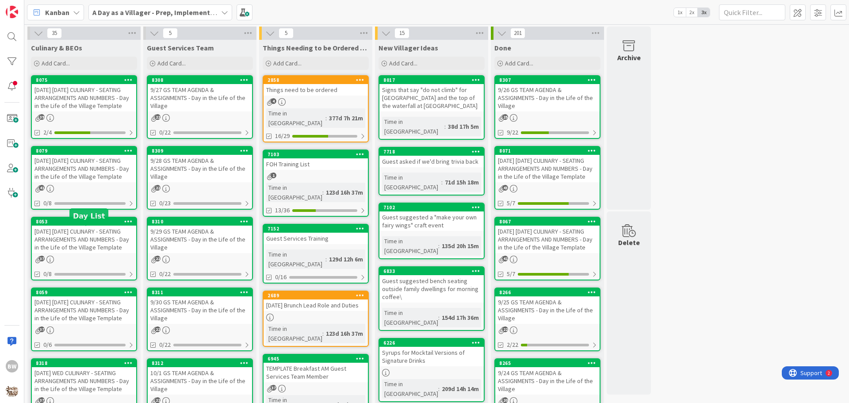
click at [86, 225] on div "8053" at bounding box center [86, 221] width 100 height 6
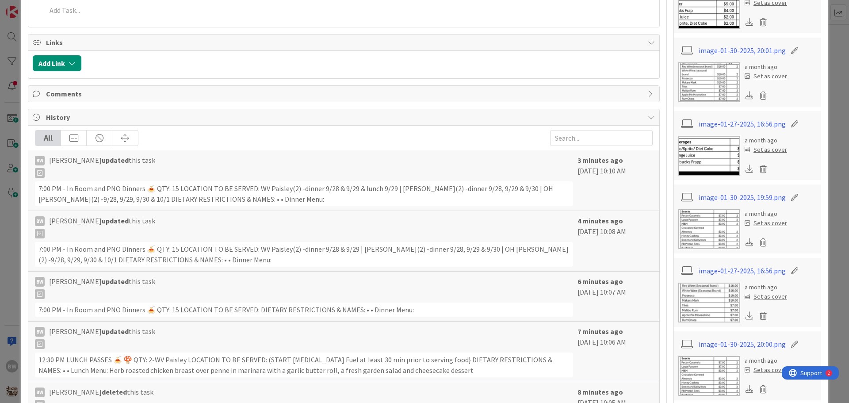
scroll to position [796, 0]
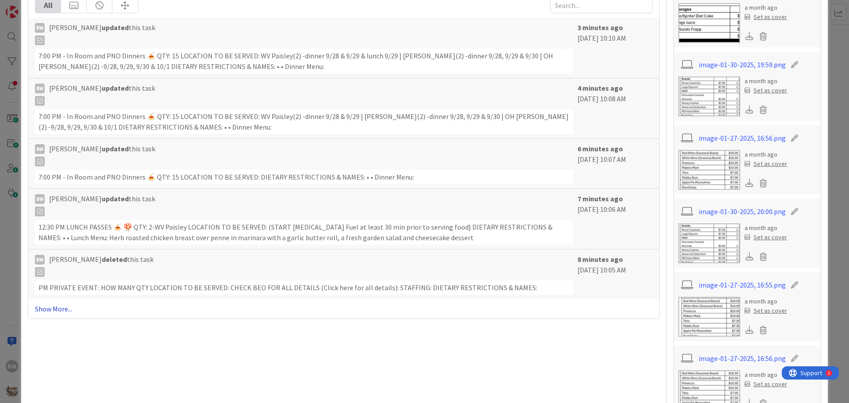
click at [61, 306] on link "Show More..." at bounding box center [344, 308] width 618 height 11
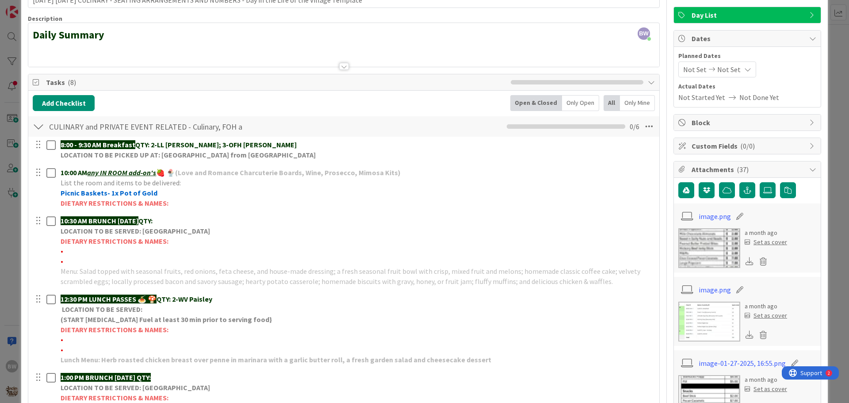
scroll to position [133, 0]
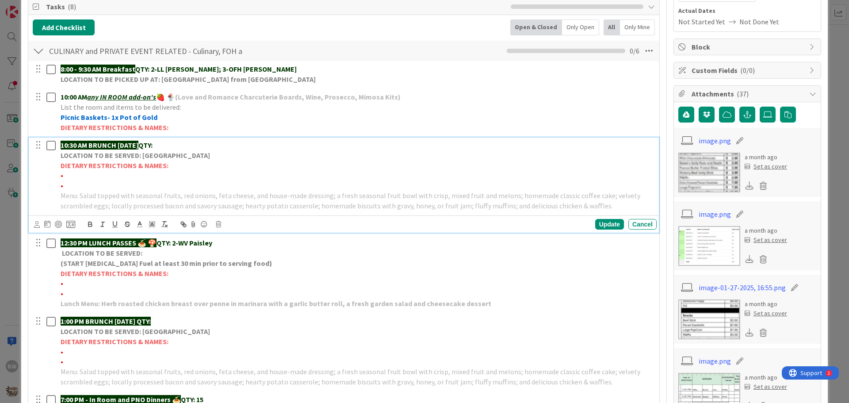
click at [134, 153] on strong "LOCATION TO BE SERVED: [GEOGRAPHIC_DATA]" at bounding box center [135, 155] width 149 height 9
click at [217, 224] on icon at bounding box center [218, 224] width 5 height 6
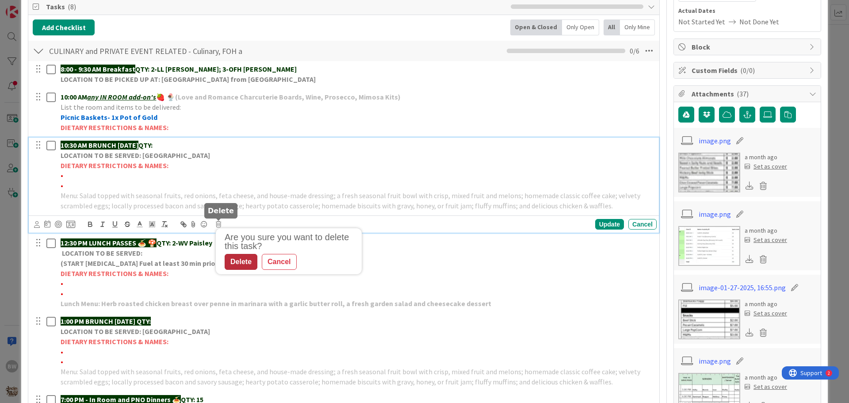
click at [237, 264] on div "Delete" at bounding box center [241, 262] width 33 height 16
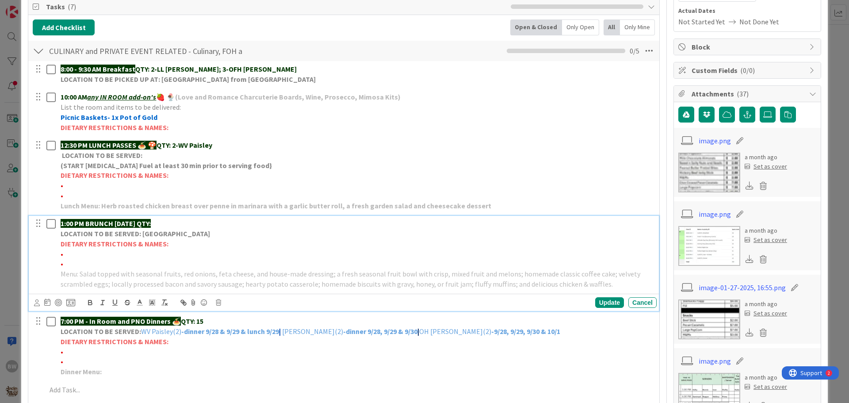
click at [152, 236] on strong "LOCATION TO BE SERVED: [GEOGRAPHIC_DATA]" at bounding box center [135, 233] width 149 height 9
click at [217, 301] on icon at bounding box center [218, 302] width 5 height 6
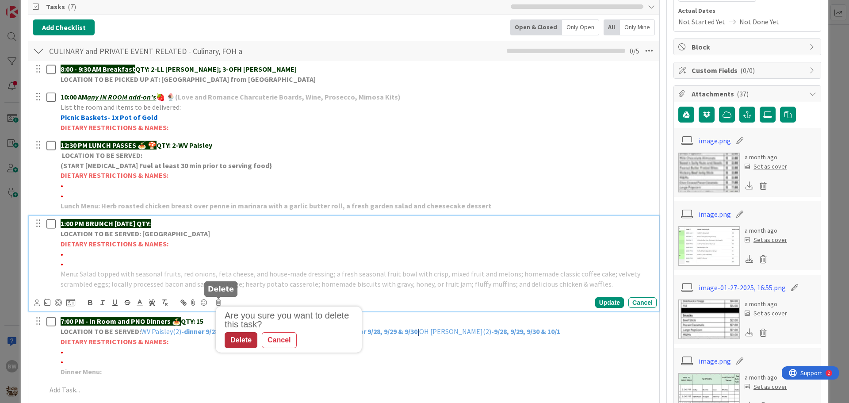
click at [240, 342] on div "Delete" at bounding box center [241, 340] width 33 height 16
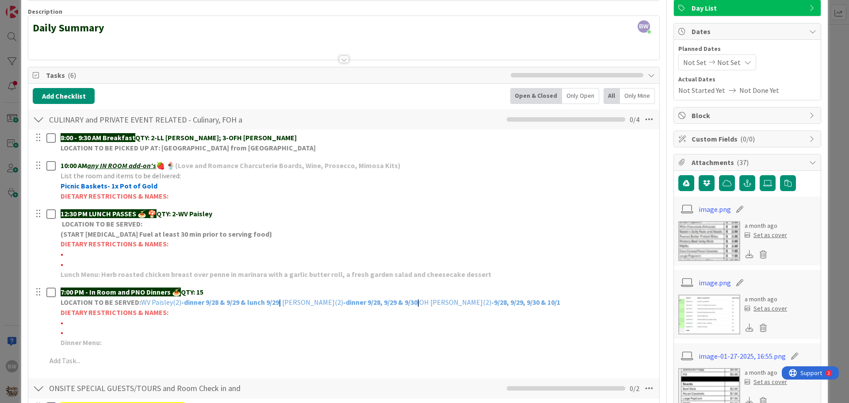
scroll to position [0, 0]
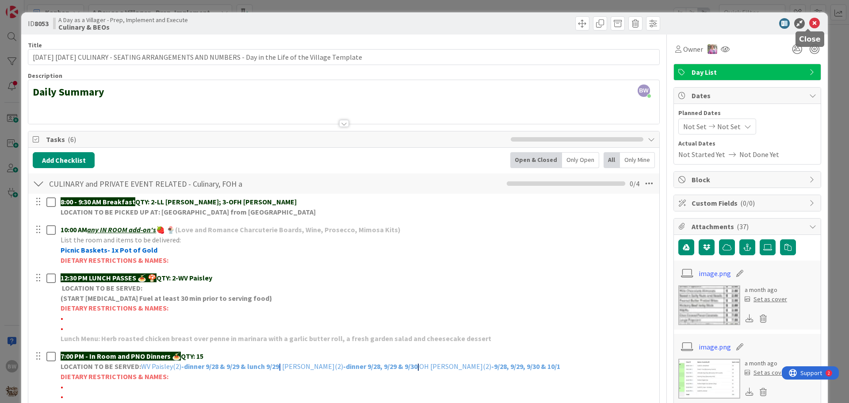
click at [809, 20] on icon at bounding box center [814, 23] width 11 height 11
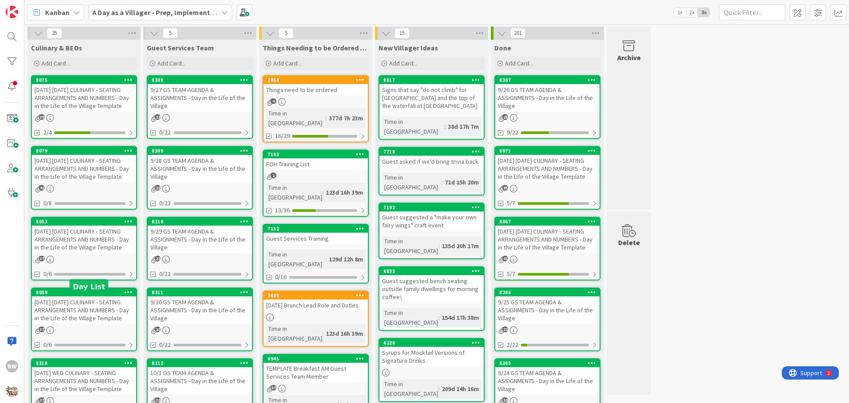
click at [82, 295] on div "8059" at bounding box center [86, 292] width 100 height 6
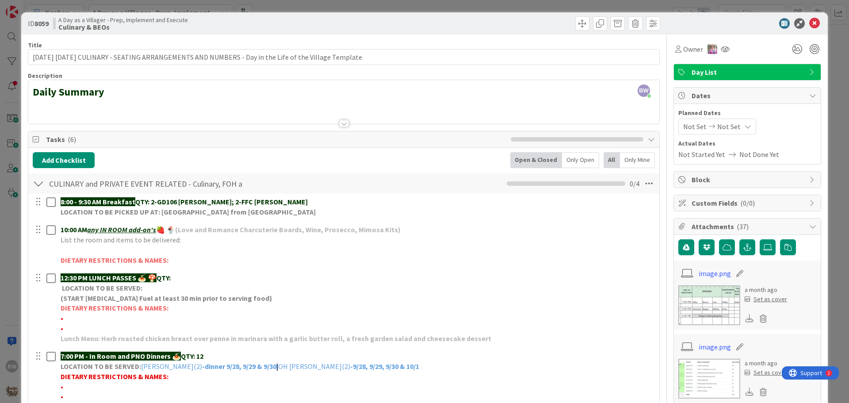
scroll to position [133, 0]
